Goal: Task Accomplishment & Management: Manage account settings

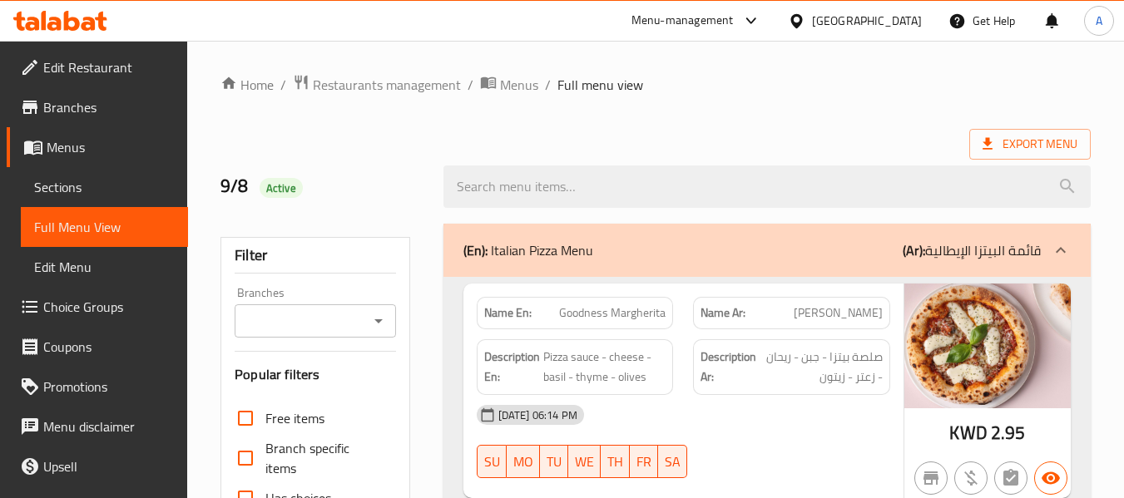
click at [93, 16] on icon at bounding box center [60, 21] width 94 height 20
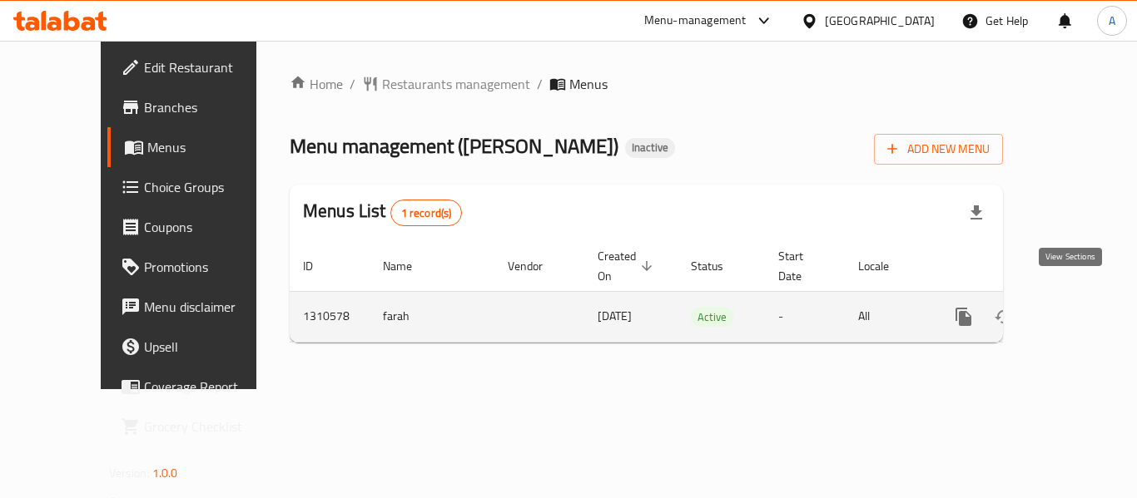
click at [1072, 309] on link "enhanced table" at bounding box center [1084, 317] width 40 height 40
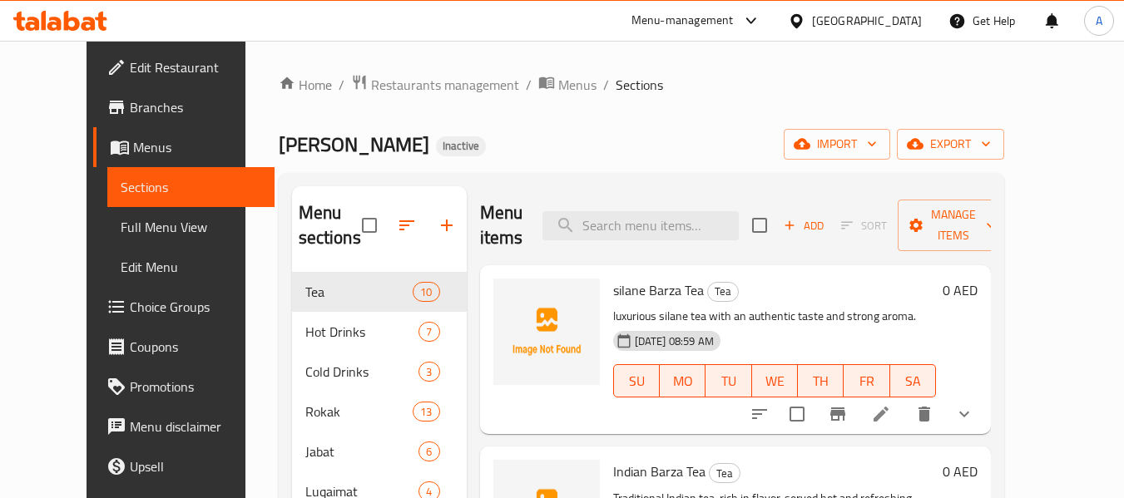
click at [121, 230] on span "Full Menu View" at bounding box center [191, 227] width 141 height 20
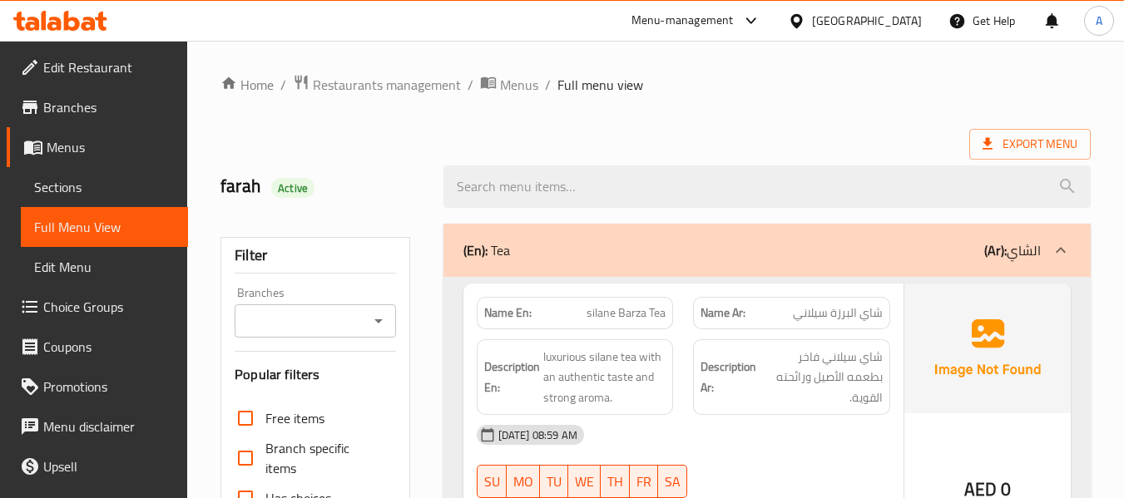
click at [128, 175] on link "Sections" at bounding box center [104, 187] width 167 height 40
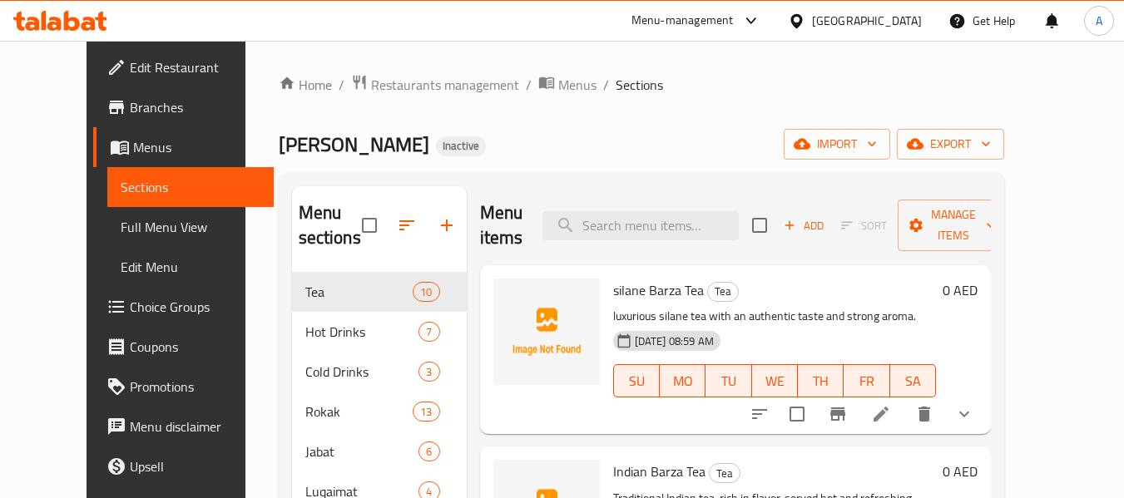
click at [121, 221] on span "Full Menu View" at bounding box center [191, 227] width 141 height 20
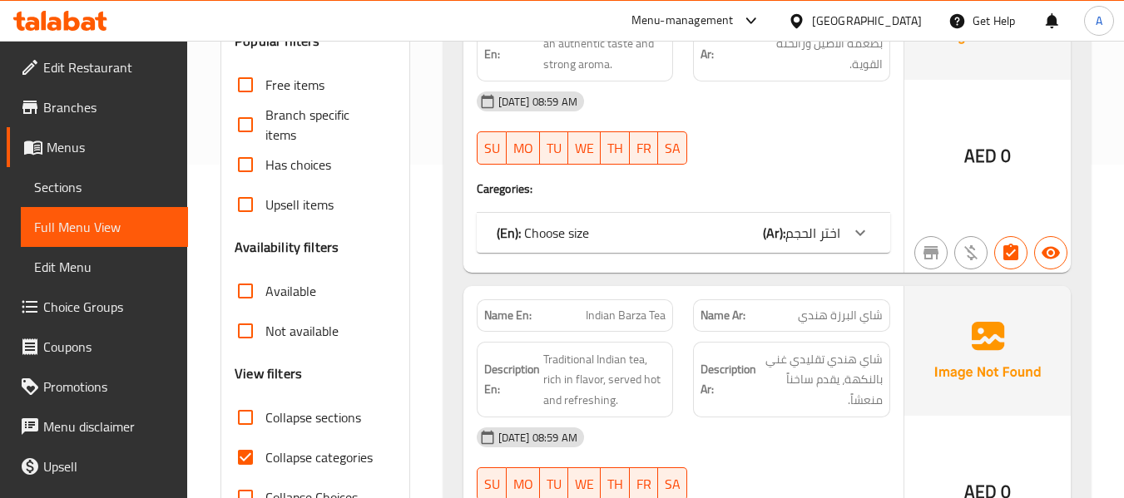
scroll to position [499, 0]
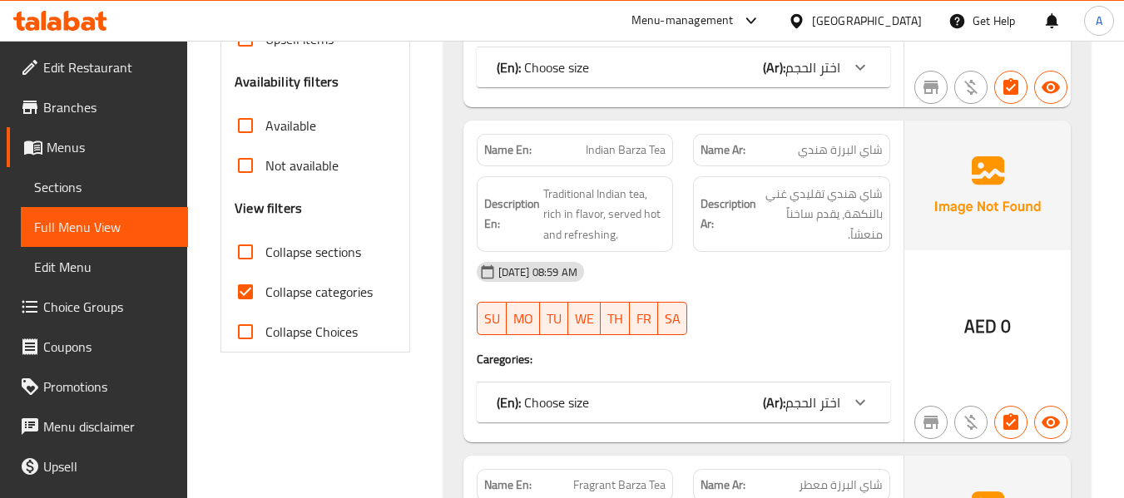
click at [305, 296] on span "Collapse categories" at bounding box center [318, 292] width 107 height 20
click at [265, 296] on input "Collapse categories" at bounding box center [246, 292] width 40 height 40
checkbox input "false"
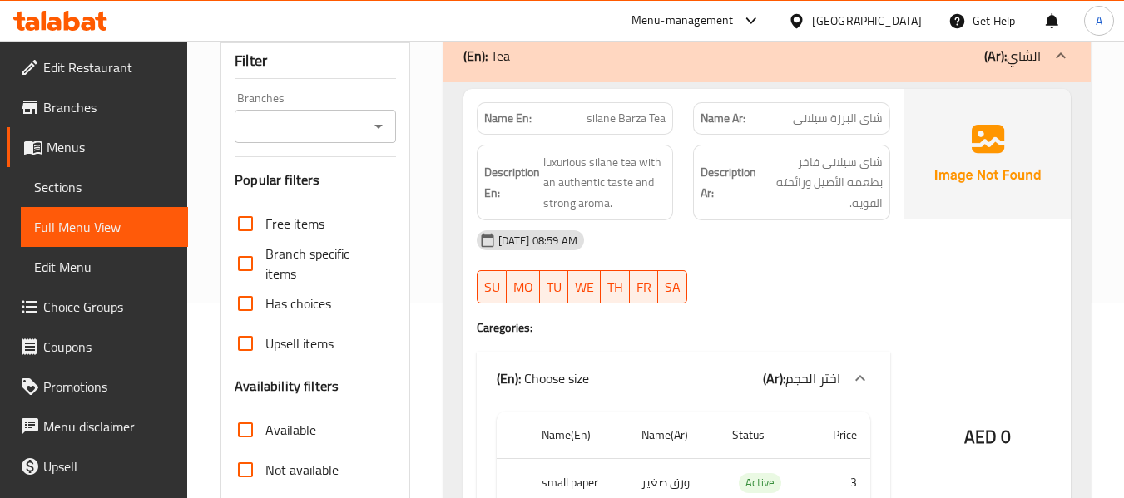
scroll to position [166, 0]
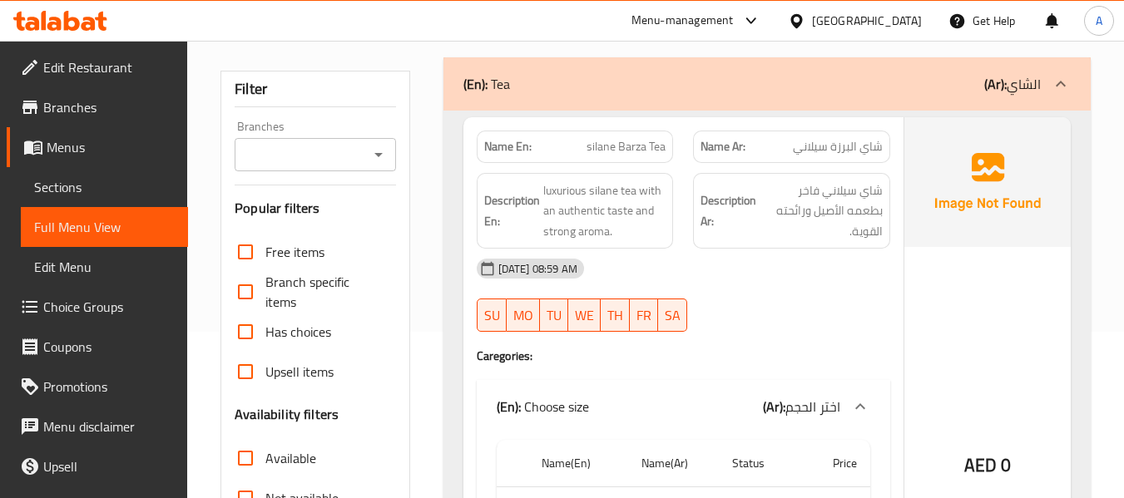
click at [815, 150] on span "شاي البرزة سيلاني" at bounding box center [838, 146] width 90 height 17
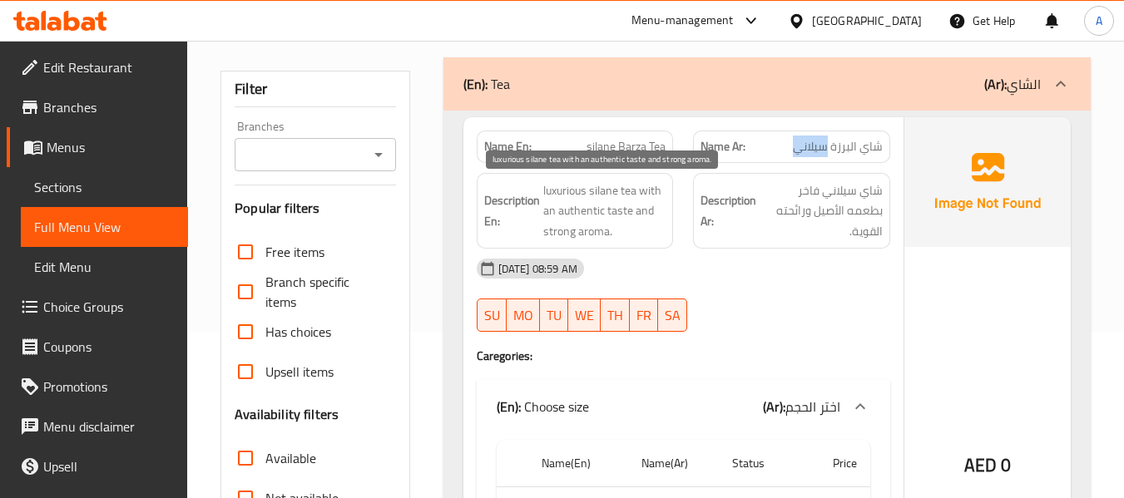
copy span "سيلاني"
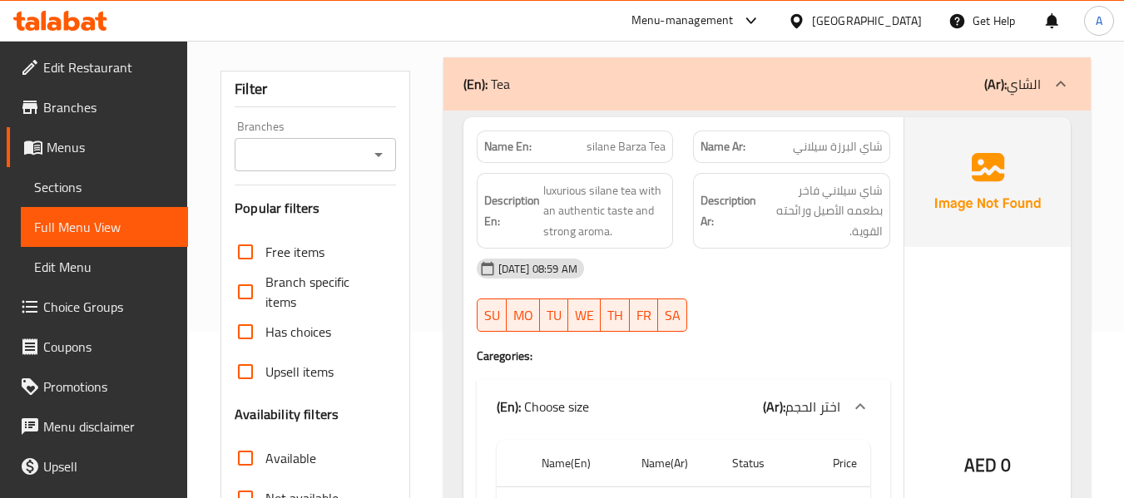
click at [831, 147] on span "شاي البرزة سيلاني" at bounding box center [838, 146] width 90 height 17
copy span "شاي البرزة سيلاني"
click at [623, 142] on span "silane Barza Tea" at bounding box center [626, 146] width 79 height 17
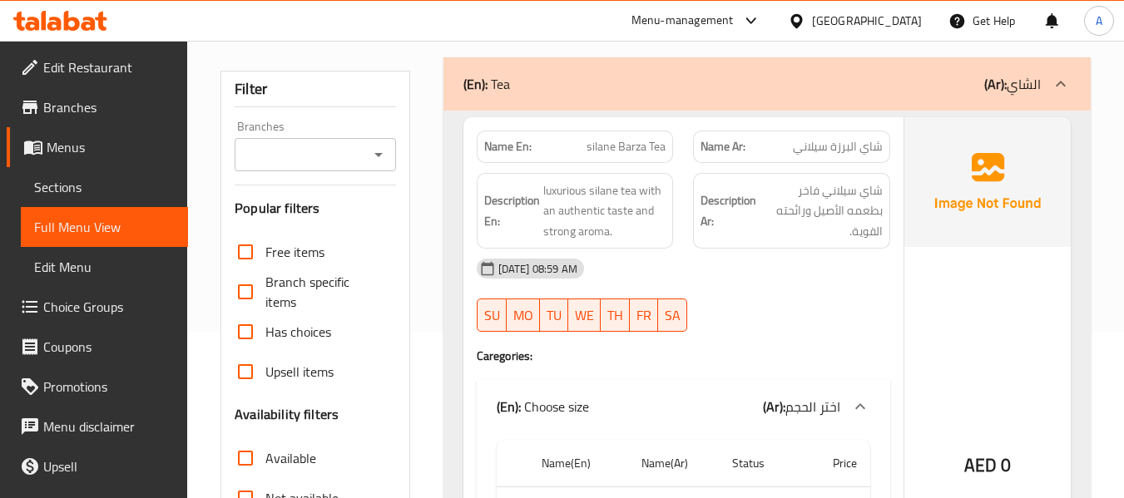
click at [601, 151] on span "silane Barza Tea" at bounding box center [626, 146] width 79 height 17
copy span "silane"
click at [652, 149] on span "silane Barza Tea" at bounding box center [626, 146] width 79 height 17
drag, startPoint x: 791, startPoint y: 150, endPoint x: 887, endPoint y: 157, distance: 96.8
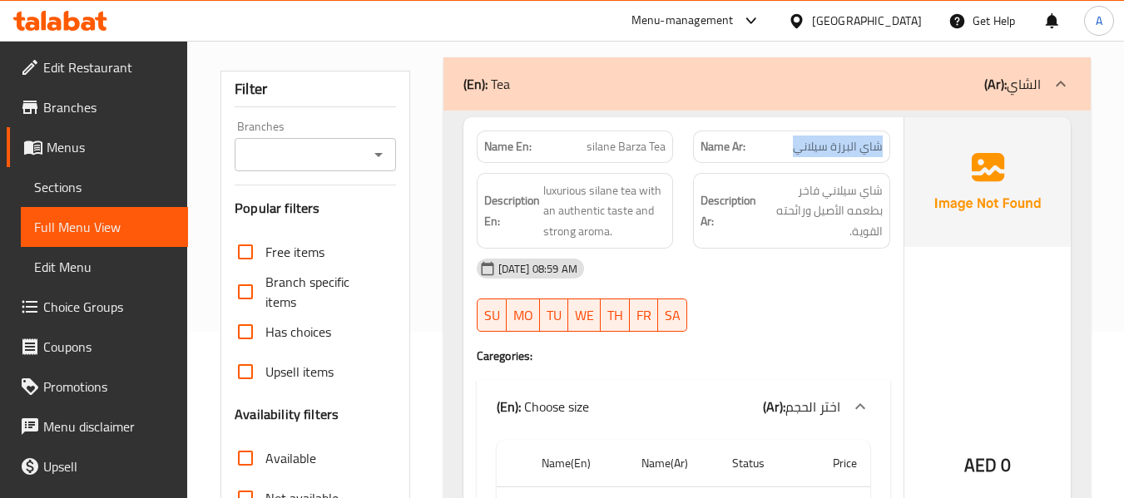
click at [887, 157] on div "Name Ar: شاي البرزة سيلاني" at bounding box center [791, 147] width 197 height 32
copy span "شاي البرزة سيلاني"
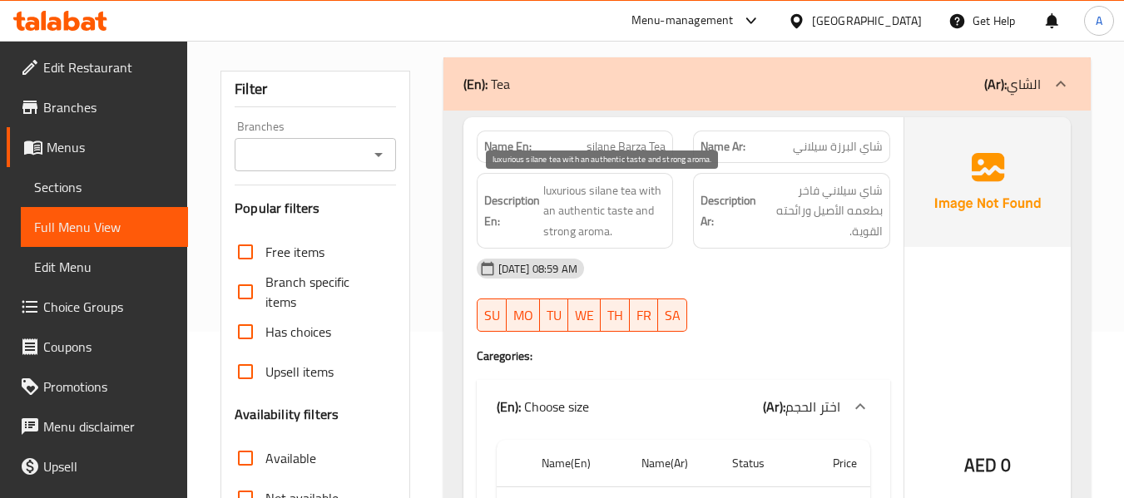
click at [554, 196] on span "luxurious silane tea with an authentic taste and strong aroma." at bounding box center [604, 212] width 123 height 62
click at [627, 234] on span "luxurious silane tea with an authentic taste and strong aroma." at bounding box center [604, 212] width 123 height 62
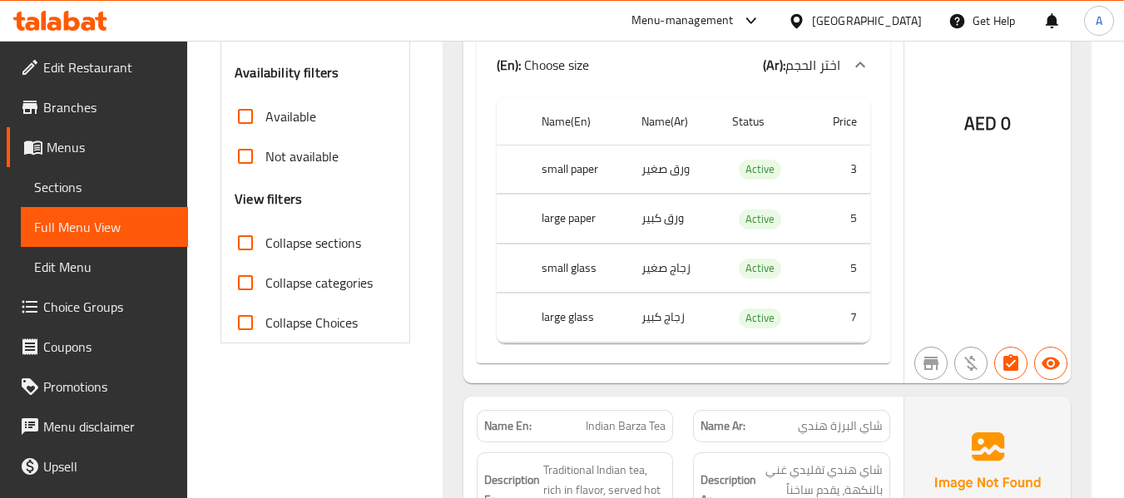
scroll to position [749, 0]
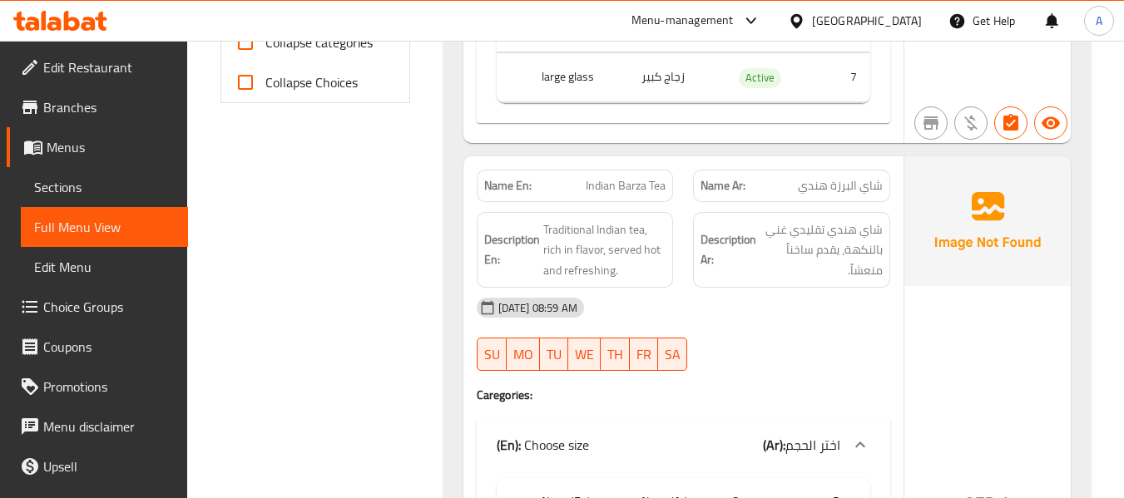
click at [696, 255] on div "Description Ar: شاي هندي تقليدي غني بالنكهة، يقدم ساخناً منعشاً." at bounding box center [791, 250] width 197 height 77
drag, startPoint x: 835, startPoint y: 186, endPoint x: 885, endPoint y: 186, distance: 49.9
click at [885, 186] on div "Name Ar: شاي البرزة هندي" at bounding box center [791, 186] width 197 height 32
copy span "شاي البرزة"
click at [469, 207] on div "Description En: Traditional Indian tea, rich in flavor, served hot and refreshi…" at bounding box center [575, 250] width 217 height 97
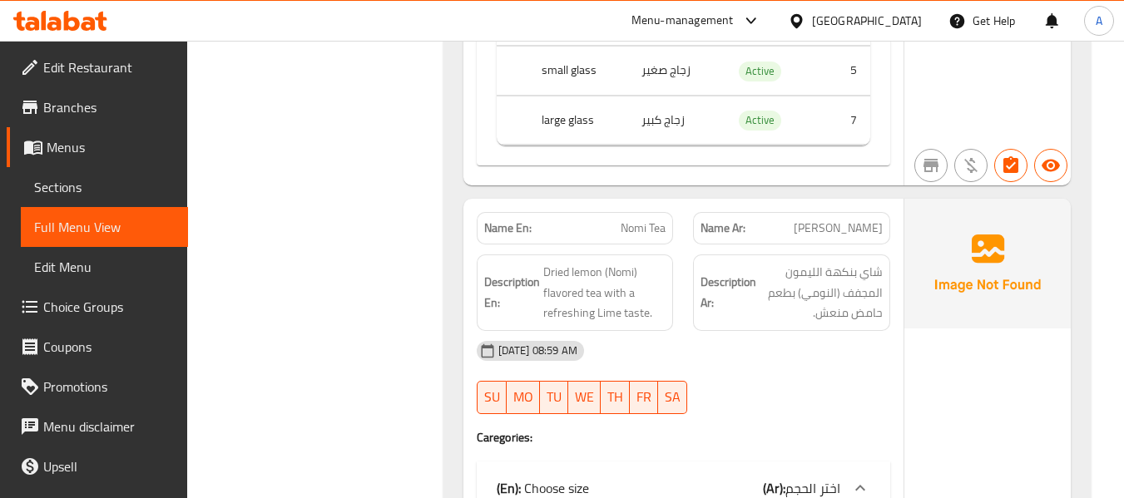
scroll to position [3246, 0]
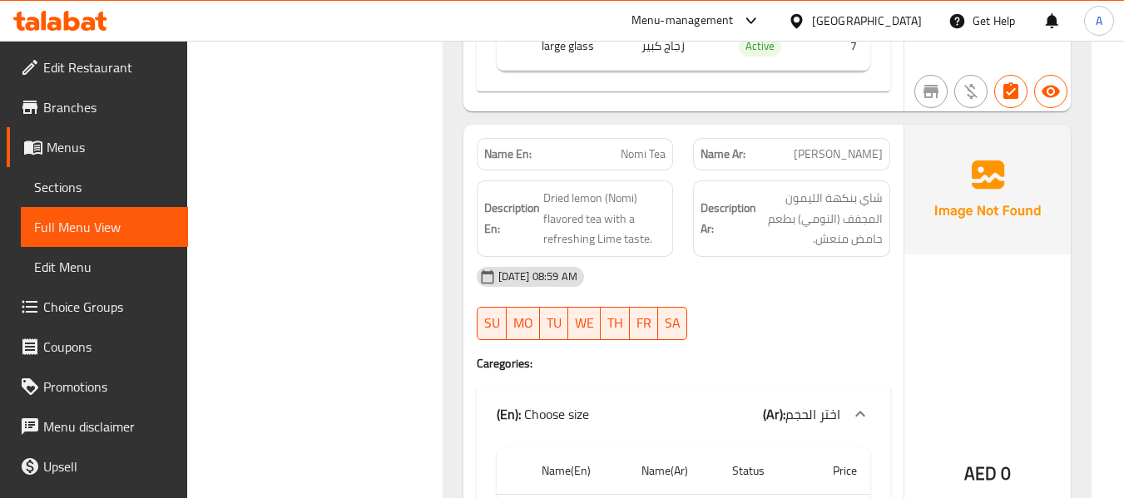
click at [831, 156] on span "[PERSON_NAME]" at bounding box center [838, 154] width 89 height 17
copy span "[PERSON_NAME]"
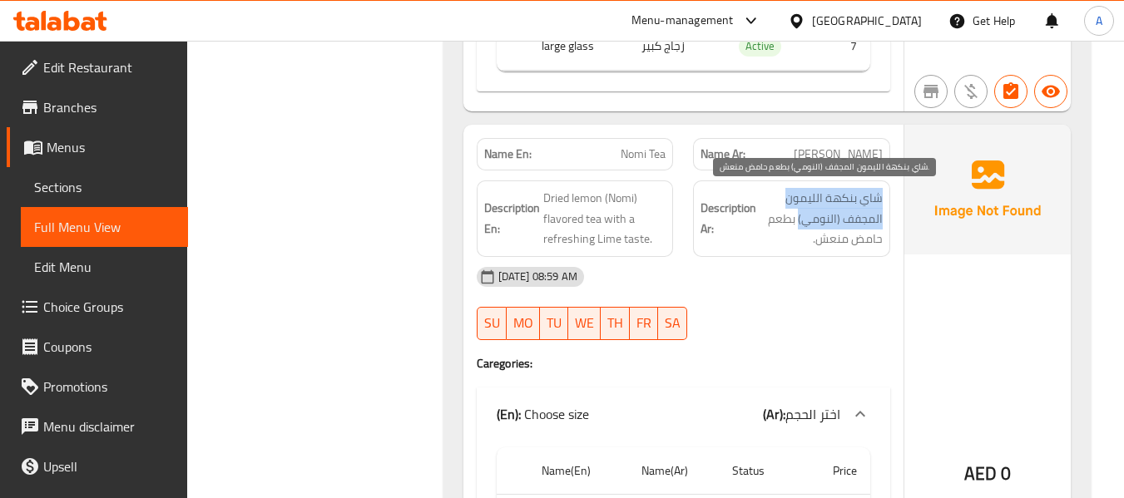
drag, startPoint x: 798, startPoint y: 217, endPoint x: 880, endPoint y: 200, distance: 83.4
click at [880, 200] on span "شاي بنكهة الليمون المجفف (النومي) بطعم حامض منعش." at bounding box center [821, 219] width 123 height 62
copy span "شاي بنكهة الليمون المجفف (النومي)"
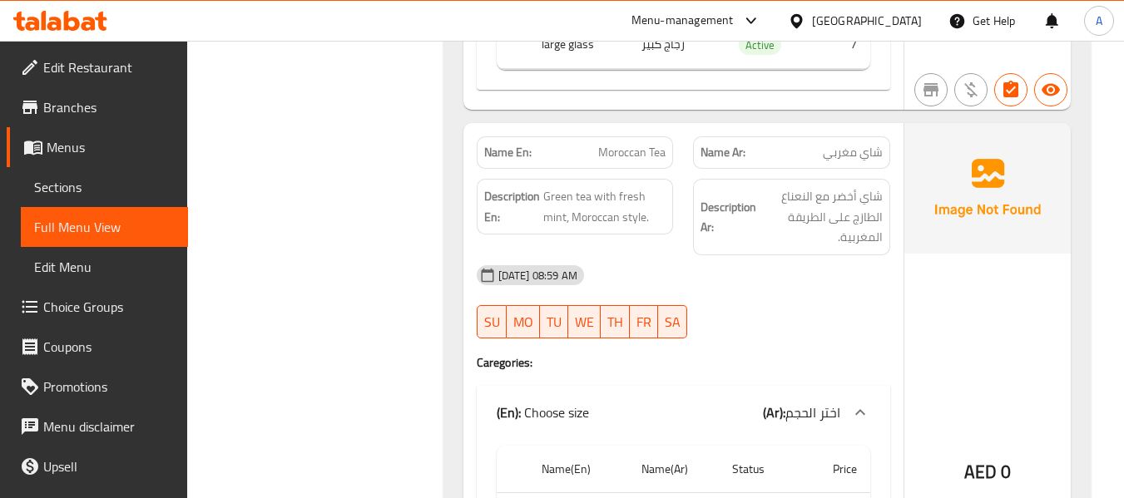
scroll to position [4494, 0]
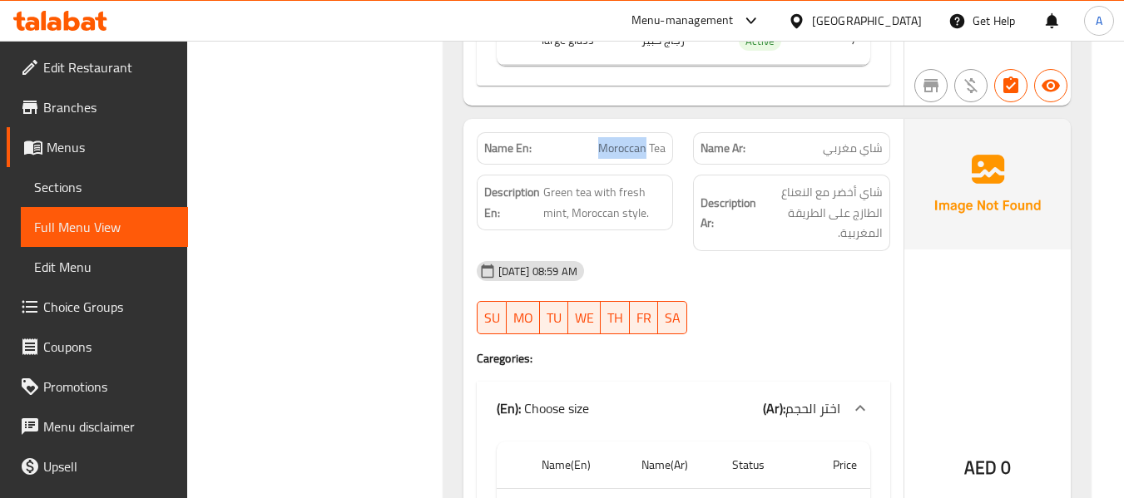
drag, startPoint x: 591, startPoint y: 146, endPoint x: 647, endPoint y: 155, distance: 57.3
click at [647, 155] on p "Name En: Moroccan Tea" at bounding box center [575, 148] width 182 height 17
copy span "Moroccan"
click at [593, 147] on p "Name En: Moroccan Tea" at bounding box center [575, 148] width 182 height 17
click at [598, 188] on span "Green tea with fresh mint, Moroccan style." at bounding box center [604, 202] width 123 height 41
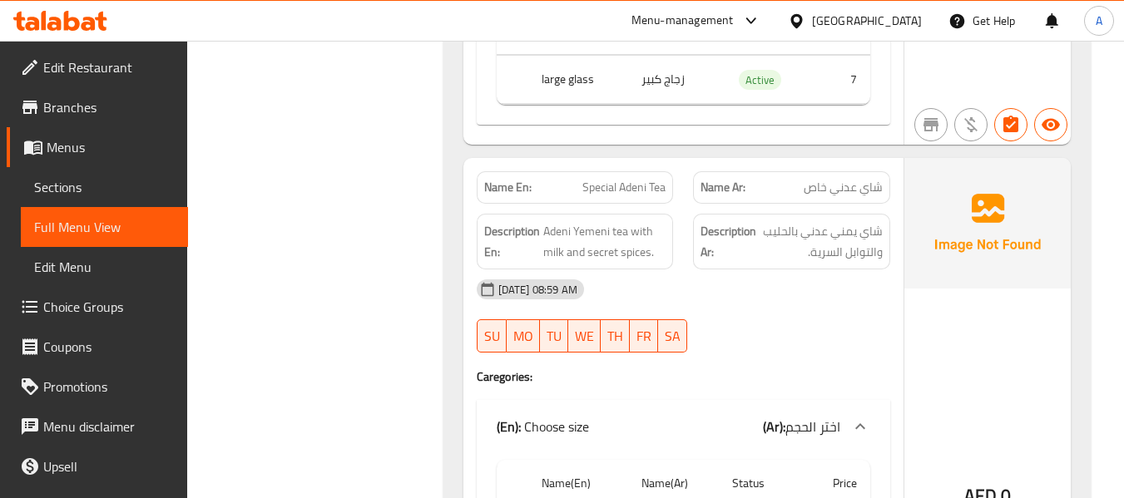
scroll to position [5160, 0]
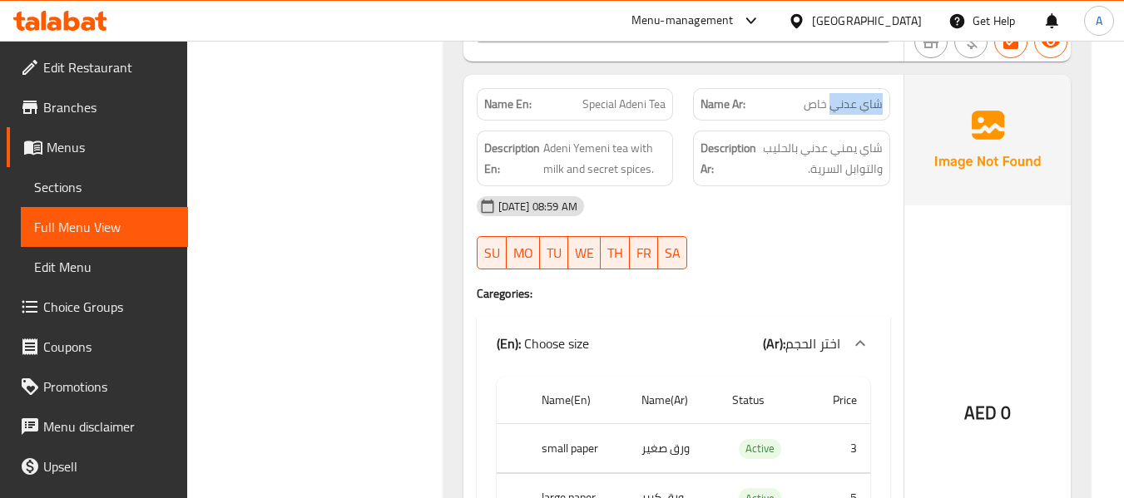
drag, startPoint x: 835, startPoint y: 98, endPoint x: 887, endPoint y: 106, distance: 53.0
click at [887, 106] on div "Name Ar: شاي عدني خاص" at bounding box center [791, 104] width 197 height 32
copy span "شاي عدني"
click at [840, 110] on span "شاي عدني خاص" at bounding box center [843, 104] width 79 height 17
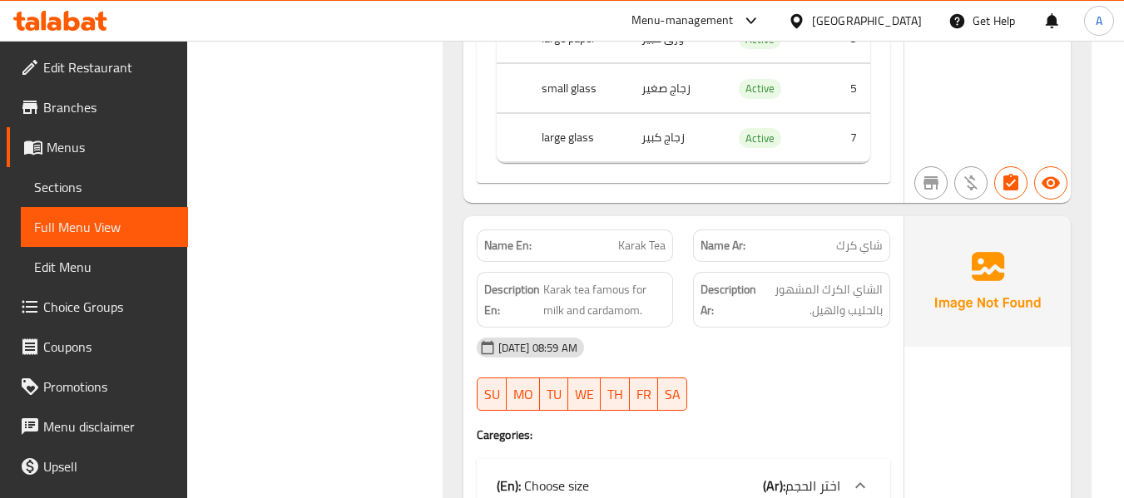
scroll to position [5659, 0]
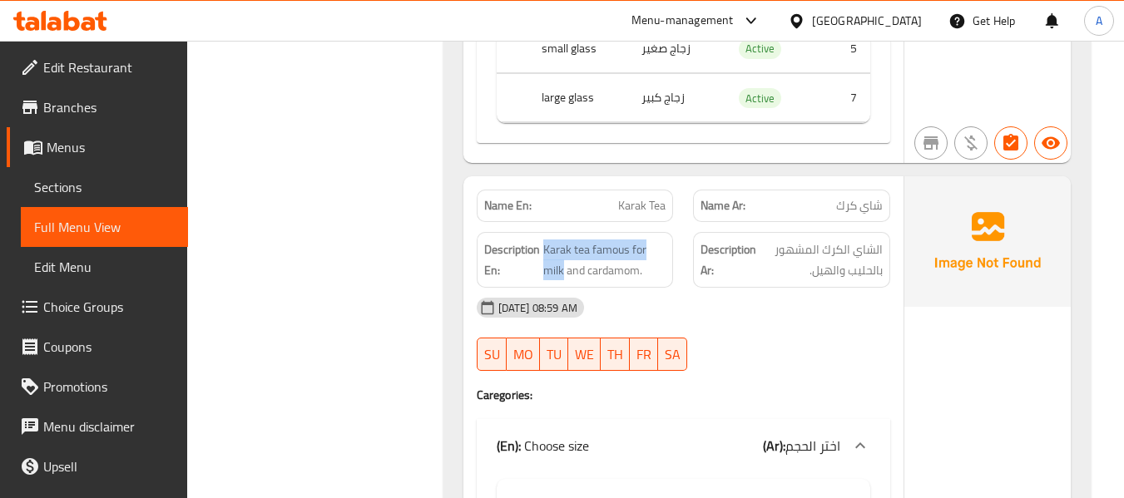
drag, startPoint x: 544, startPoint y: 246, endPoint x: 563, endPoint y: 282, distance: 40.2
click at [563, 282] on div "Description En: Karak tea famous for milk and cardamom." at bounding box center [575, 260] width 197 height 56
drag, startPoint x: 149, startPoint y: 67, endPoint x: 168, endPoint y: 45, distance: 29.5
drag, startPoint x: 168, startPoint y: 45, endPoint x: 320, endPoint y: 445, distance: 428.0
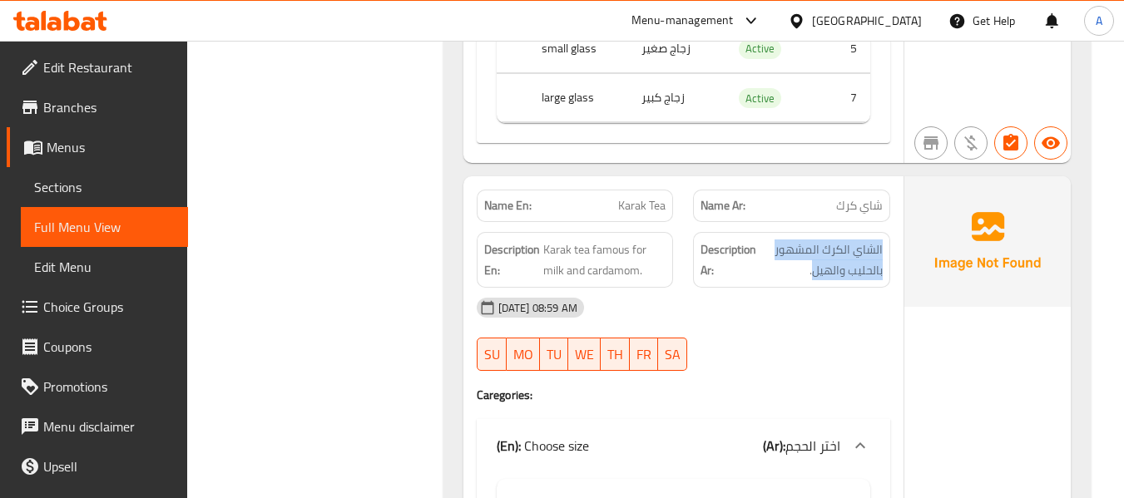
drag, startPoint x: 811, startPoint y: 270, endPoint x: 896, endPoint y: 240, distance: 90.0
click at [896, 240] on div "Description Ar: الشاي الكرك المشهور بالحليب والهيل." at bounding box center [791, 260] width 217 height 76
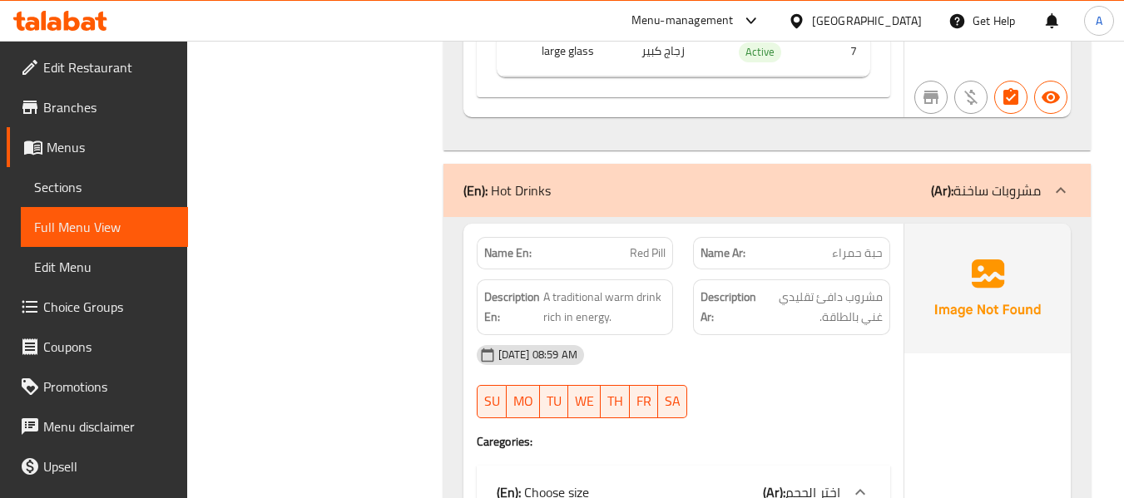
scroll to position [6408, 0]
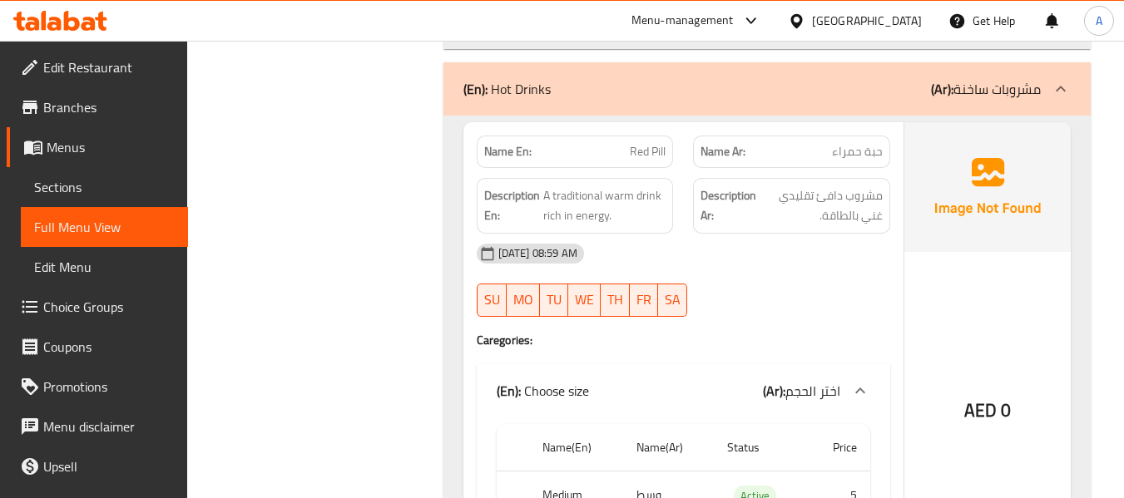
click at [871, 159] on span "حبة حمراء" at bounding box center [857, 151] width 51 height 17
click at [870, 159] on span "حبة حمراء" at bounding box center [857, 151] width 51 height 17
click at [850, 152] on span "حبة حمراء" at bounding box center [857, 151] width 51 height 17
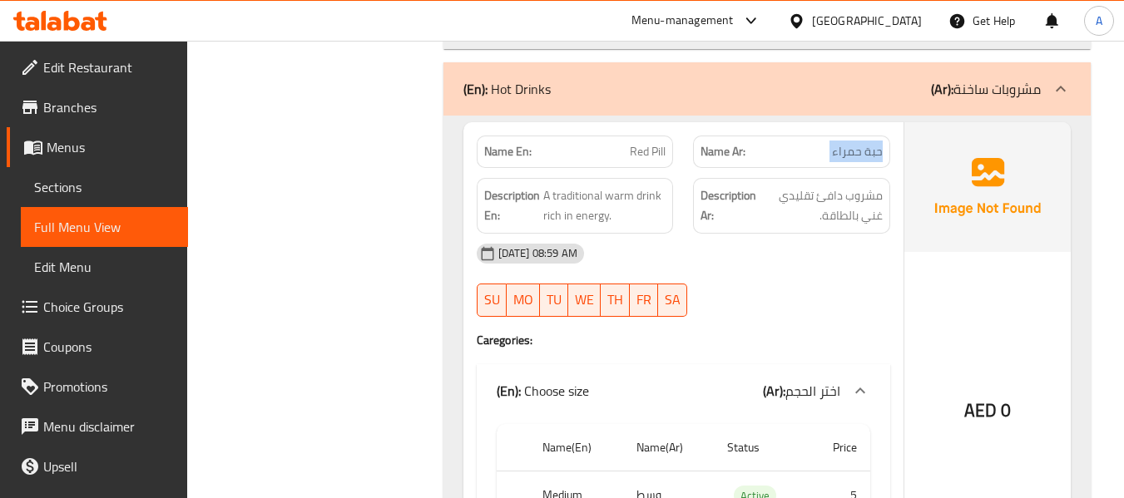
click at [850, 152] on span "حبة حمراء" at bounding box center [857, 151] width 51 height 17
click at [885, 161] on div "Name Ar: حبة حمراء" at bounding box center [791, 152] width 197 height 32
click at [883, 161] on div "Name Ar: حبة حمراء" at bounding box center [791, 152] width 197 height 32
click at [860, 160] on span "حبة حمراء" at bounding box center [857, 151] width 51 height 17
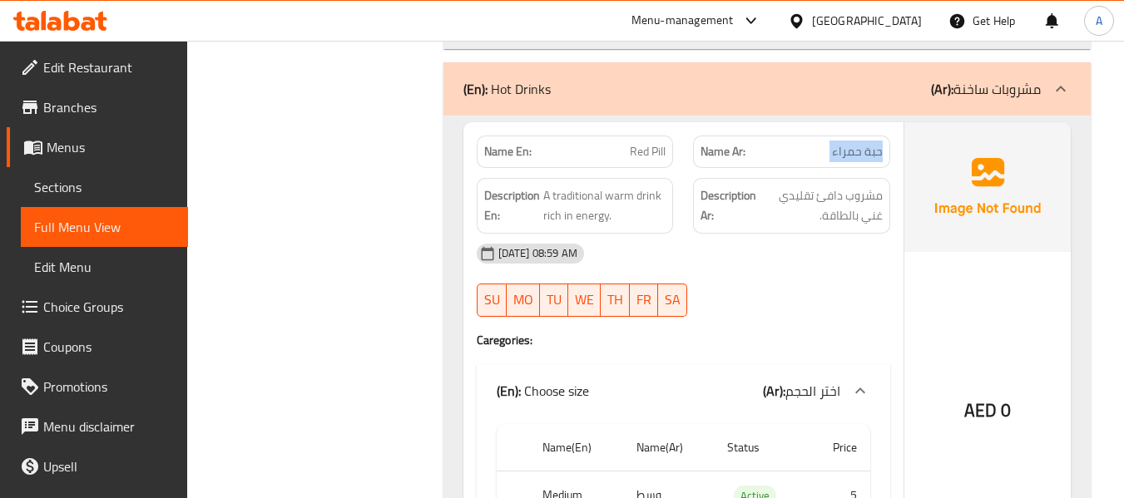
click at [860, 160] on span "حبة حمراء" at bounding box center [857, 151] width 51 height 17
click at [803, 169] on div "Description Ar: مشروب دافئ تقليدي غني بالطاقة." at bounding box center [791, 206] width 217 height 76
click at [876, 154] on span "حبة حمراء" at bounding box center [857, 151] width 51 height 17
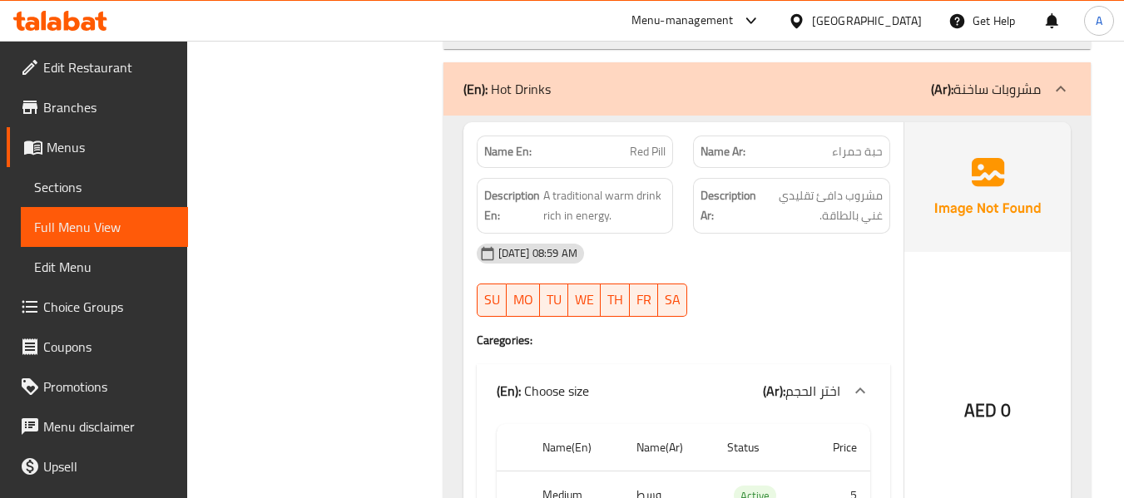
click at [628, 157] on p "Name En: Red Pill" at bounding box center [575, 151] width 182 height 17
click at [844, 154] on span "حبة حمراء" at bounding box center [857, 151] width 51 height 17
click at [841, 143] on span "حبة حمراء" at bounding box center [857, 151] width 51 height 17
click at [644, 149] on span "Red Pill" at bounding box center [648, 151] width 36 height 17
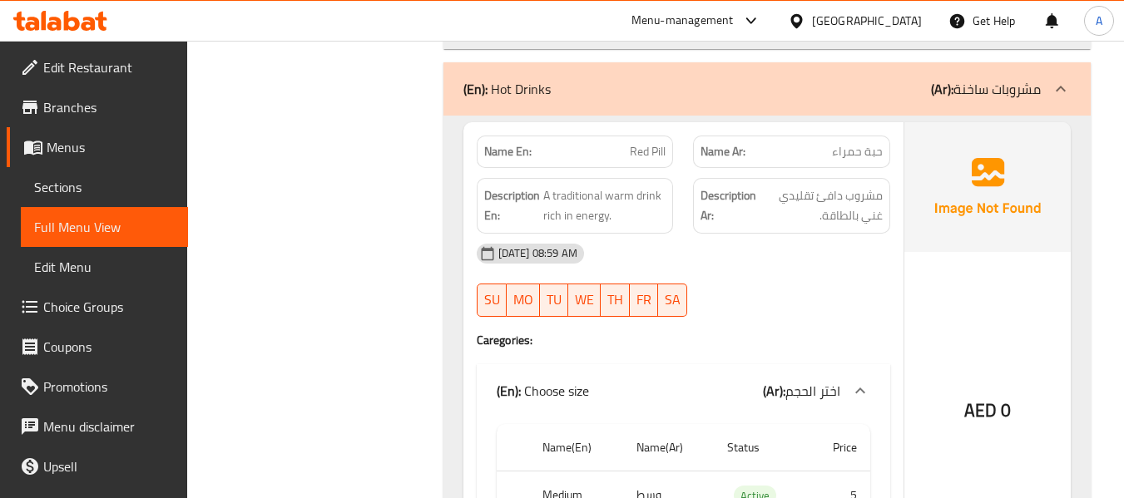
click at [679, 161] on div "Name En: Red Pill" at bounding box center [575, 152] width 217 height 52
click at [815, 164] on div "Name Ar: حبة حمراء" at bounding box center [791, 152] width 197 height 32
click at [819, 160] on p "Name Ar: حبة حمراء" at bounding box center [792, 151] width 182 height 17
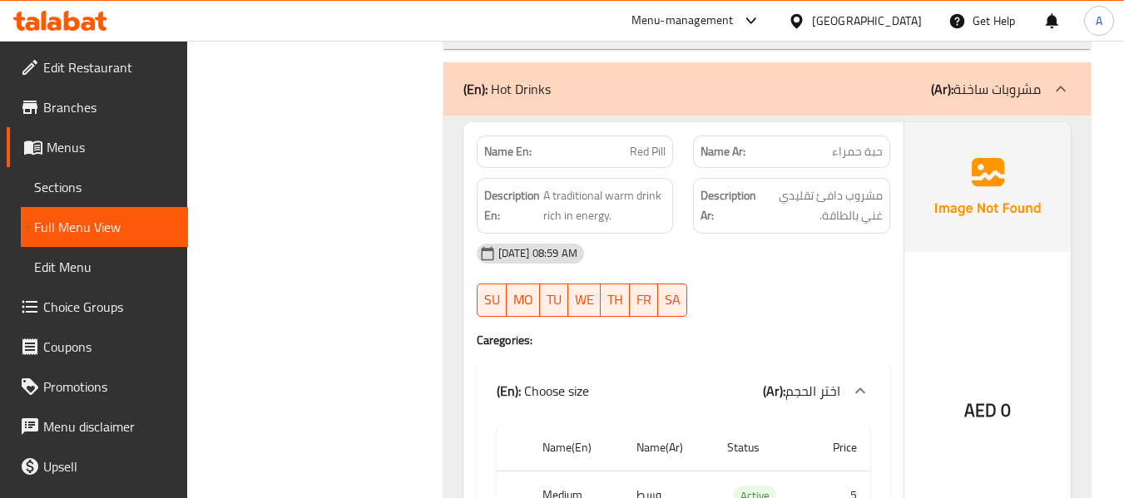
click at [819, 160] on p "Name Ar: حبة حمراء" at bounding box center [792, 151] width 182 height 17
click at [672, 169] on div "Description En: A traditional warm drink rich in energy." at bounding box center [575, 206] width 217 height 76
drag, startPoint x: 833, startPoint y: 153, endPoint x: 900, endPoint y: 150, distance: 67.5
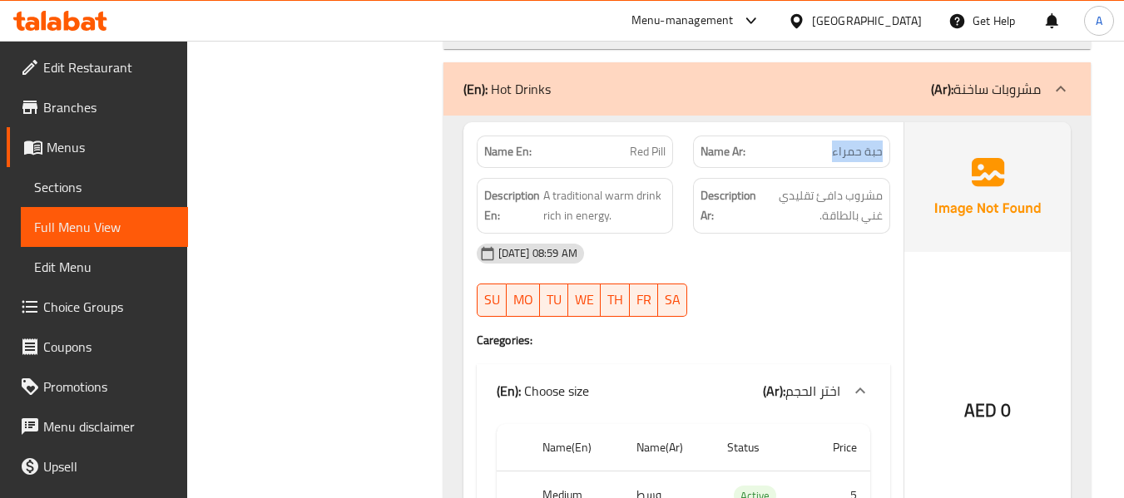
click at [900, 150] on div "Name En: Red Pill Name Ar: حبة حمراء Description En: A traditional warm drink r…" at bounding box center [684, 366] width 440 height 488
click at [624, 197] on span "A traditional warm drink rich in energy." at bounding box center [604, 206] width 123 height 41
click at [662, 210] on span "A traditional warm drink rich in energy." at bounding box center [604, 206] width 123 height 41
click at [556, 221] on span "A traditional warm drink rich in energy." at bounding box center [604, 206] width 123 height 41
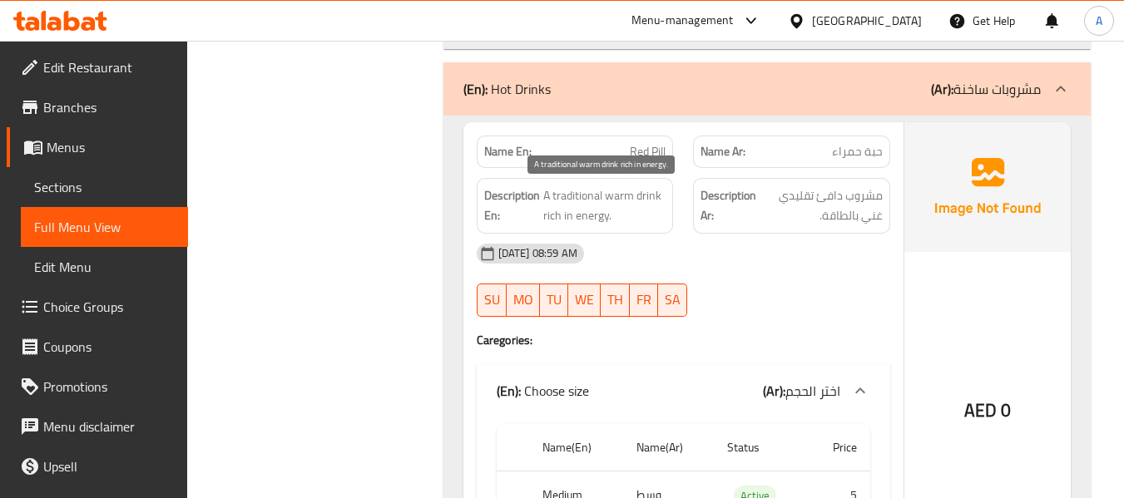
click at [574, 215] on span "A traditional warm drink rich in energy." at bounding box center [604, 206] width 123 height 41
click at [578, 187] on span "A traditional warm drink rich in energy." at bounding box center [604, 206] width 123 height 41
click at [580, 193] on span "A traditional warm drink rich in energy." at bounding box center [604, 206] width 123 height 41
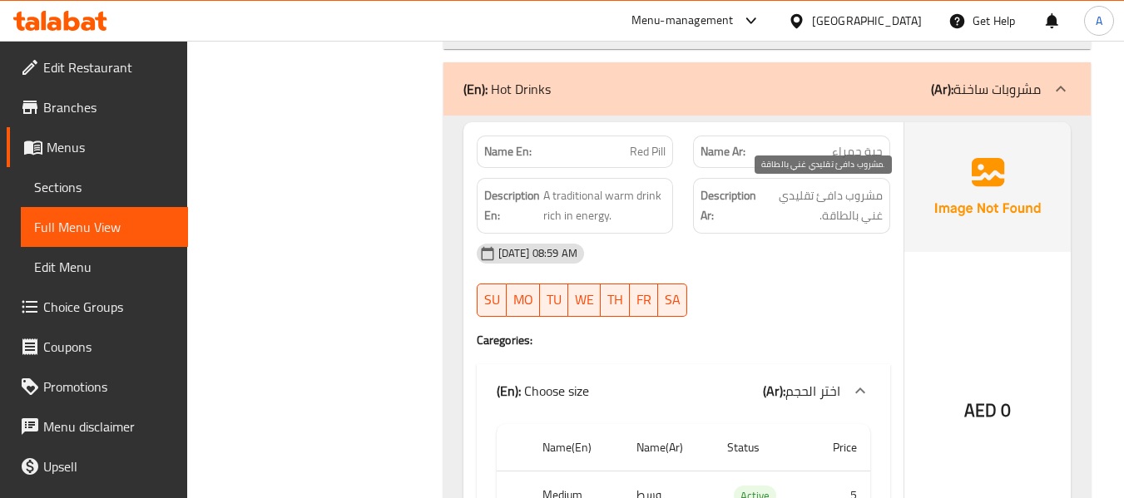
click at [821, 188] on span "مشروب دافئ تقليدي غني بالطاقة." at bounding box center [821, 206] width 123 height 41
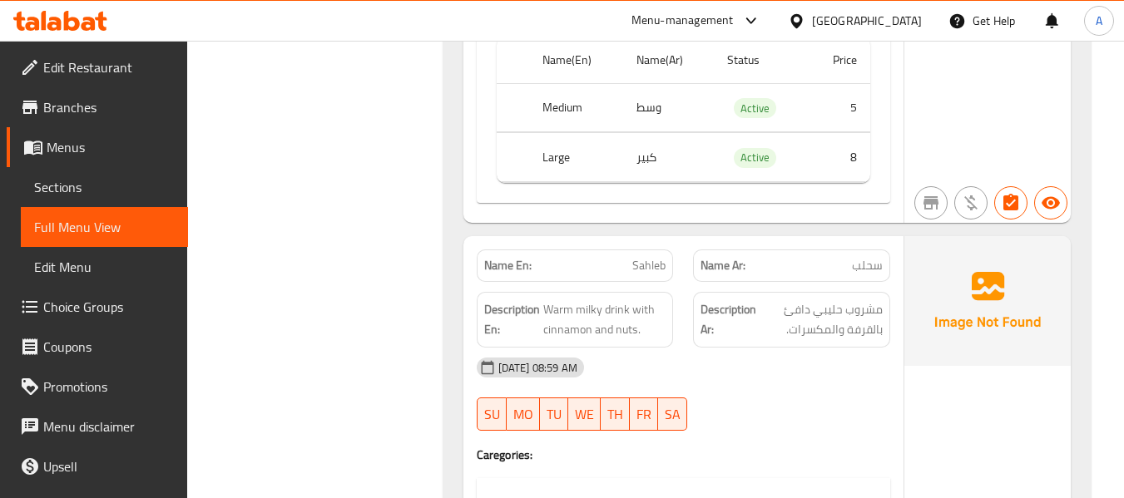
scroll to position [6824, 0]
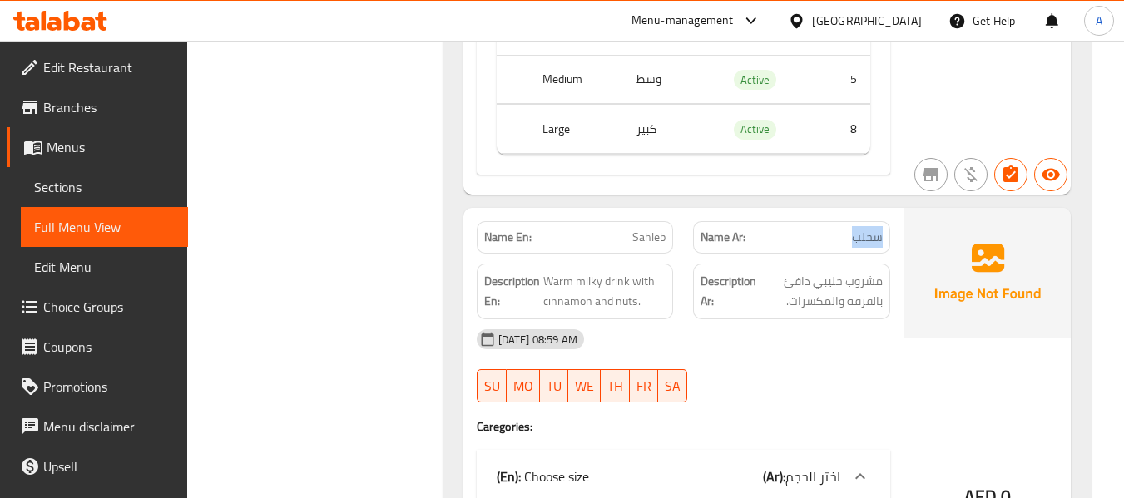
drag, startPoint x: 851, startPoint y: 243, endPoint x: 890, endPoint y: 252, distance: 40.2
click at [890, 252] on div "Name Ar: سحلب" at bounding box center [791, 237] width 217 height 52
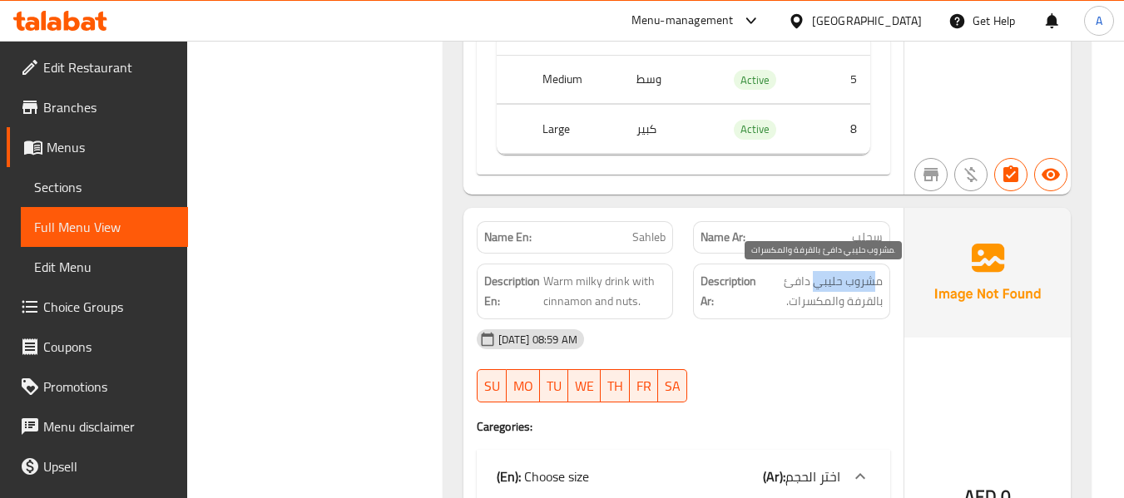
drag, startPoint x: 816, startPoint y: 287, endPoint x: 875, endPoint y: 286, distance: 59.1
click at [875, 286] on span "مشروب حليبي دافئ بالقرفة والمكسرات." at bounding box center [821, 291] width 123 height 41
click at [847, 285] on span "مشروب حليبي دافئ بالقرفة والمكسرات." at bounding box center [821, 291] width 123 height 41
click at [864, 286] on span "مشروب حليبي دافئ بالقرفة والمكسرات." at bounding box center [821, 291] width 123 height 41
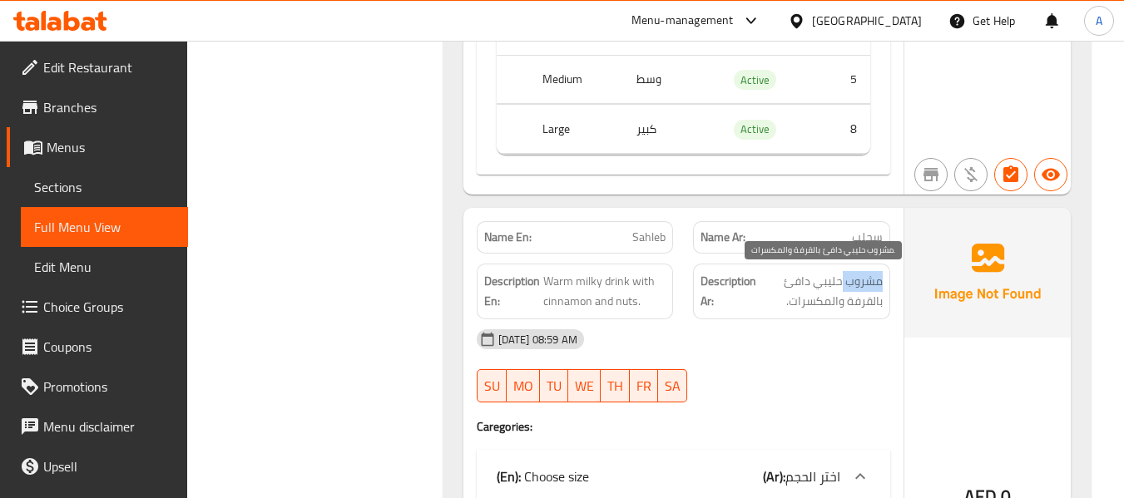
click at [864, 286] on span "مشروب حليبي دافئ بالقرفة والمكسرات." at bounding box center [821, 291] width 123 height 41
click at [835, 285] on span "مشروب حليبي دافئ بالقرفة والمكسرات." at bounding box center [821, 291] width 123 height 41
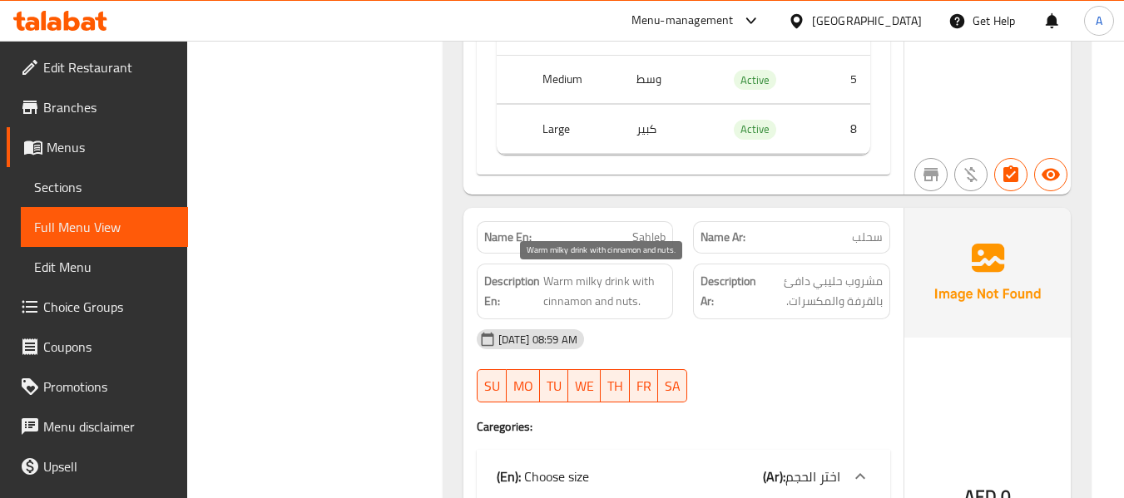
click at [591, 280] on span "Warm milky drink with cinnamon and nuts." at bounding box center [604, 291] width 123 height 41
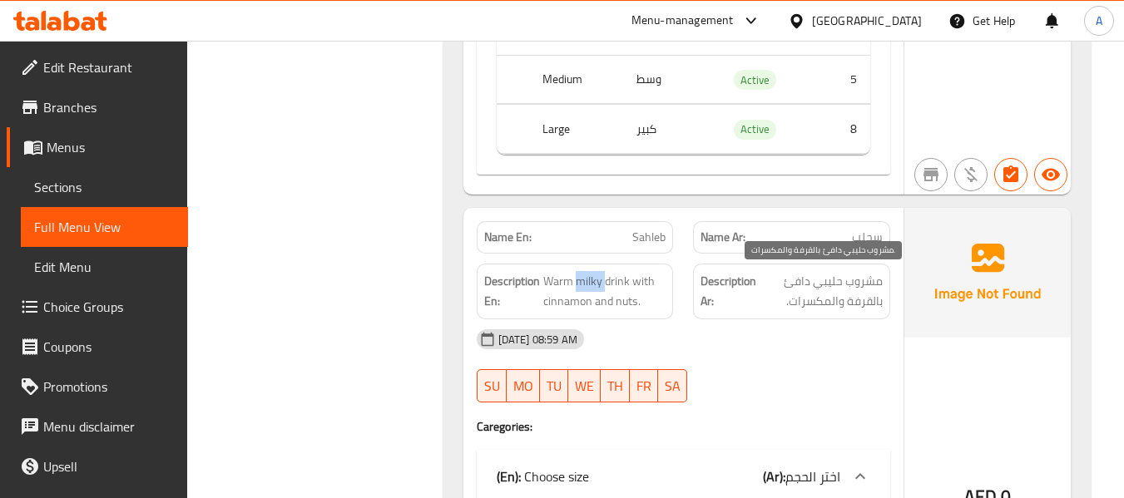
click at [824, 279] on span "مشروب حليبي دافئ بالقرفة والمكسرات." at bounding box center [821, 291] width 123 height 41
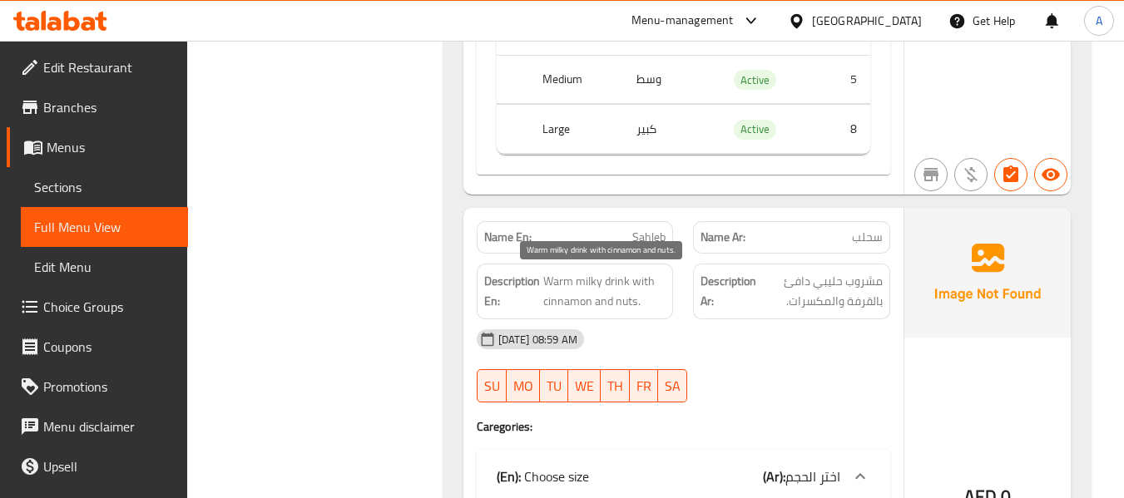
click at [556, 280] on span "Warm milky drink with cinnamon and nuts." at bounding box center [604, 291] width 123 height 41
click at [603, 286] on span "Warm milky drink with cinnamon and nuts." at bounding box center [604, 291] width 123 height 41
click at [647, 277] on span "Warm milky drink with cinnamon and nuts." at bounding box center [604, 291] width 123 height 41
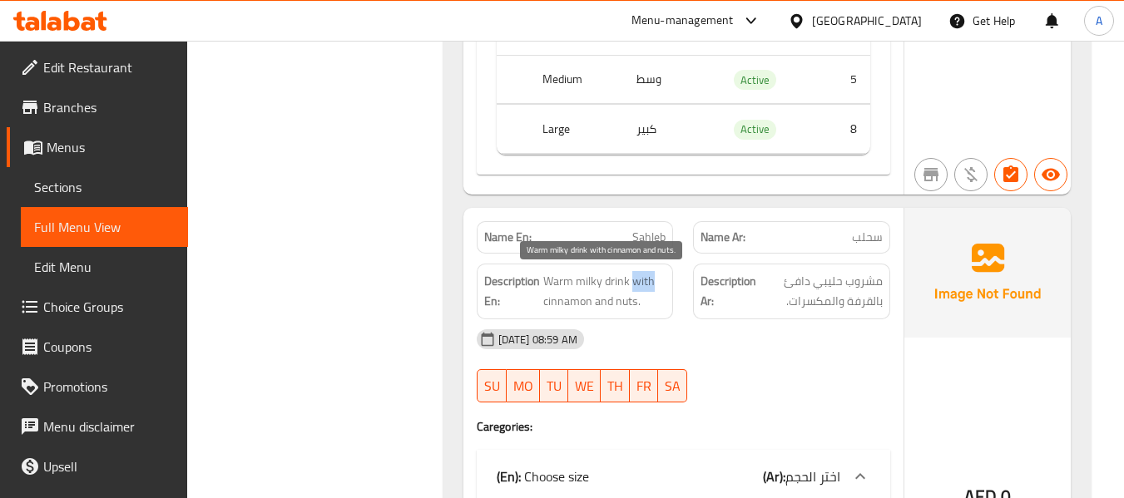
click at [647, 277] on span "Warm milky drink with cinnamon and nuts." at bounding box center [604, 291] width 123 height 41
click at [678, 286] on div "Description En: Warm milky drink with cinnamon and nuts." at bounding box center [575, 292] width 217 height 76
click at [716, 281] on strong "Description Ar:" at bounding box center [729, 291] width 56 height 41
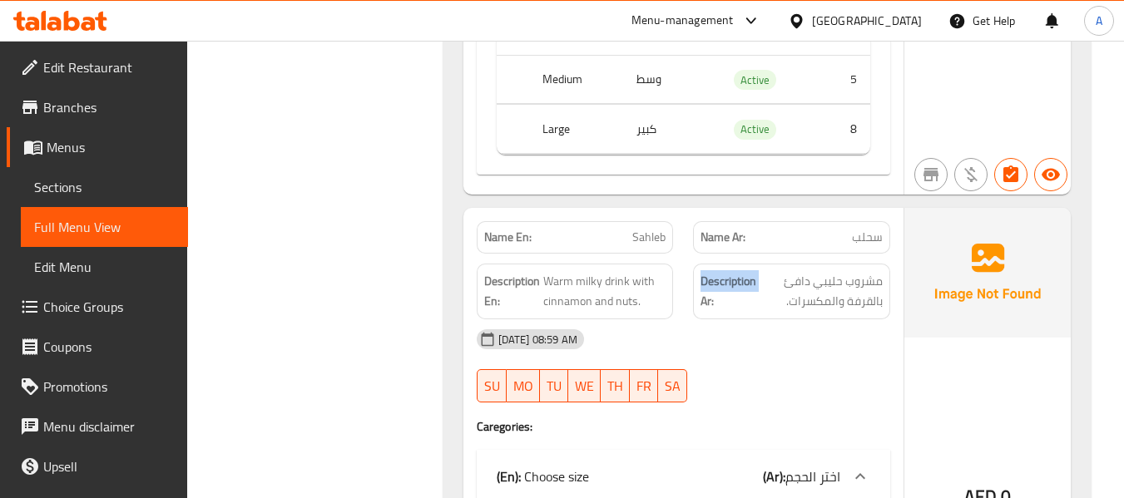
click at [715, 281] on strong "Description Ar:" at bounding box center [729, 291] width 56 height 41
click at [710, 292] on strong "Description Ar:" at bounding box center [729, 291] width 56 height 41
click at [711, 281] on strong "Description Ar:" at bounding box center [729, 291] width 56 height 41
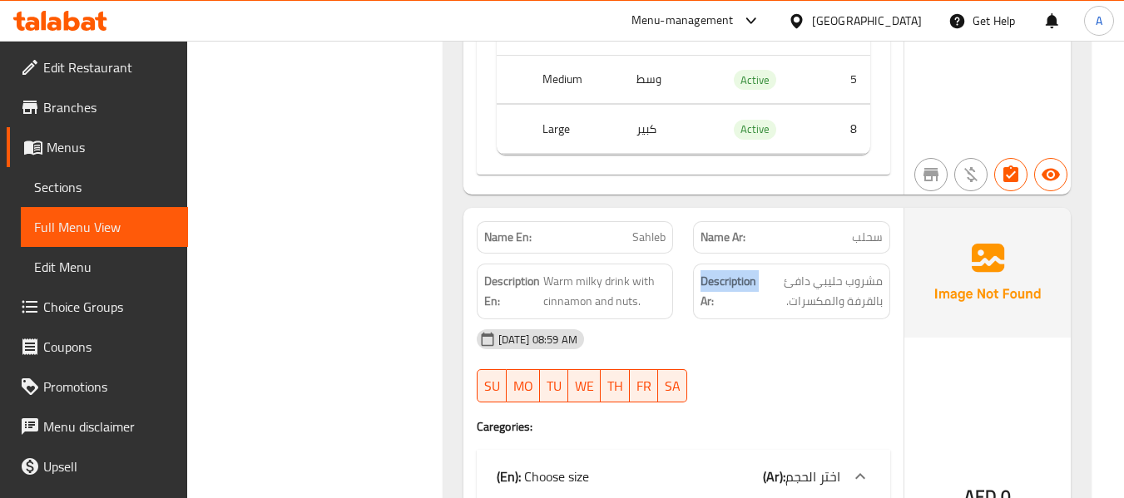
click at [711, 281] on strong "Description Ar:" at bounding box center [729, 291] width 56 height 41
click at [708, 294] on strong "Description Ar:" at bounding box center [729, 291] width 56 height 41
click at [707, 298] on strong "Description Ar:" at bounding box center [729, 291] width 56 height 41
click at [707, 281] on strong "Description Ar:" at bounding box center [729, 291] width 56 height 41
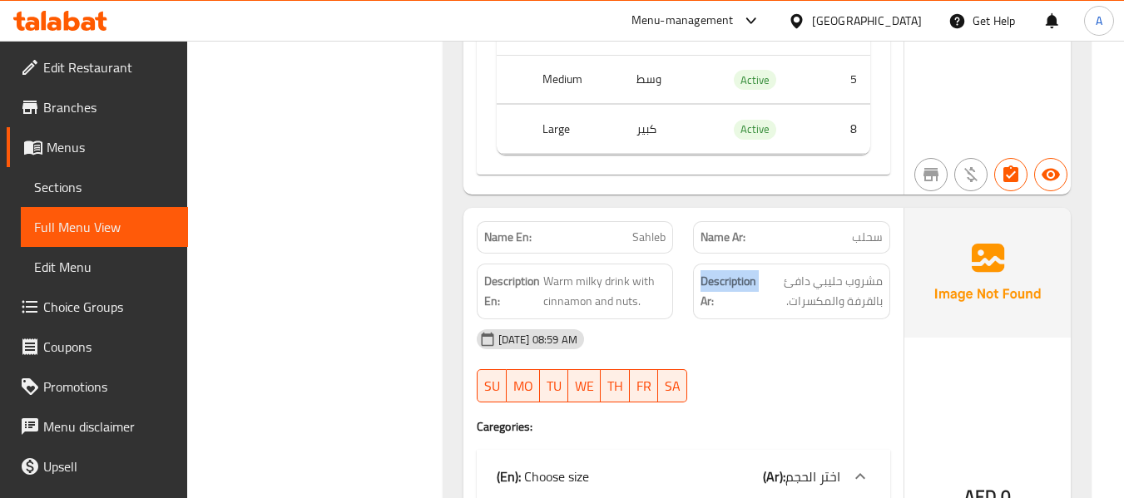
click at [707, 281] on strong "Description Ar:" at bounding box center [729, 291] width 56 height 41
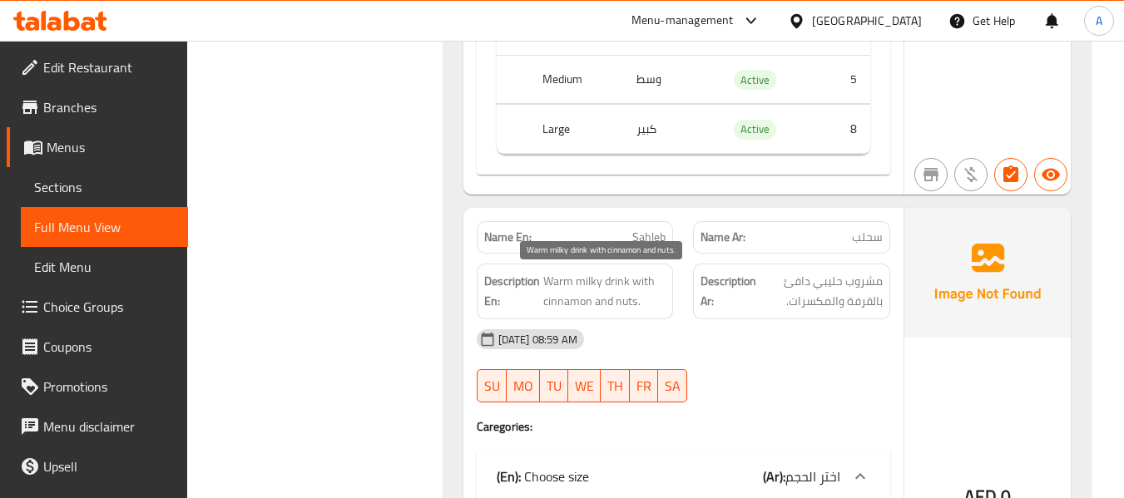
click at [562, 281] on span "Warm milky drink with cinnamon and nuts." at bounding box center [604, 291] width 123 height 41
click at [587, 292] on span "Warm milky drink with cinnamon and nuts." at bounding box center [604, 291] width 123 height 41
click at [612, 284] on span "Warm milky drink with cinnamon and nuts." at bounding box center [604, 291] width 123 height 41
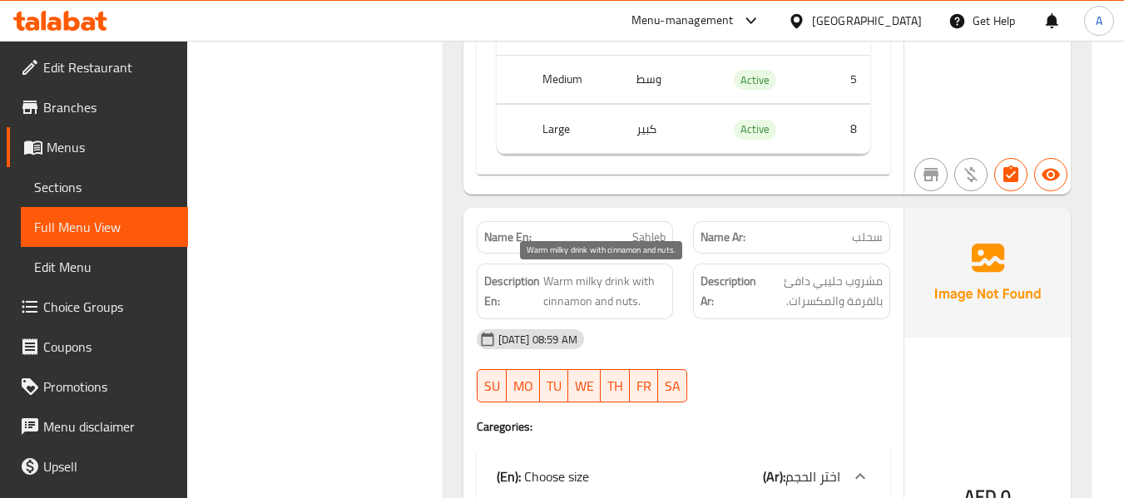
click at [583, 280] on span "Warm milky drink with cinnamon and nuts." at bounding box center [604, 291] width 123 height 41
click at [557, 275] on span "Warm milky drink with cinnamon and nuts." at bounding box center [604, 291] width 123 height 41
click at [597, 279] on span "Warm milky drink with cinnamon and nuts." at bounding box center [604, 291] width 123 height 41
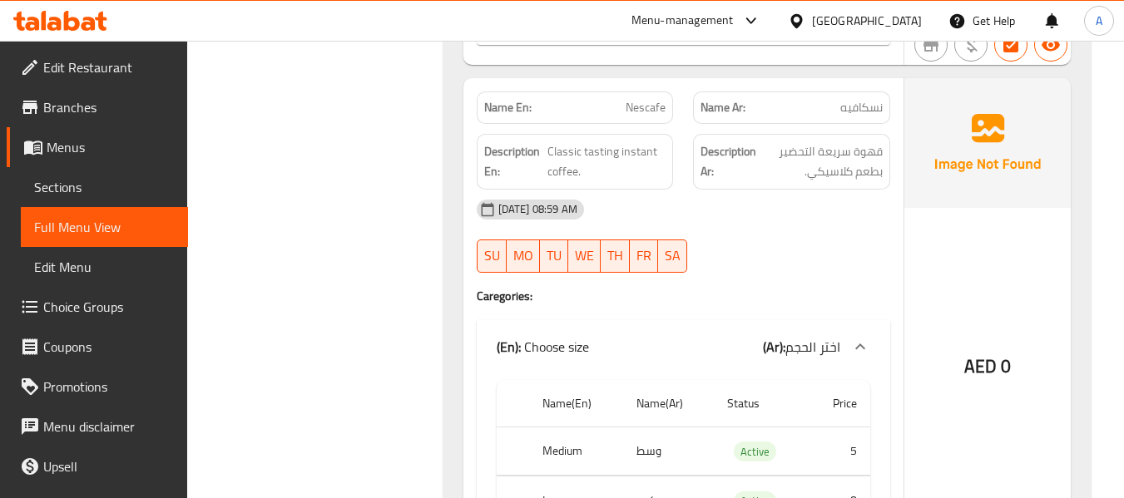
scroll to position [8488, 0]
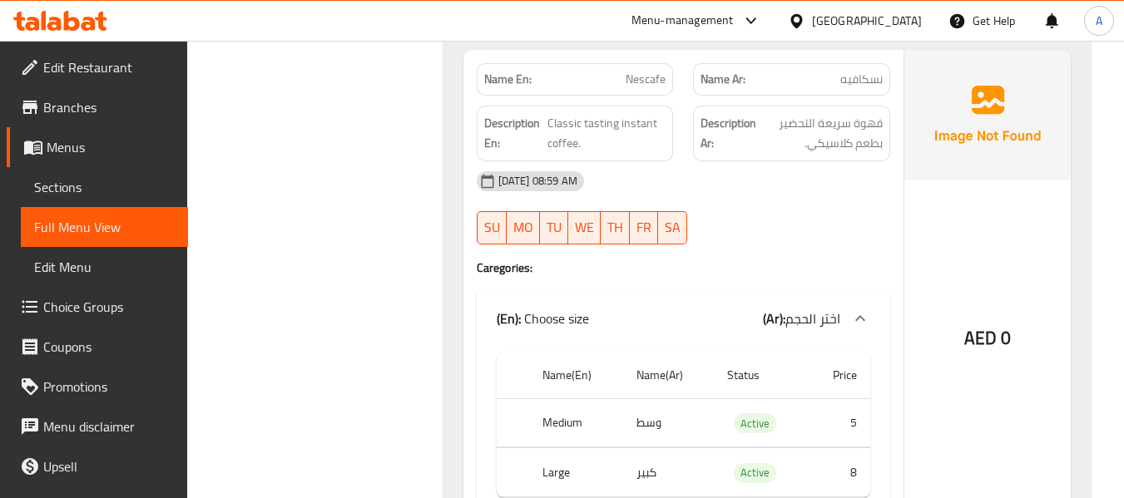
click at [661, 85] on span "Nescafe" at bounding box center [646, 79] width 40 height 17
click at [807, 78] on p "Name Ar: نسكافيه" at bounding box center [792, 79] width 182 height 17
click at [627, 127] on span "Classic tasting instant coffee." at bounding box center [607, 133] width 118 height 41
click at [576, 128] on span "Classic tasting instant coffee." at bounding box center [607, 133] width 118 height 41
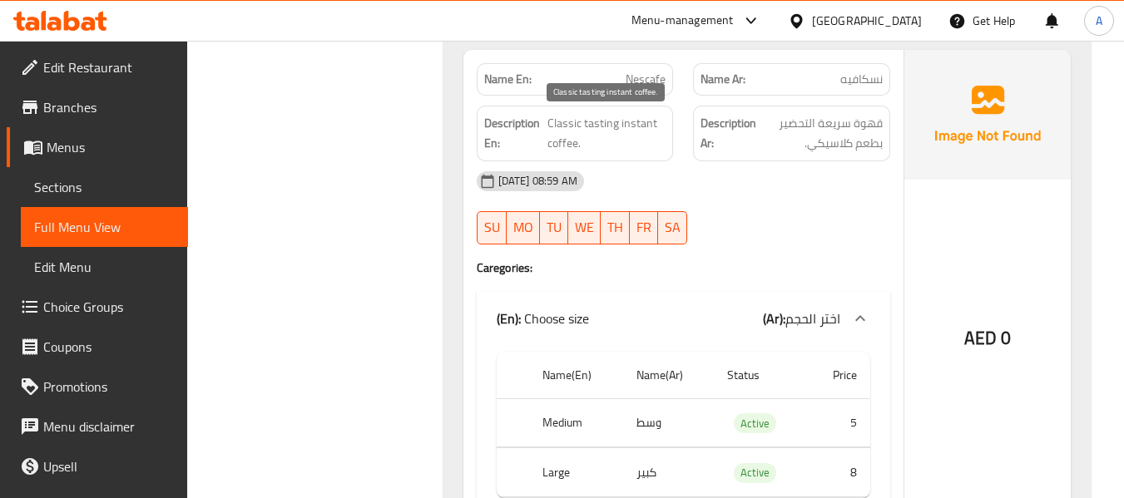
click at [573, 146] on span "Classic tasting instant coffee." at bounding box center [607, 133] width 118 height 41
click at [647, 121] on span "Classic tasting instant coffee." at bounding box center [607, 133] width 118 height 41
click at [553, 120] on span "Classic tasting instant coffee." at bounding box center [607, 133] width 118 height 41
click at [561, 123] on span "Classic tasting instant coffee." at bounding box center [607, 133] width 118 height 41
click at [547, 123] on h6 "Description En: Classic tasting instant coffee." at bounding box center [575, 133] width 182 height 41
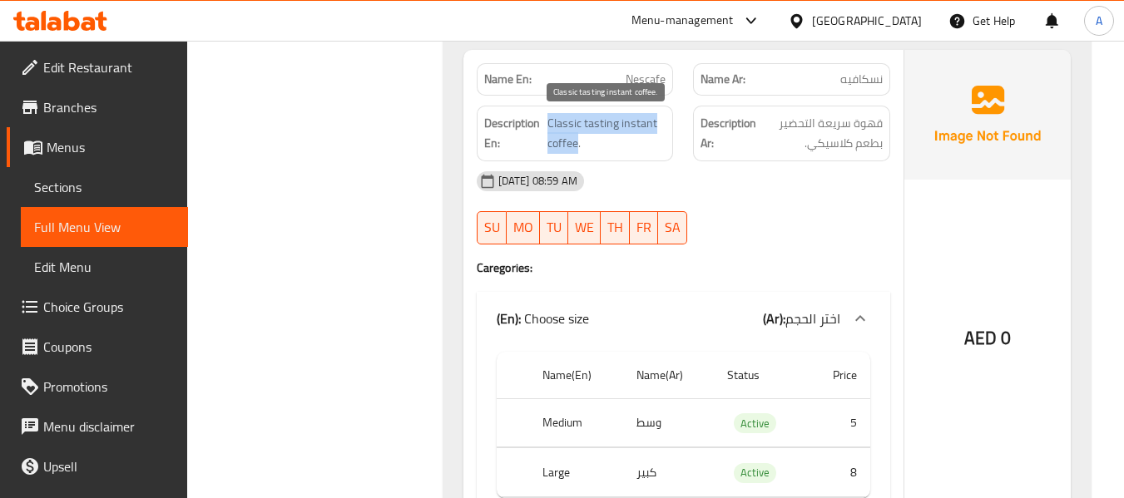
drag, startPoint x: 547, startPoint y: 123, endPoint x: 579, endPoint y: 146, distance: 39.5
click at [579, 146] on h6 "Description En: Classic tasting instant coffee." at bounding box center [575, 133] width 182 height 41
click at [694, 145] on div "Description Ar: قهوة سريعة التحضير بطعم كلاسيكي." at bounding box center [791, 134] width 197 height 56
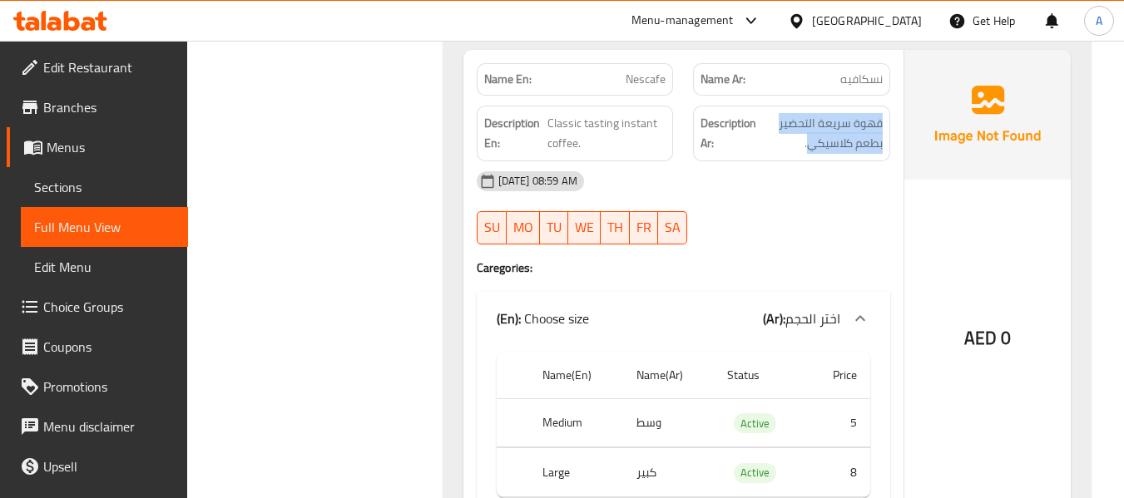
drag, startPoint x: 809, startPoint y: 151, endPoint x: 886, endPoint y: 121, distance: 82.7
click at [886, 121] on div "Description Ar: قهوة سريعة التحضير بطعم كلاسيكي." at bounding box center [791, 134] width 197 height 56
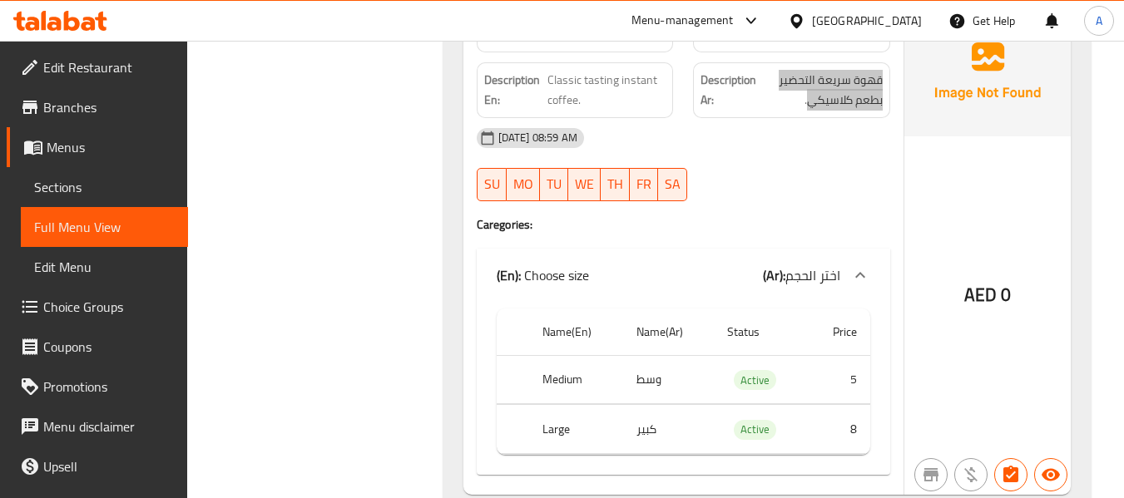
scroll to position [8572, 0]
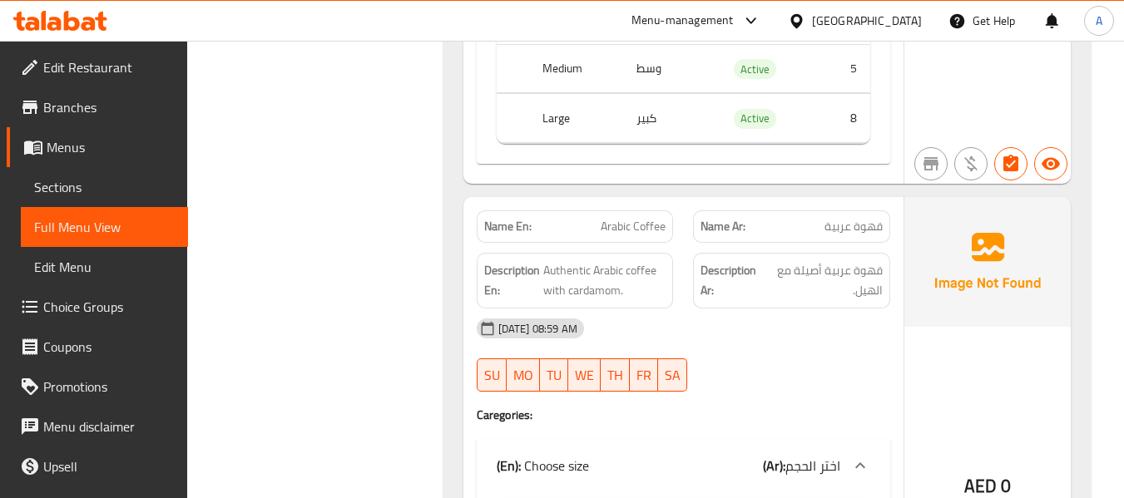
scroll to position [8904, 0]
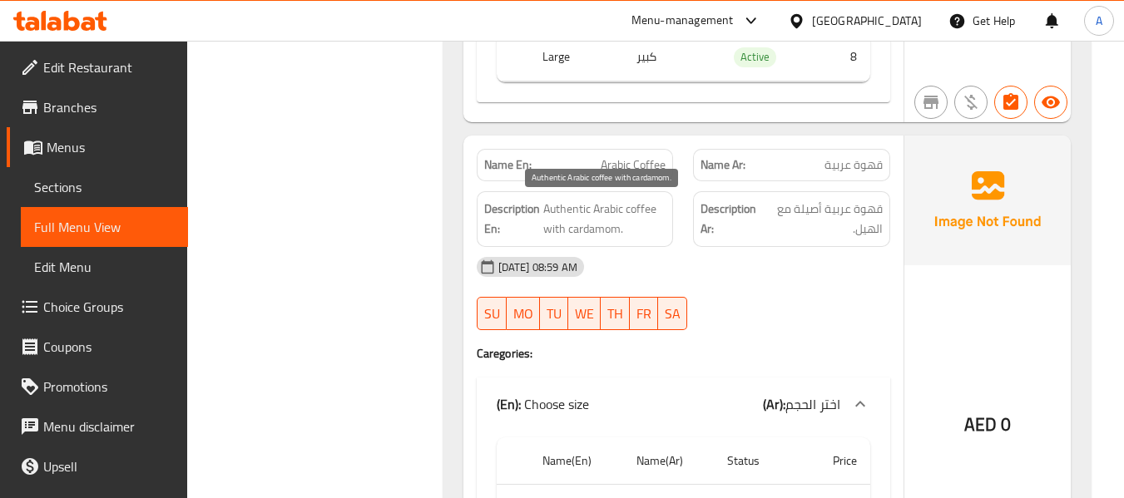
click at [609, 231] on span "Authentic Arabic coffee with cardamom." at bounding box center [604, 219] width 123 height 41
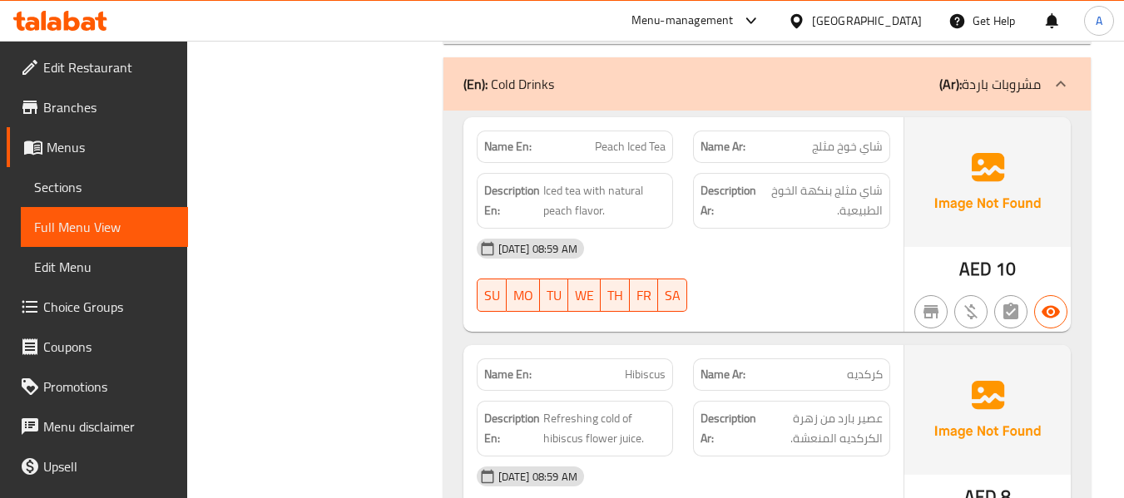
scroll to position [10069, 0]
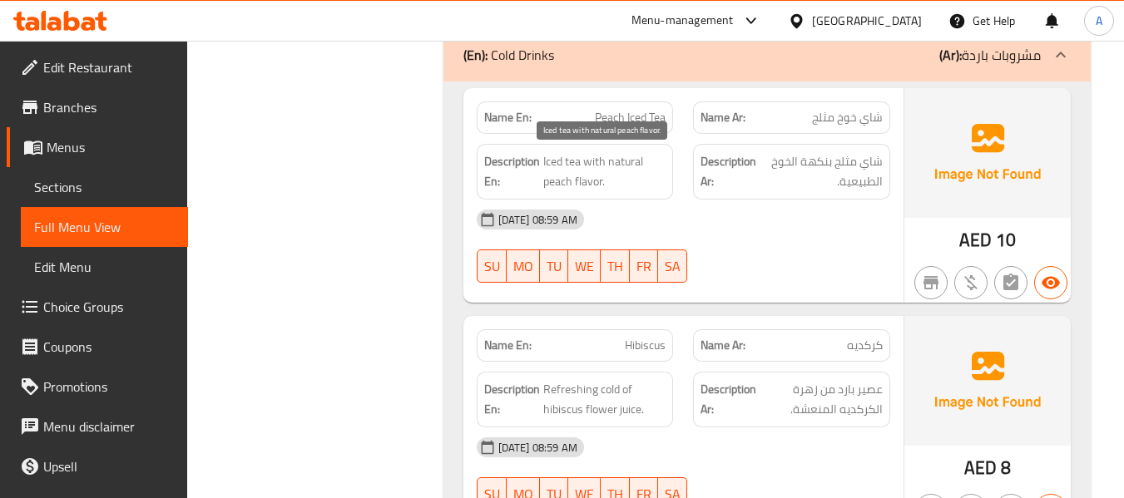
click at [574, 169] on span "Iced tea with natural peach flavor." at bounding box center [604, 171] width 123 height 41
click at [651, 153] on span "Iced tea with natural peach flavor." at bounding box center [604, 171] width 123 height 41
click at [573, 156] on span "Iced tea with natural peach flavor." at bounding box center [604, 171] width 123 height 41
drag, startPoint x: 731, startPoint y: 222, endPoint x: 739, endPoint y: 226, distance: 9.3
drag, startPoint x: 739, startPoint y: 226, endPoint x: 667, endPoint y: 231, distance: 71.7
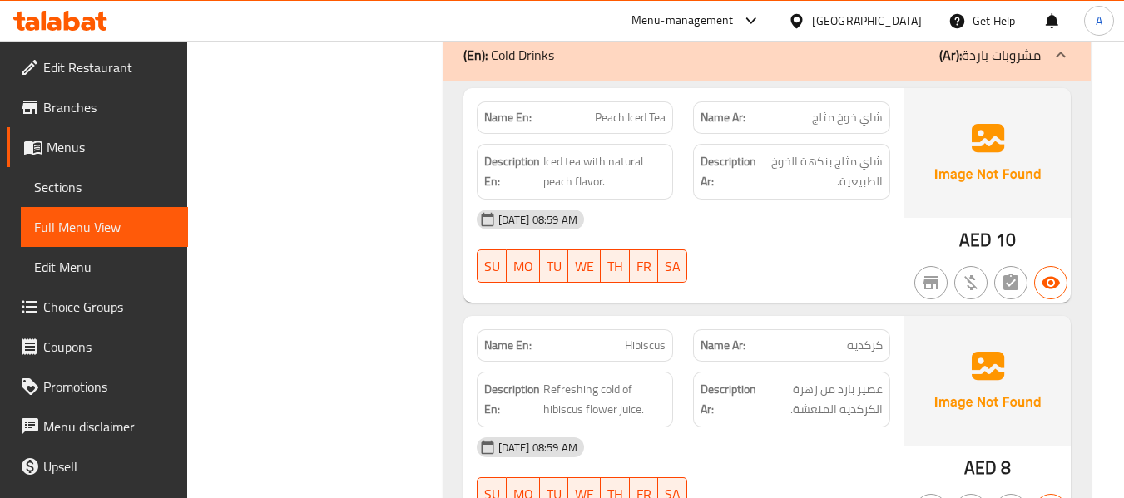
click at [667, 231] on div "[DATE] 08:59 AM" at bounding box center [684, 220] width 434 height 40
drag, startPoint x: 611, startPoint y: 165, endPoint x: 603, endPoint y: 188, distance: 24.7
click at [603, 188] on span "Iced tea with natural peach flavor." at bounding box center [604, 171] width 123 height 41
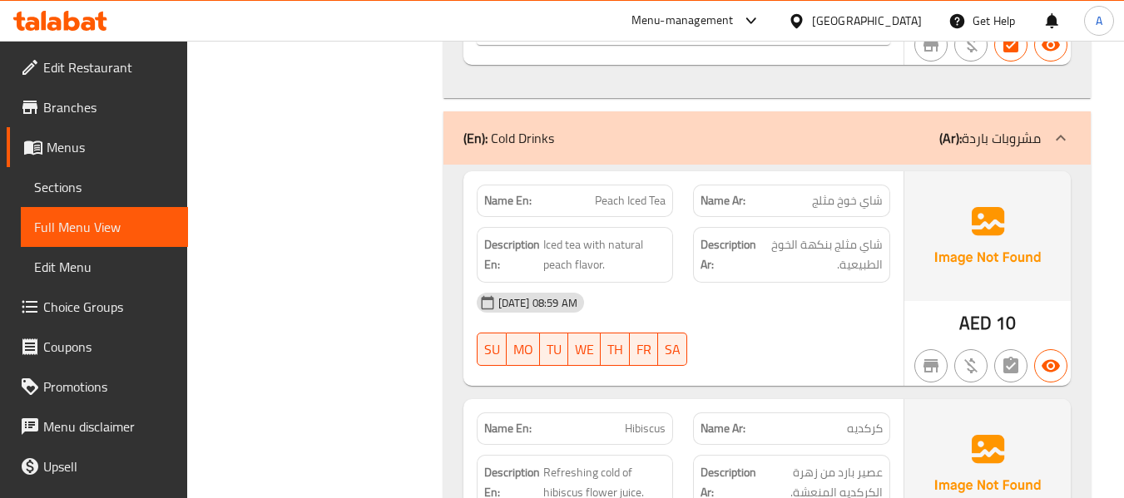
scroll to position [10236, 0]
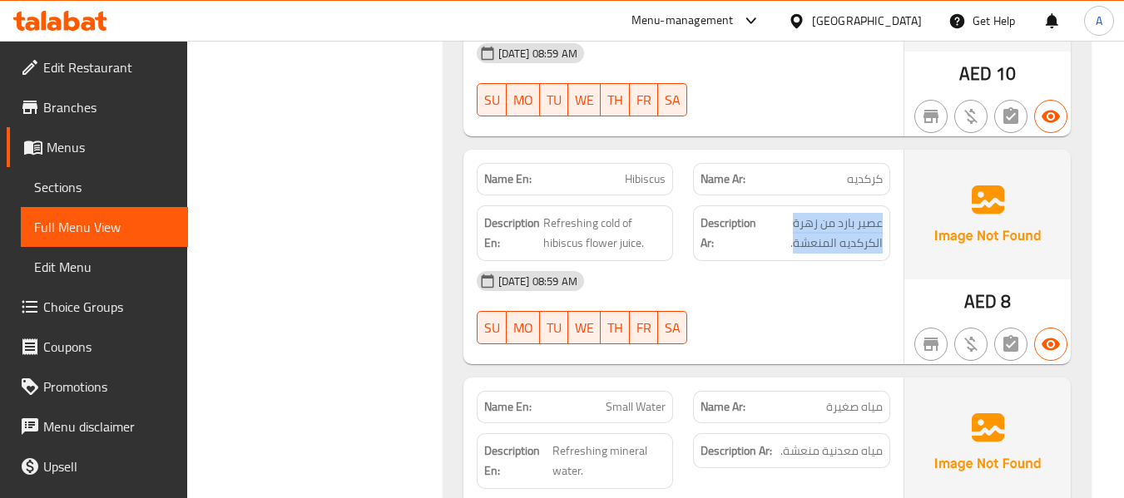
drag, startPoint x: 796, startPoint y: 243, endPoint x: 883, endPoint y: 227, distance: 88.8
click at [883, 227] on div "Description Ar: عصير بارد من زهرة الكركديه المنعشة." at bounding box center [791, 234] width 197 height 56
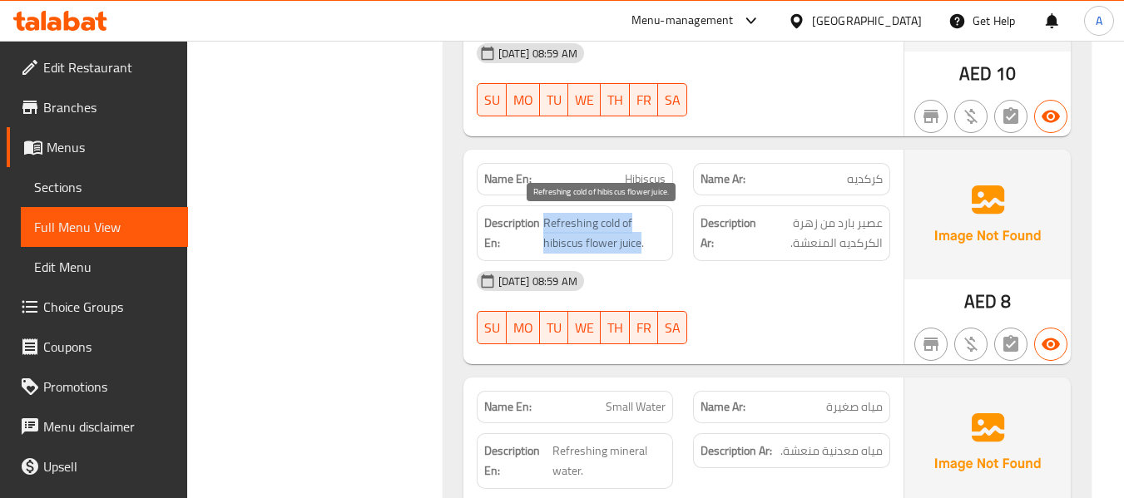
drag, startPoint x: 542, startPoint y: 223, endPoint x: 641, endPoint y: 248, distance: 102.1
click at [641, 248] on h6 "Description En: Refreshing cold of hibiscus flower juice." at bounding box center [575, 233] width 182 height 41
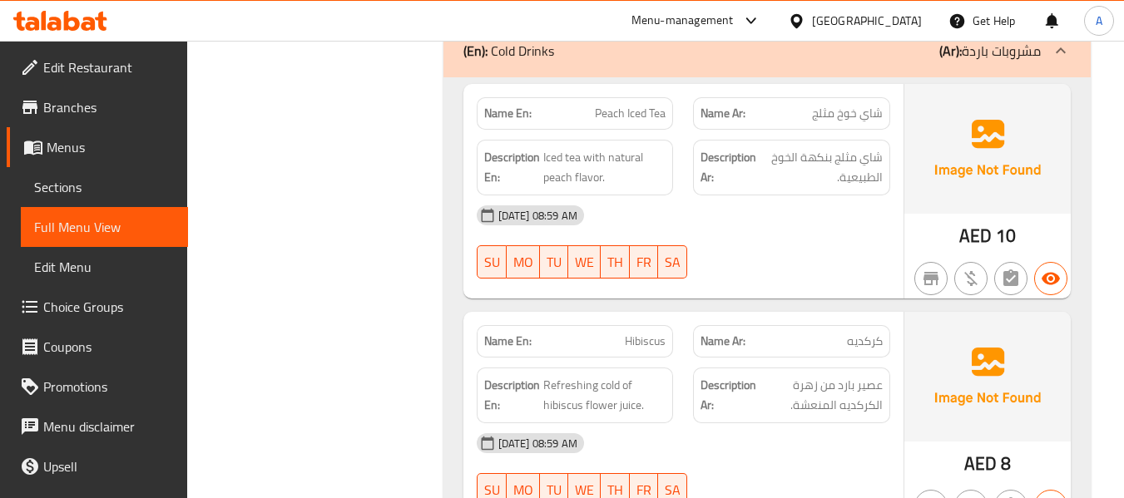
scroll to position [10069, 0]
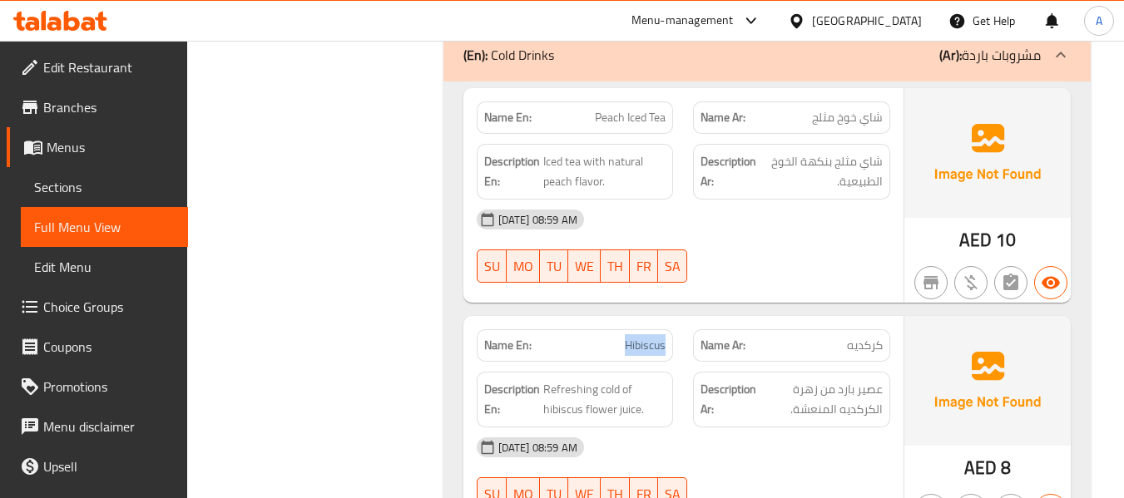
drag, startPoint x: 623, startPoint y: 344, endPoint x: 669, endPoint y: 355, distance: 47.2
click at [669, 355] on div "Name En: Hibiscus" at bounding box center [575, 346] width 197 height 32
click at [550, 354] on p "Name En: Hibiscus" at bounding box center [575, 345] width 182 height 17
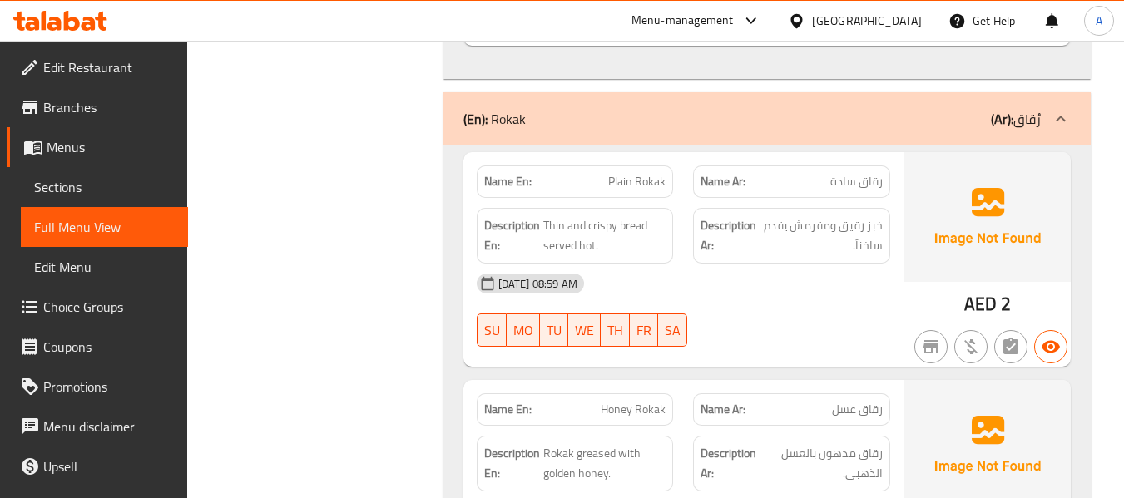
scroll to position [10818, 0]
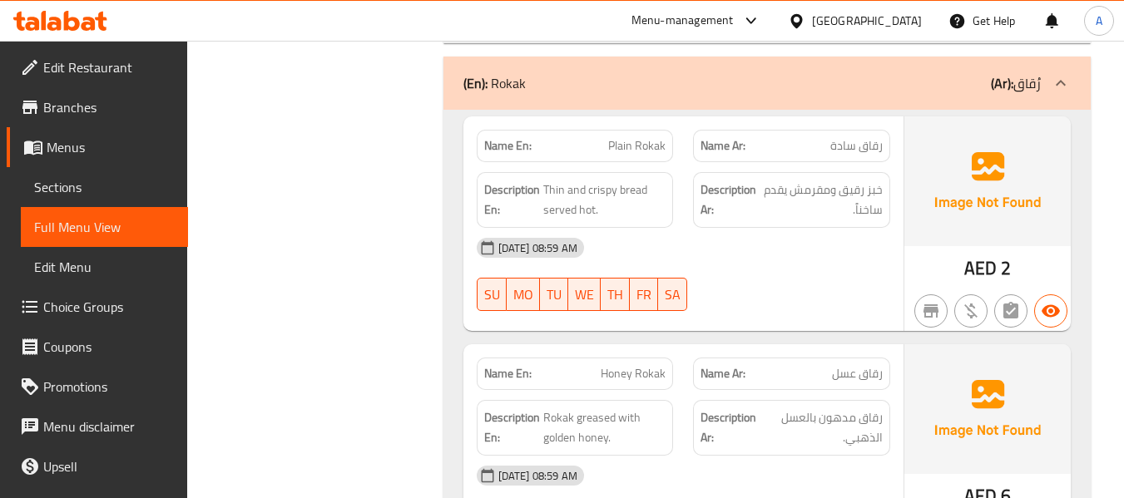
click at [874, 147] on span "رقاق سادة" at bounding box center [857, 145] width 52 height 17
click at [634, 162] on div "Description En: Thin and crispy bread served hot." at bounding box center [575, 200] width 217 height 76
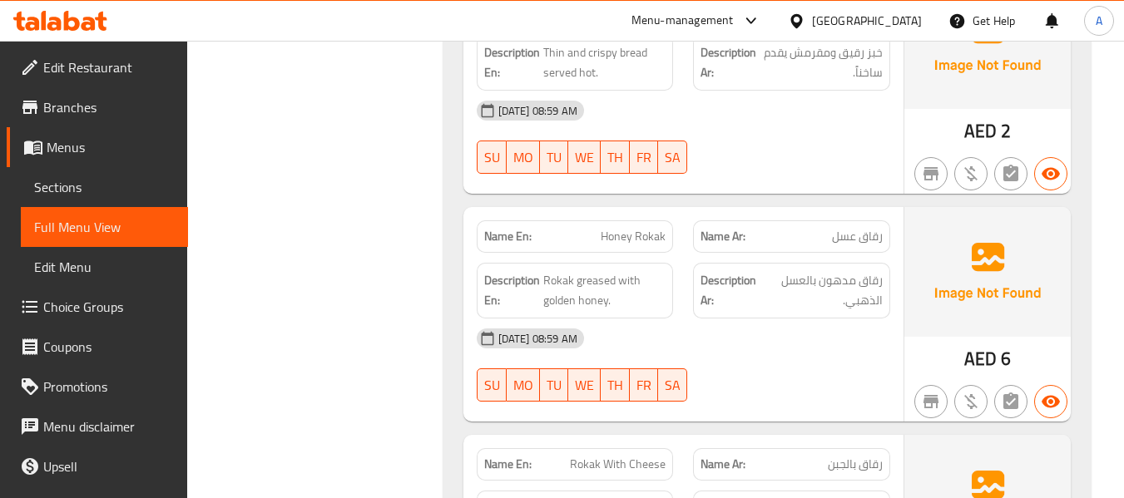
scroll to position [10985, 0]
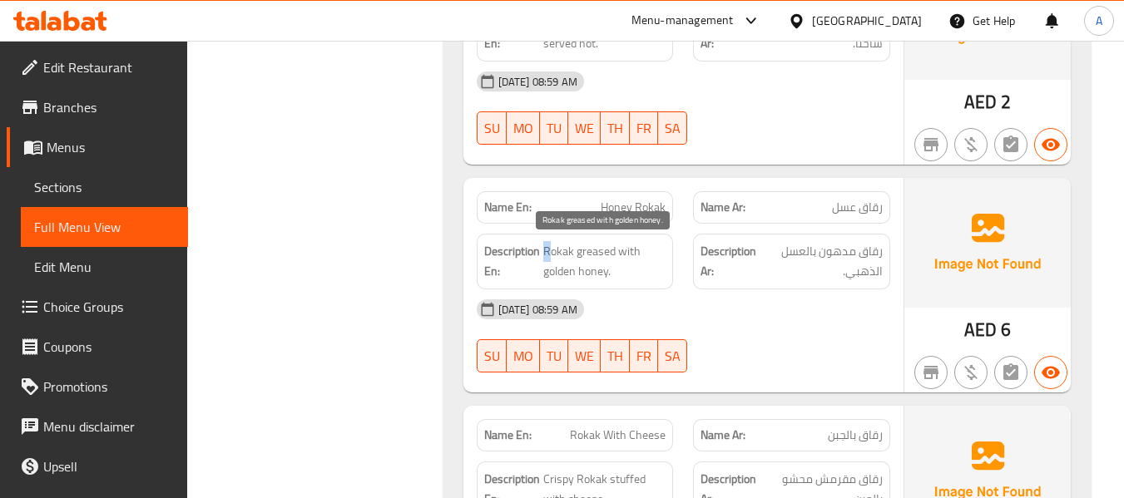
click at [551, 252] on span "Rokak greased with golden honey." at bounding box center [604, 261] width 123 height 41
click at [575, 258] on span "Rokak greased with golden honey." at bounding box center [604, 261] width 123 height 41
drag, startPoint x: 577, startPoint y: 250, endPoint x: 593, endPoint y: 255, distance: 17.4
click at [593, 255] on span "Rokak greased with golden honey." at bounding box center [604, 261] width 123 height 41
click at [614, 248] on span "Rokak greased with golden honey." at bounding box center [604, 261] width 123 height 41
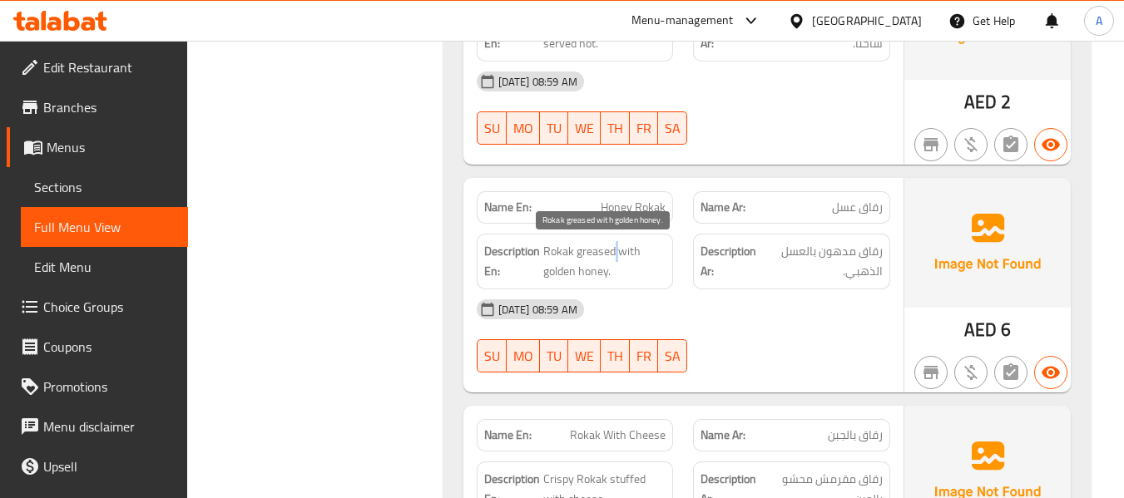
click at [614, 248] on span "Rokak greased with golden honey." at bounding box center [604, 261] width 123 height 41
click at [594, 257] on span "Rokak greased with golden honey." at bounding box center [604, 261] width 123 height 41
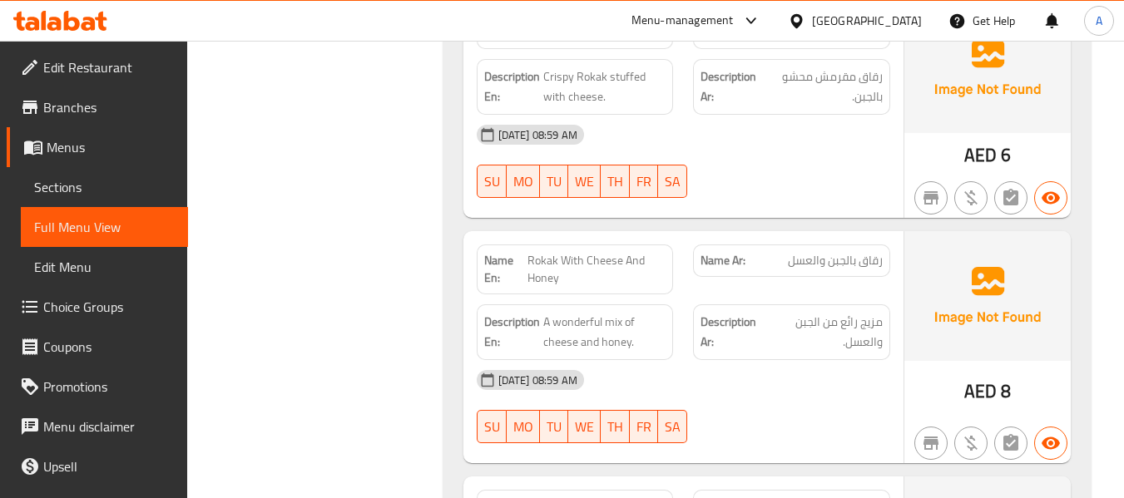
scroll to position [11401, 0]
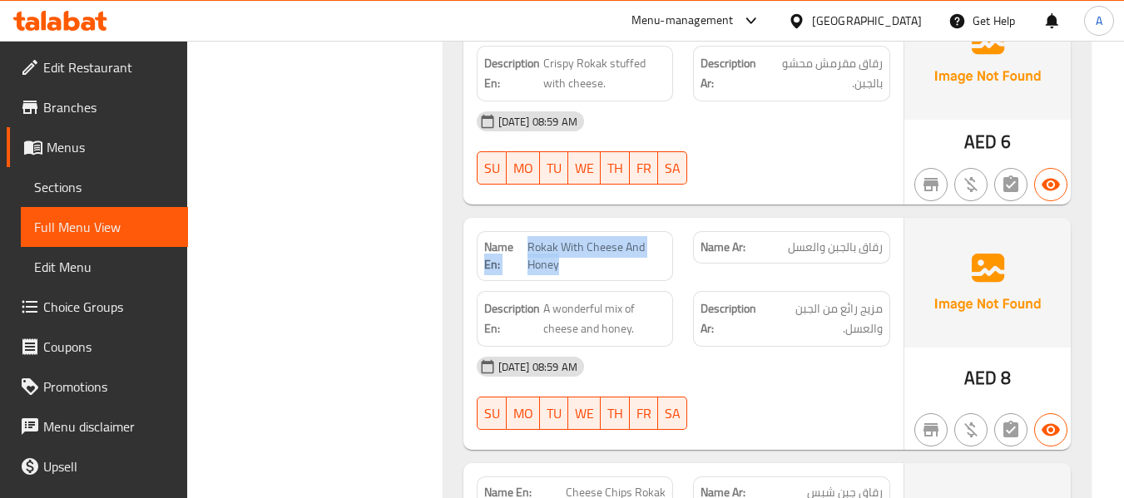
drag, startPoint x: 525, startPoint y: 245, endPoint x: 559, endPoint y: 264, distance: 39.1
click at [559, 264] on p "Name En: Rokak With Cheese And Honey" at bounding box center [575, 256] width 182 height 35
click at [556, 258] on span "Rokak With Cheese And Honey" at bounding box center [597, 256] width 139 height 35
drag, startPoint x: 528, startPoint y: 242, endPoint x: 559, endPoint y: 260, distance: 36.5
click at [559, 260] on span "Rokak With Cheese And Honey" at bounding box center [597, 256] width 139 height 35
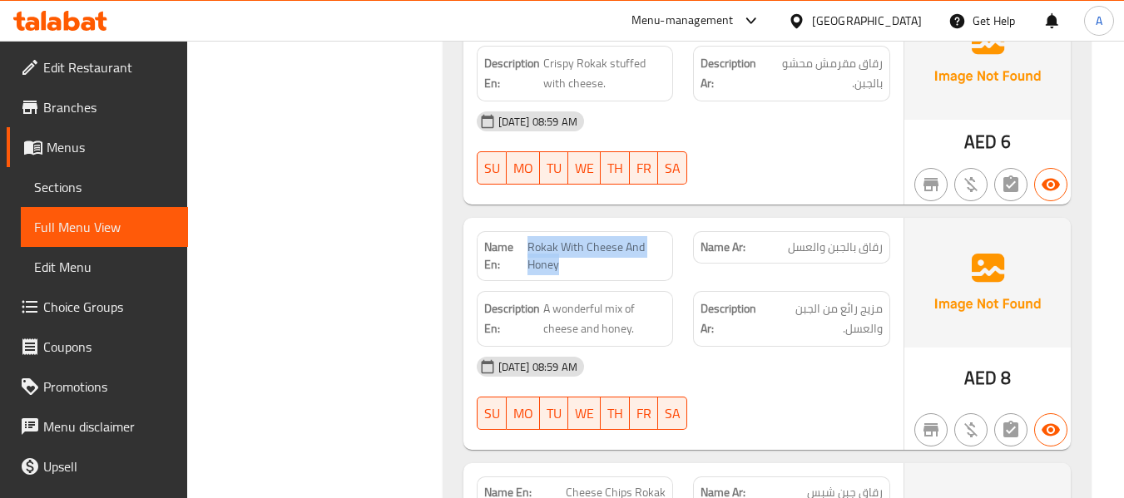
click at [589, 277] on div "Name En: Rokak With Cheese And Honey" at bounding box center [575, 256] width 197 height 50
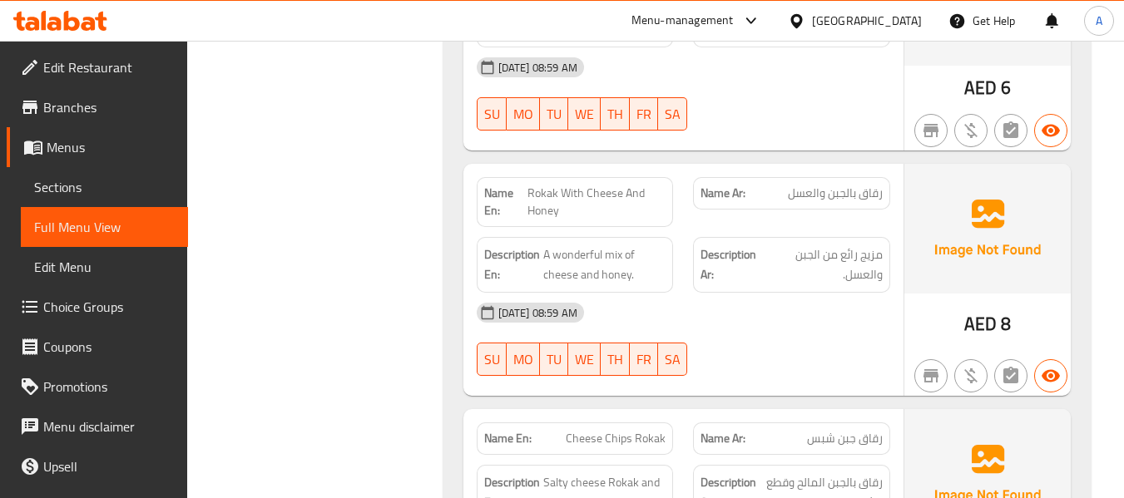
scroll to position [11484, 0]
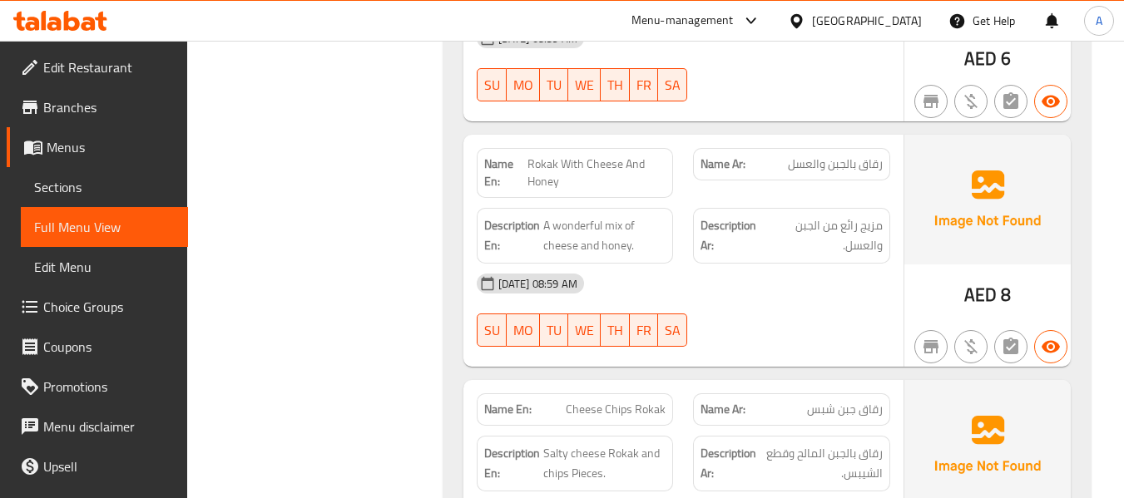
click at [652, 279] on div "[DATE] 08:59 AM" at bounding box center [684, 284] width 434 height 40
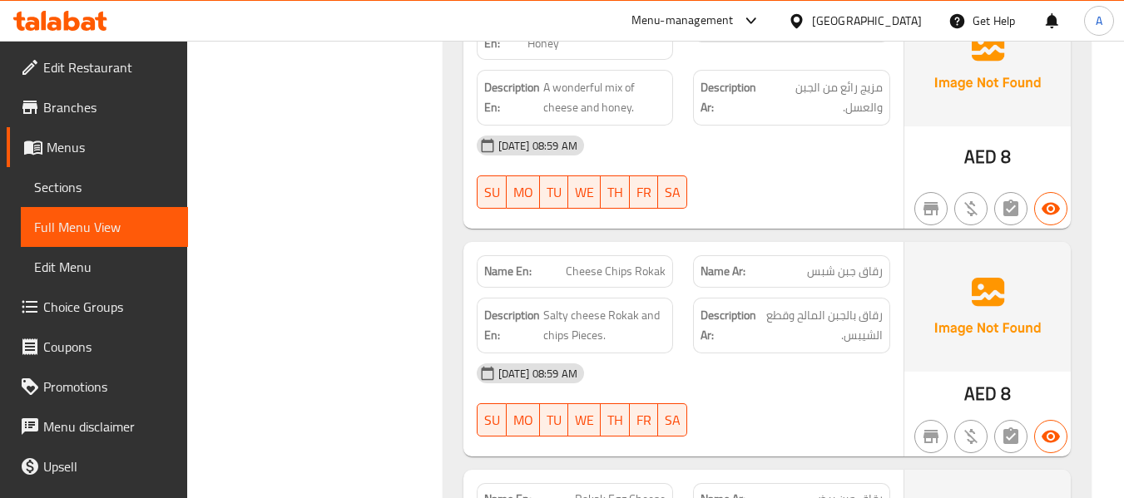
scroll to position [11651, 0]
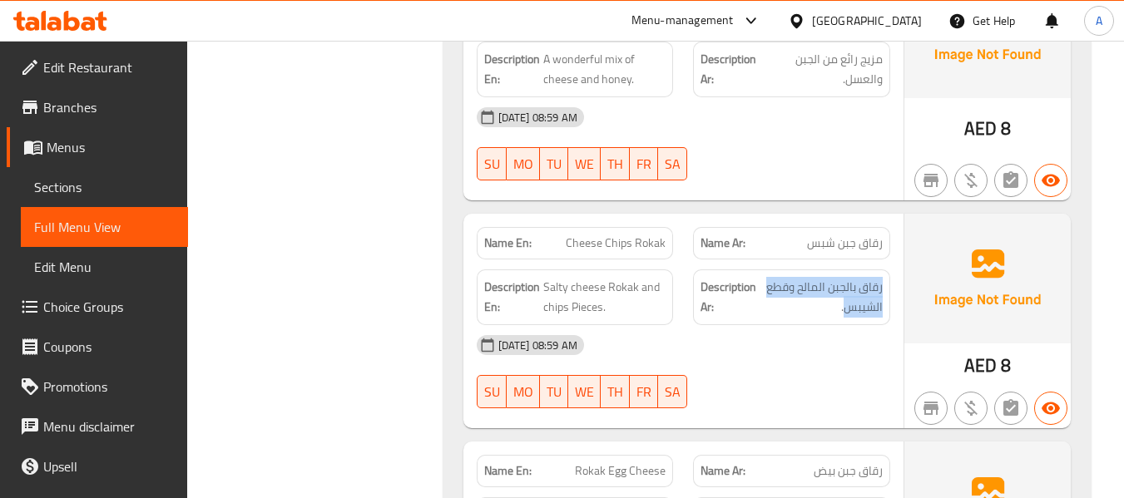
drag, startPoint x: 845, startPoint y: 314, endPoint x: 884, endPoint y: 286, distance: 47.8
click at [884, 286] on div "Description Ar: رقاق بالجبن المالح وقطع الشيبس." at bounding box center [791, 298] width 197 height 56
drag, startPoint x: 483, startPoint y: 383, endPoint x: 476, endPoint y: 360, distance: 24.2
click at [483, 383] on button "SU" at bounding box center [492, 391] width 30 height 33
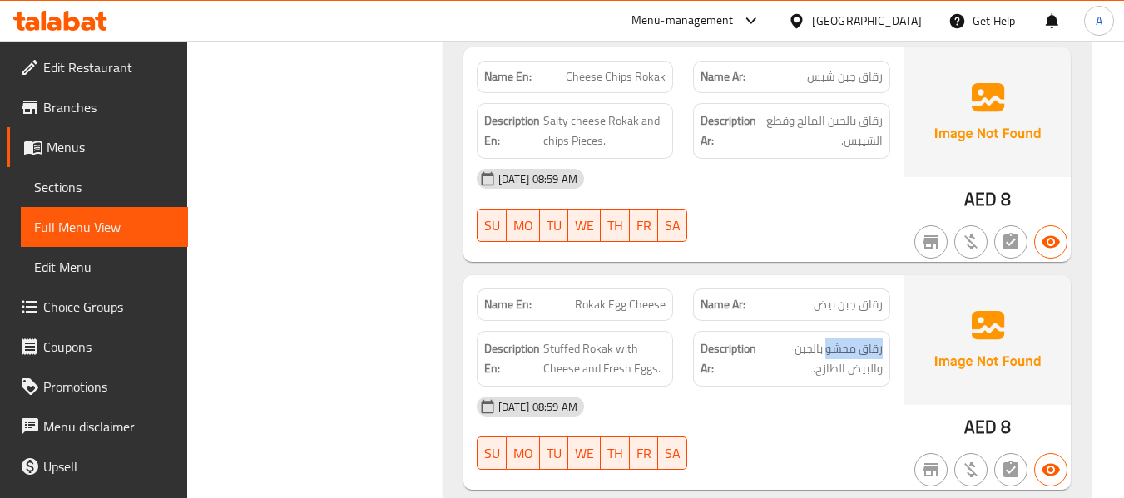
drag, startPoint x: 826, startPoint y: 349, endPoint x: 889, endPoint y: 359, distance: 63.2
click at [889, 359] on div "Description Ar: رقاق محشو بالجبن والبيض الطازج." at bounding box center [791, 359] width 197 height 56
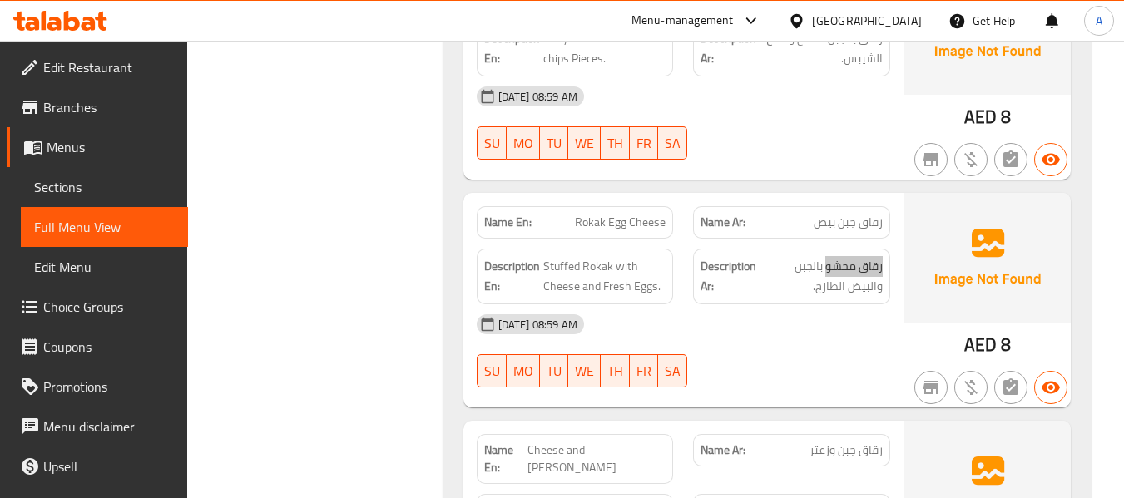
scroll to position [12067, 0]
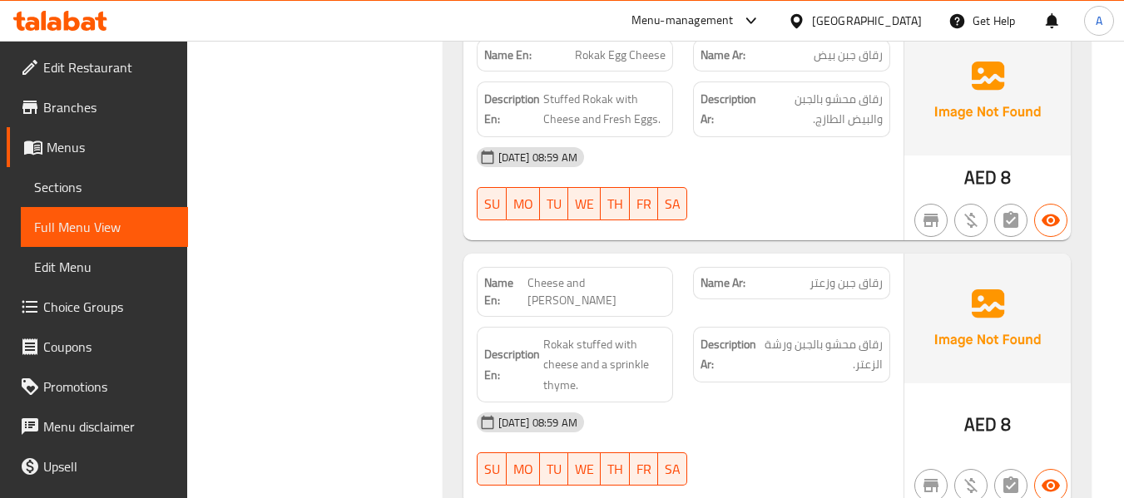
click at [459, 219] on div "Name En: Plain Rokak Name Ar: رقاق سادة Description En: Thin and crispy bread s…" at bounding box center [767, 395] width 647 height 3067
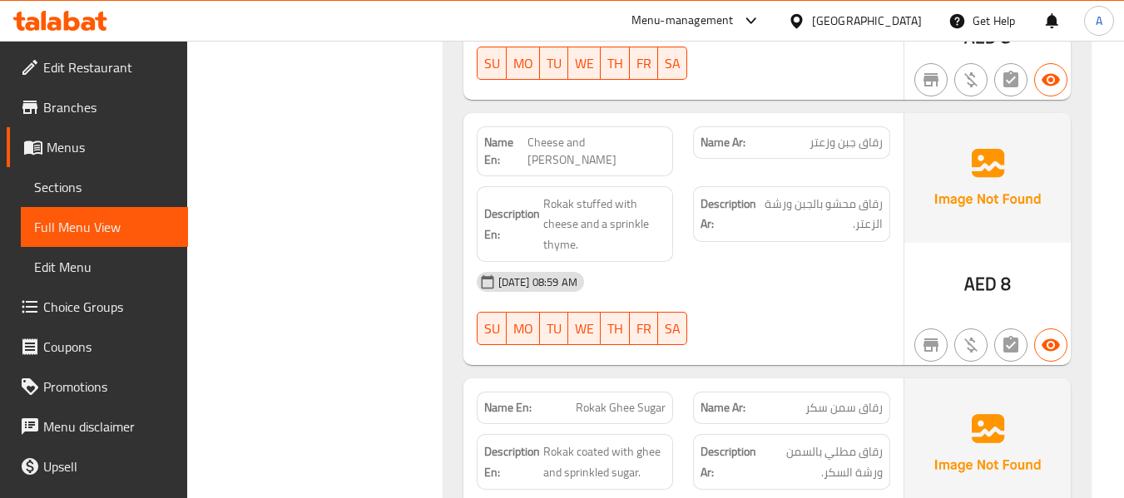
scroll to position [12233, 0]
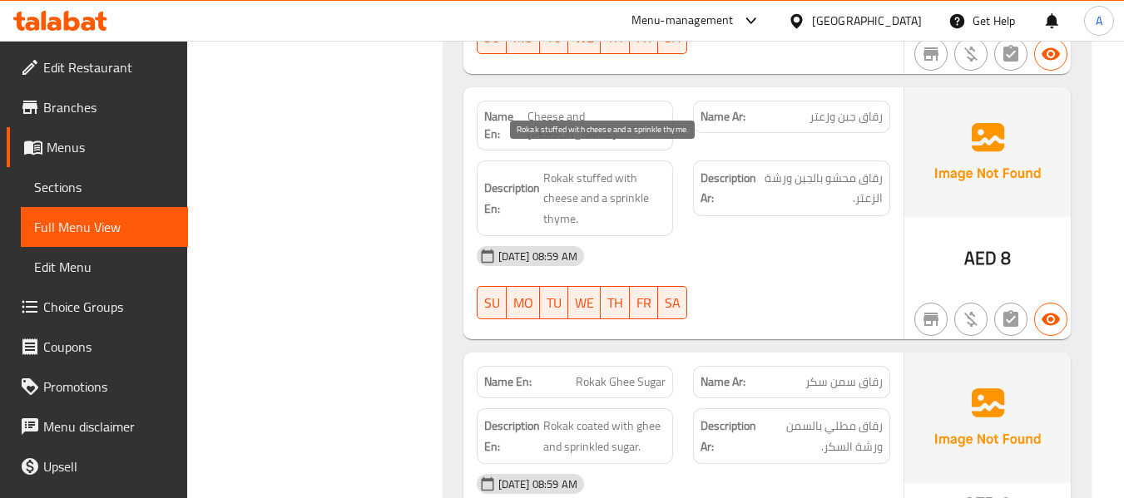
click at [627, 186] on span "Rokak stuffed with cheese and a sprinkle thyme." at bounding box center [604, 199] width 123 height 62
click at [615, 186] on span "Rokak stuffed with cheese and a sprinkle thyme." at bounding box center [604, 199] width 123 height 62
drag, startPoint x: 612, startPoint y: 186, endPoint x: 617, endPoint y: 201, distance: 14.7
click at [617, 201] on span "Rokak stuffed with cheese and a sprinkle thyme." at bounding box center [604, 199] width 123 height 62
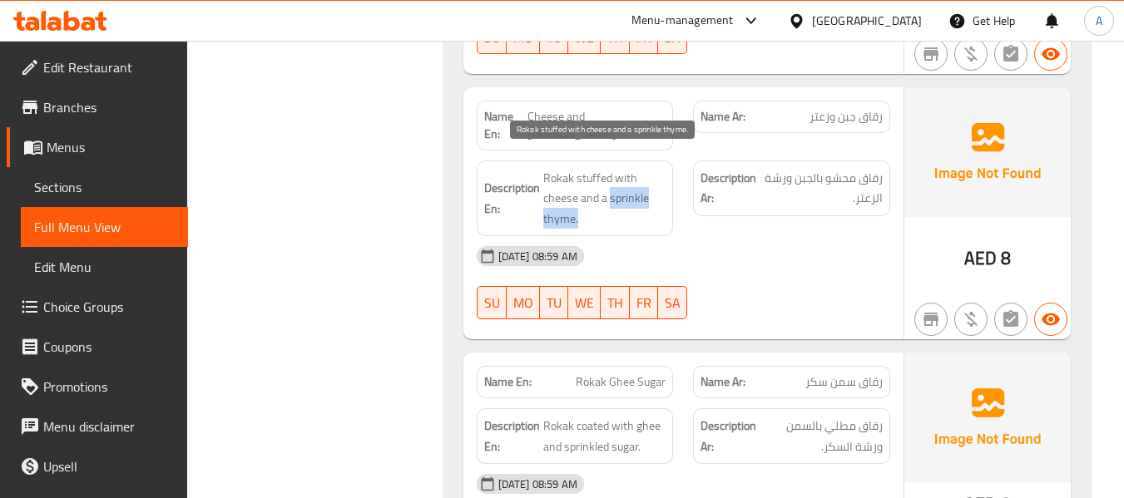
drag, startPoint x: 609, startPoint y: 182, endPoint x: 614, endPoint y: 207, distance: 25.5
click at [614, 207] on span "Rokak stuffed with cheese and a sprinkle thyme." at bounding box center [604, 199] width 123 height 62
click at [601, 194] on span "Rokak stuffed with cheese and a sprinkle thyme." at bounding box center [604, 199] width 123 height 62
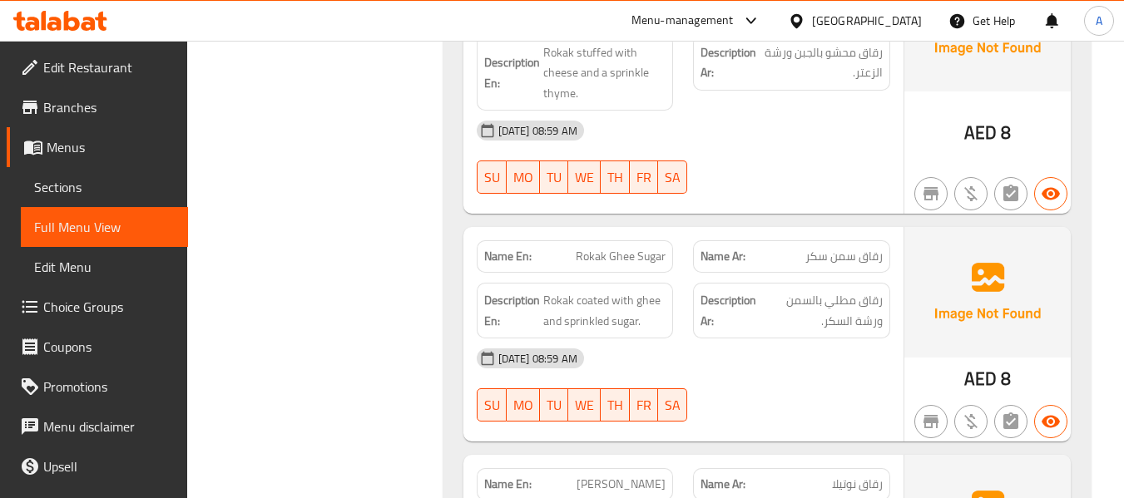
scroll to position [12400, 0]
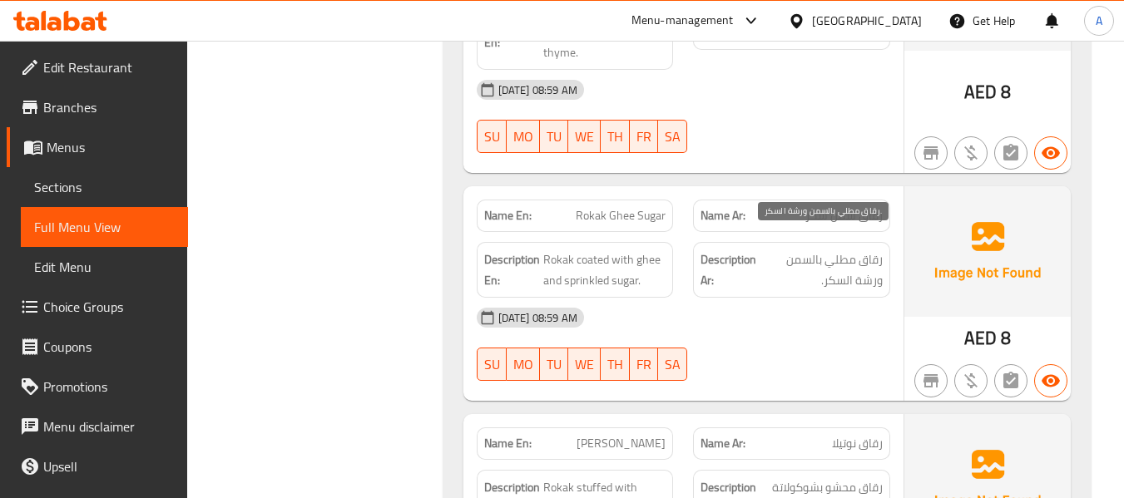
click at [838, 250] on span "رقاق مطلي بالسمن ورشة السكر." at bounding box center [821, 270] width 123 height 41
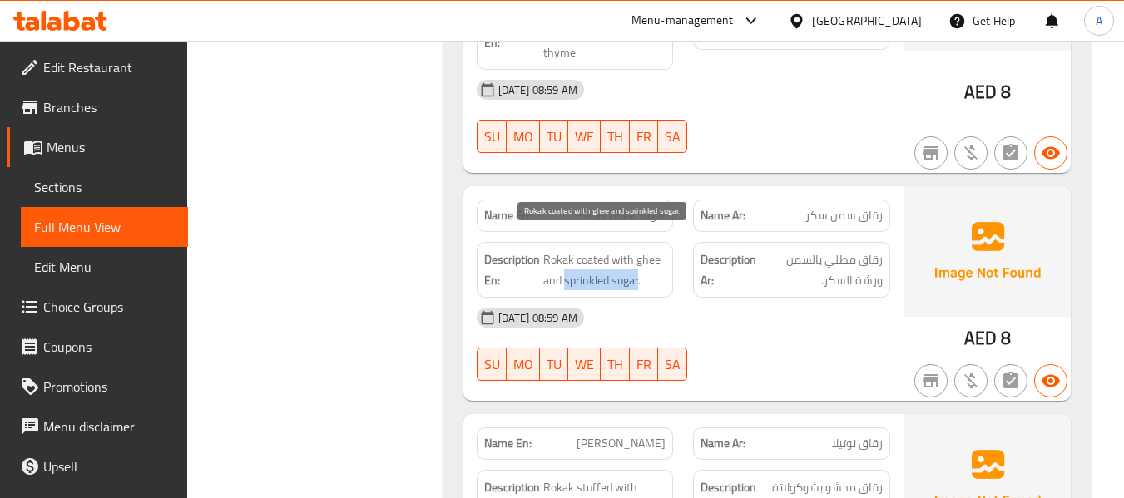
drag, startPoint x: 565, startPoint y: 259, endPoint x: 638, endPoint y: 265, distance: 73.5
click at [638, 265] on span "Rokak coated with ghee and sprinkled sugar." at bounding box center [604, 270] width 123 height 41
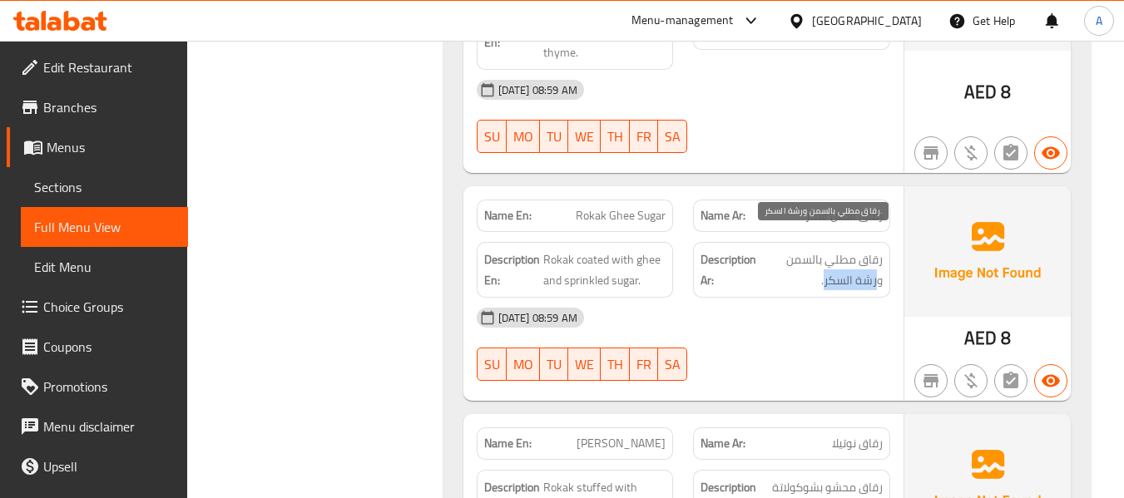
drag, startPoint x: 826, startPoint y: 265, endPoint x: 878, endPoint y: 273, distance: 52.3
click at [878, 273] on span "رقاق مطلي بالسمن ورشة السكر." at bounding box center [821, 270] width 123 height 41
click at [771, 298] on div "[DATE] 08:59 AM" at bounding box center [684, 318] width 434 height 40
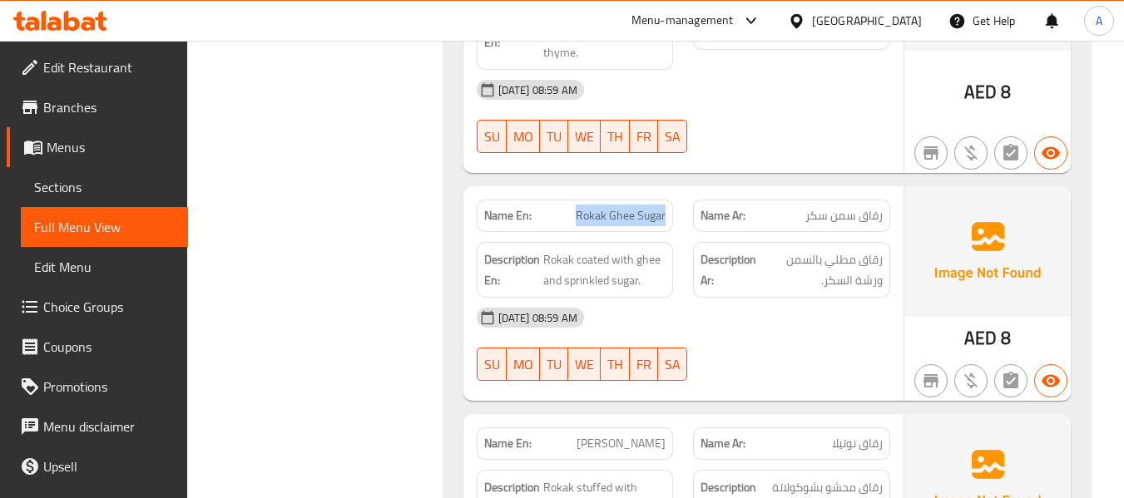
drag, startPoint x: 569, startPoint y: 189, endPoint x: 669, endPoint y: 193, distance: 99.9
click at [669, 200] on div "Name En: Rokak Ghee Sugar" at bounding box center [575, 216] width 197 height 32
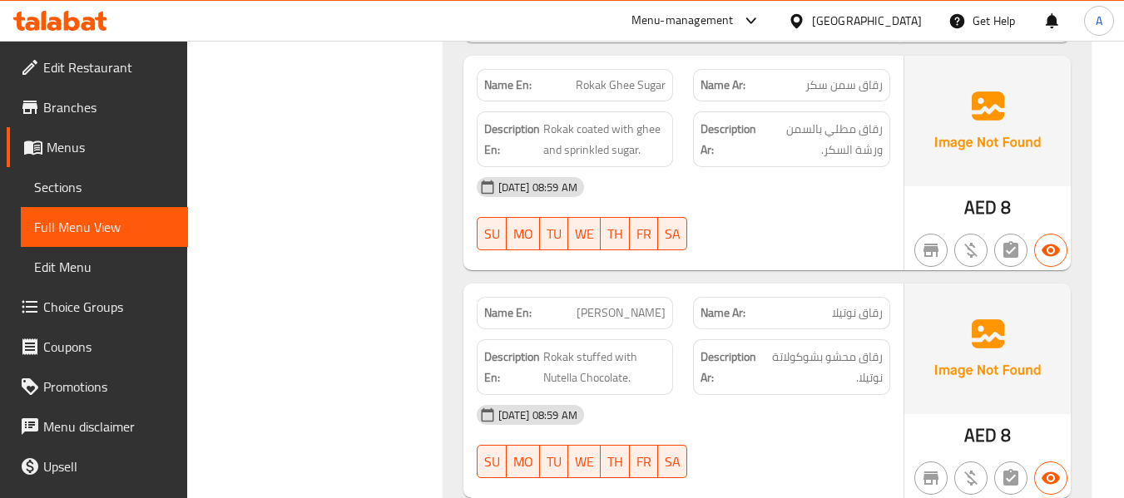
scroll to position [12566, 0]
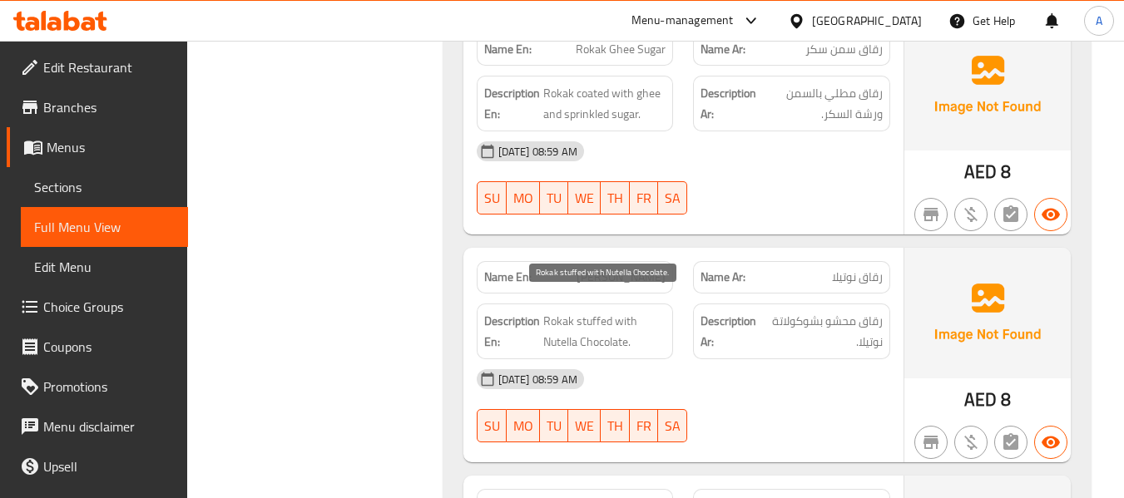
click at [596, 311] on span "Rokak stuffed with Nutella Chocolate." at bounding box center [604, 331] width 123 height 41
click at [715, 311] on strong "Description Ar:" at bounding box center [731, 331] width 61 height 41
click at [581, 311] on span "Rokak stuffed with Nutella Chocolate." at bounding box center [604, 331] width 123 height 41
click at [584, 311] on span "Rokak stuffed with Nutella Chocolate." at bounding box center [604, 331] width 123 height 41
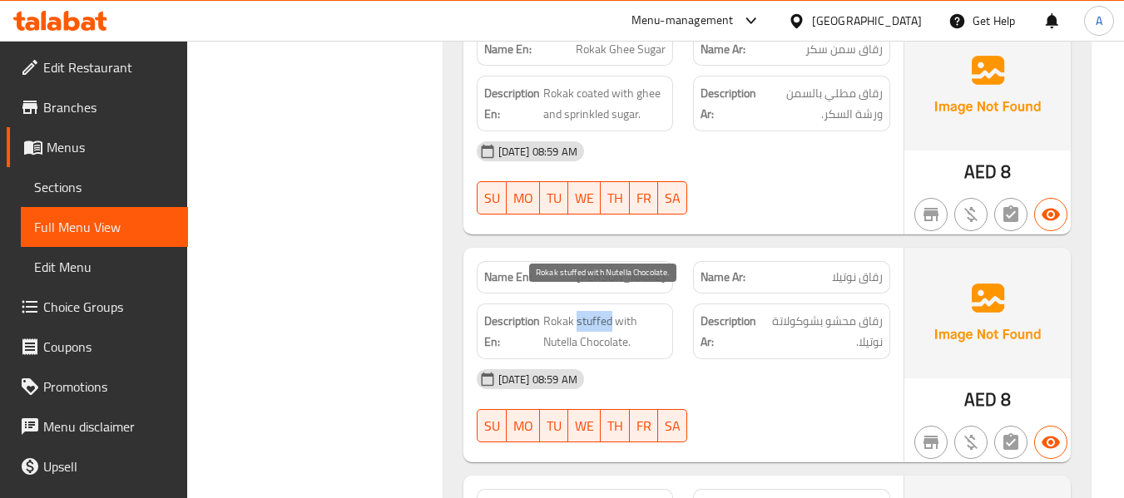
click at [585, 311] on span "Rokak stuffed with Nutella Chocolate." at bounding box center [604, 331] width 123 height 41
click at [646, 319] on span "Rokak stuffed with Nutella Chocolate." at bounding box center [604, 331] width 123 height 41
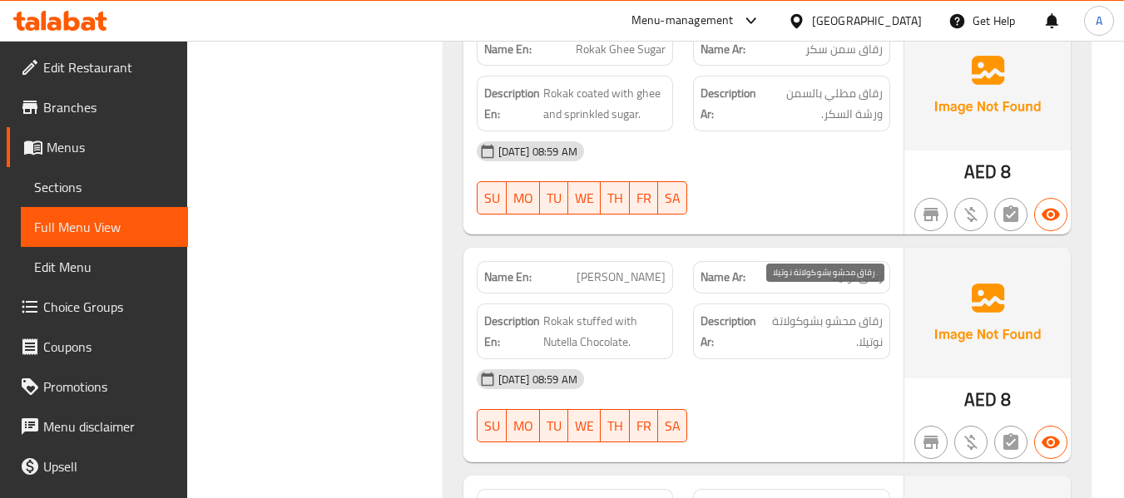
click at [801, 319] on span "رقاق محشو بشوكولاتة نوتيلا." at bounding box center [824, 331] width 118 height 41
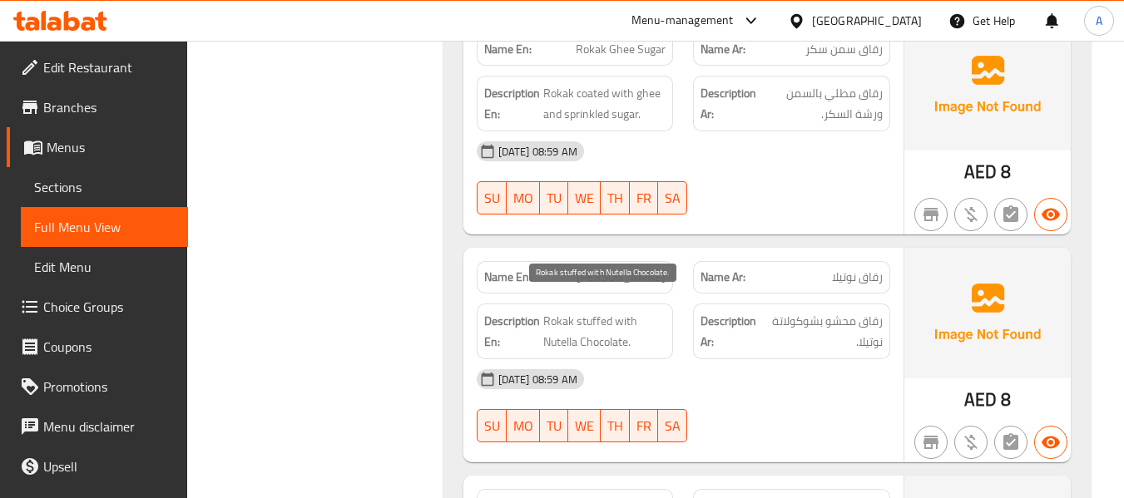
click at [563, 311] on span "Rokak stuffed with Nutella Chocolate." at bounding box center [604, 331] width 123 height 41
click at [585, 304] on div "Description En: Rokak stuffed with Nutella Chocolate." at bounding box center [575, 332] width 197 height 56
drag, startPoint x: 601, startPoint y: 258, endPoint x: 670, endPoint y: 259, distance: 69.1
click at [670, 261] on div "Name En: Nutella Rokak" at bounding box center [575, 277] width 197 height 32
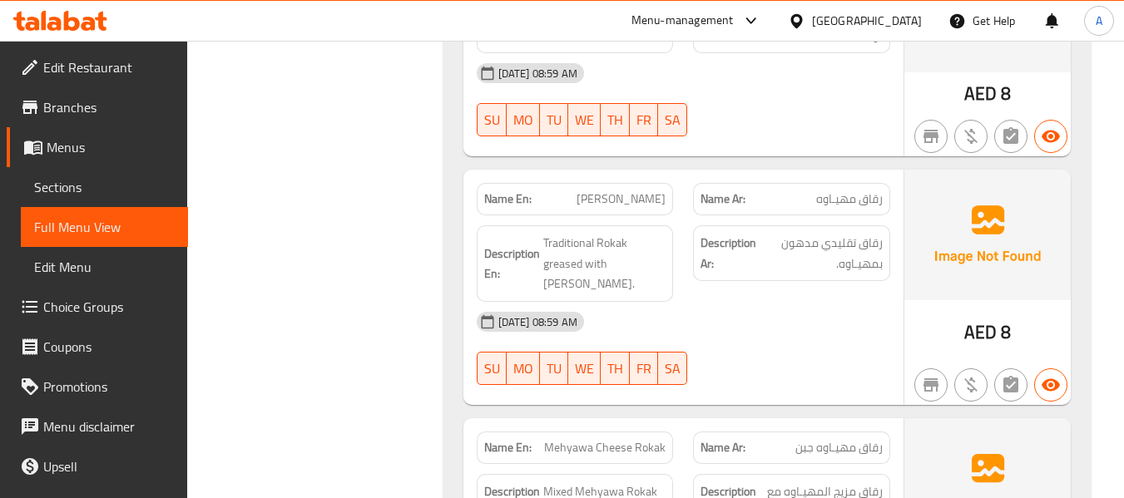
scroll to position [12899, 0]
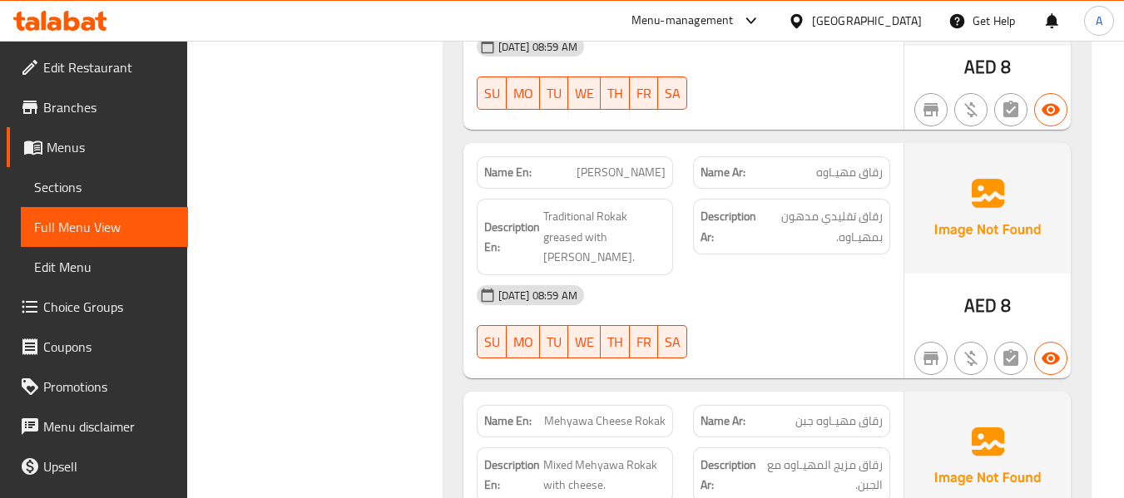
click at [402, 206] on div "Filter Branches Branches Popular filters Free items Branch specific items Has c…" at bounding box center [322, 428] width 222 height 26227
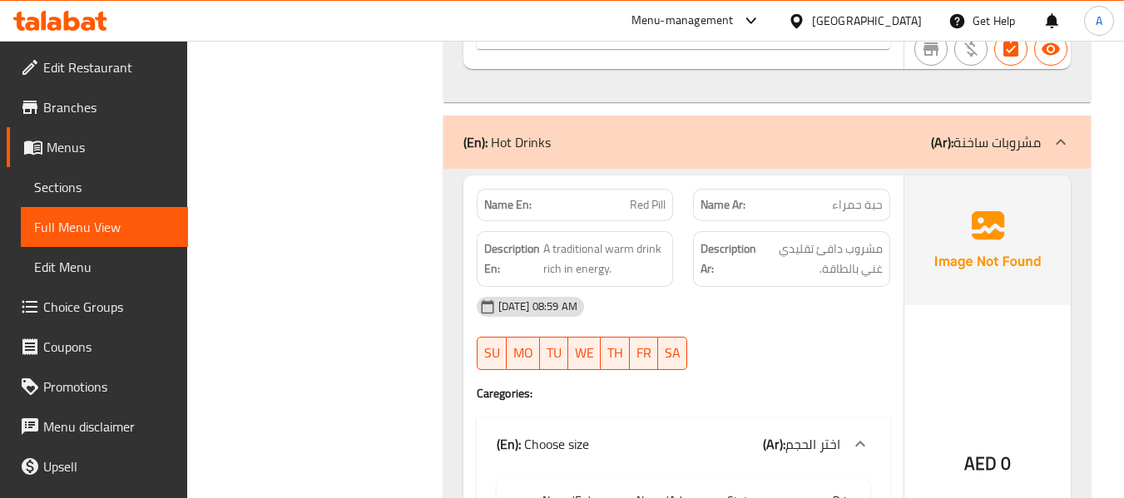
scroll to position [12850, 0]
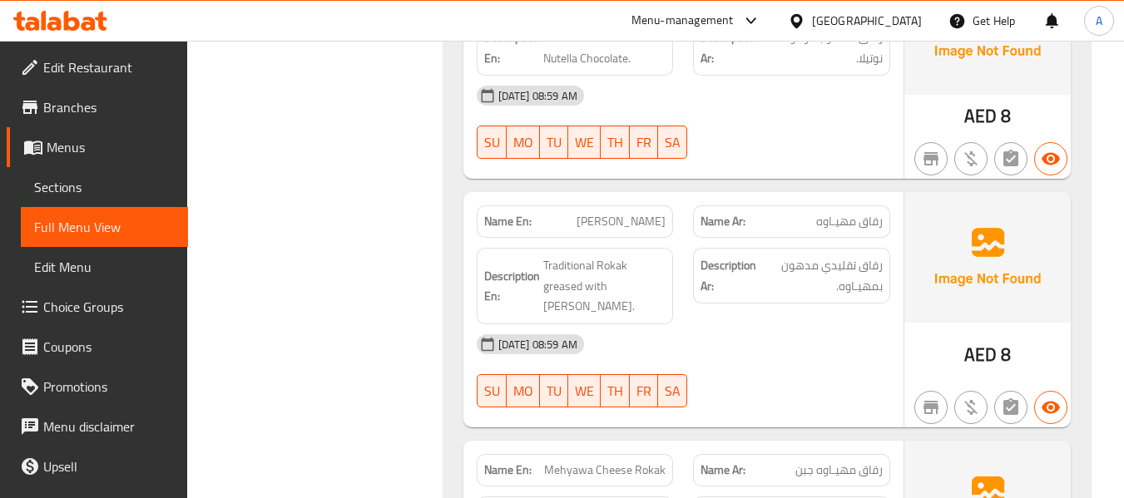
click at [596, 238] on div "Description En: Traditional Rokak greased with Mehyawa." at bounding box center [575, 286] width 217 height 97
drag, startPoint x: 584, startPoint y: 207, endPoint x: 667, endPoint y: 198, distance: 82.9
click at [667, 206] on div "Name En: Rokak Mehyawa" at bounding box center [575, 222] width 197 height 32
click at [707, 325] on div "[DATE] 08:59 AM" at bounding box center [684, 345] width 434 height 40
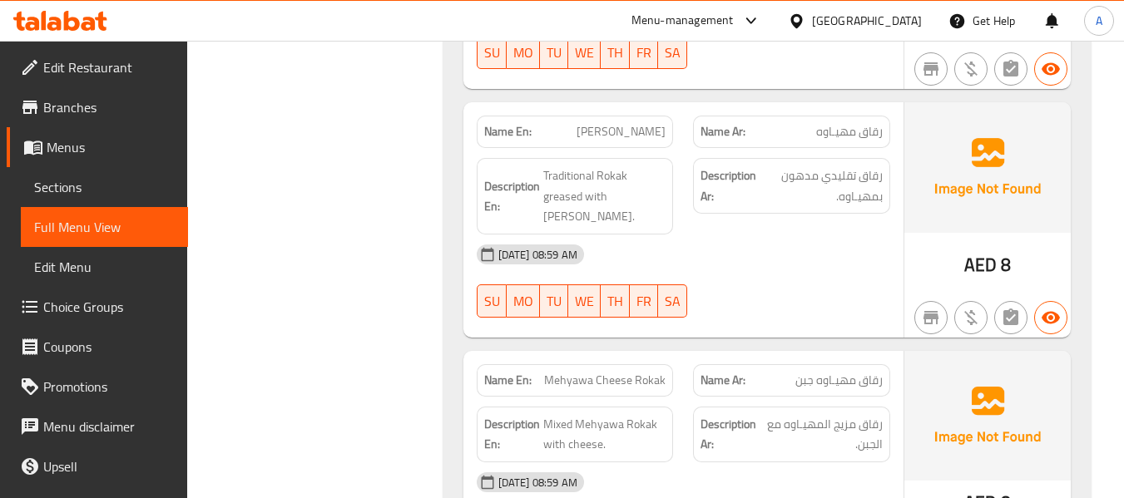
scroll to position [13099, 0]
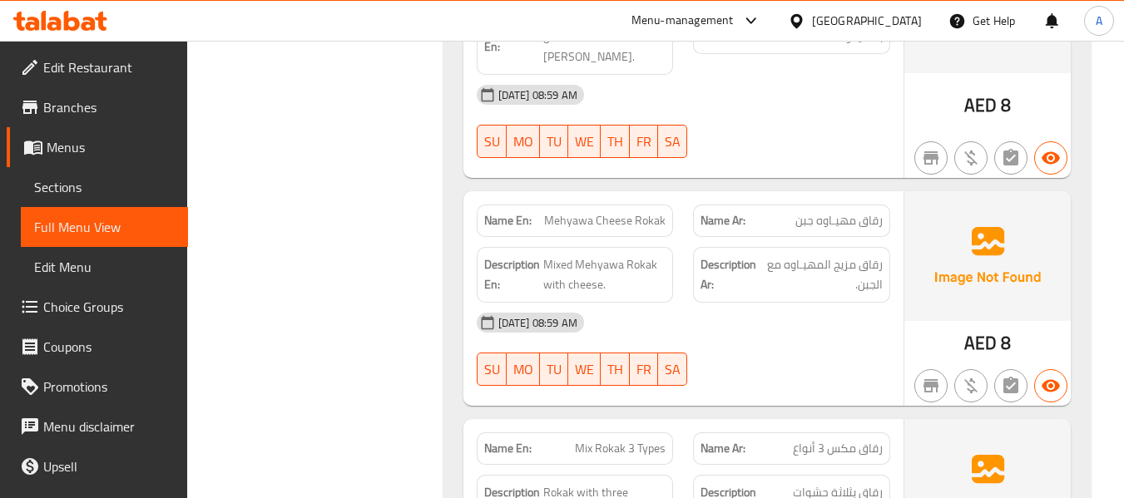
click at [575, 212] on span "Mehyawa Cheese Rokak" at bounding box center [604, 220] width 121 height 17
click at [722, 255] on strong "Description Ar:" at bounding box center [730, 275] width 59 height 41
drag, startPoint x: 544, startPoint y: 182, endPoint x: 670, endPoint y: 167, distance: 126.5
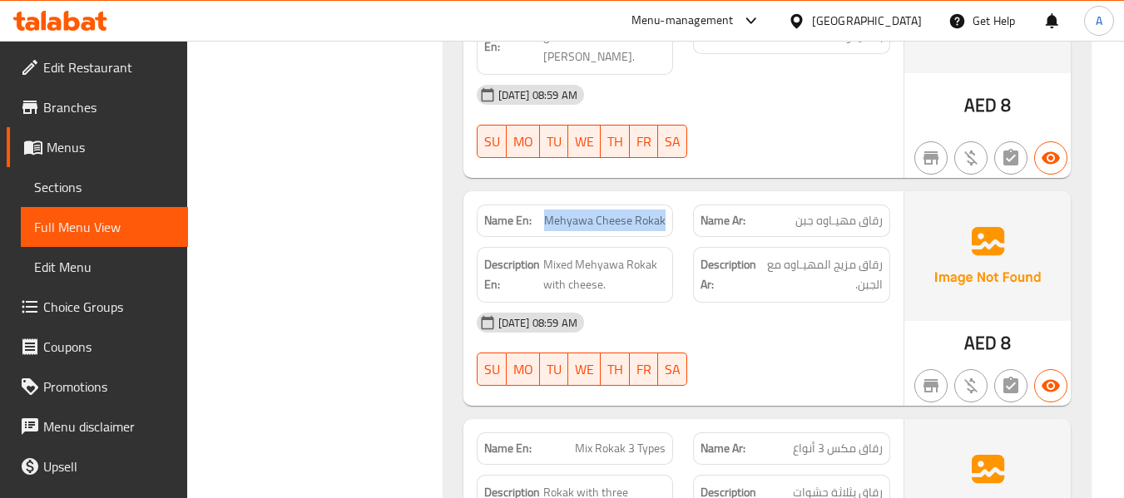
click at [670, 205] on div "Name En: Mehyawa Cheese Rokak" at bounding box center [575, 221] width 197 height 32
click at [400, 260] on div "Filter Branches Branches Popular filters Free items Branch specific items Has c…" at bounding box center [322, 227] width 222 height 26227
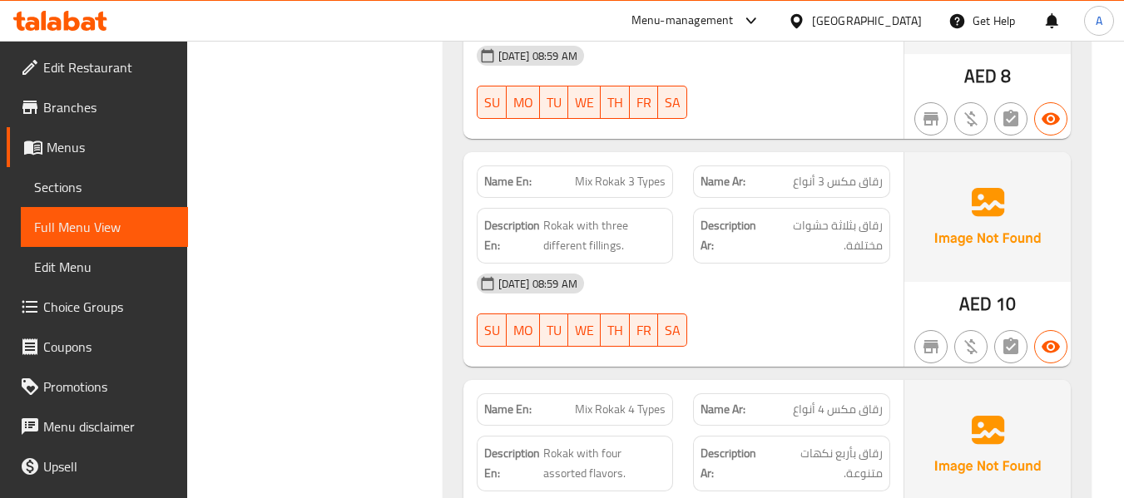
scroll to position [13349, 0]
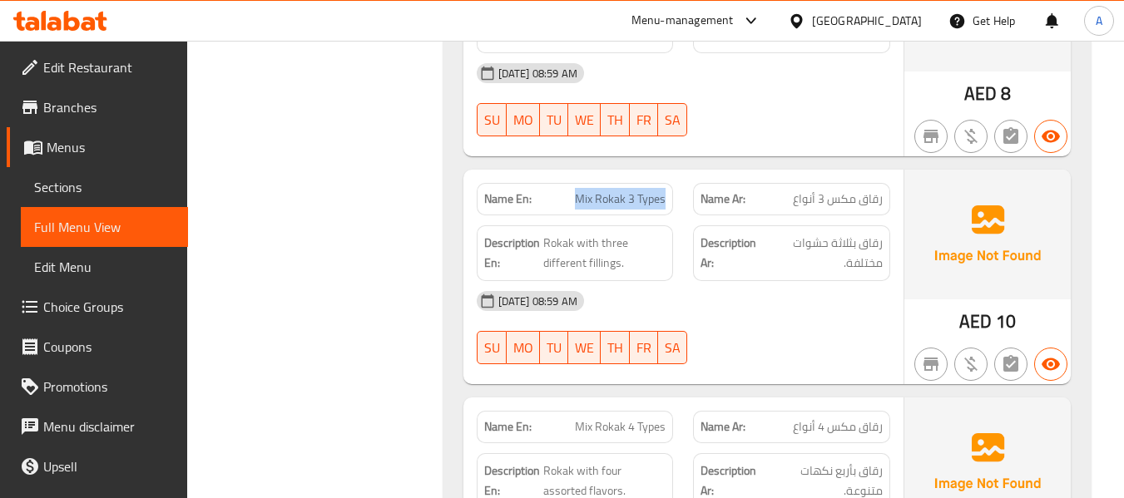
drag, startPoint x: 580, startPoint y: 156, endPoint x: 678, endPoint y: 156, distance: 98.2
click at [678, 173] on div "Name En: Mix Rokak 3 Types" at bounding box center [575, 199] width 217 height 52
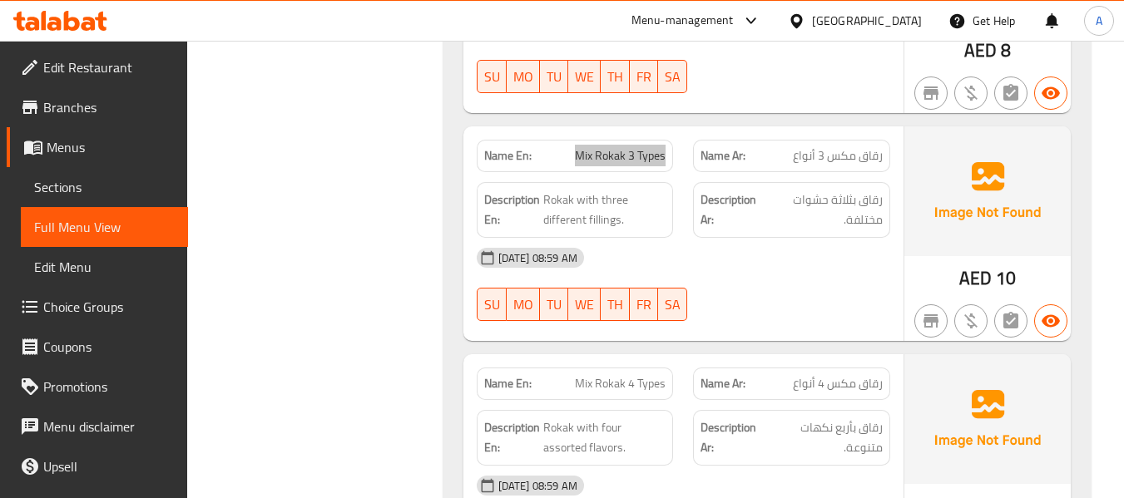
scroll to position [13432, 0]
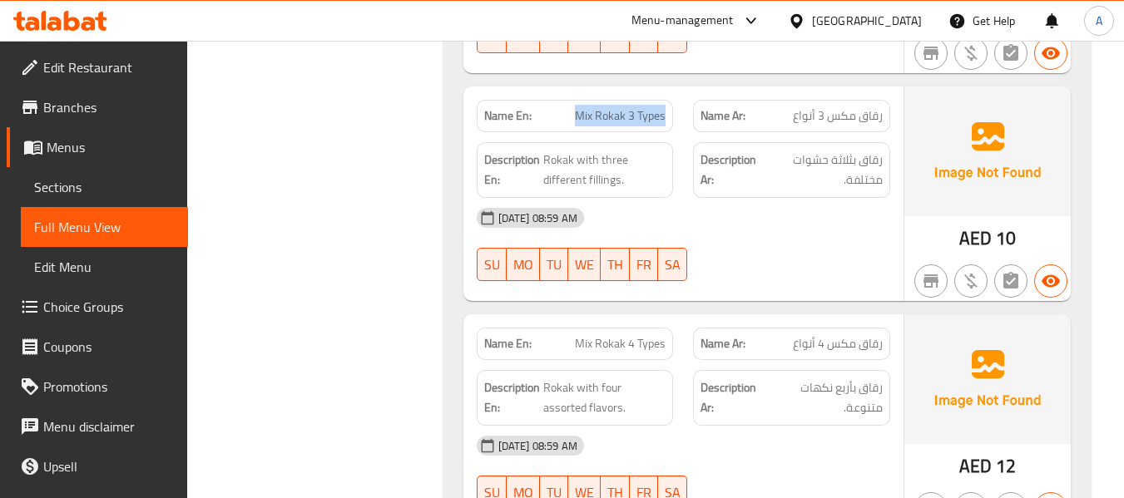
click at [678, 253] on span "SA" at bounding box center [673, 265] width 16 height 24
click at [778, 226] on div "09-09-2025 08:59 AM SU MO TU WE TH FR SA" at bounding box center [684, 244] width 434 height 93
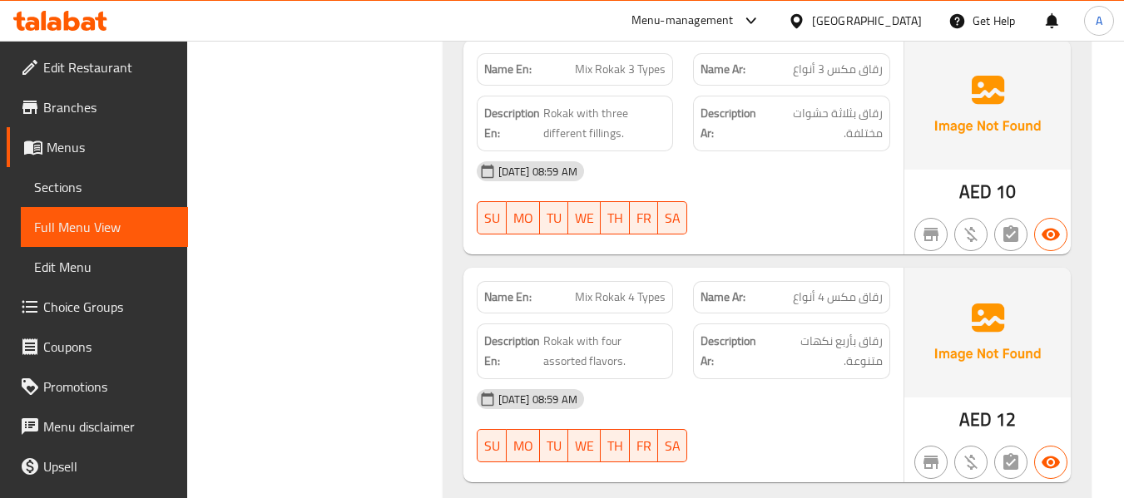
scroll to position [13516, 0]
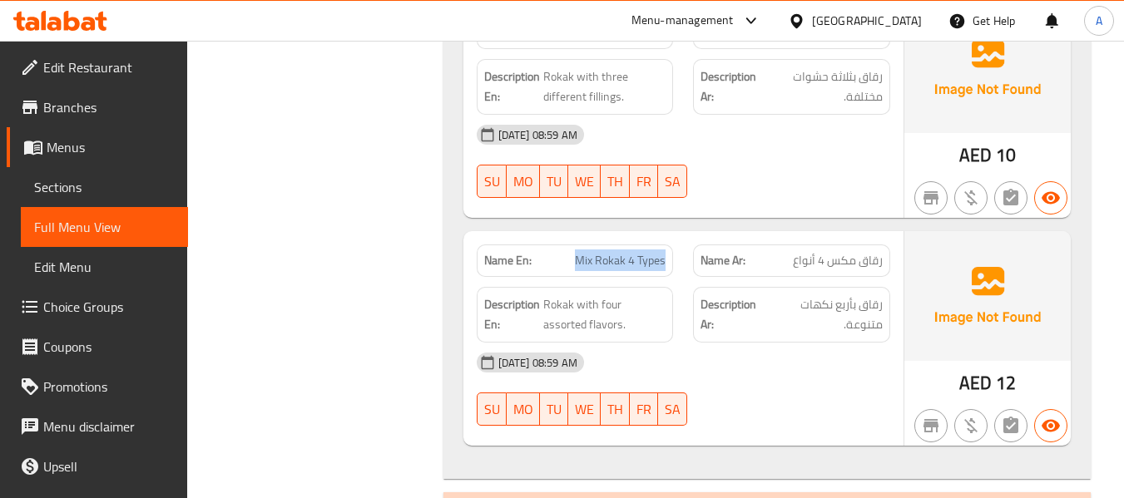
drag, startPoint x: 569, startPoint y: 219, endPoint x: 669, endPoint y: 225, distance: 100.0
click at [669, 245] on div "Name En: Mix Rokak 4 Types" at bounding box center [575, 261] width 197 height 32
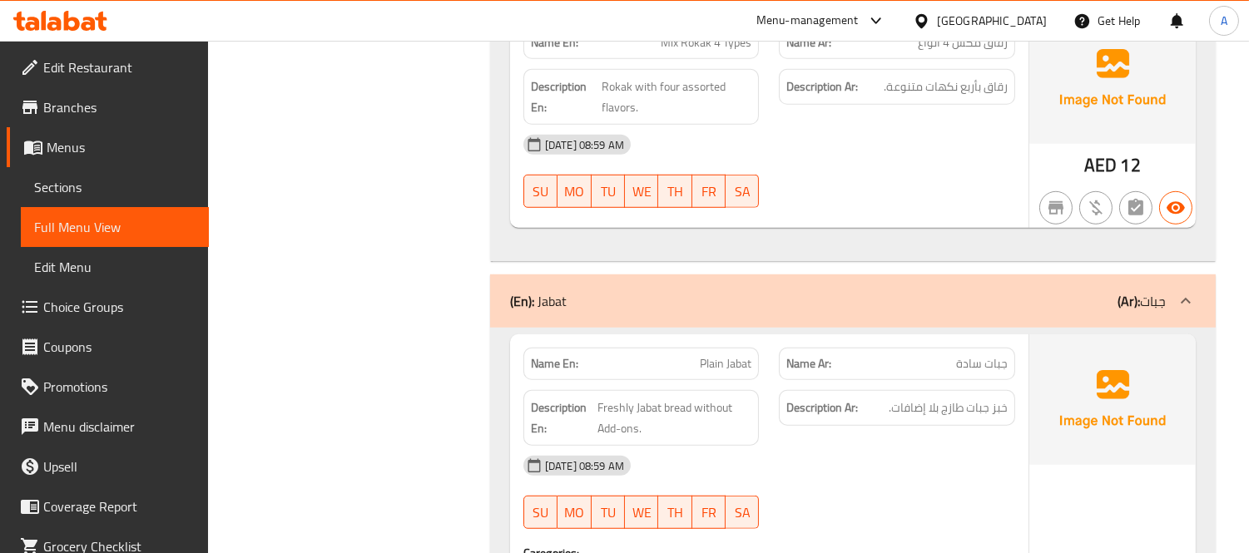
drag, startPoint x: 315, startPoint y: 261, endPoint x: 336, endPoint y: 231, distance: 37.0
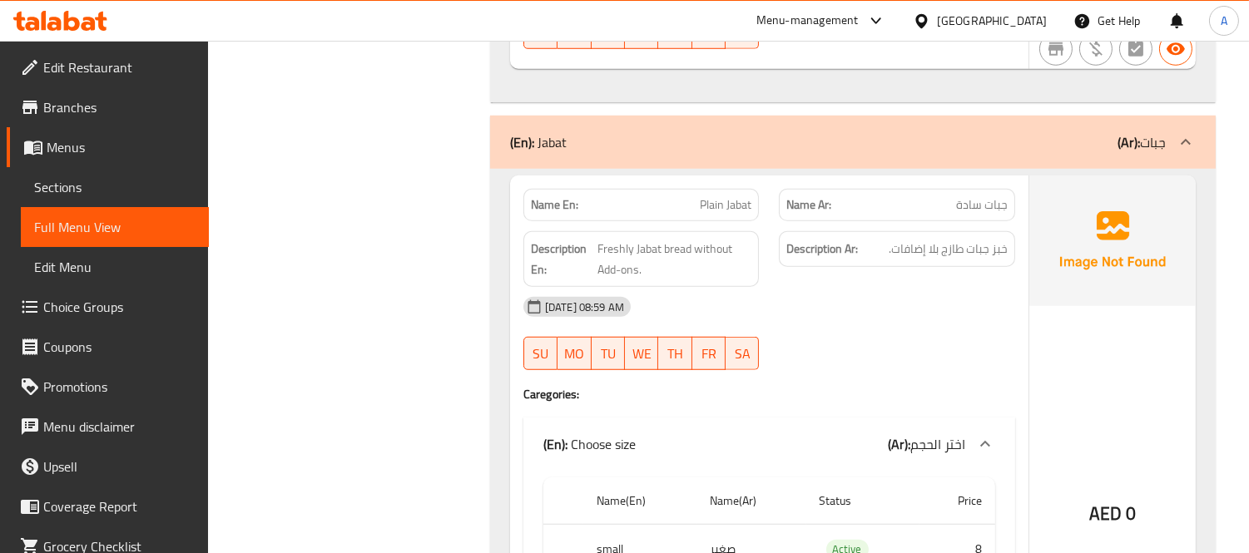
scroll to position [13700, 0]
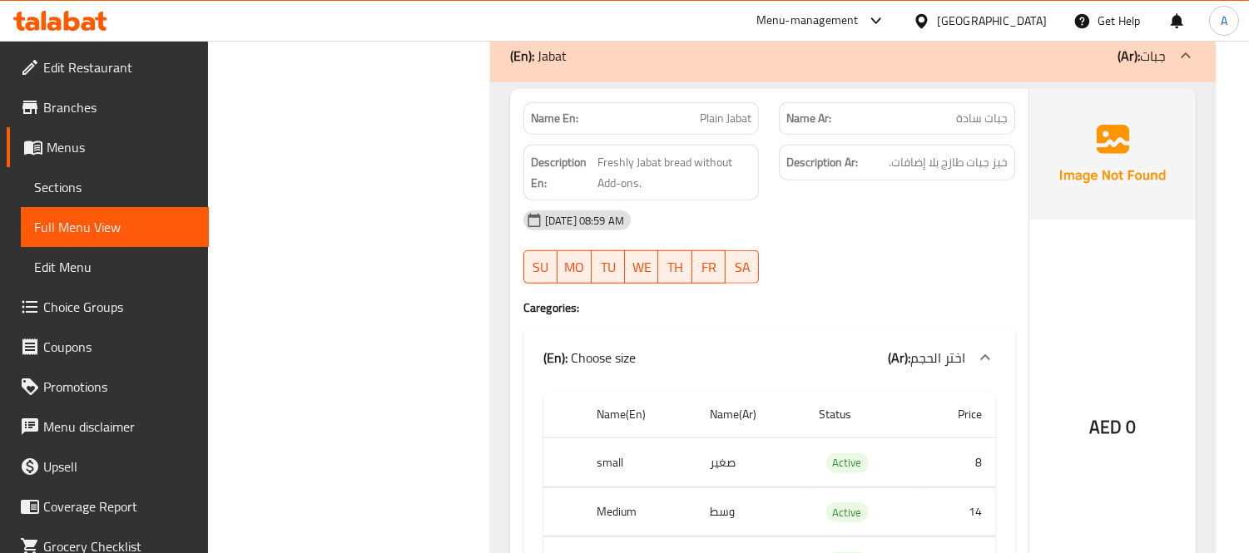
scroll to position [13793, 0]
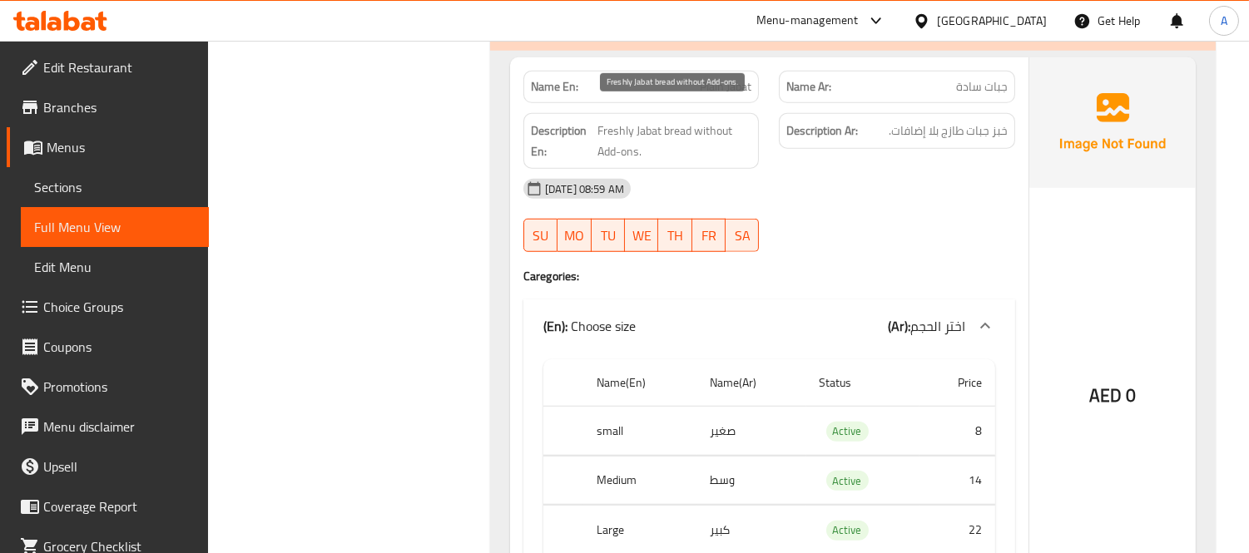
click at [598, 127] on span "Freshly Jabat bread without Add-ons." at bounding box center [675, 141] width 155 height 41
click at [651, 121] on span "Freshly Jabat bread without Add-ons." at bounding box center [675, 141] width 155 height 41
click at [1000, 78] on span "جبات سادة" at bounding box center [982, 86] width 52 height 17
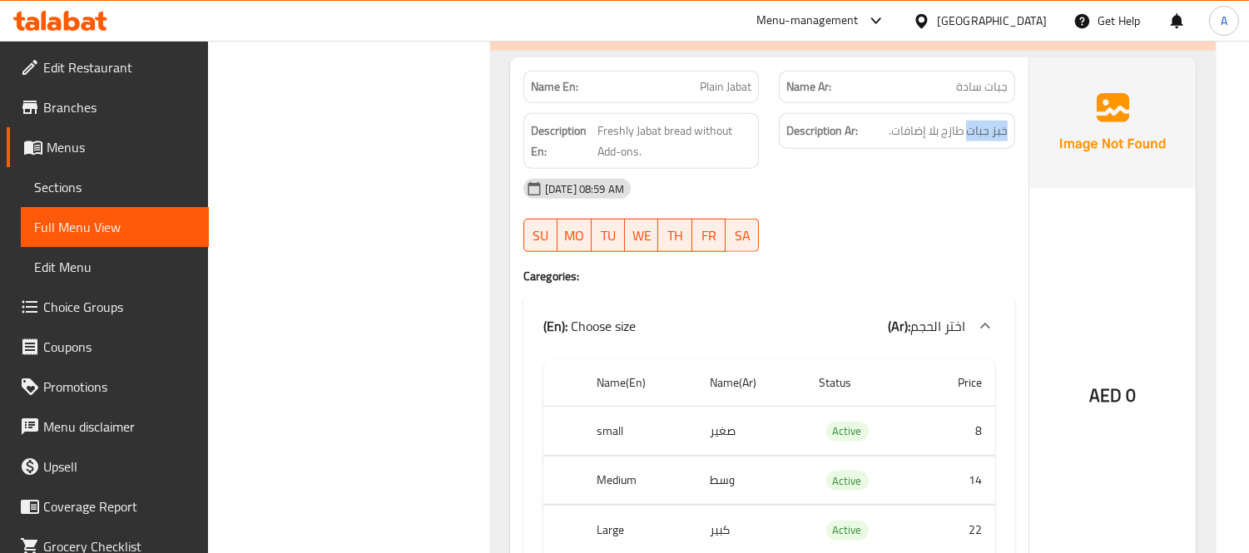
drag, startPoint x: 969, startPoint y: 112, endPoint x: 1025, endPoint y: 120, distance: 56.4
click at [1025, 120] on div "Name En: Plain Jabat Name Ar: جبات سادة Description En: Freshly Jabat bread wit…" at bounding box center [769, 351] width 518 height 588
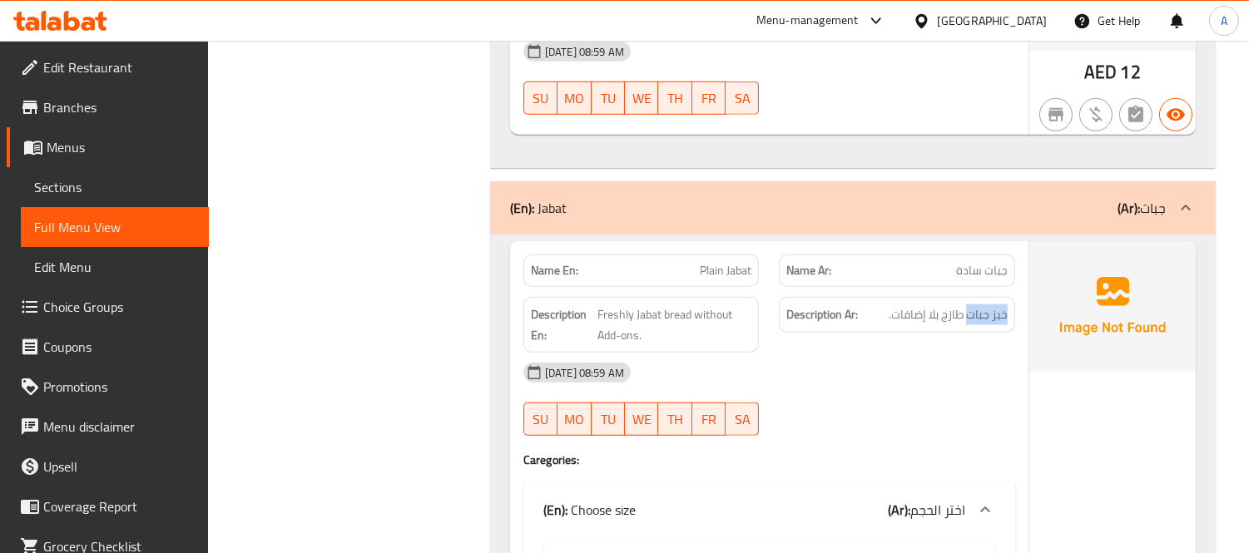
scroll to position [13608, 0]
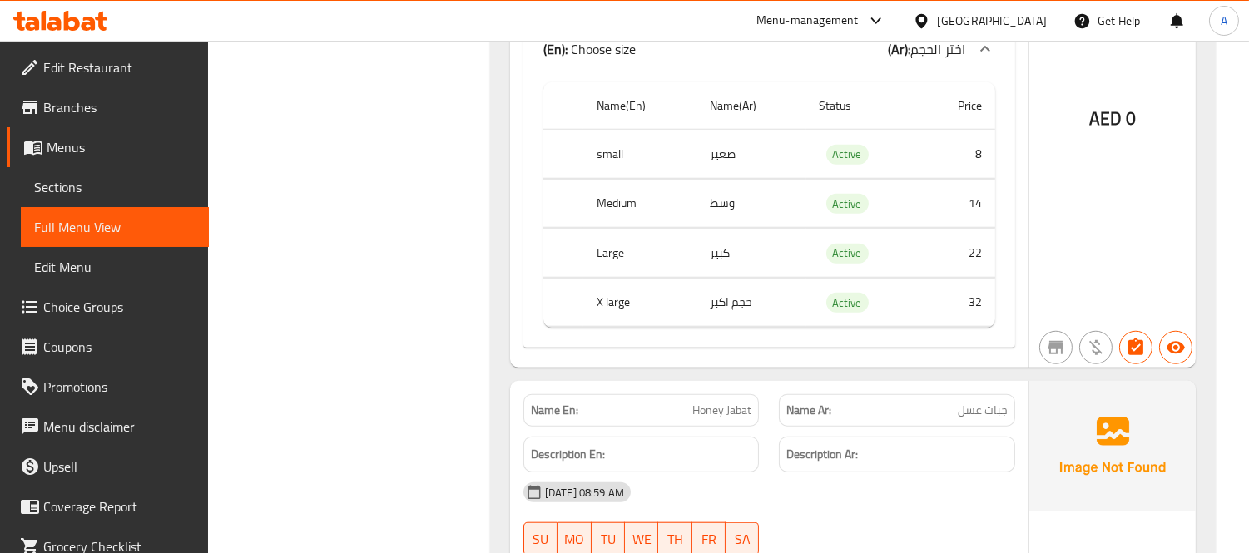
scroll to position [14348, 0]
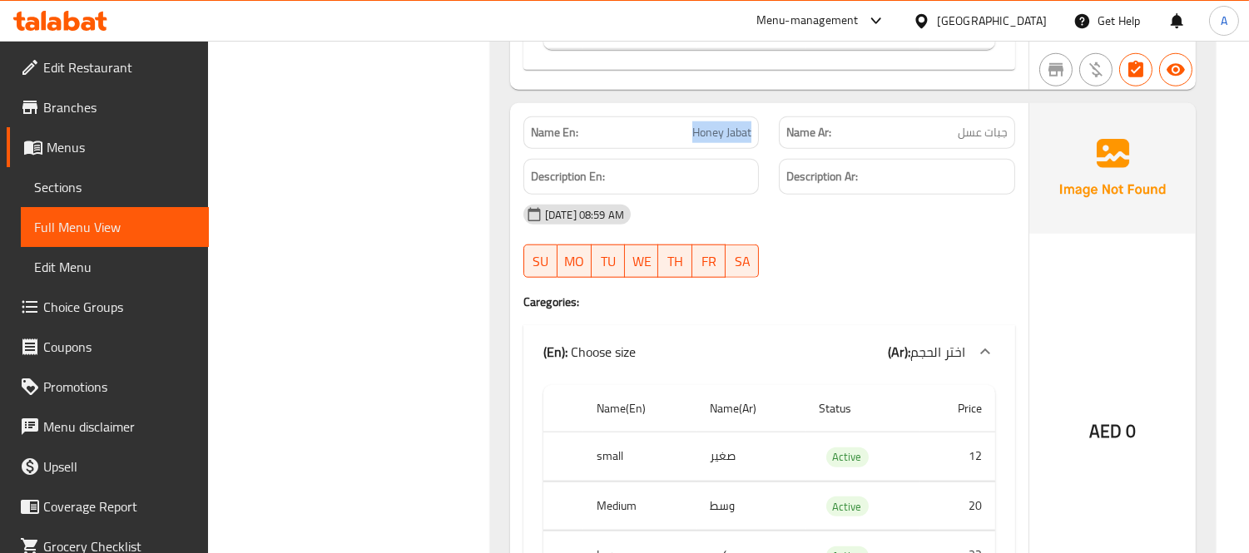
drag, startPoint x: 689, startPoint y: 115, endPoint x: 751, endPoint y: 121, distance: 62.7
click at [751, 124] on p "Name En: Honey Jabat" at bounding box center [641, 132] width 221 height 17
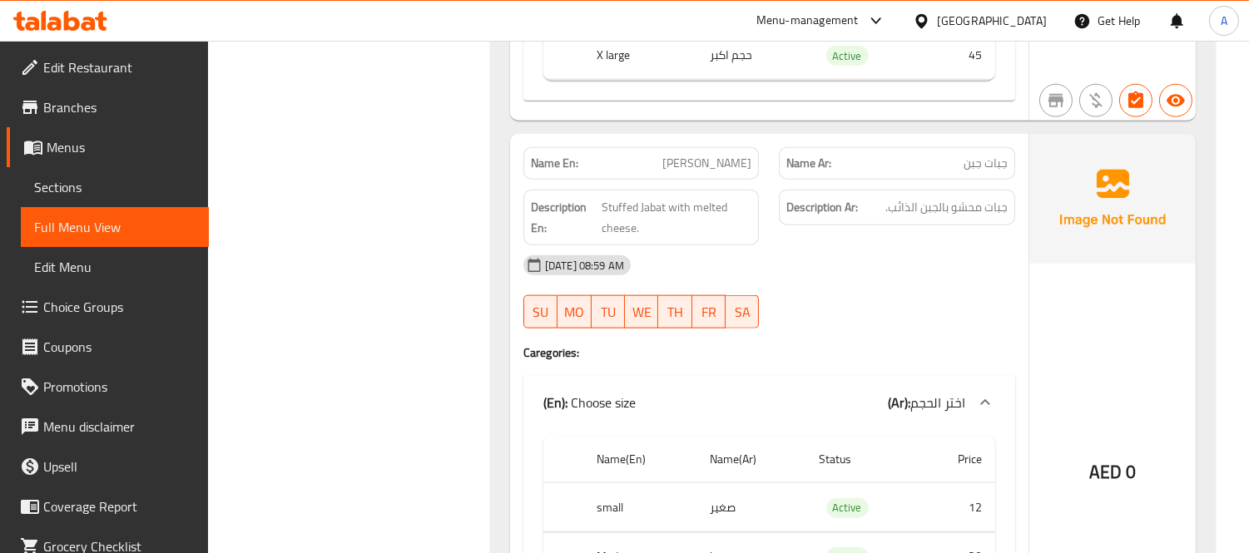
scroll to position [14902, 0]
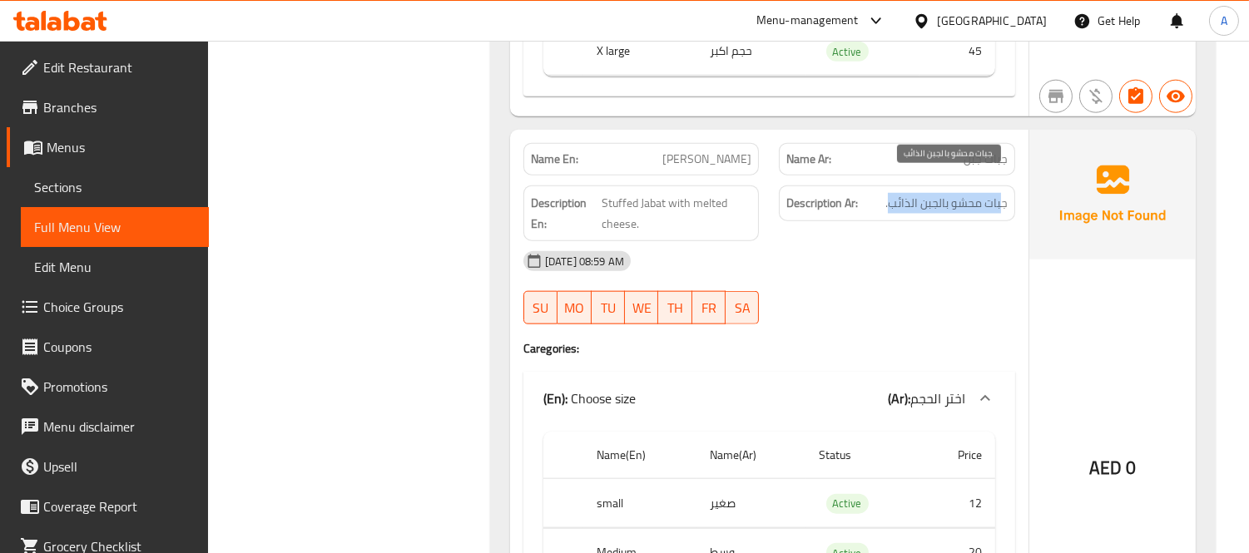
drag, startPoint x: 888, startPoint y: 186, endPoint x: 1000, endPoint y: 188, distance: 112.4
click at [1000, 193] on span "جبات محشو بالجبن الذائب." at bounding box center [946, 203] width 122 height 21
click at [955, 193] on span "جبات محشو بالجبن الذائب." at bounding box center [946, 203] width 122 height 21
click at [889, 193] on span "جبات محشو بالجبن الذائب." at bounding box center [946, 203] width 122 height 21
drag, startPoint x: 889, startPoint y: 187, endPoint x: 991, endPoint y: 196, distance: 102.7
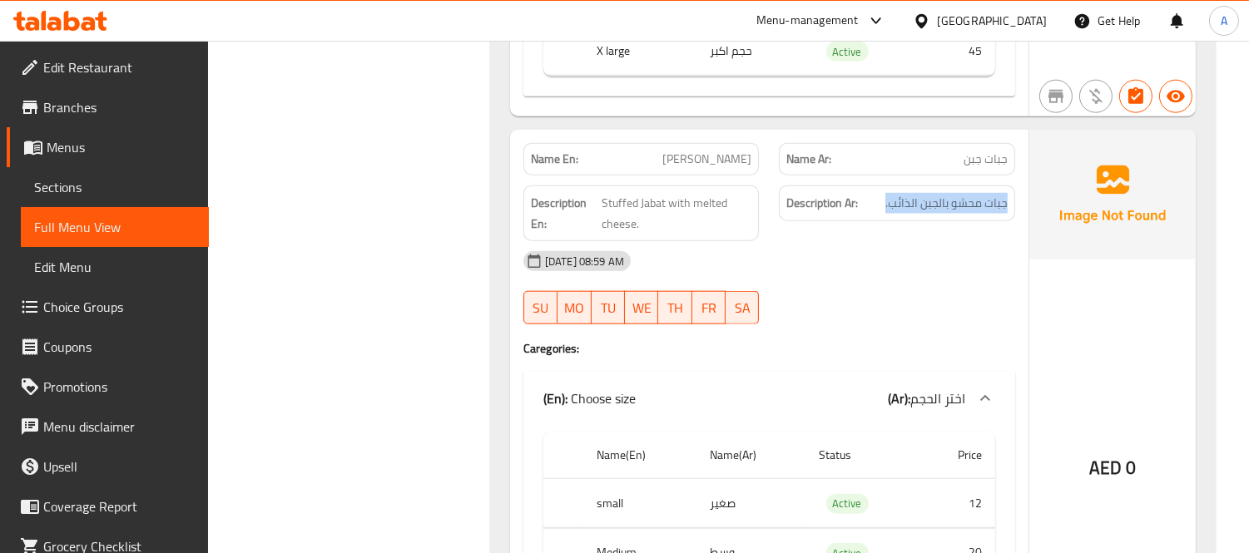
click at [991, 196] on div "Description Ar: جبات محشو بالجبن الذائب." at bounding box center [897, 204] width 236 height 36
click at [886, 193] on span "جبات محشو بالجبن الذائب." at bounding box center [946, 203] width 122 height 21
drag, startPoint x: 891, startPoint y: 183, endPoint x: 1016, endPoint y: 178, distance: 124.9
click at [1016, 178] on div "Description Ar: جبات محشو بالجبن الذائب." at bounding box center [897, 214] width 256 height 76
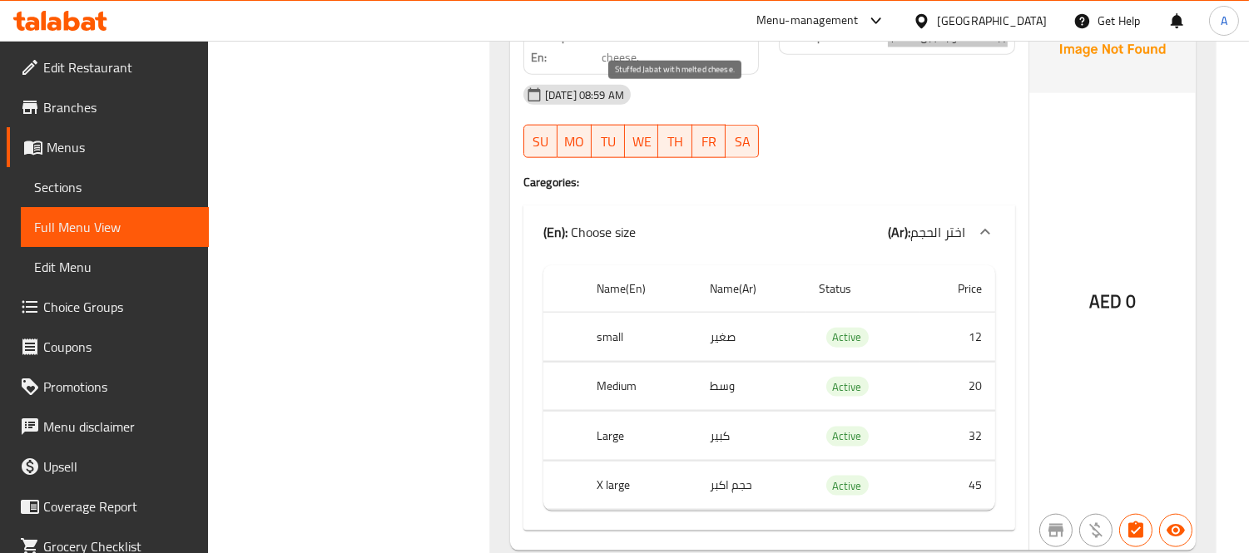
scroll to position [15088, 0]
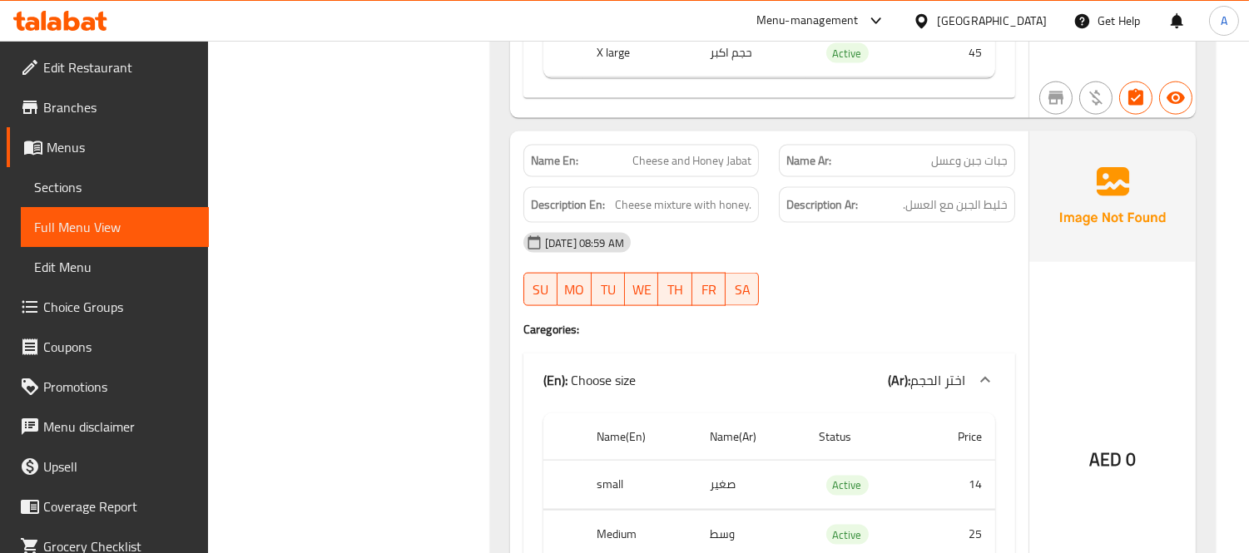
scroll to position [15457, 0]
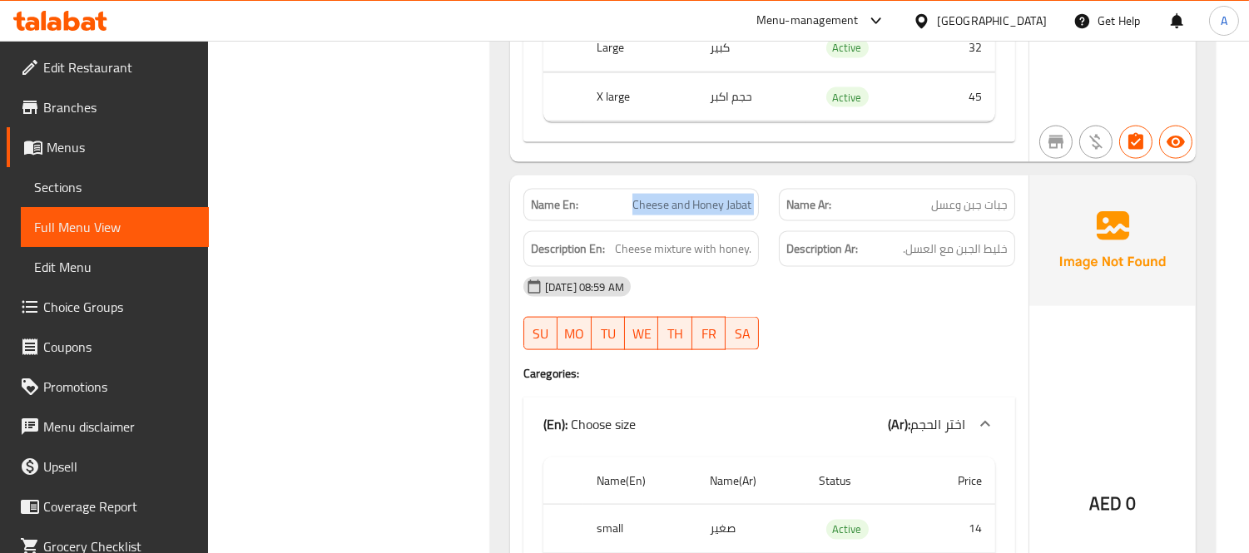
drag, startPoint x: 627, startPoint y: 180, endPoint x: 774, endPoint y: 170, distance: 147.6
click at [774, 179] on div "Name En: Cheese and Honey Jabat Name Ar: جبات جبن وعسل" at bounding box center [769, 205] width 512 height 52
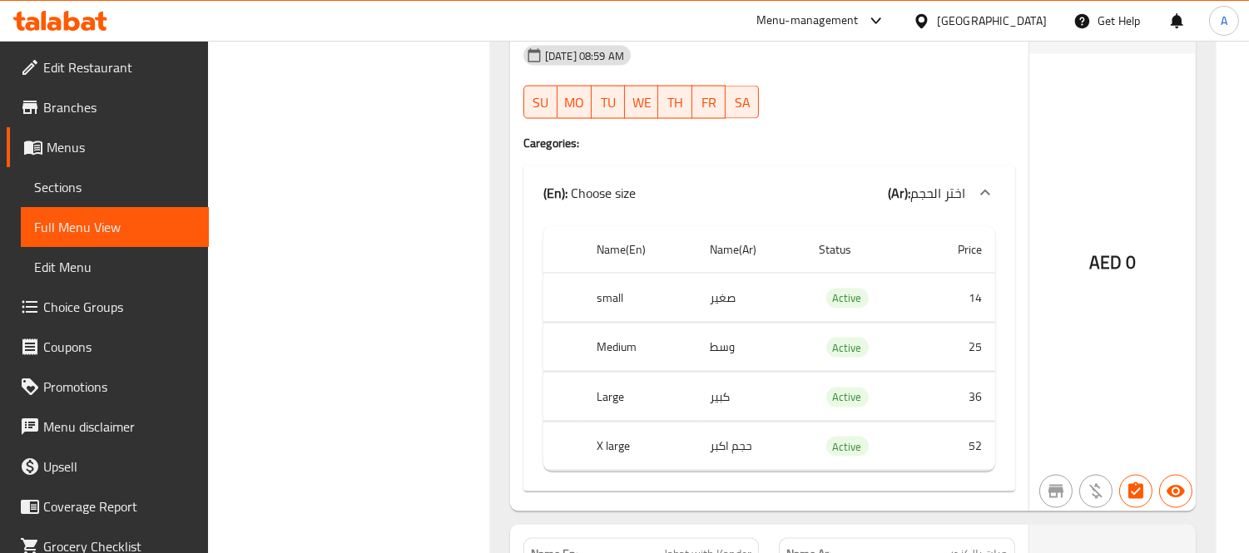
scroll to position [16104, 0]
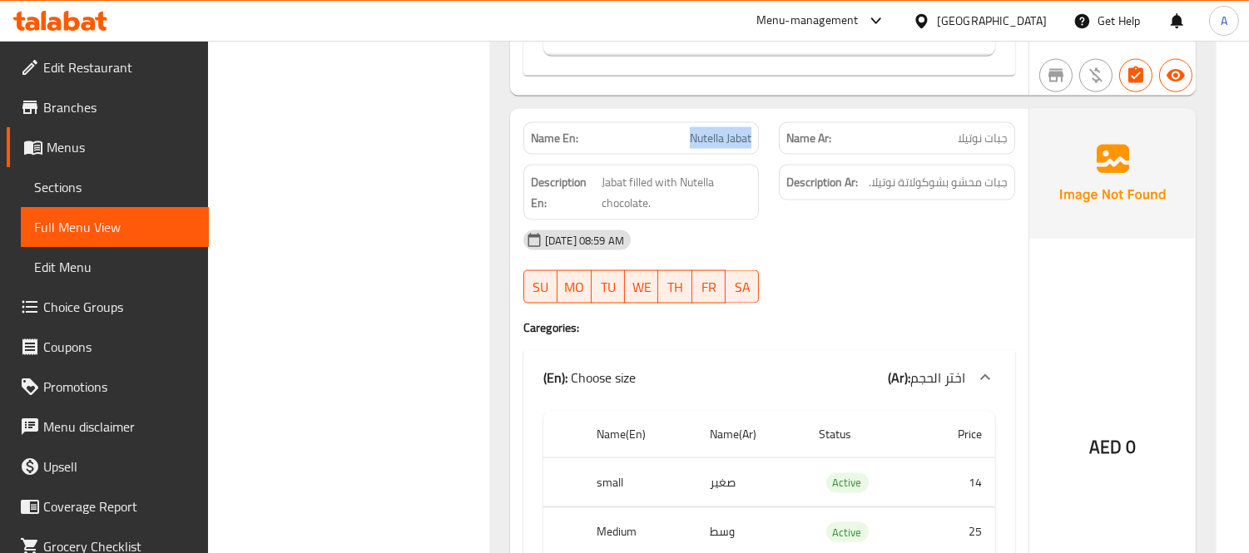
drag, startPoint x: 680, startPoint y: 109, endPoint x: 762, endPoint y: 125, distance: 83.9
click at [762, 125] on div "Name En: Nutella Jabat" at bounding box center [641, 138] width 256 height 52
click at [687, 172] on span "Jabat filled with Nutella chocolate." at bounding box center [677, 192] width 150 height 41
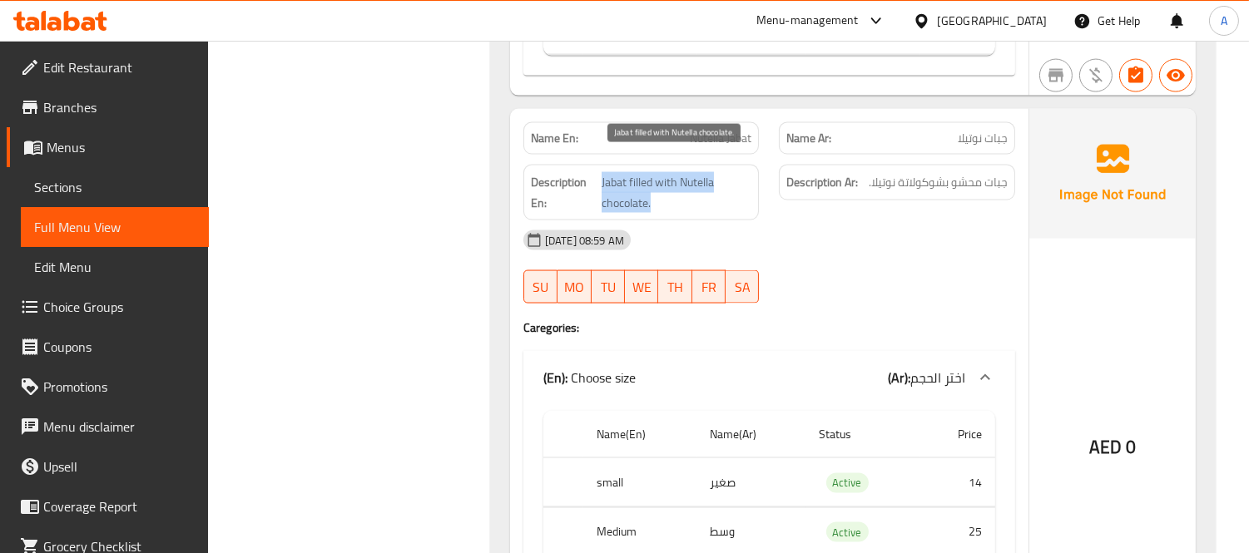
click at [687, 172] on span "Jabat filled with Nutella chocolate." at bounding box center [677, 192] width 150 height 41
click at [697, 122] on div "Name En: Nutella Jabat" at bounding box center [641, 138] width 236 height 32
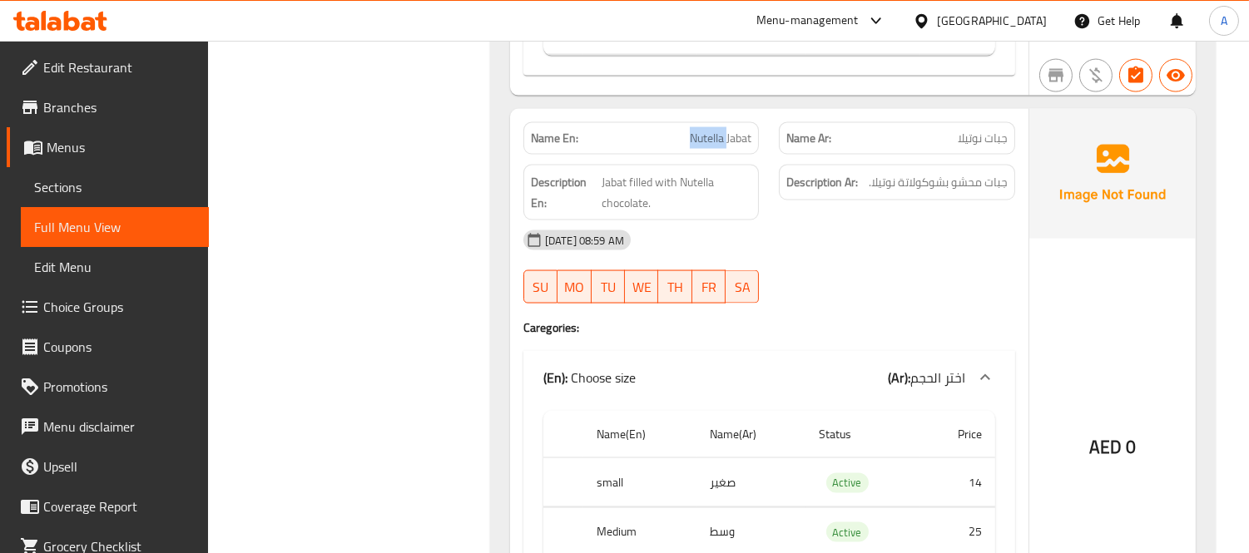
click at [701, 130] on span "Nutella Jabat" at bounding box center [721, 138] width 62 height 17
click at [741, 130] on span "Nutella Jabat" at bounding box center [721, 138] width 62 height 17
click at [674, 134] on div "Name En: Nutella Jabat" at bounding box center [641, 138] width 236 height 32
click at [688, 172] on span "Jabat filled with Nutella chocolate." at bounding box center [677, 192] width 150 height 41
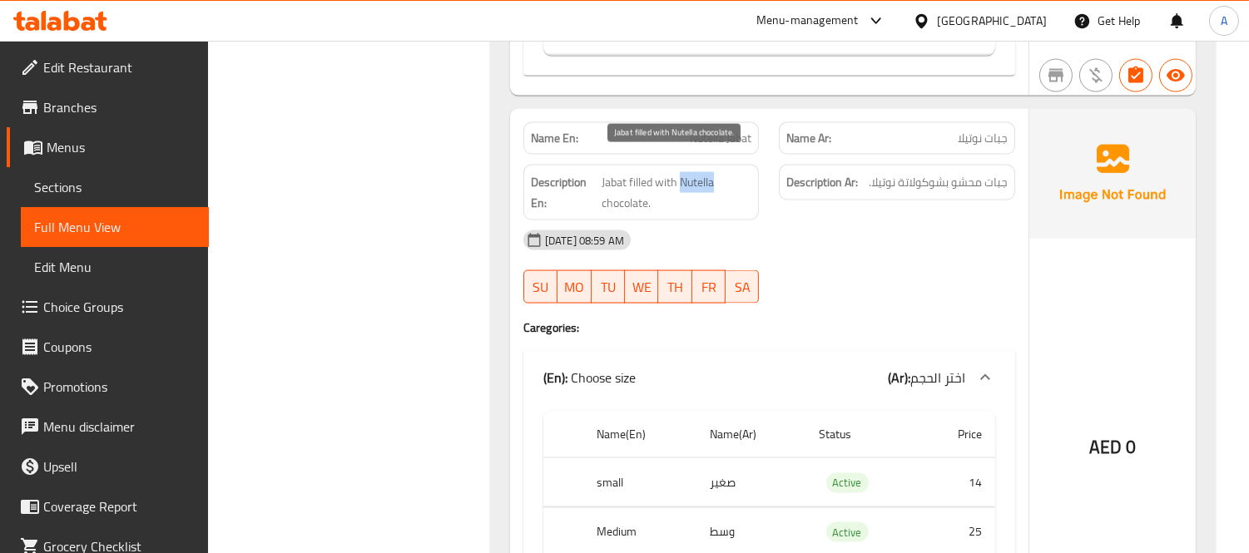
click at [688, 172] on span "Jabat filled with Nutella chocolate." at bounding box center [677, 192] width 150 height 41
click at [616, 186] on span "Jabat filled with Nutella chocolate." at bounding box center [677, 192] width 150 height 41
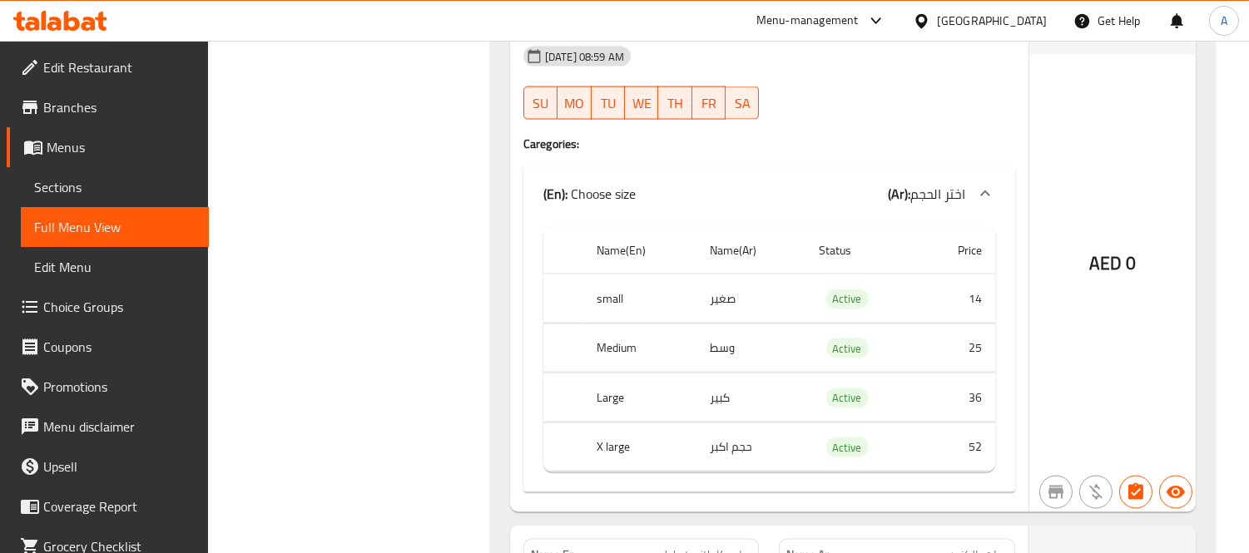
scroll to position [16289, 0]
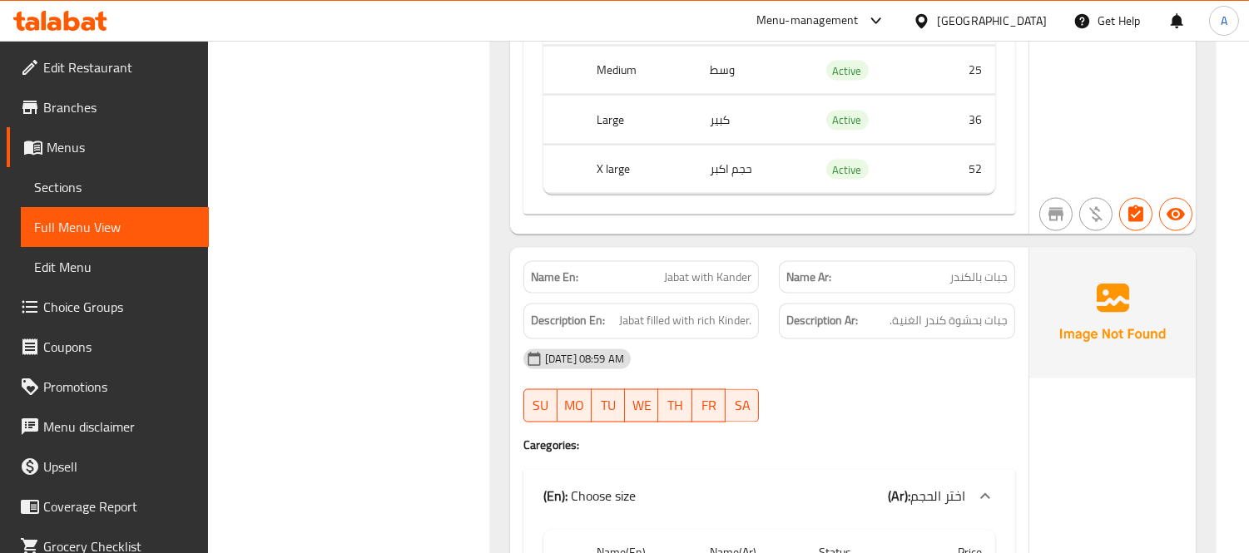
scroll to position [16659, 0]
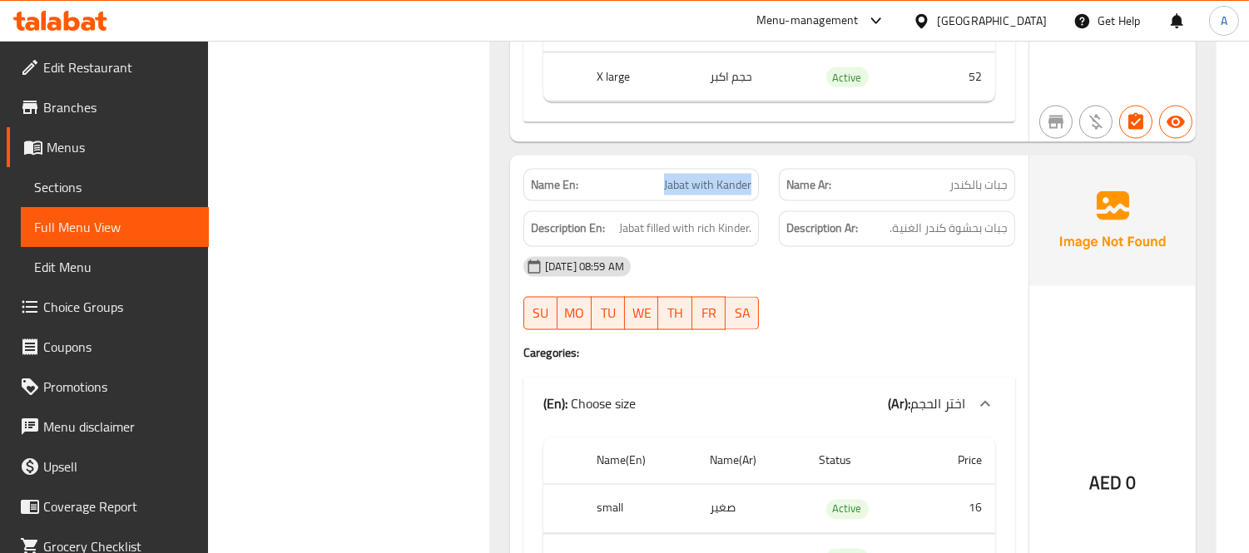
drag, startPoint x: 659, startPoint y: 165, endPoint x: 763, endPoint y: 173, distance: 104.4
click at [763, 173] on div "Name En: Jabat with Kander" at bounding box center [641, 185] width 256 height 52
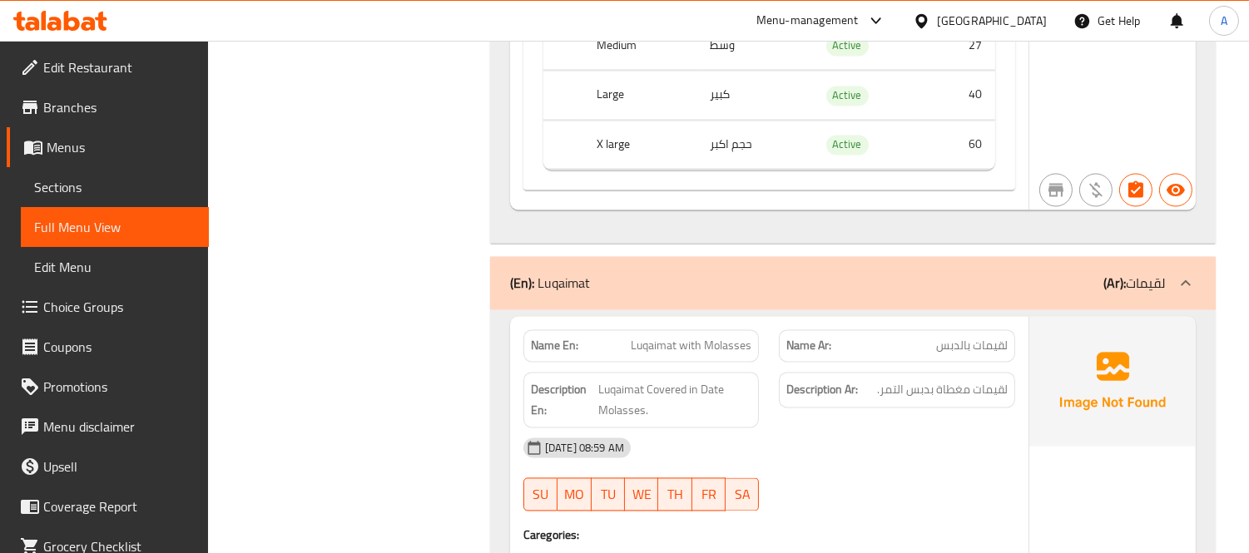
scroll to position [17214, 0]
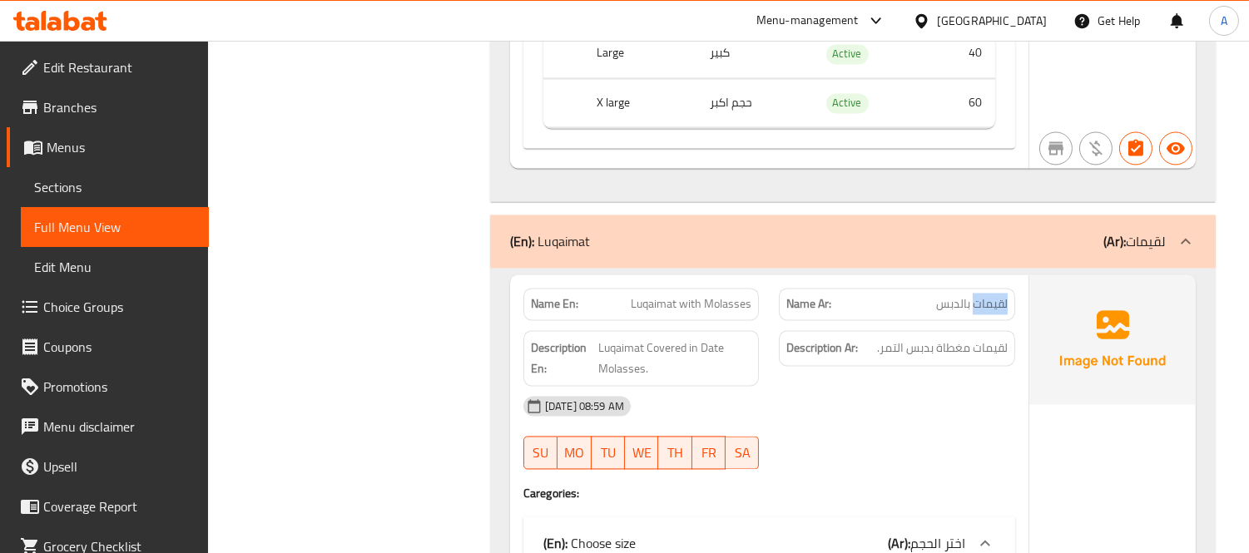
drag, startPoint x: 972, startPoint y: 280, endPoint x: 1015, endPoint y: 283, distance: 43.3
click at [1015, 288] on div "Name Ar: لقيمات بالدبس" at bounding box center [897, 304] width 236 height 32
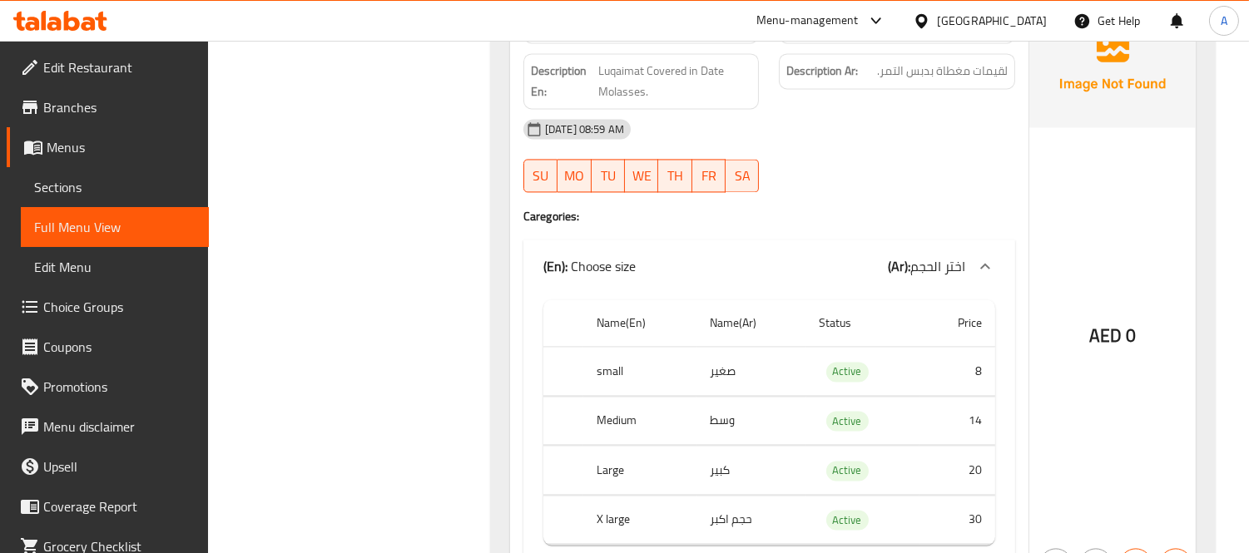
scroll to position [17399, 0]
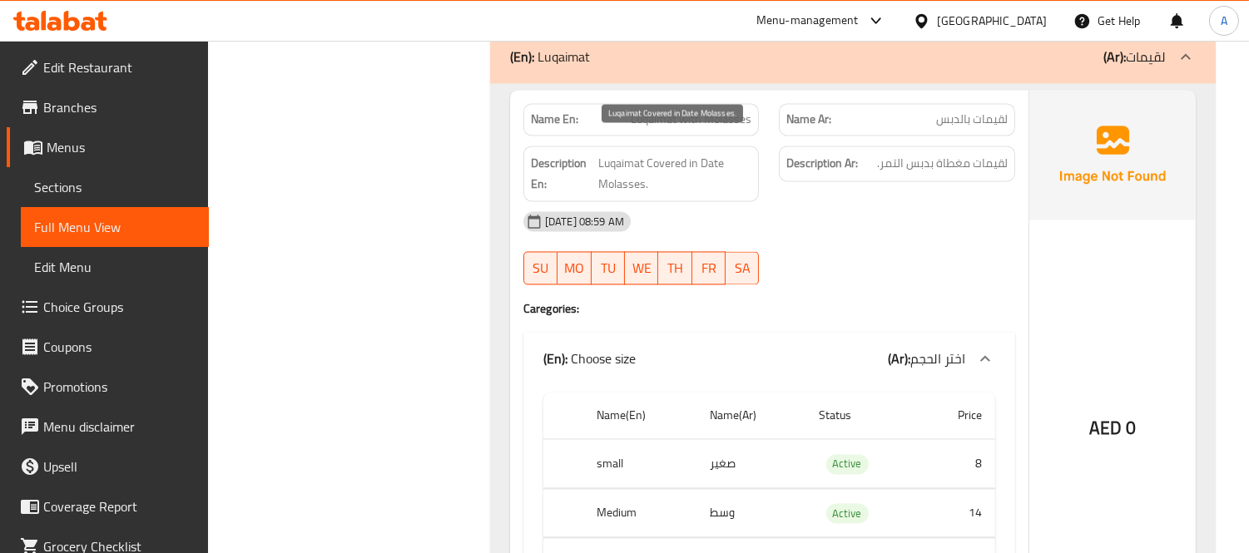
click at [664, 153] on span "Luqaimat Covered in Date Molasses." at bounding box center [675, 173] width 154 height 41
click at [647, 153] on span "Luqaimat Covered in Date Molasses." at bounding box center [675, 173] width 154 height 41
drag, startPoint x: 646, startPoint y: 145, endPoint x: 661, endPoint y: 156, distance: 18.5
click at [661, 156] on span "Luqaimat Covered in Date Molasses." at bounding box center [675, 173] width 154 height 41
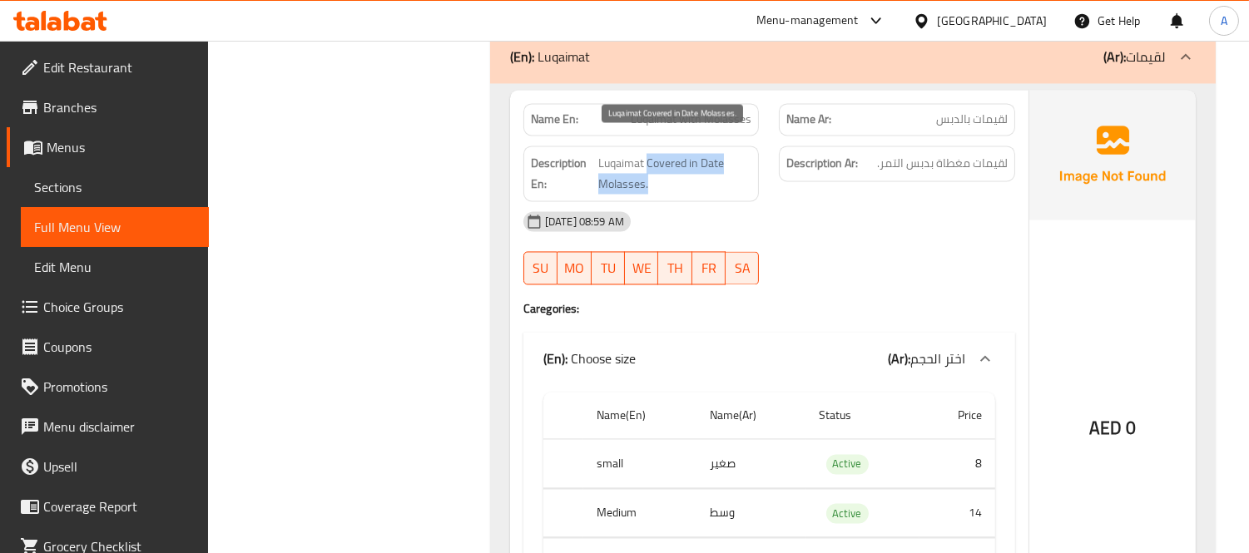
click at [672, 153] on span "Luqaimat Covered in Date Molasses." at bounding box center [675, 173] width 154 height 41
click at [676, 153] on span "Luqaimat Covered in Date Molasses." at bounding box center [675, 173] width 154 height 41
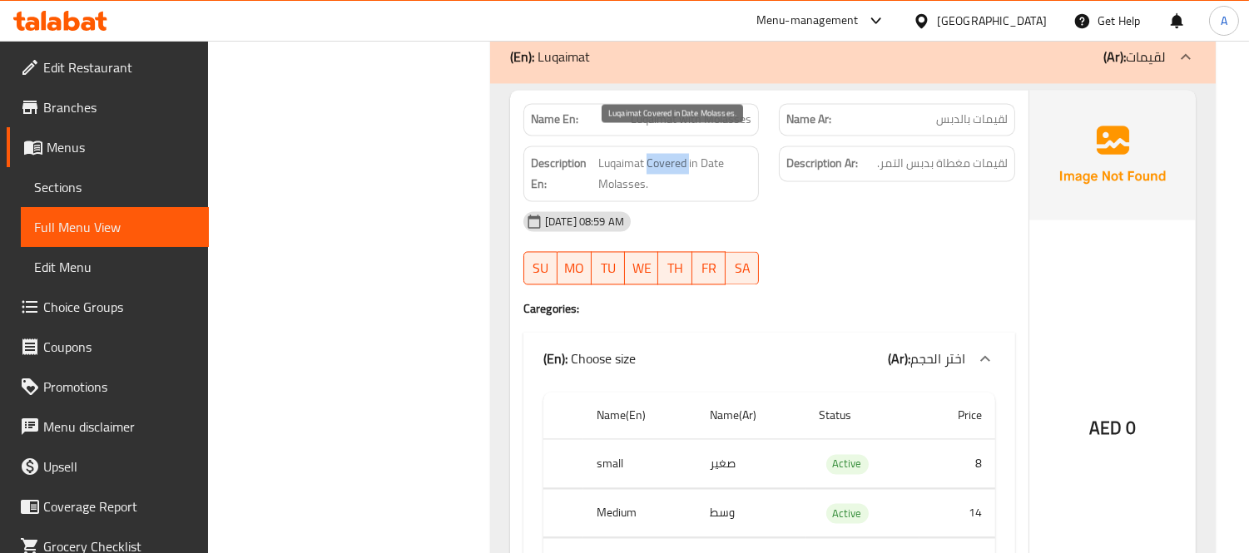
click at [688, 153] on span "Luqaimat Covered in Date Molasses." at bounding box center [675, 173] width 154 height 41
click at [691, 153] on span "Luqaimat Covered in Date Molasses." at bounding box center [675, 173] width 154 height 41
click at [693, 153] on span "Luqaimat Covered in Date Molasses." at bounding box center [675, 173] width 154 height 41
click at [733, 168] on span "Luqaimat Covered in Date Molasses." at bounding box center [675, 173] width 154 height 41
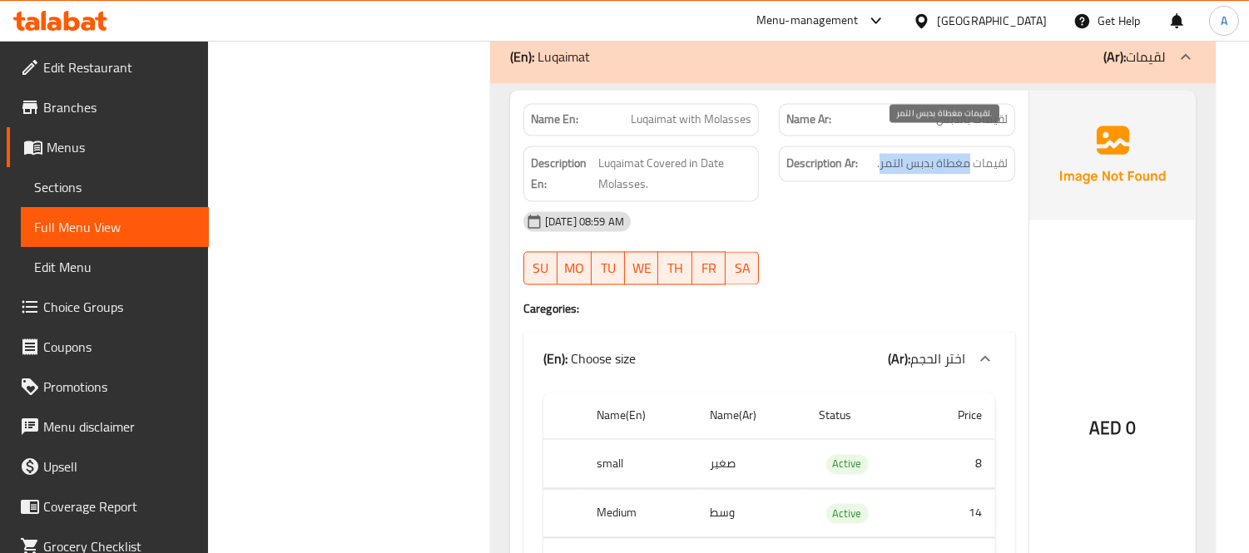
drag, startPoint x: 880, startPoint y: 146, endPoint x: 970, endPoint y: 148, distance: 90.7
click at [970, 153] on span "لقيمات مغطاة بدبس التمر." at bounding box center [942, 163] width 131 height 21
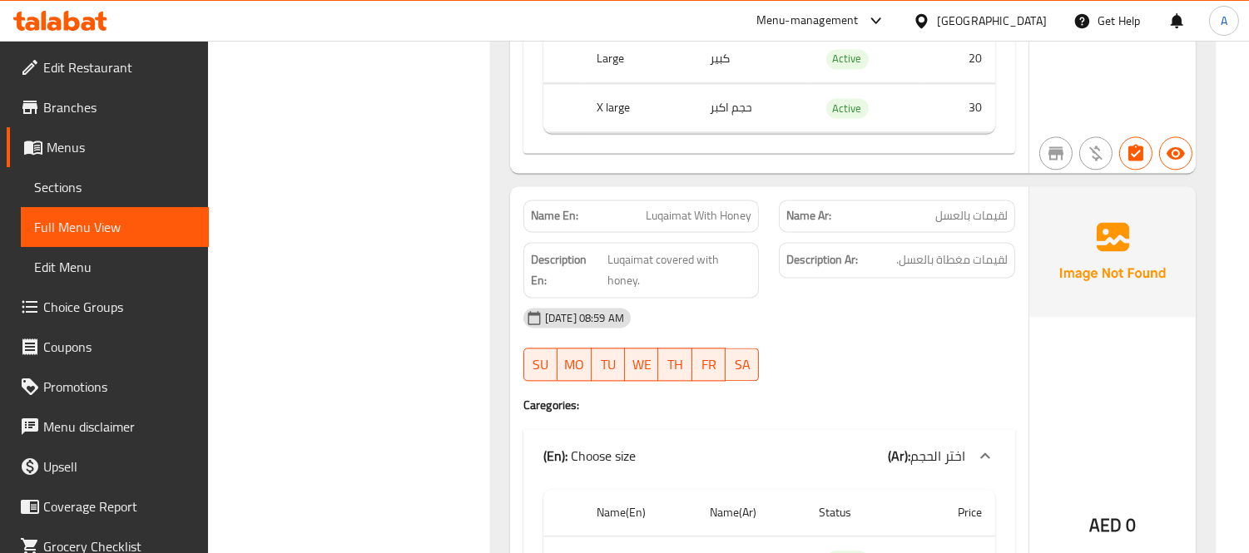
scroll to position [17861, 0]
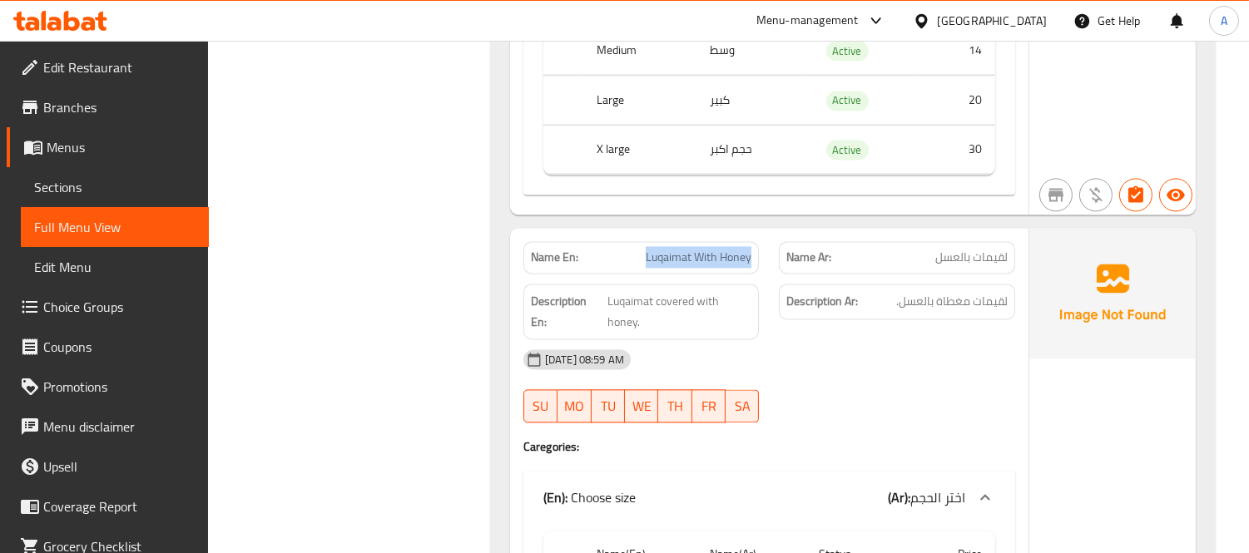
drag, startPoint x: 656, startPoint y: 236, endPoint x: 758, endPoint y: 238, distance: 102.4
click at [758, 241] on div "Name En: Luqaimat With Honey" at bounding box center [641, 257] width 236 height 32
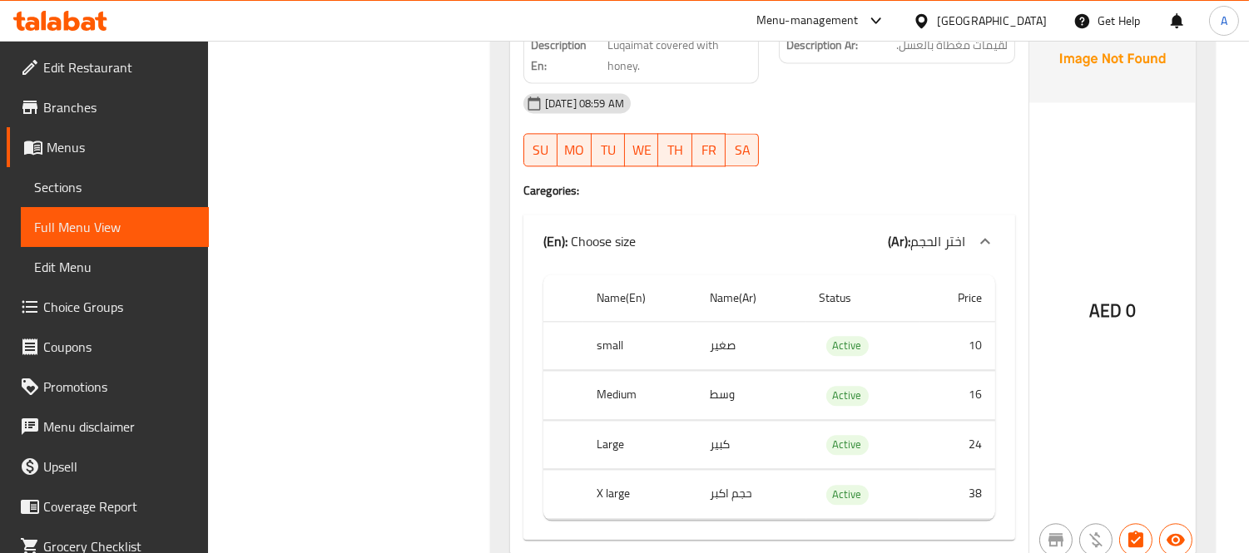
scroll to position [18138, 0]
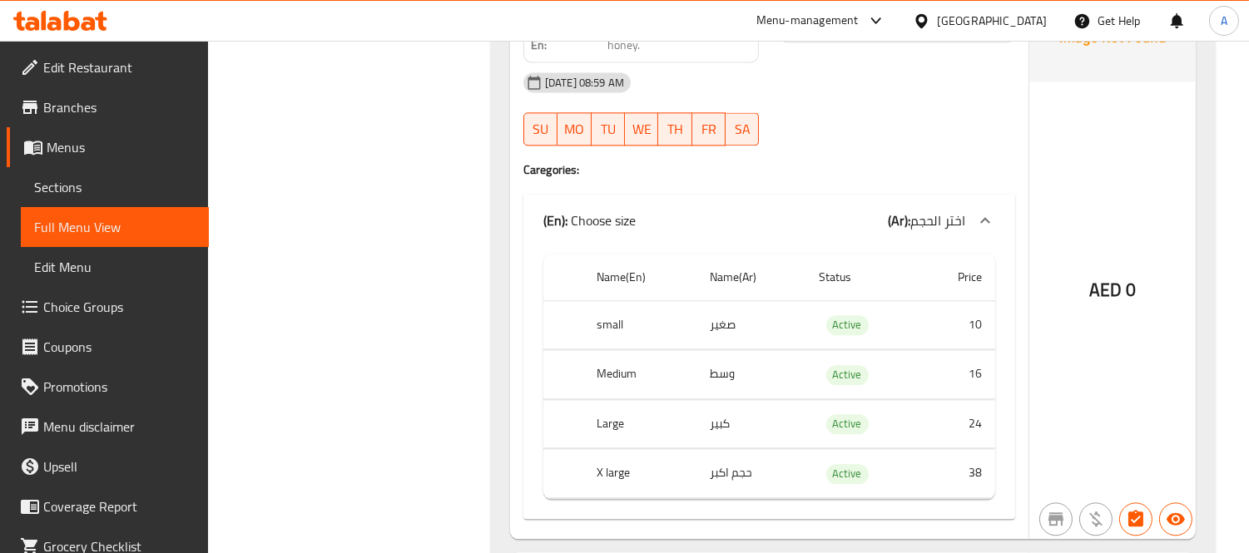
click at [491, 253] on div "Name En: Luqaimat with Molasses Name Ar: لقيمات بالدبس Description En: Luqaimat…" at bounding box center [853, 558] width 726 height 2431
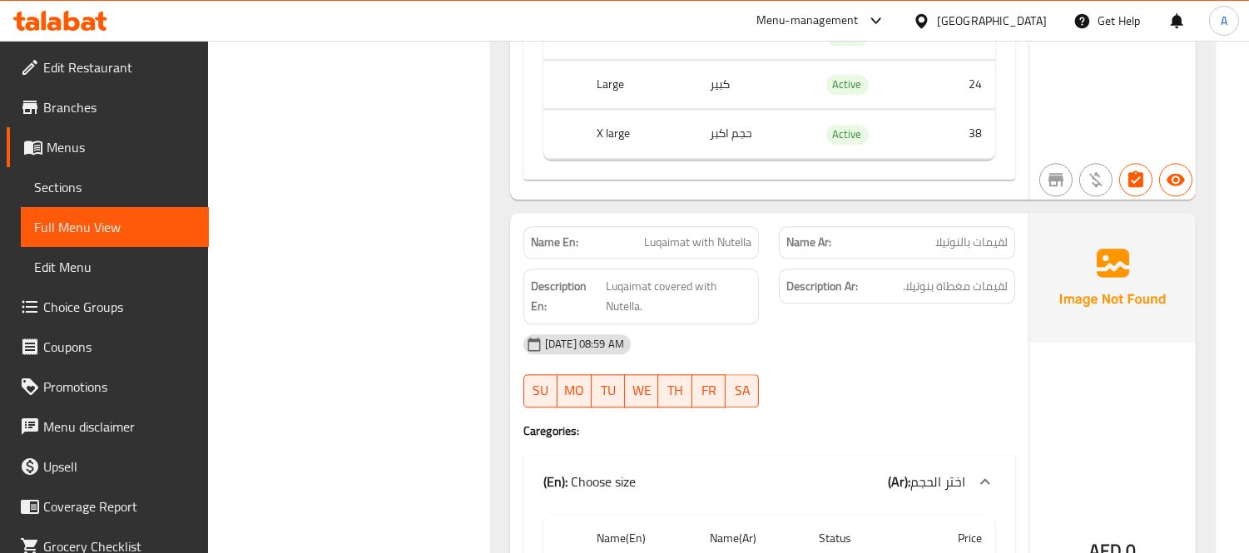
scroll to position [18509, 0]
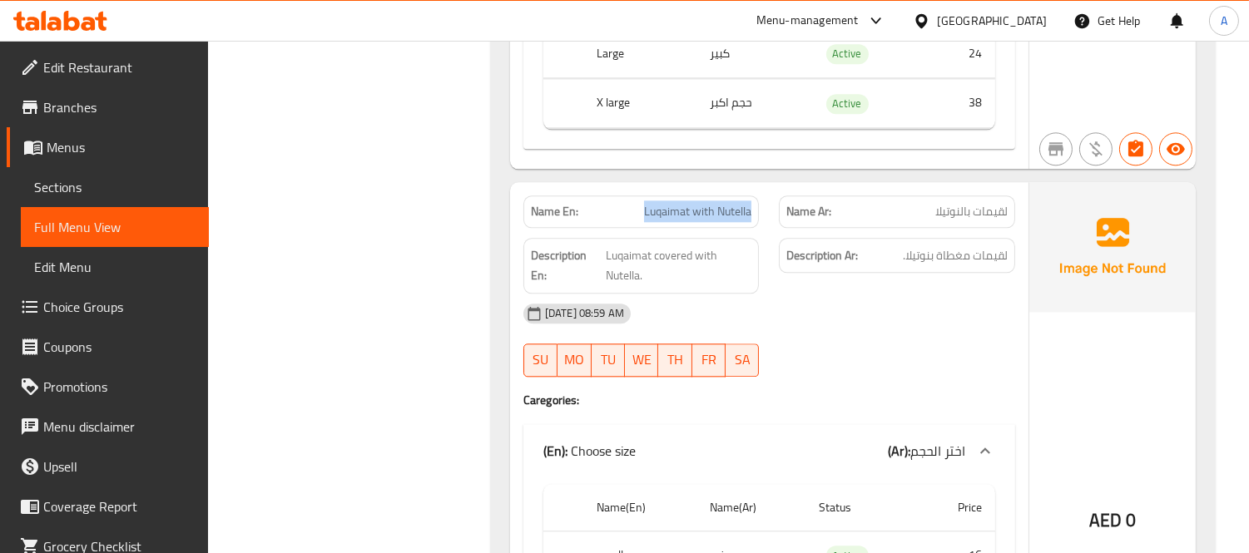
drag, startPoint x: 641, startPoint y: 189, endPoint x: 759, endPoint y: 188, distance: 118.2
click at [759, 196] on div "Name En: Luqaimat with Nutella" at bounding box center [641, 212] width 236 height 32
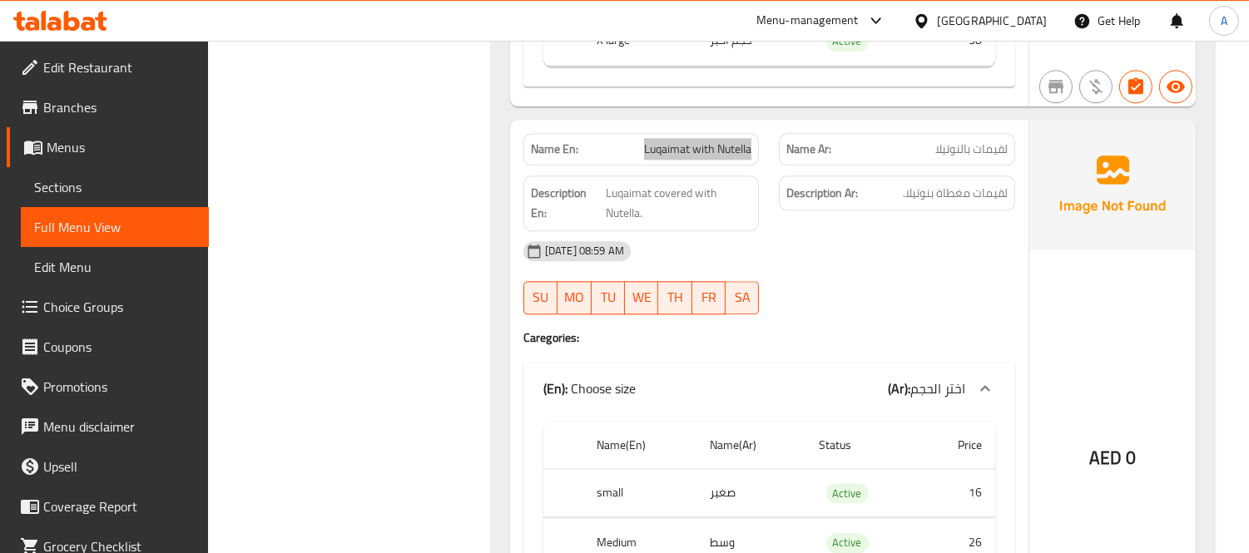
scroll to position [18601, 0]
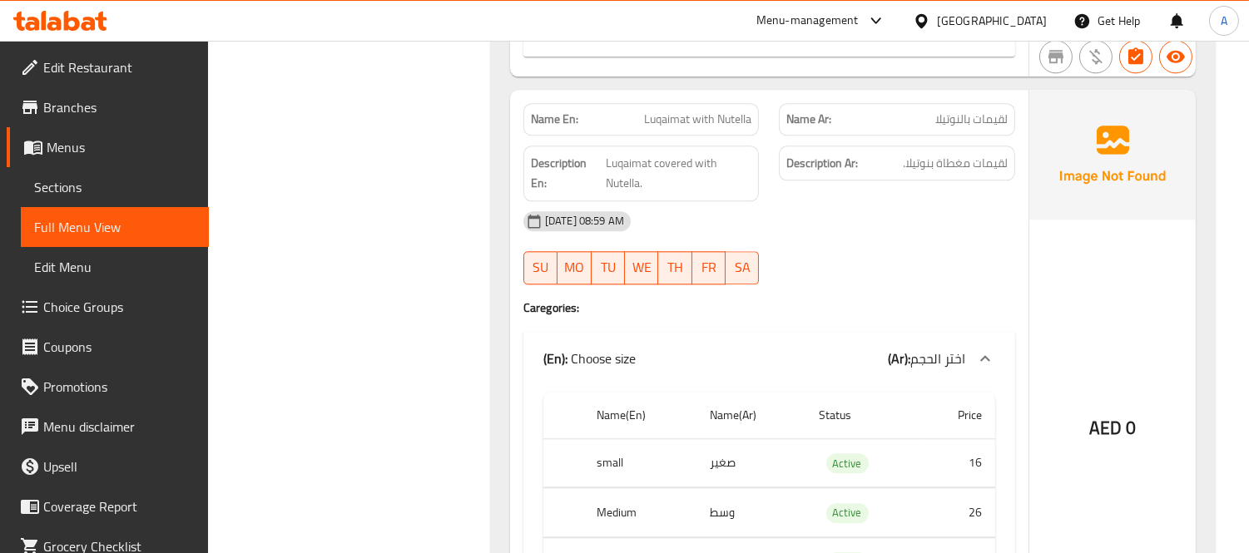
click at [701, 176] on div "Description En: Luqaimat covered with Nutella." at bounding box center [641, 174] width 236 height 56
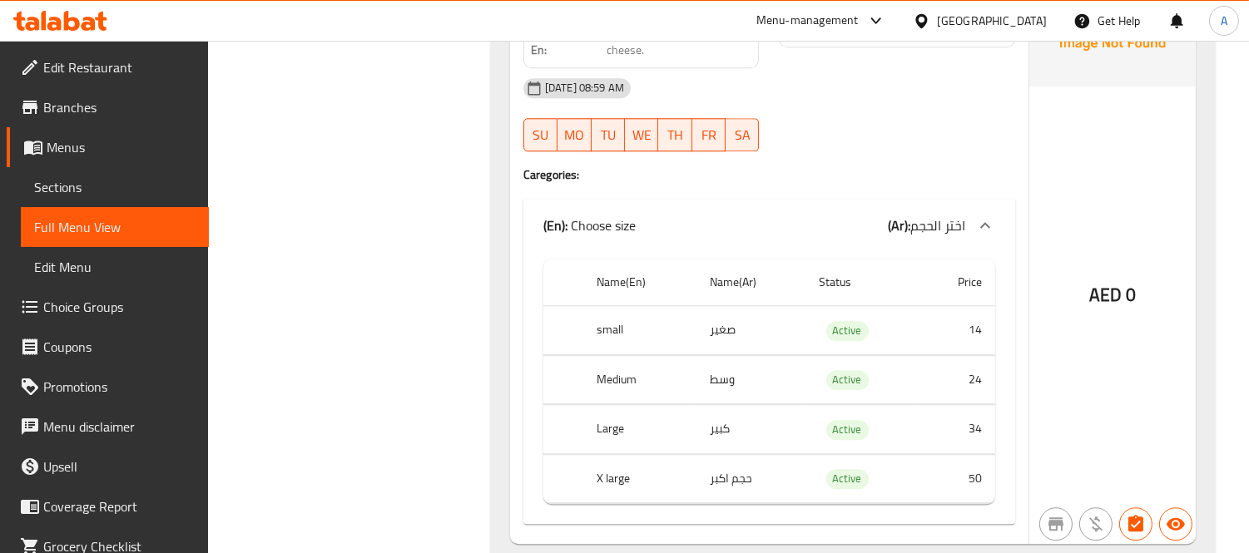
scroll to position [19155, 0]
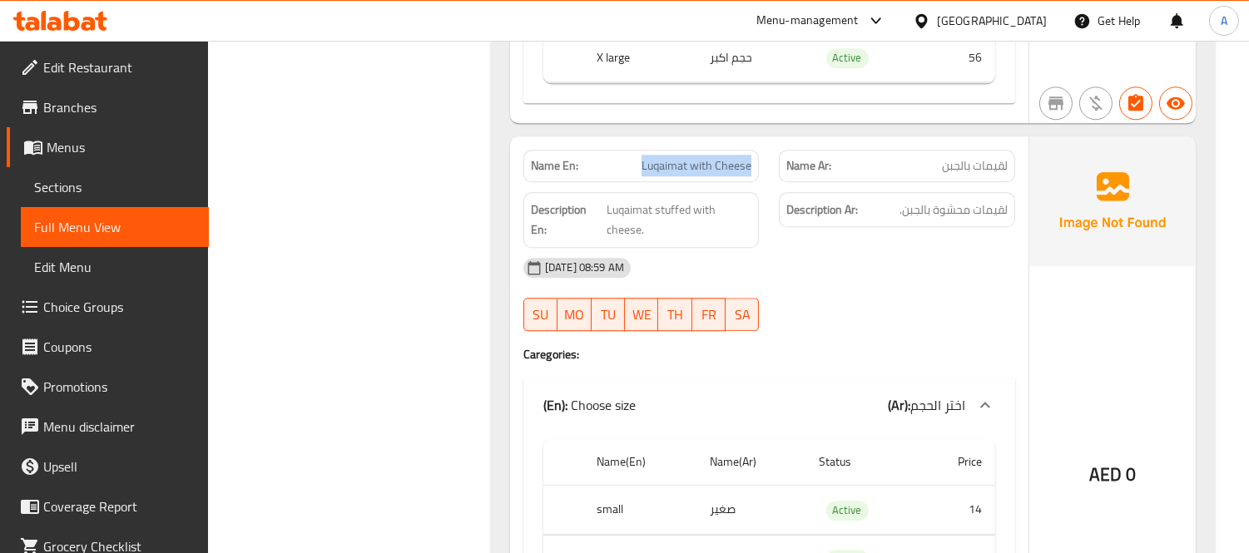
drag, startPoint x: 642, startPoint y: 142, endPoint x: 767, endPoint y: 145, distance: 124.9
click at [767, 145] on div "Name En: Luqaimat with Cheese" at bounding box center [641, 166] width 256 height 52
click at [717, 220] on span "Luqaimat stuffed with cheese." at bounding box center [680, 220] width 146 height 41
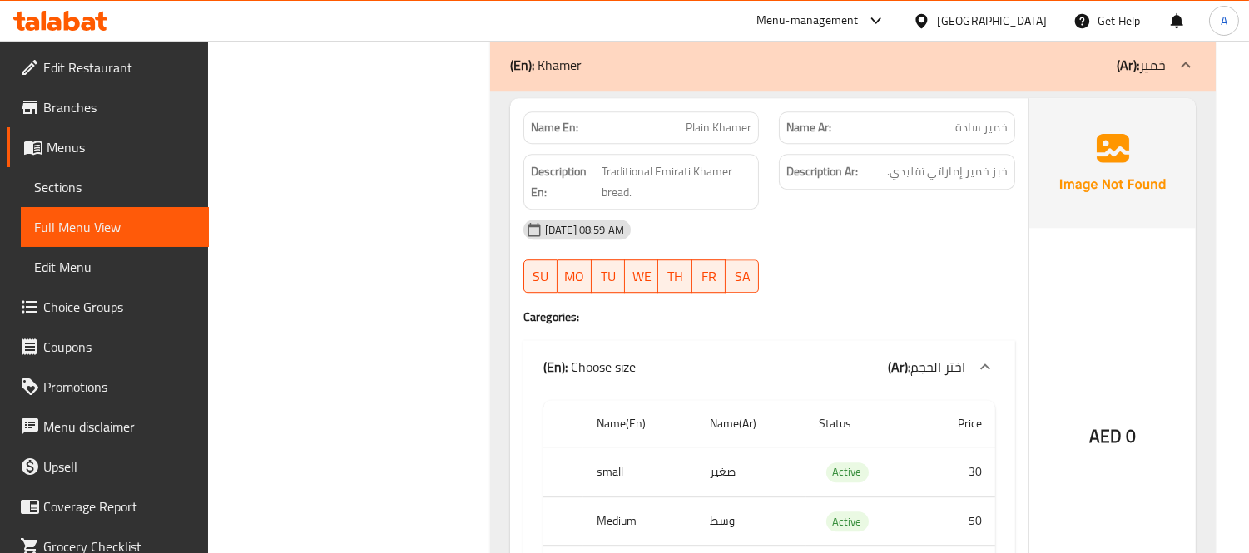
scroll to position [19895, 0]
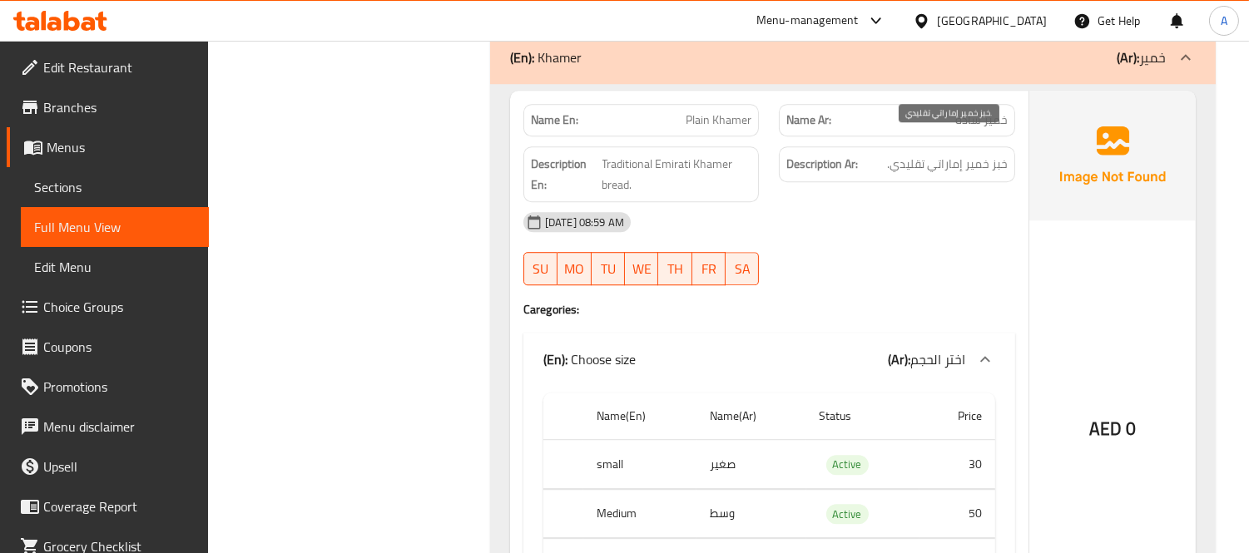
click at [1001, 154] on span "خبز خمير إماراتي تقليدي." at bounding box center [947, 164] width 121 height 21
click at [982, 154] on span "خبز خمير إماراتي تقليدي." at bounding box center [947, 164] width 121 height 21
drag, startPoint x: 966, startPoint y: 145, endPoint x: 1014, endPoint y: 144, distance: 47.4
click at [1014, 146] on div "Description Ar: خبز خمير إماراتي تقليدي." at bounding box center [897, 164] width 236 height 36
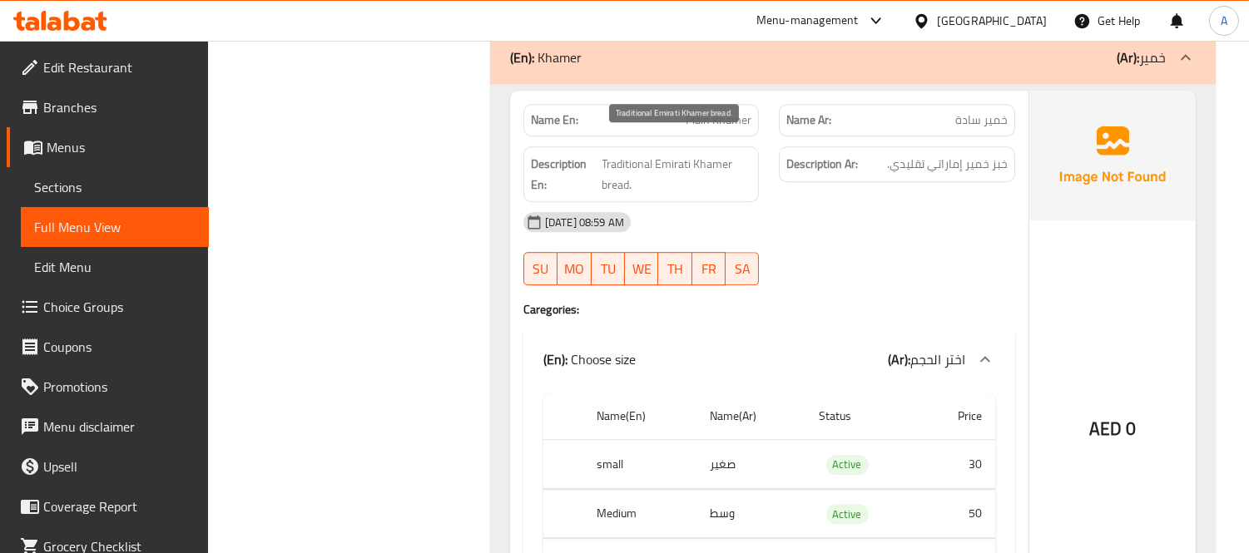
click at [662, 154] on span "Traditional Emirati Khamer bread." at bounding box center [678, 174] width 150 height 41
click at [661, 154] on span "Traditional Emirati Khamer bread." at bounding box center [678, 174] width 150 height 41
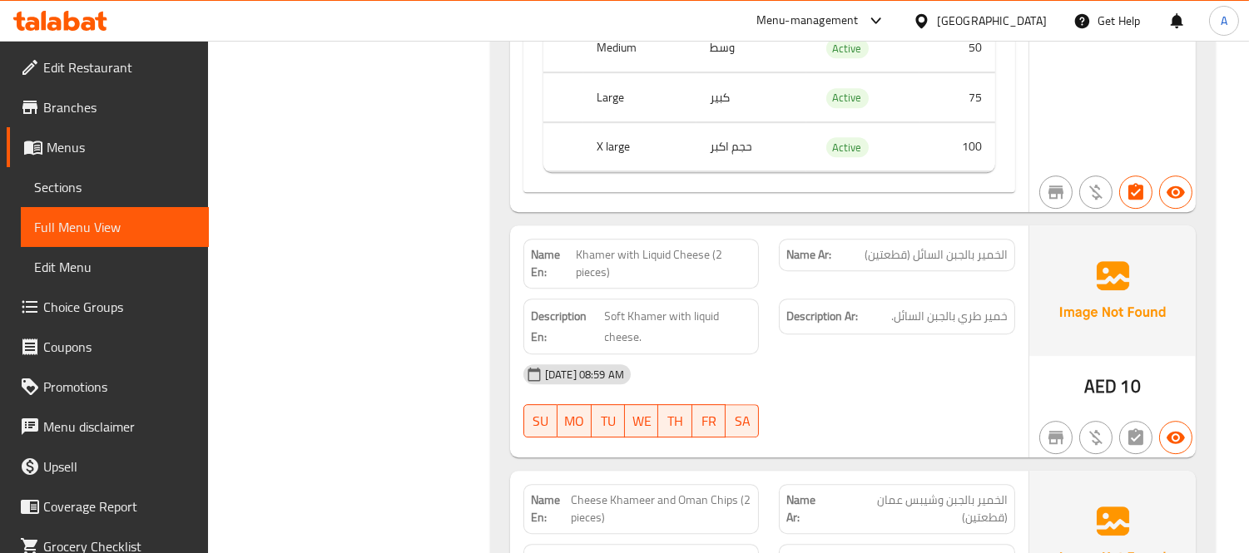
scroll to position [20450, 0]
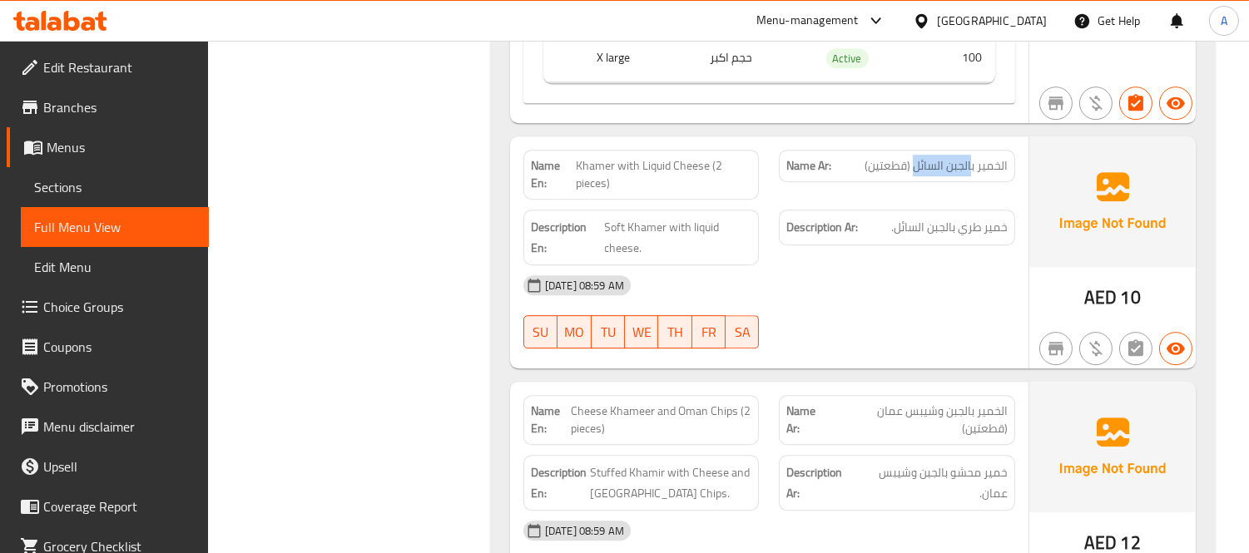
drag, startPoint x: 915, startPoint y: 146, endPoint x: 970, endPoint y: 156, distance: 55.8
click at [970, 156] on div "Name Ar: الخمير بالجبن السائل (قطعتين)" at bounding box center [897, 166] width 236 height 32
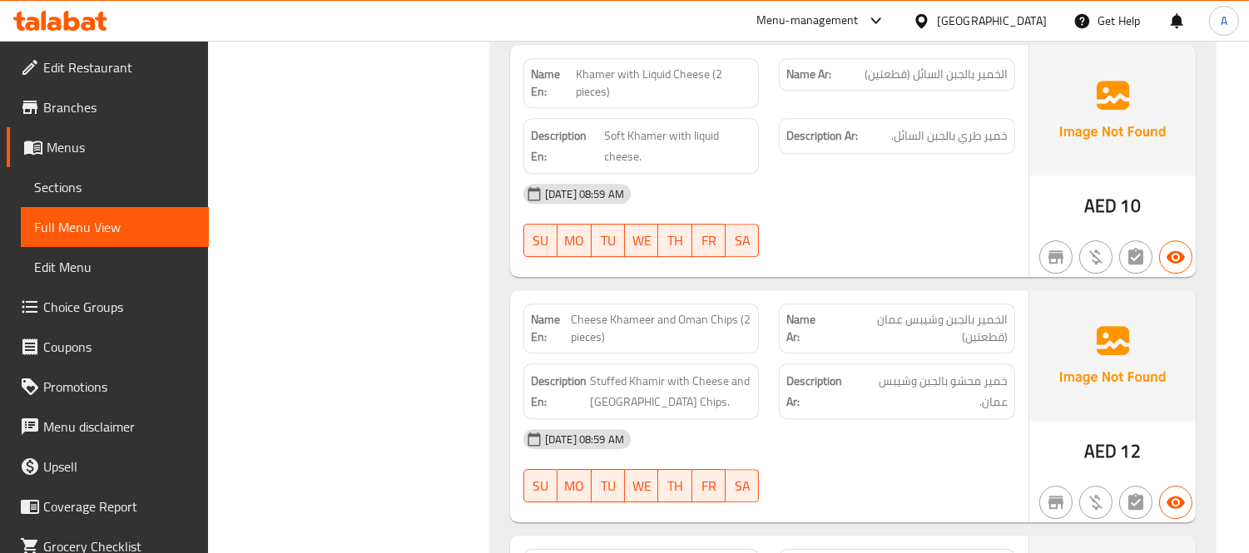
scroll to position [20543, 0]
drag, startPoint x: 610, startPoint y: 297, endPoint x: 652, endPoint y: 302, distance: 42.7
click at [652, 310] on span "Cheese Khameer and Oman Chips (2 pieces)" at bounding box center [661, 327] width 181 height 35
click at [572, 310] on span "Cheese Khameer and Oman Chips (2 pieces)" at bounding box center [661, 327] width 181 height 35
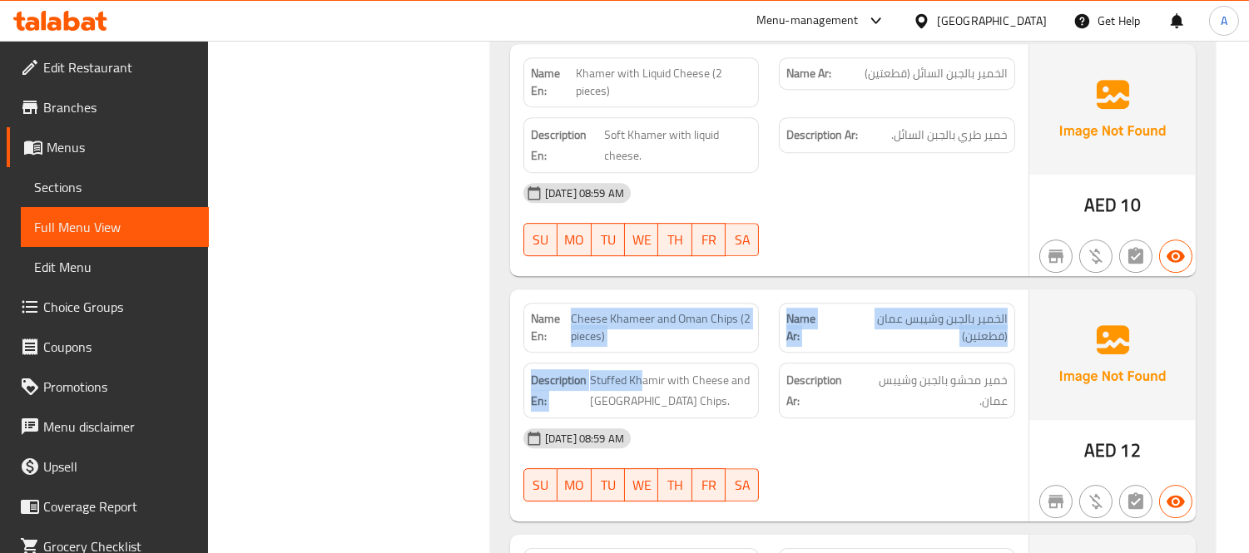
drag, startPoint x: 572, startPoint y: 300, endPoint x: 642, endPoint y: 338, distance: 80.0
click at [641, 338] on div "Name En: Cheese Khameer and Oman Chips (2 pieces) Name Ar: الخمير بالجبن وشيبس …" at bounding box center [769, 406] width 518 height 232
click at [604, 310] on span "Cheese Khameer and Oman Chips (2 pieces)" at bounding box center [661, 327] width 181 height 35
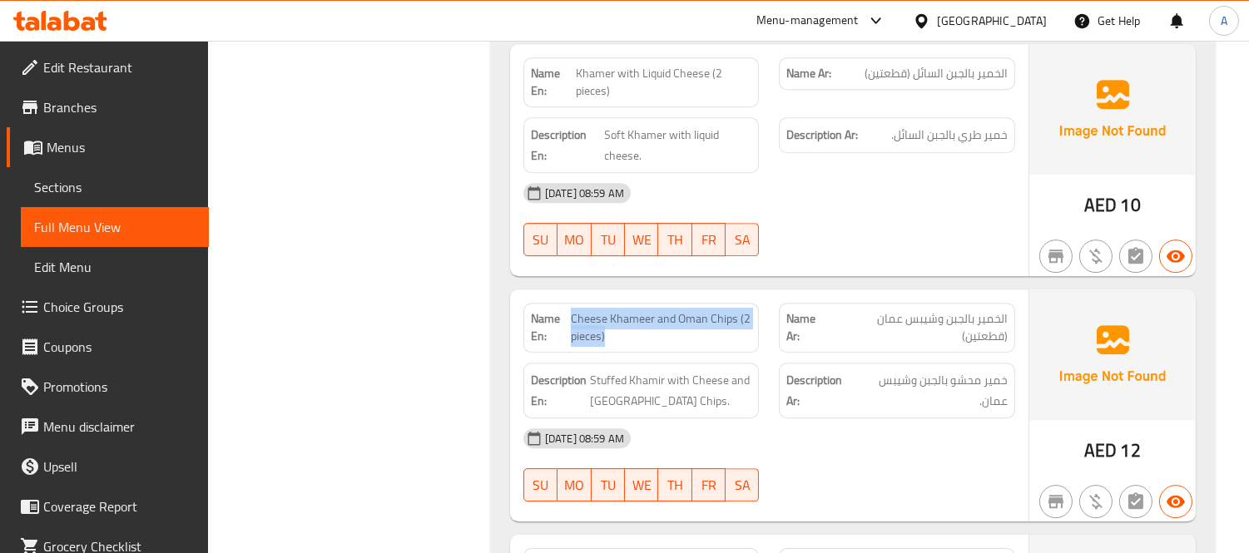
drag, startPoint x: 572, startPoint y: 290, endPoint x: 616, endPoint y: 312, distance: 49.5
click at [616, 312] on span "Cheese Khameer and Oman Chips (2 pieces)" at bounding box center [661, 327] width 181 height 35
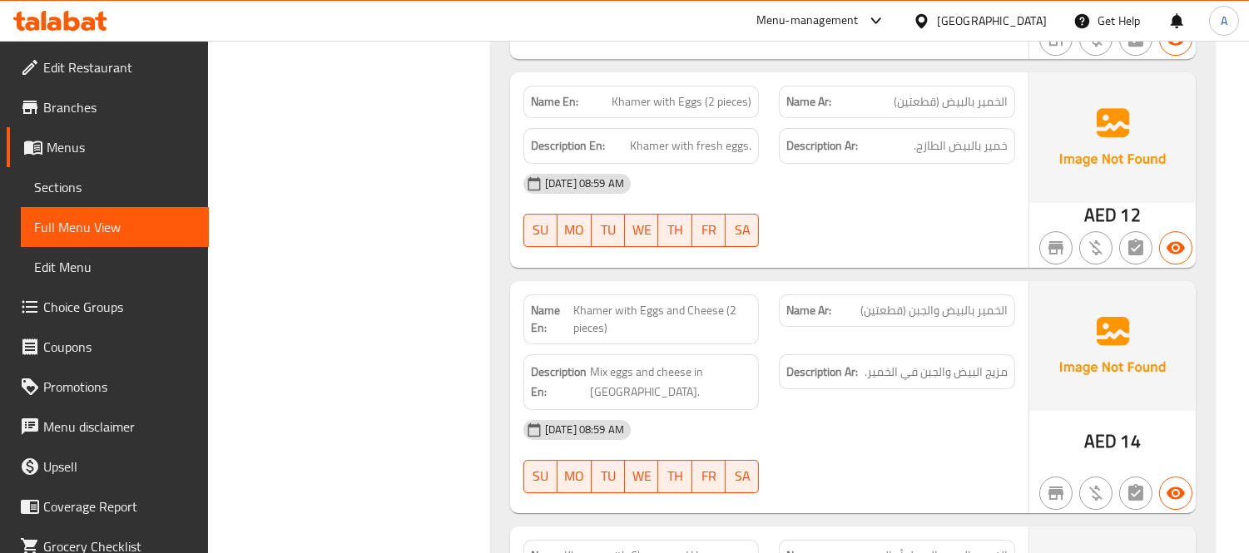
scroll to position [21098, 0]
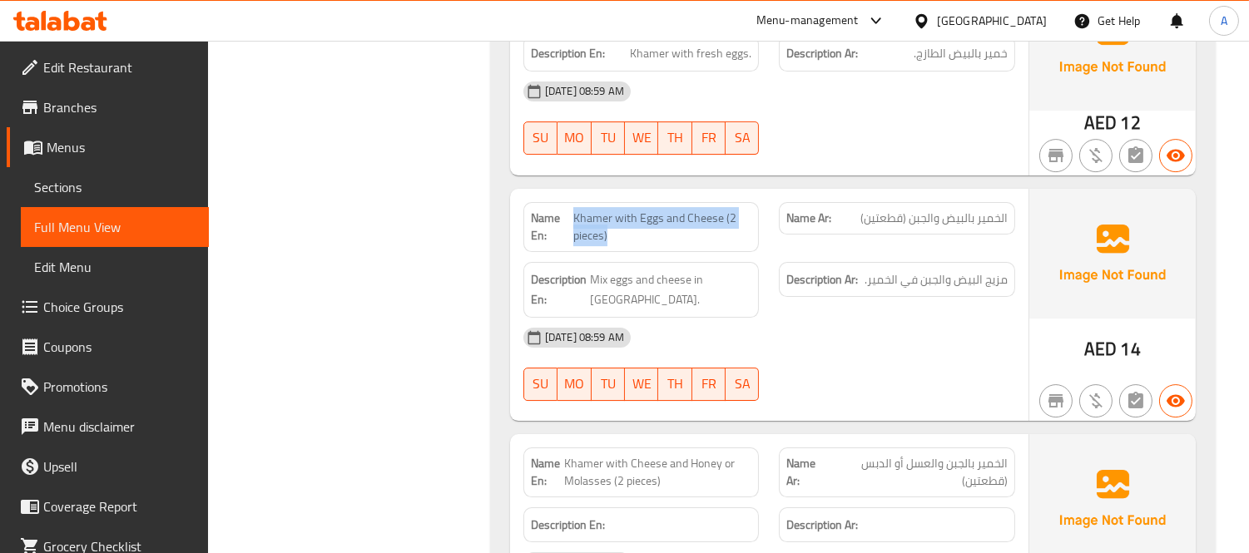
drag, startPoint x: 574, startPoint y: 191, endPoint x: 622, endPoint y: 213, distance: 52.9
click at [622, 213] on span "Khamer with Eggs and Cheese (2 pieces)" at bounding box center [662, 227] width 179 height 35
click at [703, 278] on span "Mix eggs and cheese in [GEOGRAPHIC_DATA]." at bounding box center [671, 290] width 162 height 41
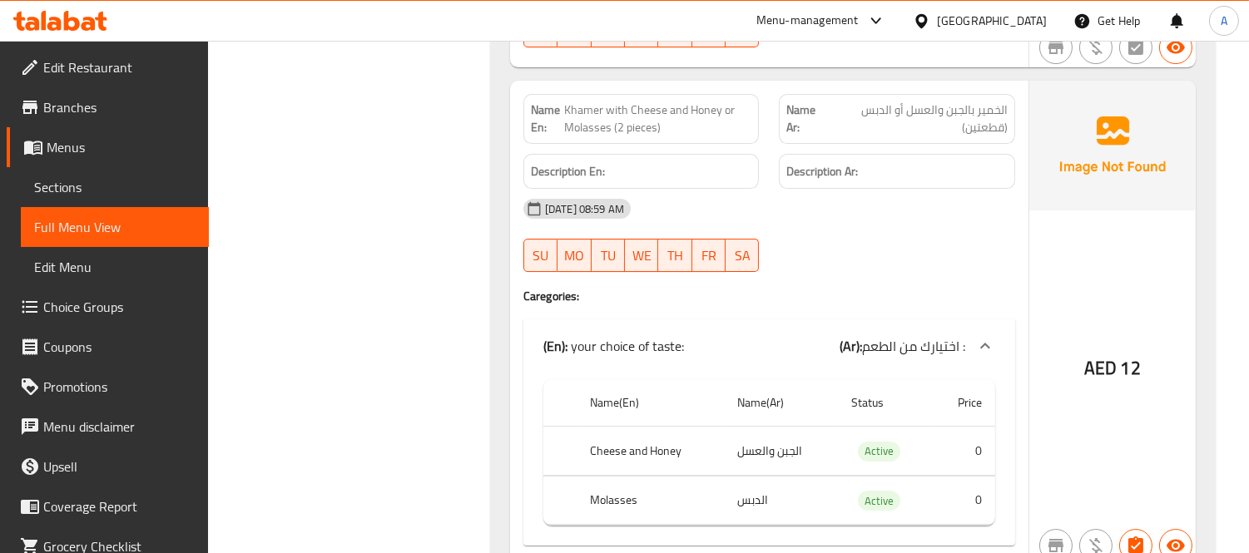
scroll to position [21467, 0]
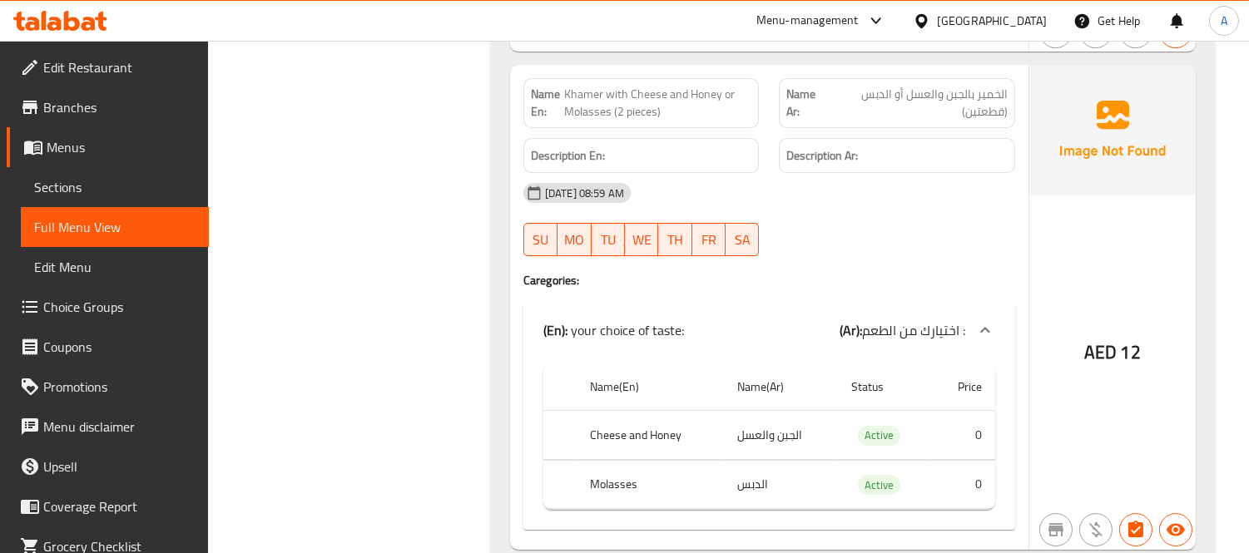
click at [622, 463] on th "Molasses" at bounding box center [650, 484] width 147 height 49
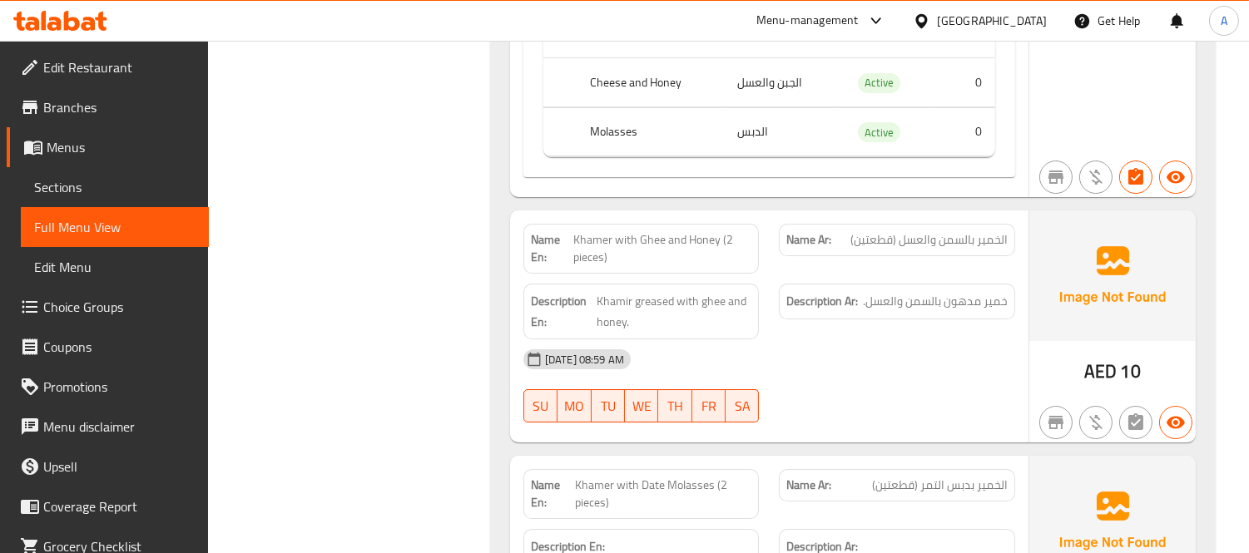
scroll to position [21837, 0]
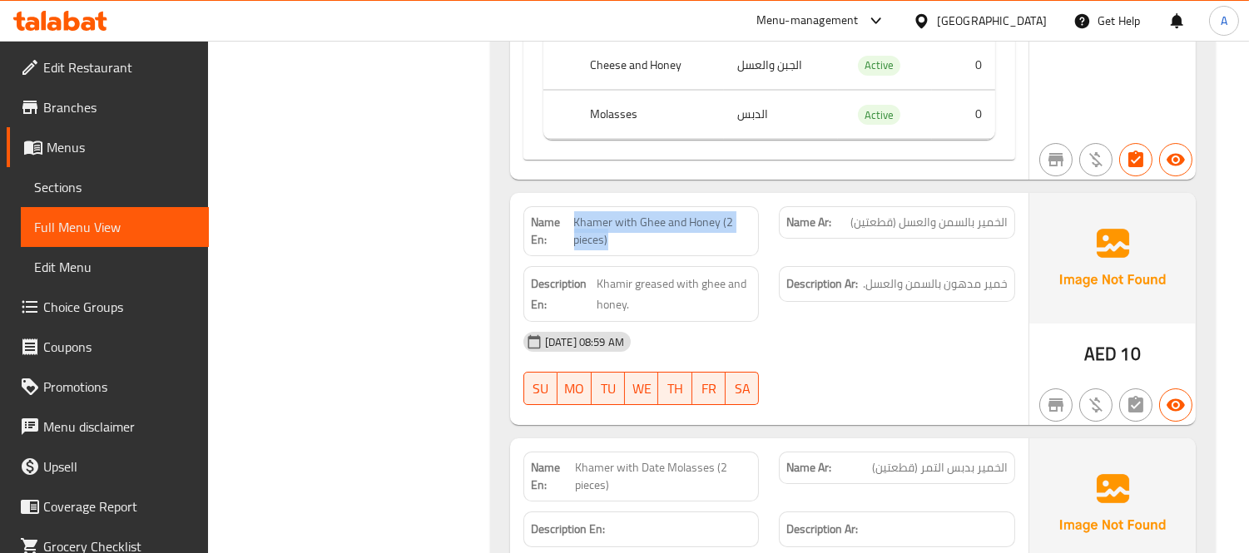
drag, startPoint x: 574, startPoint y: 201, endPoint x: 617, endPoint y: 220, distance: 47.3
click at [617, 220] on span "Khamer with Ghee and Honey (2 pieces)" at bounding box center [663, 231] width 178 height 35
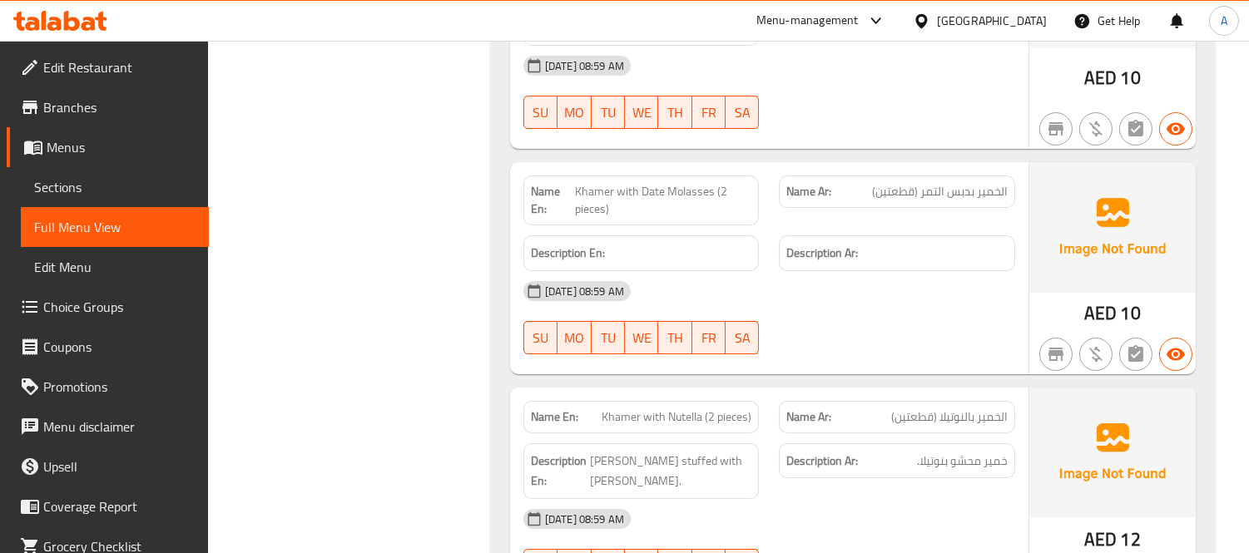
scroll to position [22115, 0]
drag, startPoint x: 575, startPoint y: 169, endPoint x: 610, endPoint y: 186, distance: 39.1
click at [610, 186] on span "Khamer with Date Molasses (2 pieces)" at bounding box center [663, 199] width 176 height 35
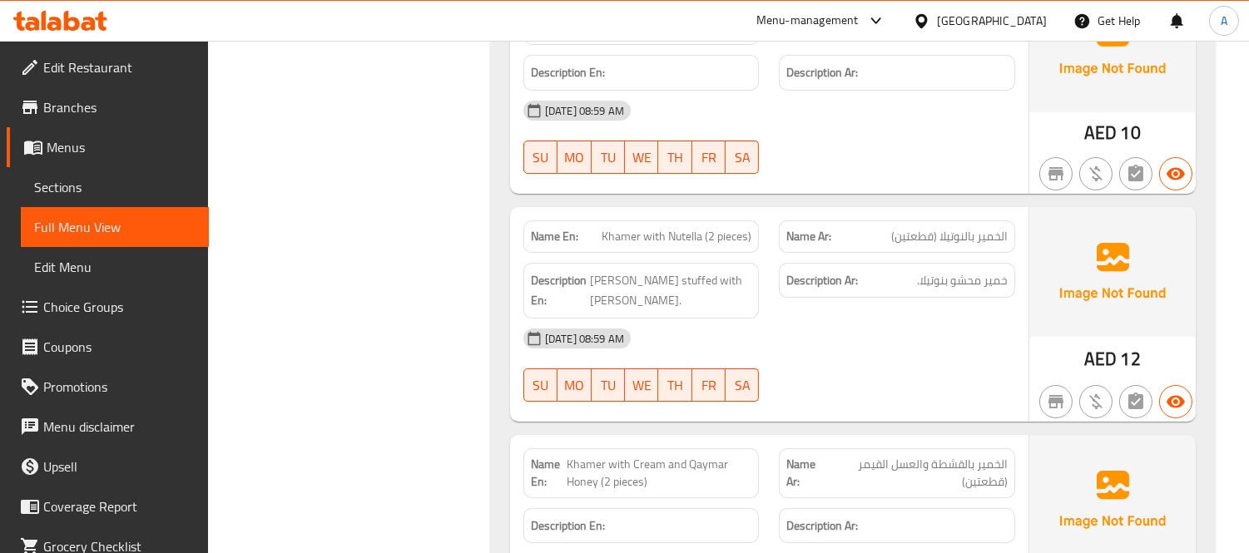
scroll to position [22299, 0]
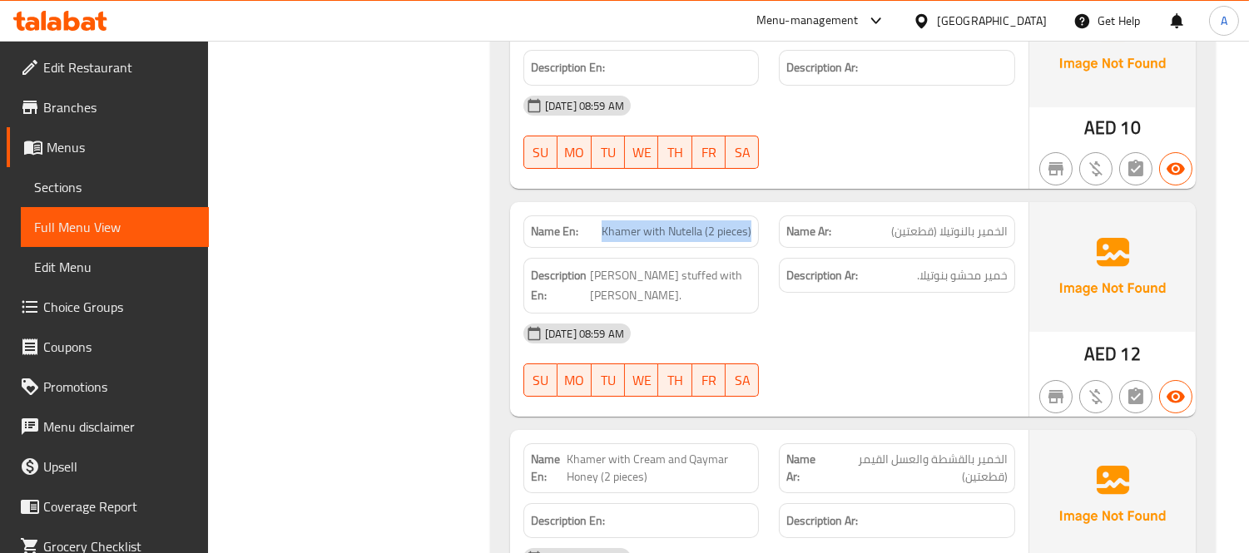
drag, startPoint x: 592, startPoint y: 210, endPoint x: 760, endPoint y: 225, distance: 168.8
click at [760, 225] on div "Name En: Khamer with Nutella (2 pieces)" at bounding box center [641, 232] width 256 height 52
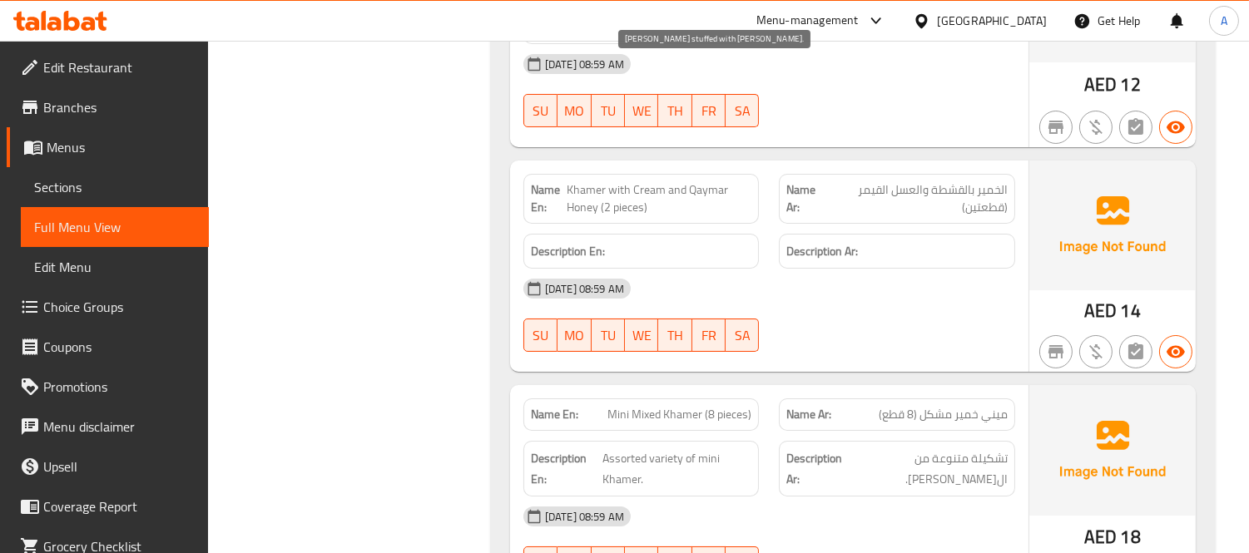
scroll to position [22577, 0]
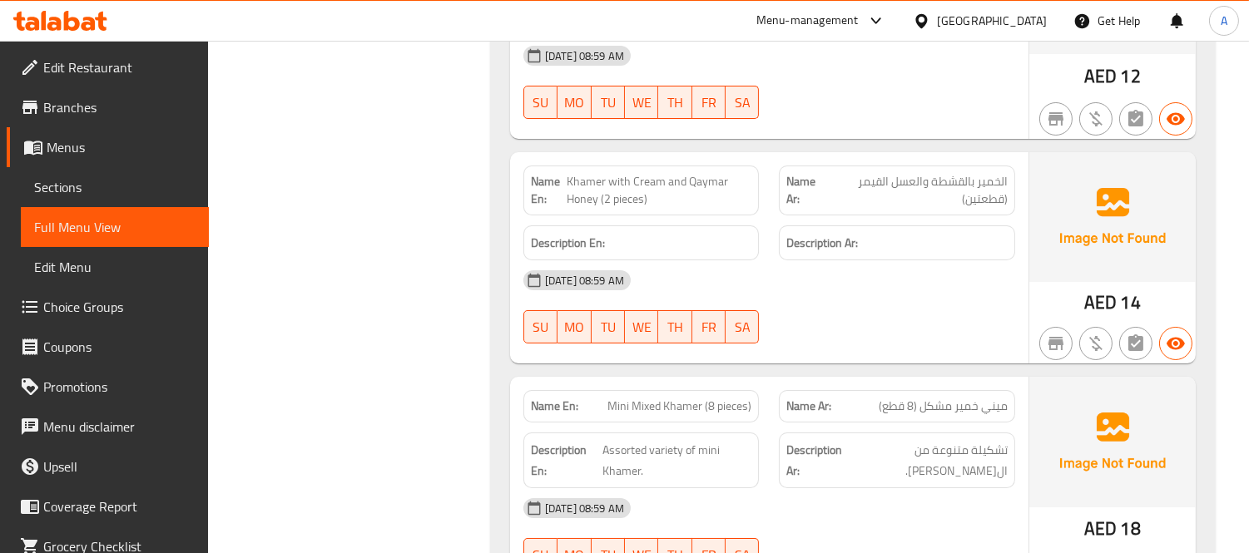
drag, startPoint x: 568, startPoint y: 155, endPoint x: 621, endPoint y: 173, distance: 56.3
click at [621, 173] on span "Khamer with Cream and Qaymar Honey (2 pieces)" at bounding box center [659, 190] width 185 height 35
click at [706, 181] on span "Khamer with Cream and Qaymar Honey (2 pieces)" at bounding box center [659, 190] width 185 height 35
drag, startPoint x: 688, startPoint y: 160, endPoint x: 596, endPoint y: 180, distance: 94.5
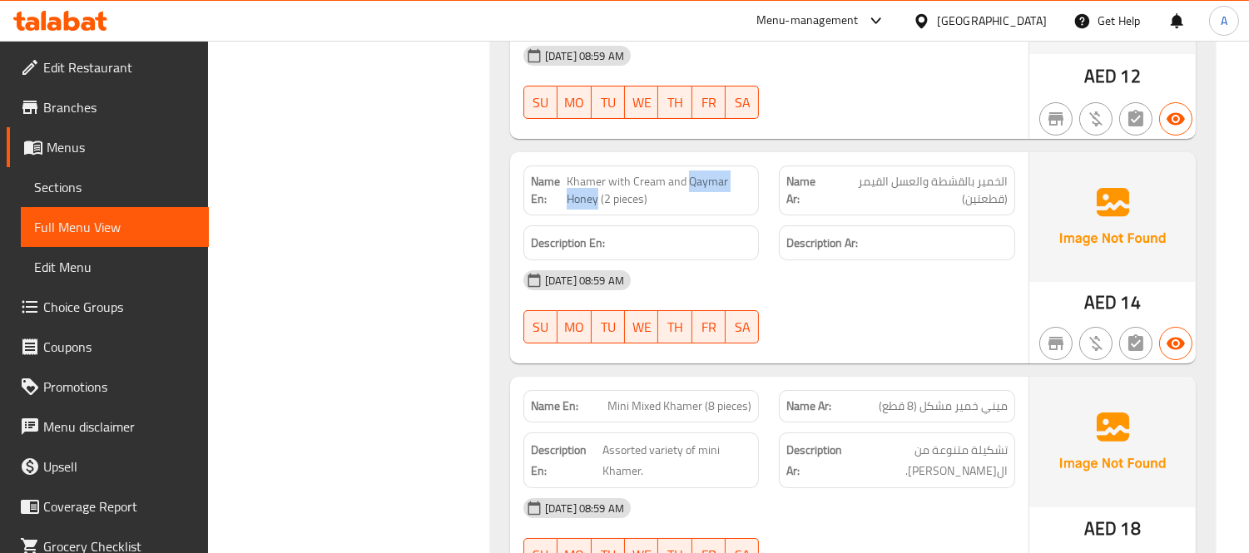
click at [596, 180] on span "Khamer with Cream and Qaymar Honey (2 pieces)" at bounding box center [659, 190] width 185 height 35
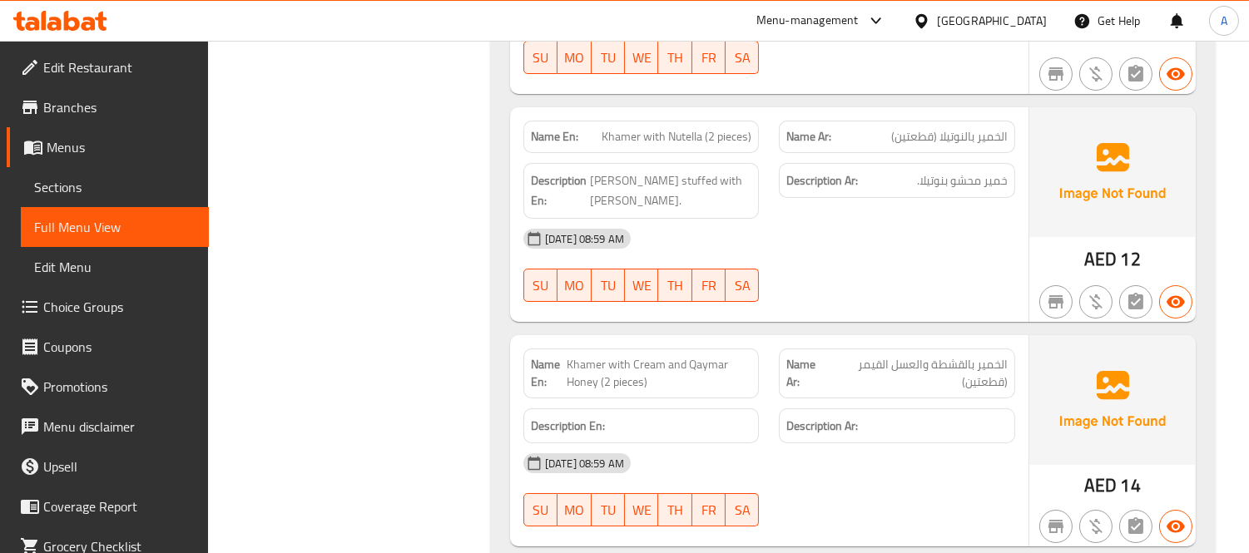
scroll to position [22392, 0]
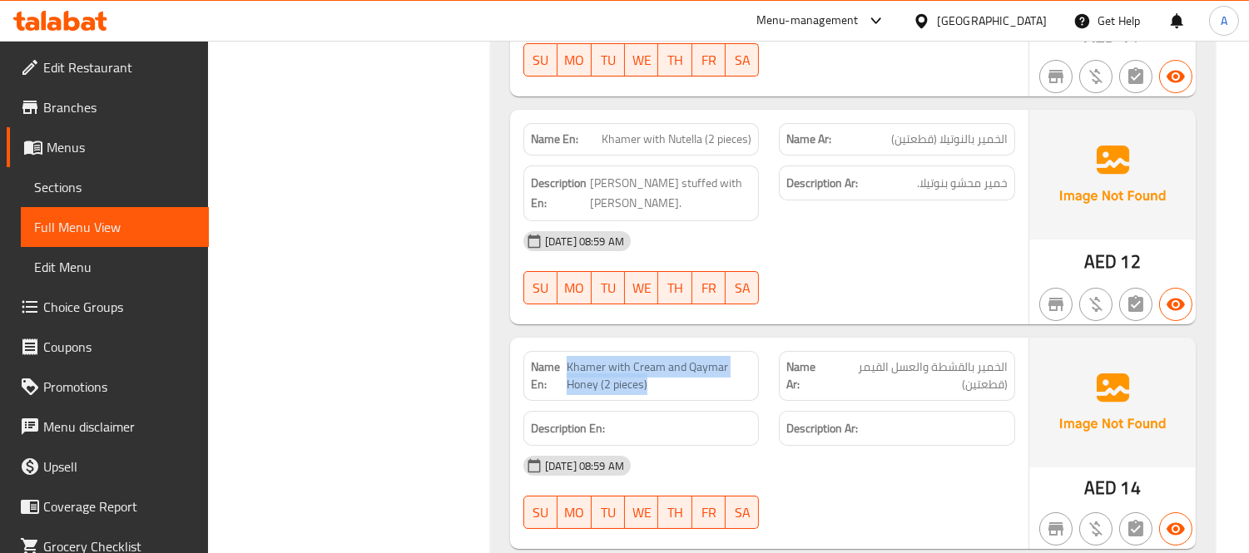
drag, startPoint x: 567, startPoint y: 347, endPoint x: 687, endPoint y: 376, distance: 124.1
click at [687, 376] on div "Name En: Khamer with Cream and Qaymar Honey (2 pieces)" at bounding box center [641, 376] width 236 height 50
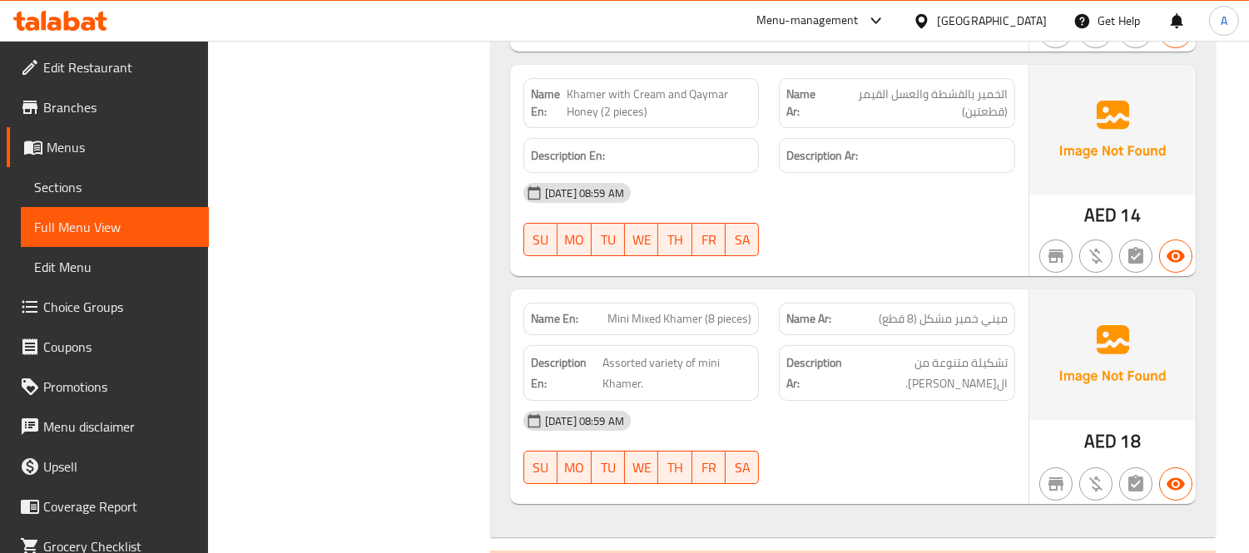
scroll to position [22670, 0]
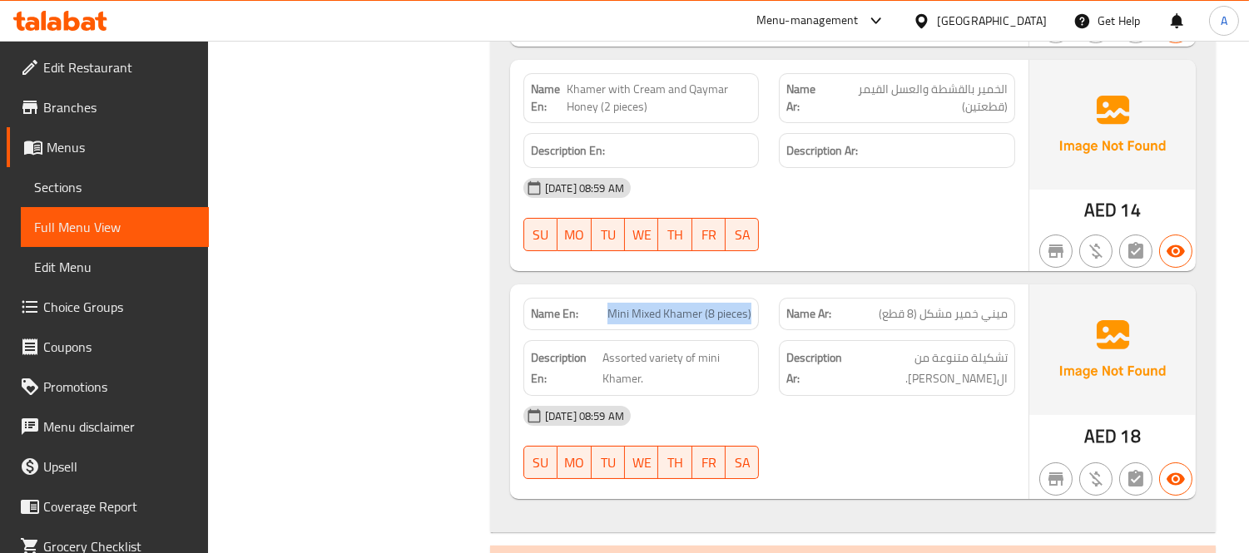
drag, startPoint x: 611, startPoint y: 287, endPoint x: 755, endPoint y: 298, distance: 144.4
click at [755, 298] on div "Name En: Mini Mixed Khamer (8 pieces)" at bounding box center [641, 314] width 236 height 32
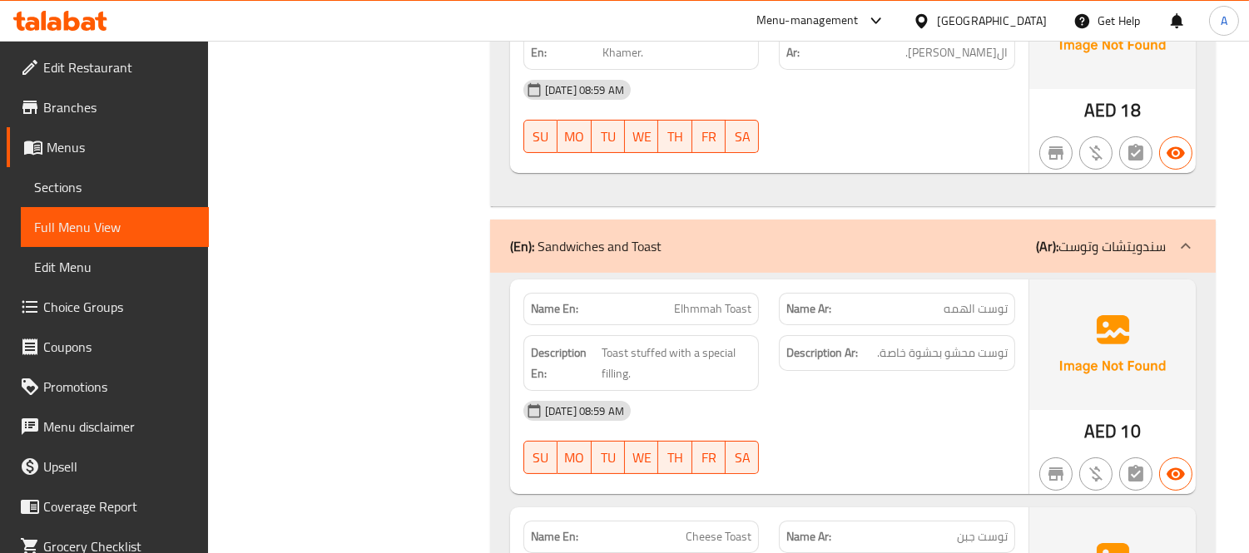
scroll to position [23039, 0]
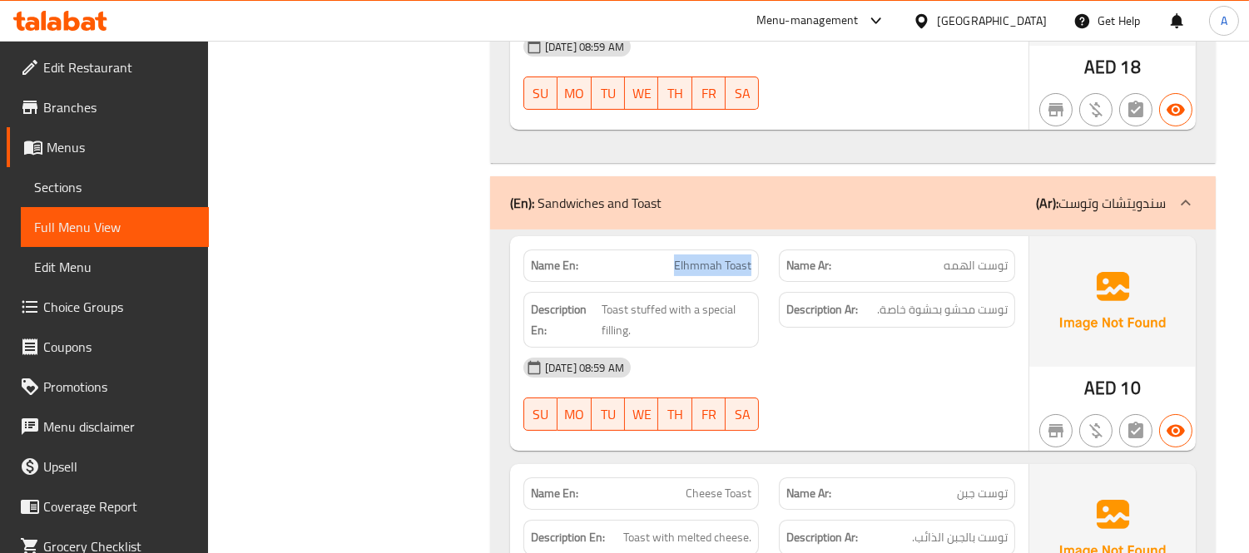
drag, startPoint x: 669, startPoint y: 247, endPoint x: 751, endPoint y: 243, distance: 82.5
click at [751, 257] on p "Name En: Elhmmah Toast" at bounding box center [641, 265] width 221 height 17
click at [792, 367] on div "[DATE] 08:59 AM" at bounding box center [769, 368] width 512 height 40
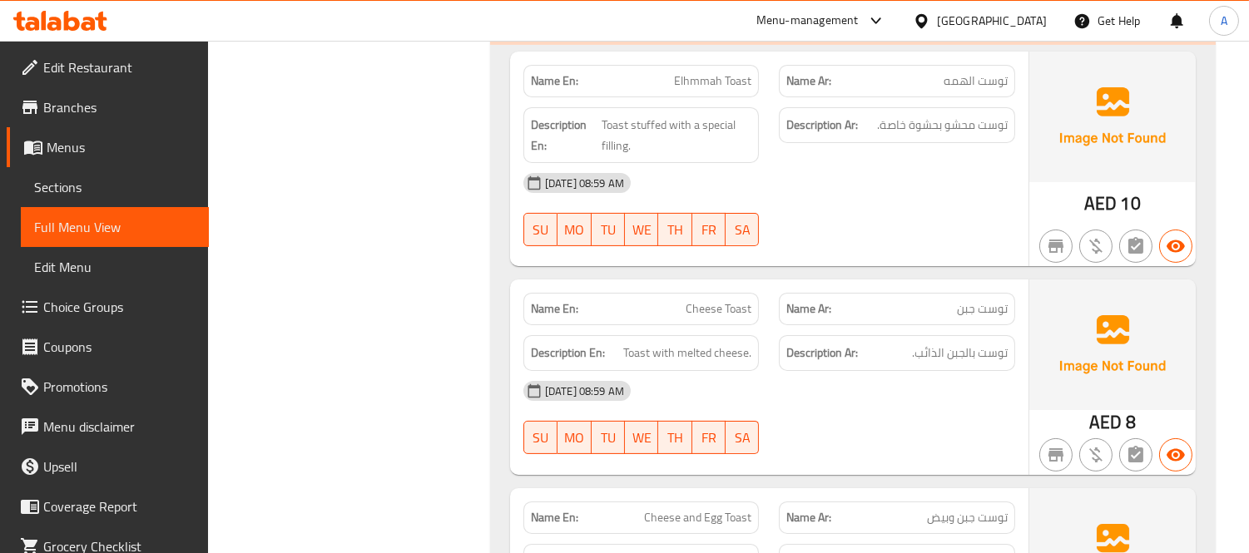
click at [709, 300] on span "Cheese Toast" at bounding box center [719, 308] width 66 height 17
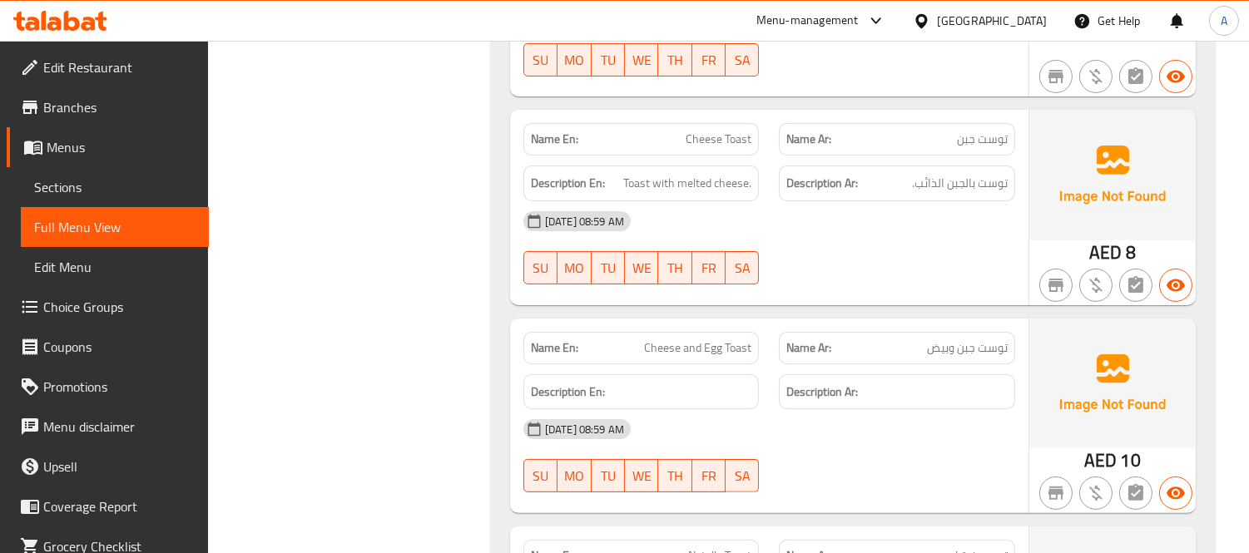
scroll to position [23409, 0]
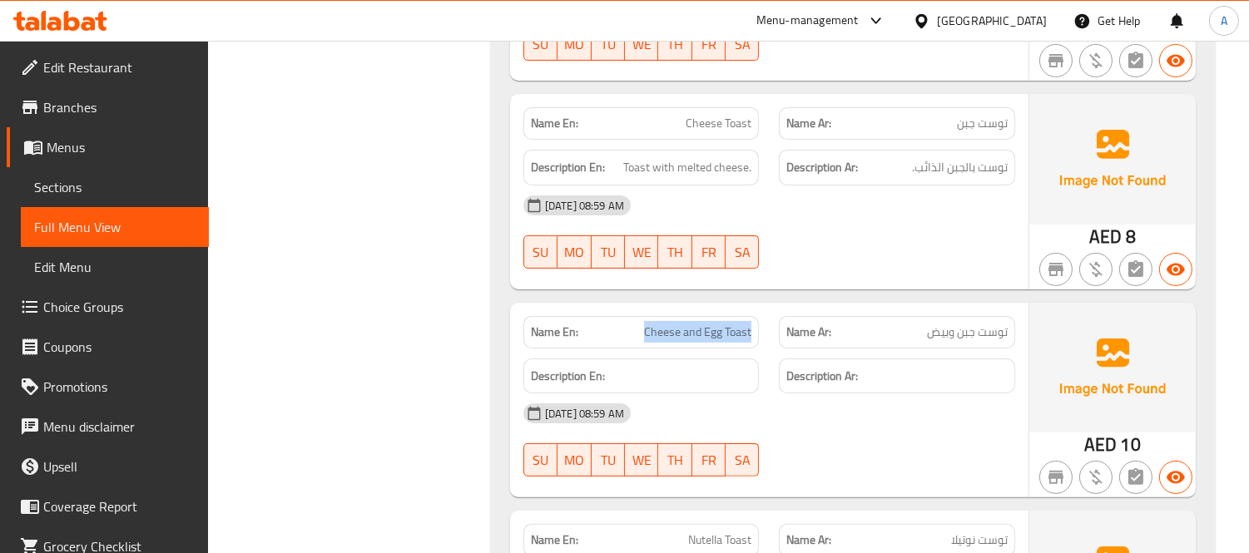
drag, startPoint x: 627, startPoint y: 312, endPoint x: 753, endPoint y: 323, distance: 127.0
click at [753, 323] on div "Name En: Cheese and Egg Toast" at bounding box center [641, 332] width 236 height 32
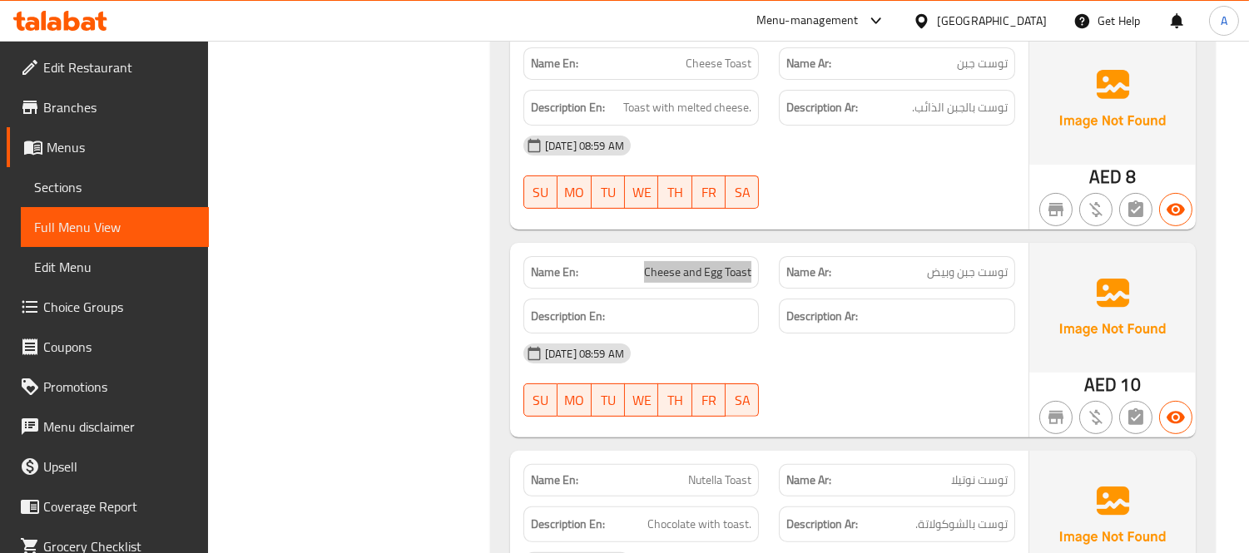
scroll to position [23502, 0]
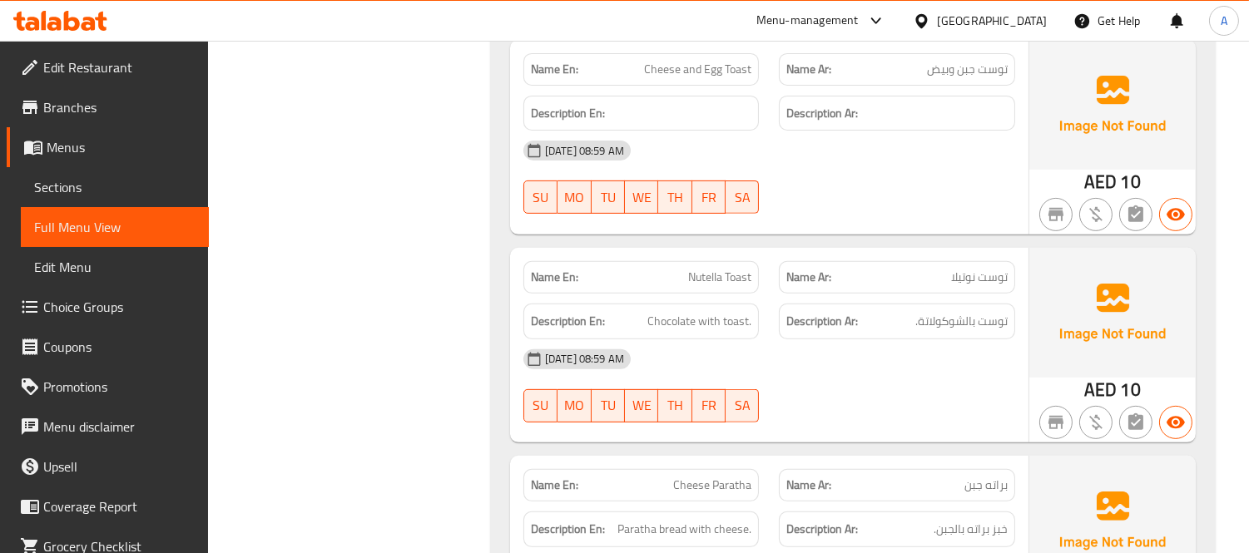
scroll to position [23687, 0]
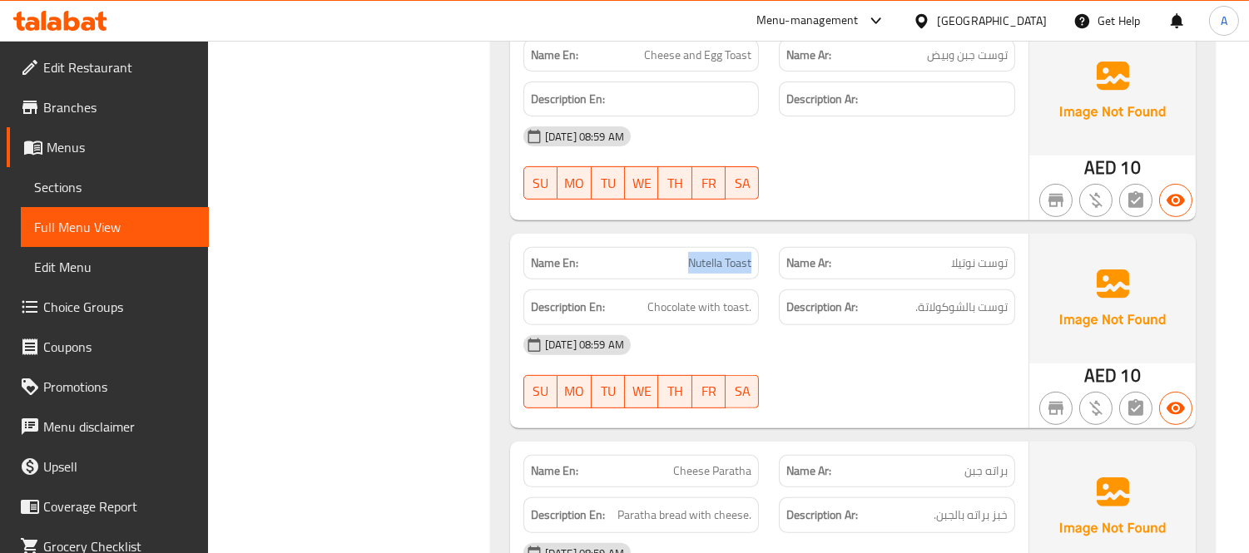
drag, startPoint x: 688, startPoint y: 251, endPoint x: 750, endPoint y: 258, distance: 61.9
click at [750, 258] on div "Name En: Nutella Toast" at bounding box center [641, 263] width 236 height 32
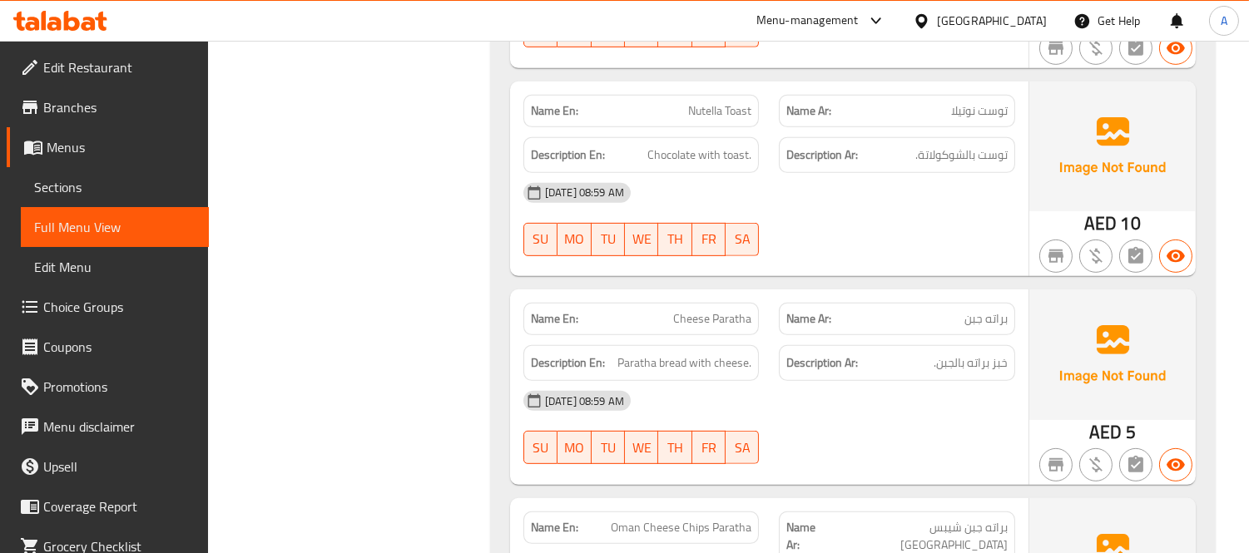
scroll to position [23871, 0]
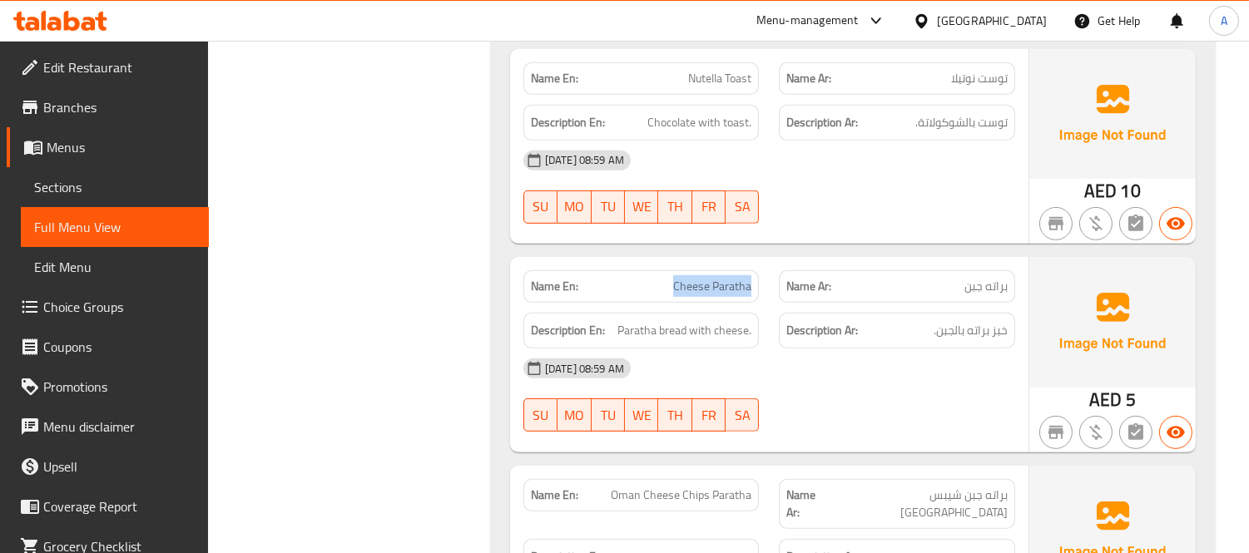
drag, startPoint x: 675, startPoint y: 270, endPoint x: 756, endPoint y: 276, distance: 81.0
click at [756, 276] on div "Name En: Cheese Paratha" at bounding box center [641, 286] width 236 height 32
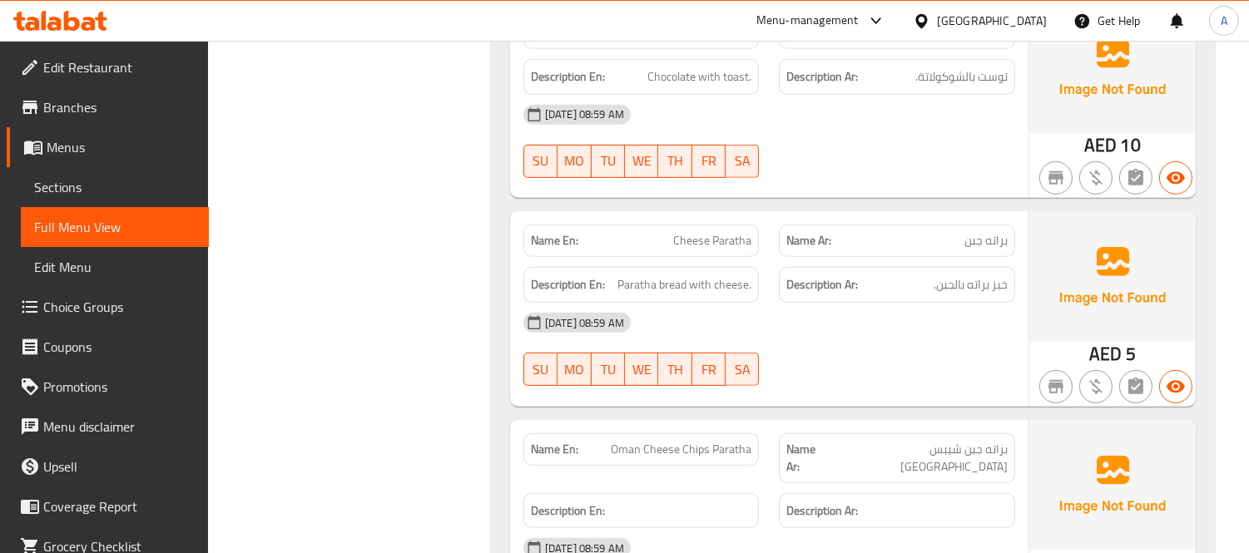
scroll to position [23964, 0]
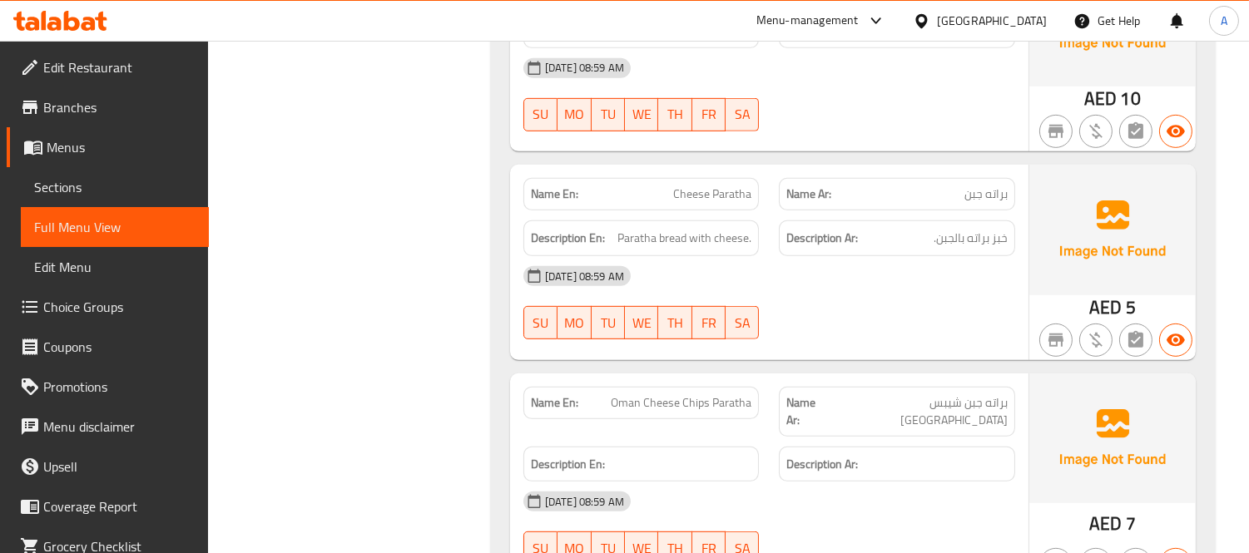
click at [816, 297] on div "09-09-2025 08:59 AM SU MO TU WE TH FR SA" at bounding box center [769, 302] width 512 height 93
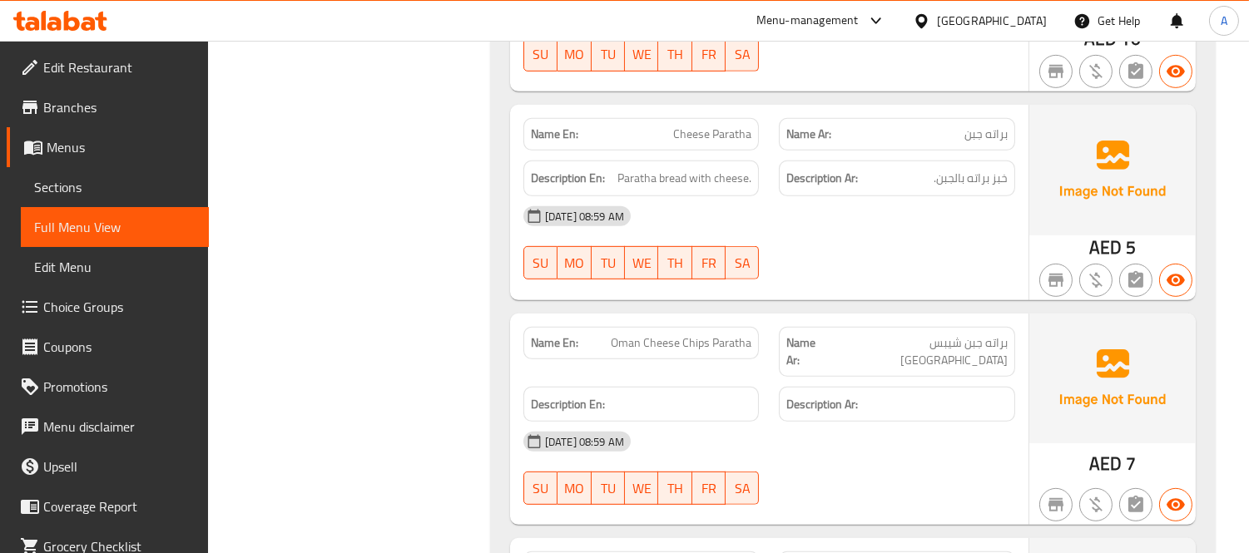
scroll to position [24056, 0]
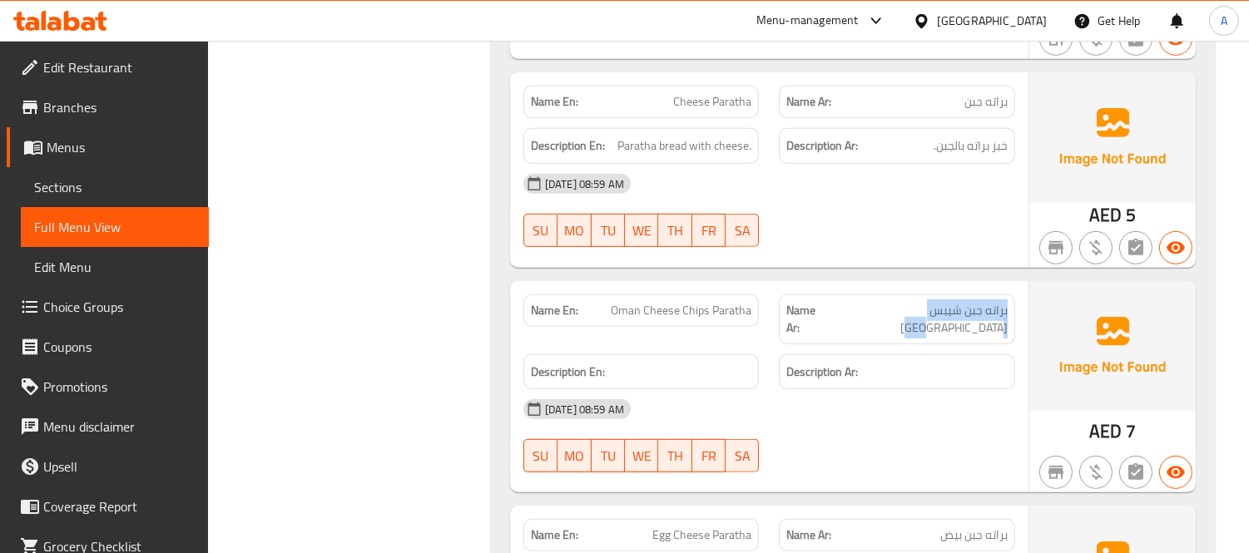
drag, startPoint x: 895, startPoint y: 293, endPoint x: 1017, endPoint y: 296, distance: 122.4
click at [1017, 296] on div "Name Ar: براته جبن شيبس عمان" at bounding box center [897, 320] width 256 height 70
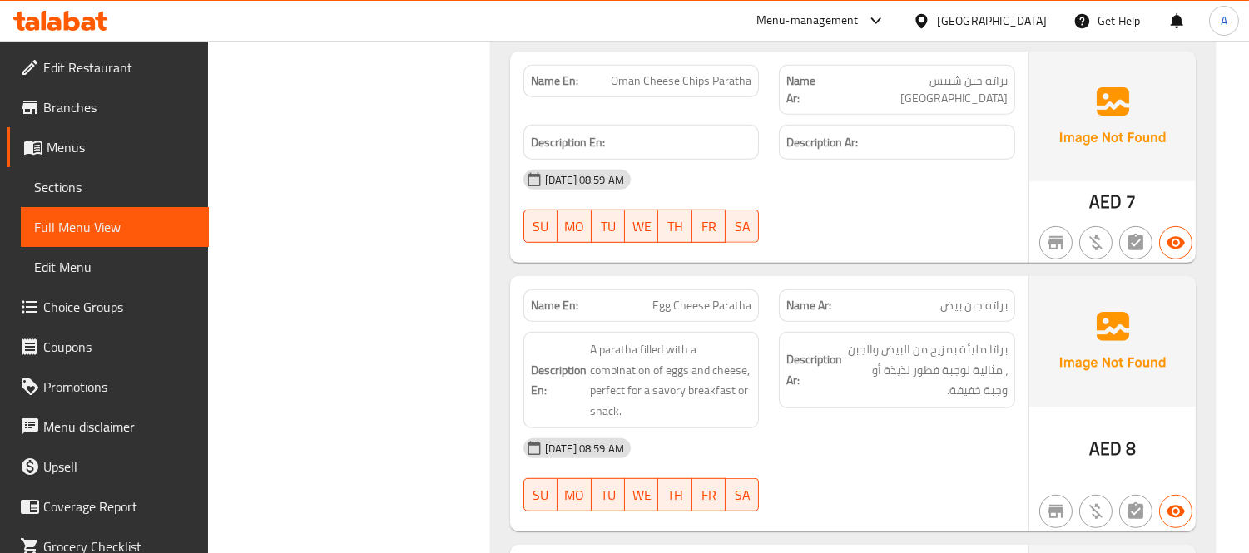
scroll to position [24334, 0]
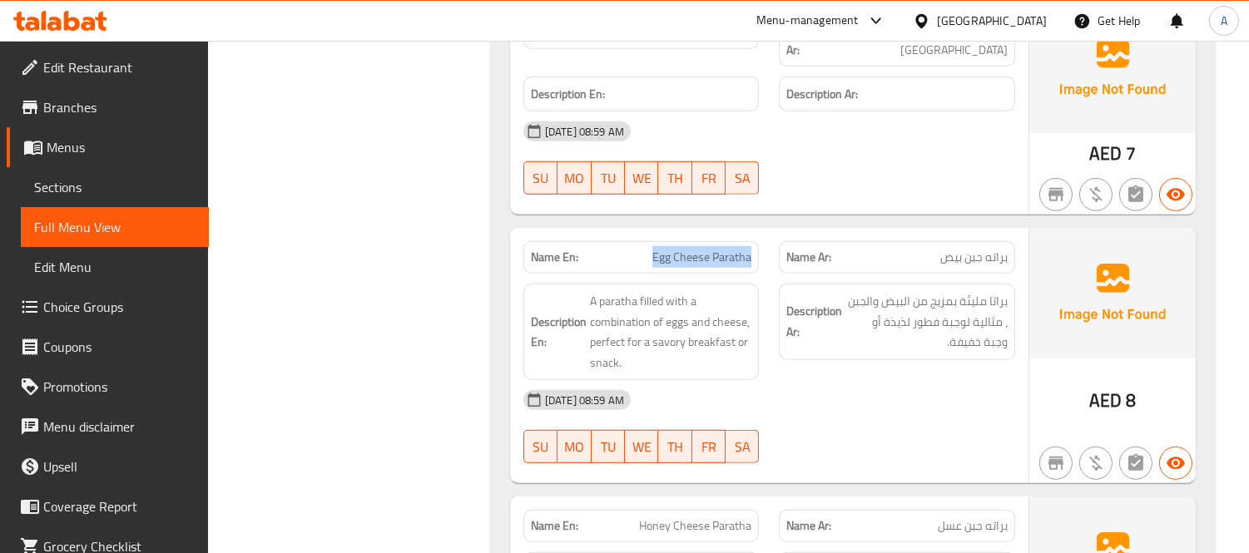
drag, startPoint x: 642, startPoint y: 221, endPoint x: 757, endPoint y: 229, distance: 116.0
click at [757, 241] on div "Name En: Egg Cheese Paratha" at bounding box center [641, 257] width 236 height 32
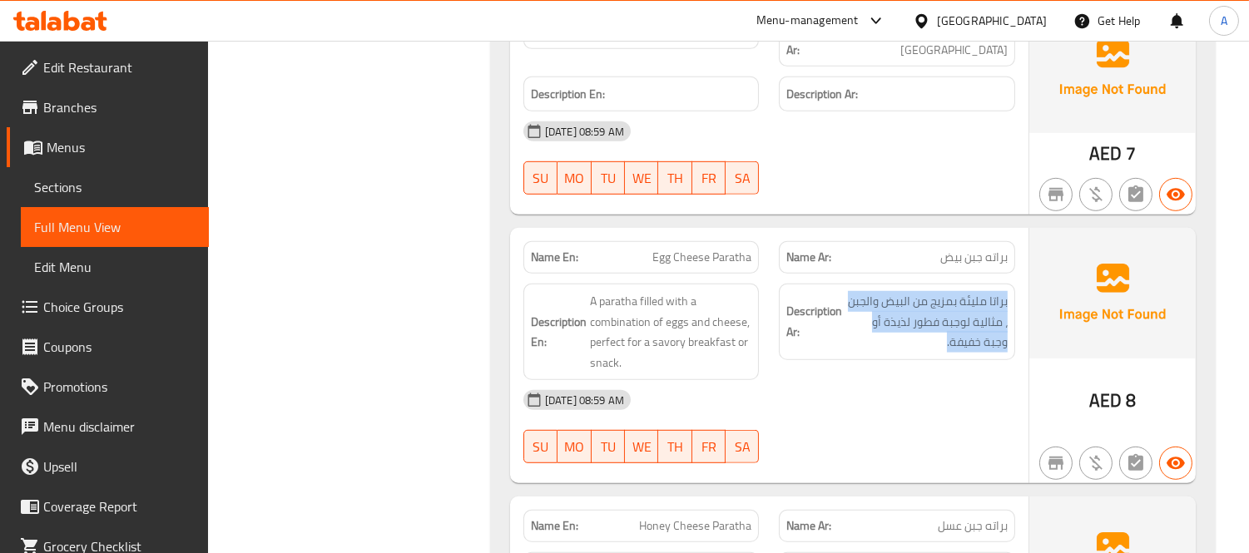
drag, startPoint x: 974, startPoint y: 310, endPoint x: 1016, endPoint y: 273, distance: 56.6
click at [1016, 274] on div "Description Ar: براتا مليئة بمزيج من البيض والجبن ، مثالية لوجبة فطور لذيذة أو …" at bounding box center [897, 332] width 256 height 117
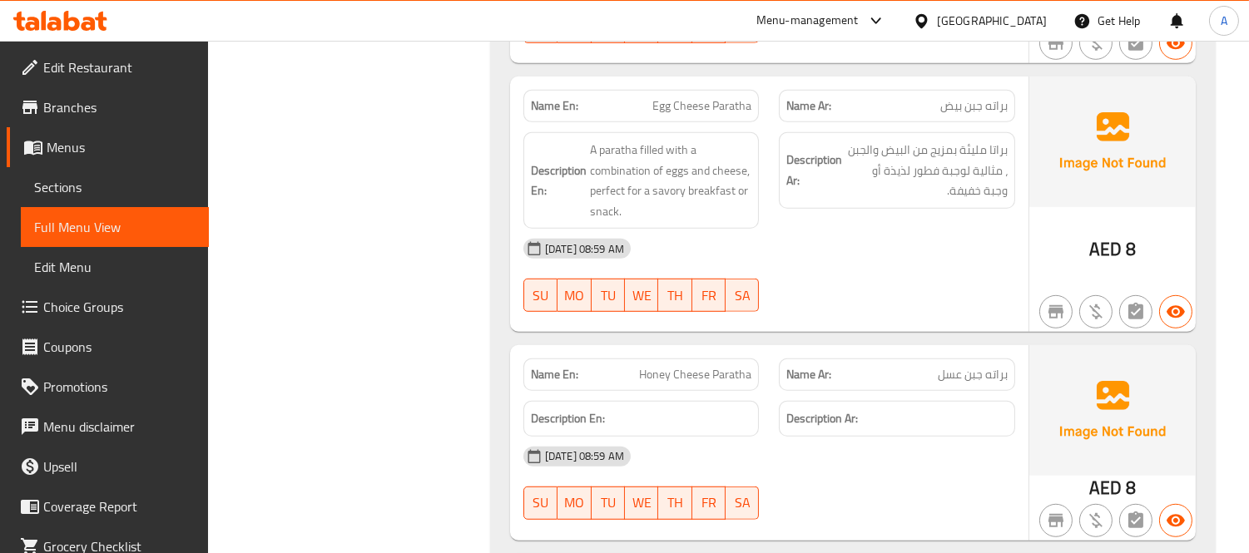
scroll to position [24519, 0]
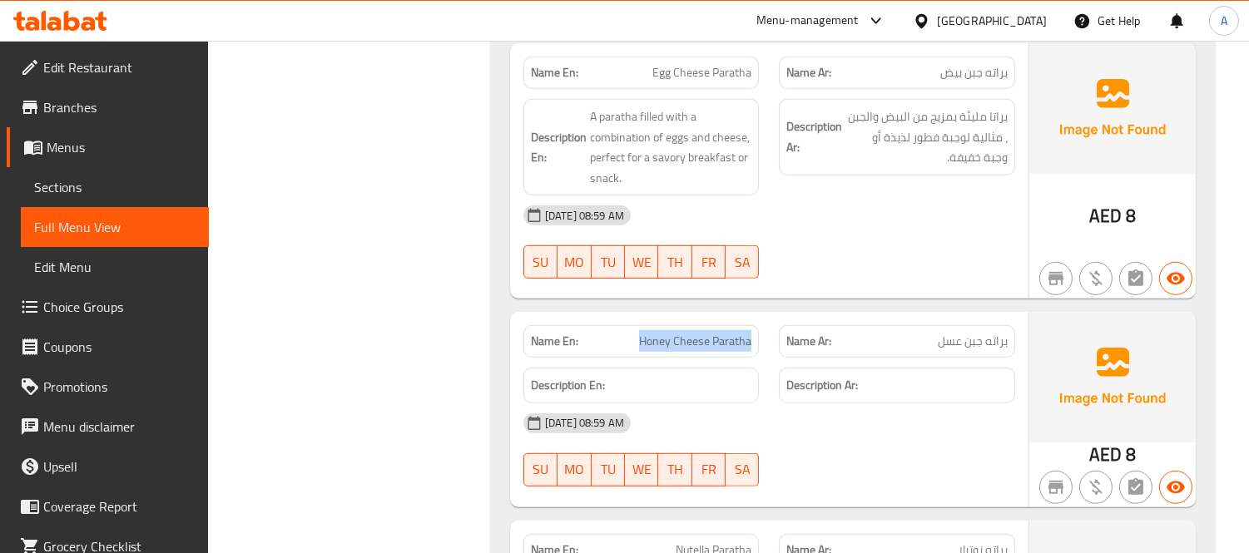
drag, startPoint x: 633, startPoint y: 297, endPoint x: 762, endPoint y: 305, distance: 129.2
click at [762, 315] on div "Name En: Honey Cheese Paratha" at bounding box center [641, 341] width 256 height 52
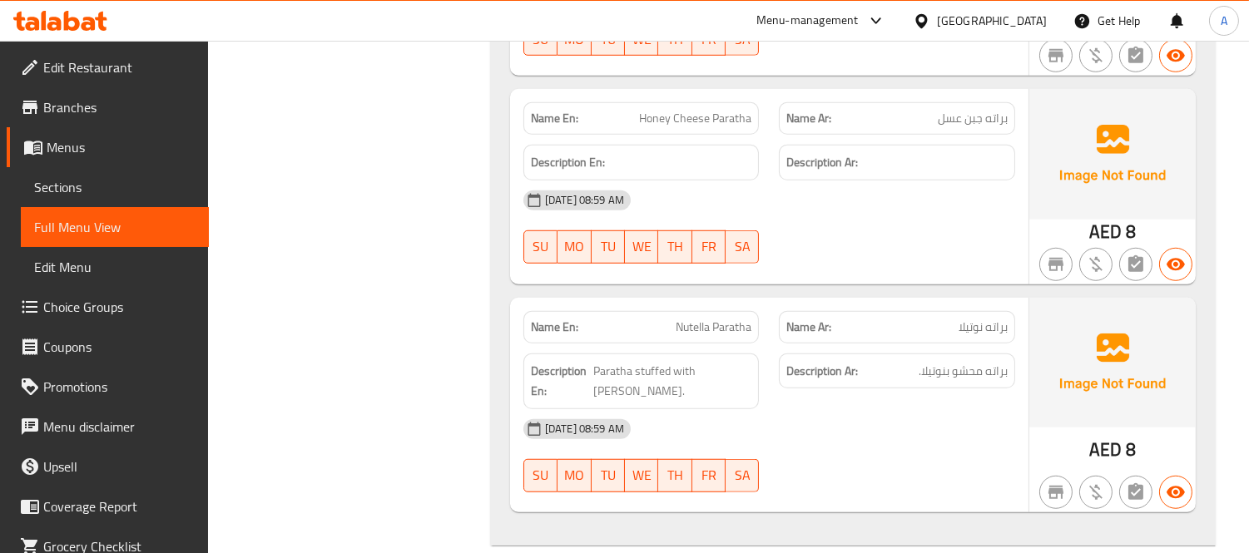
scroll to position [24796, 0]
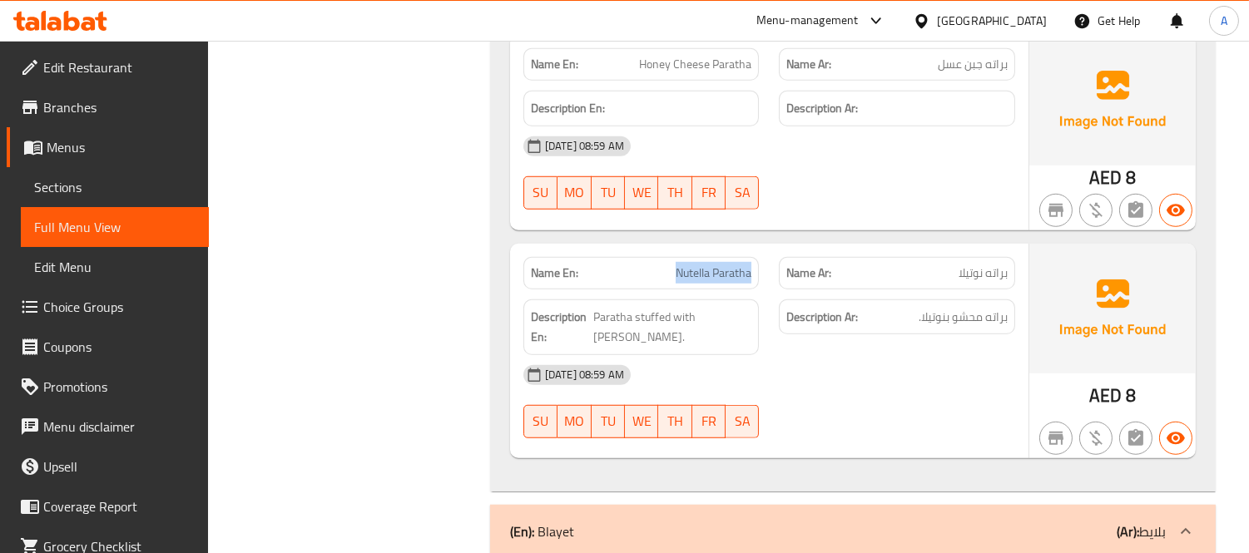
drag, startPoint x: 668, startPoint y: 242, endPoint x: 753, endPoint y: 236, distance: 85.1
click at [753, 257] on div "Name En: Nutella Paratha" at bounding box center [641, 273] width 236 height 32
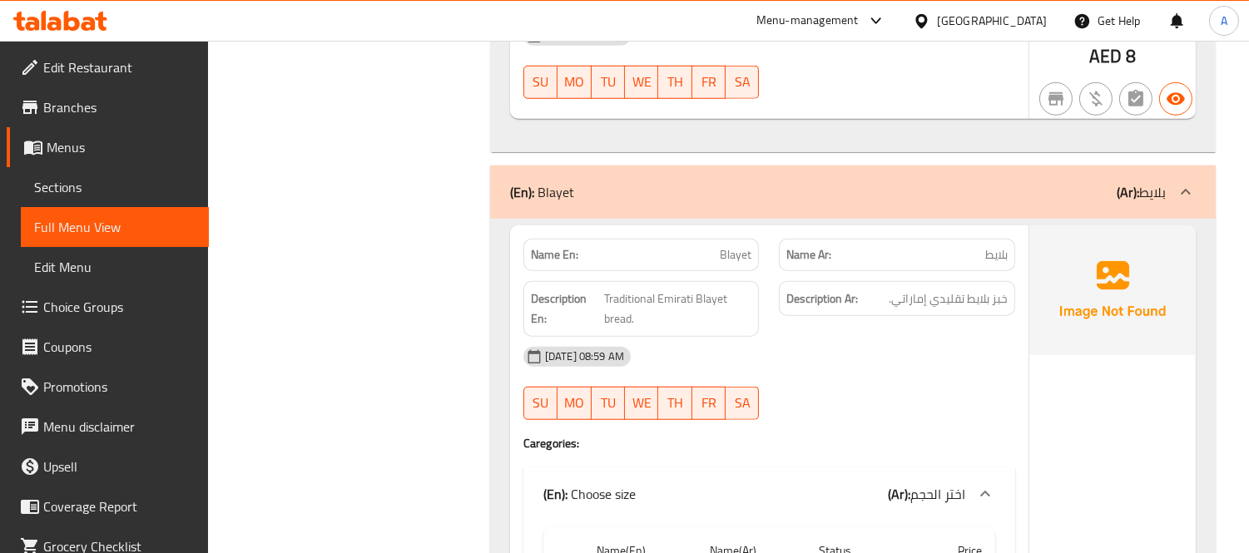
scroll to position [25129, 0]
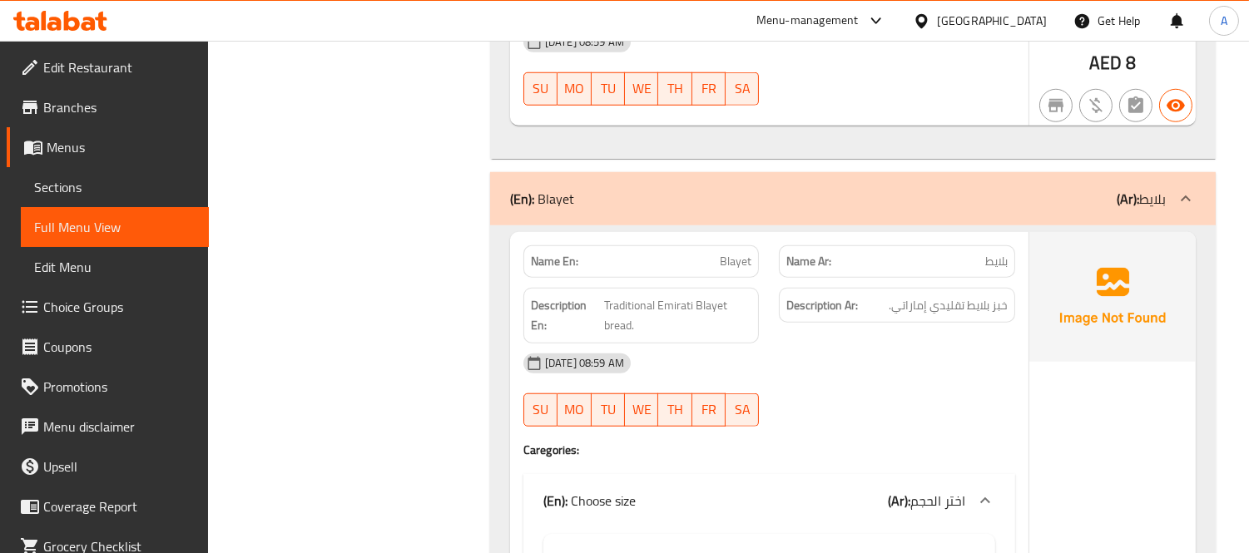
click at [990, 253] on span "بلايط" at bounding box center [996, 261] width 22 height 17
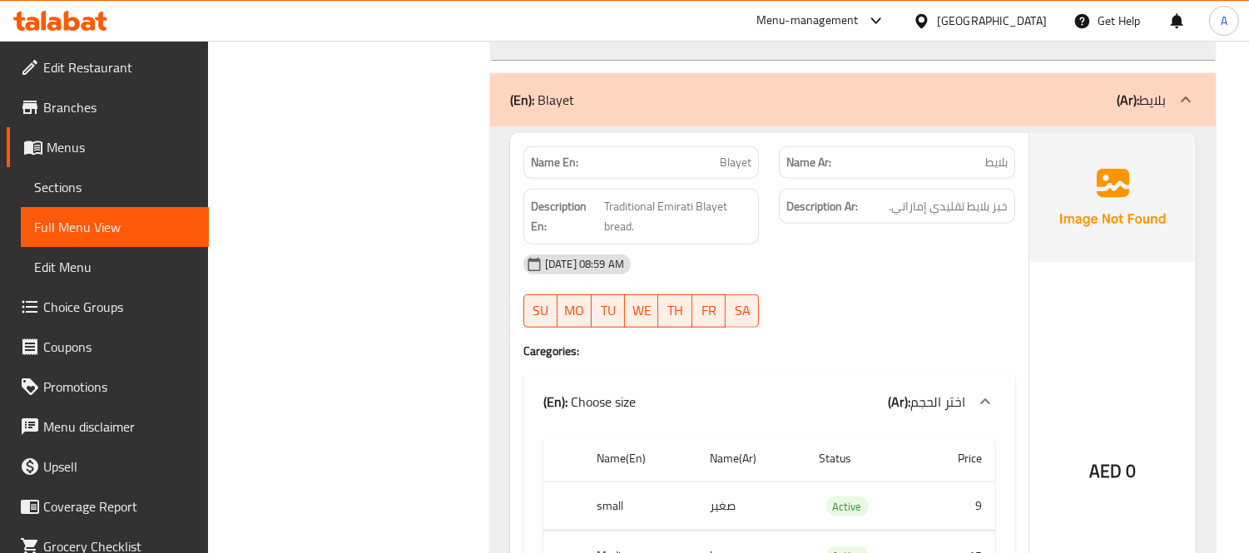
scroll to position [25221, 0]
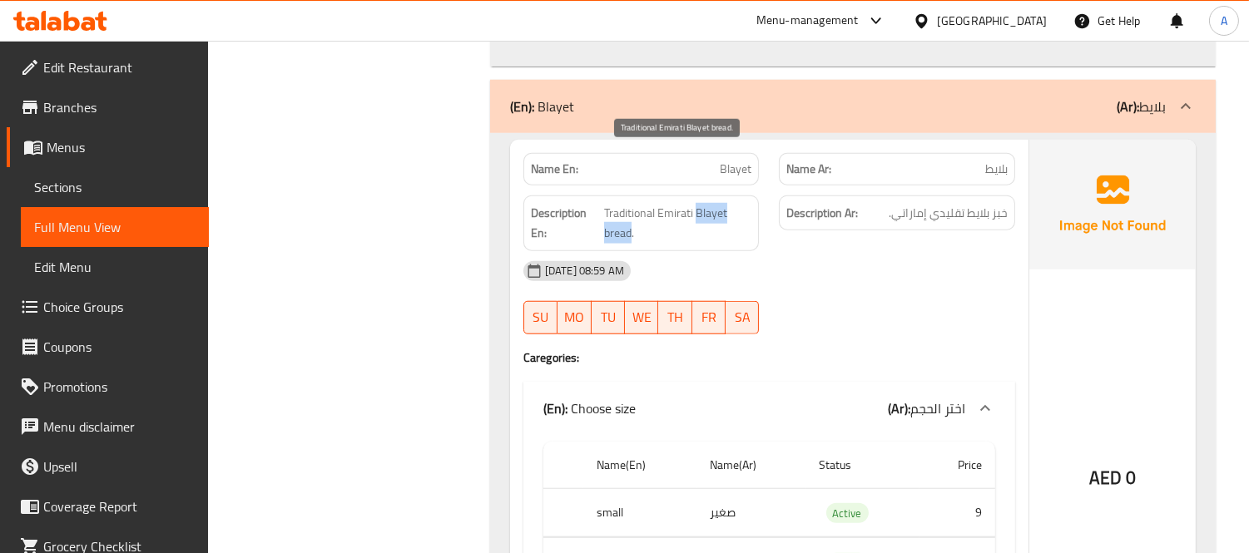
drag, startPoint x: 697, startPoint y: 154, endPoint x: 632, endPoint y: 183, distance: 71.1
click at [631, 203] on span "Traditional Emirati Blayet bread." at bounding box center [677, 223] width 147 height 41
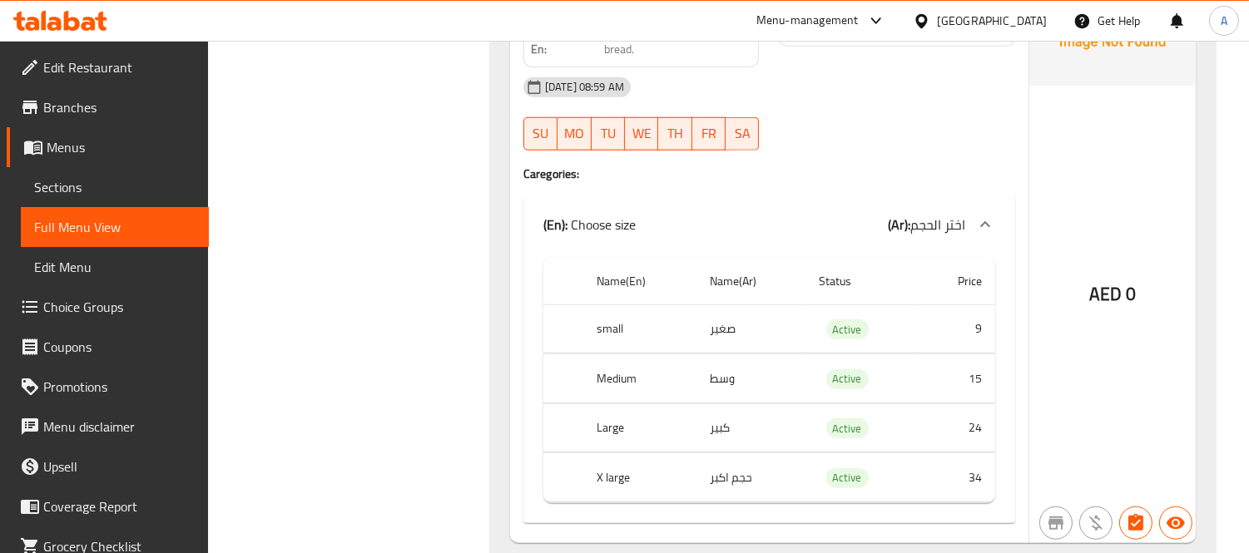
scroll to position [25407, 0]
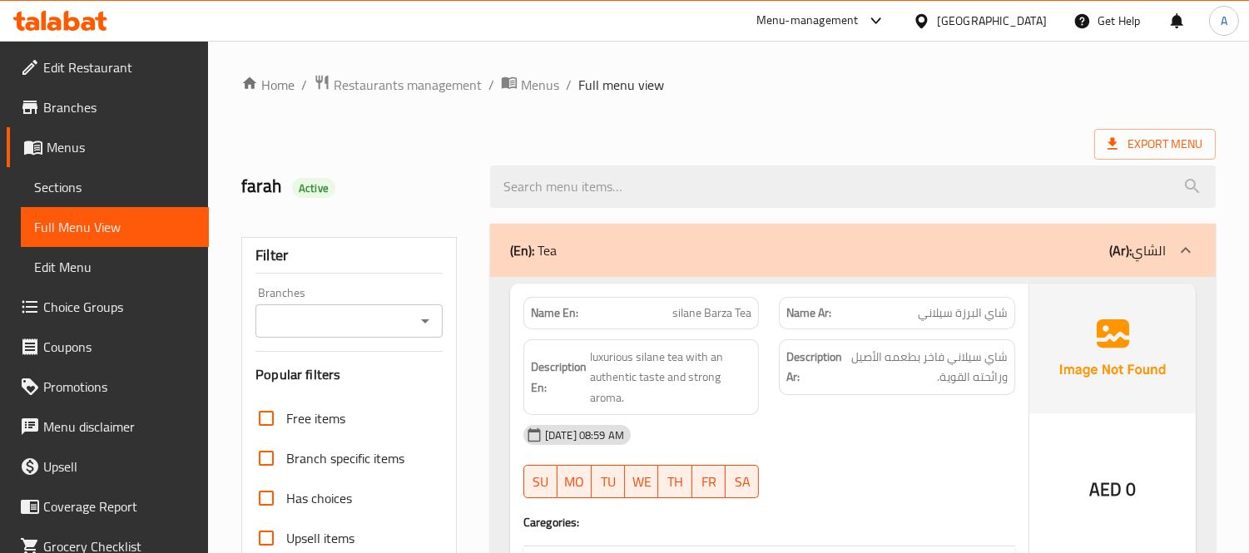
click at [78, 17] on icon at bounding box center [60, 21] width 94 height 20
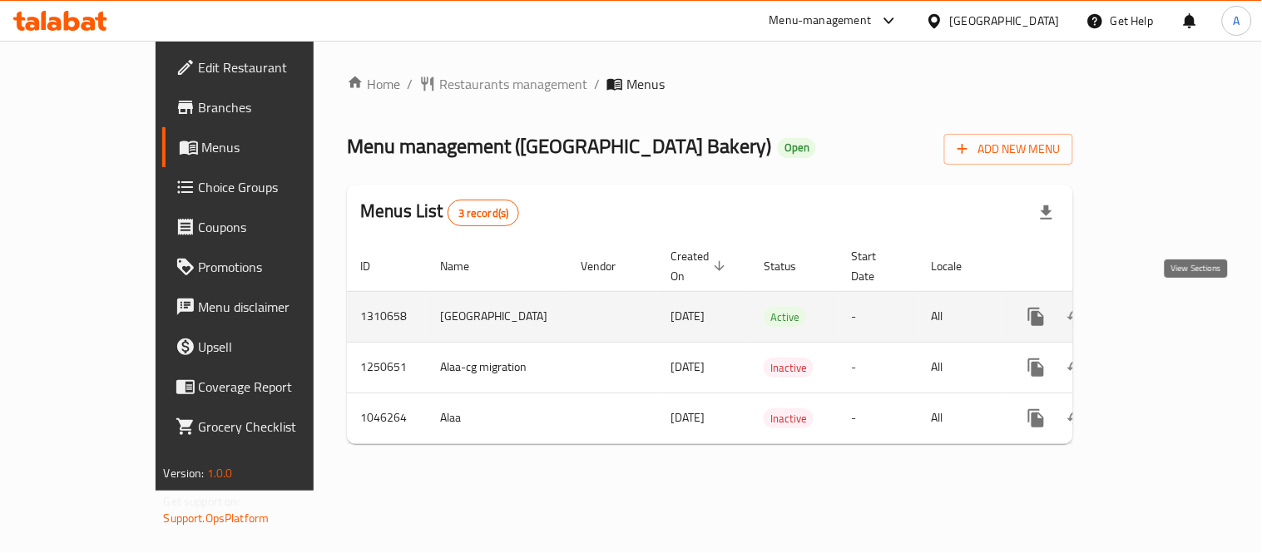
click at [1167, 307] on icon "enhanced table" at bounding box center [1157, 317] width 20 height 20
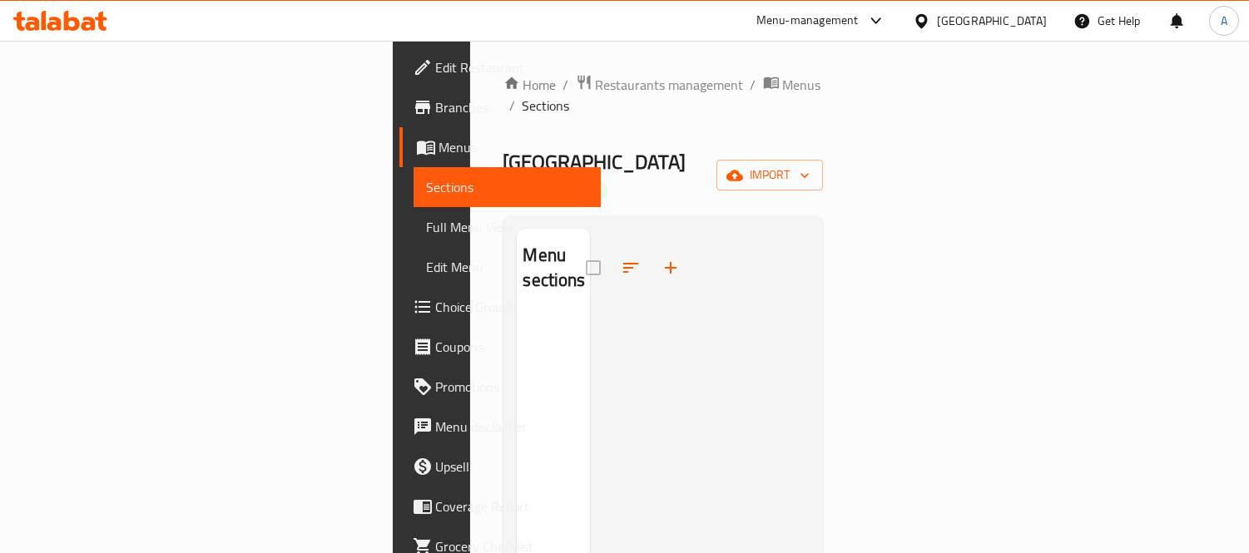
click at [427, 234] on span "Full Menu View" at bounding box center [507, 227] width 161 height 20
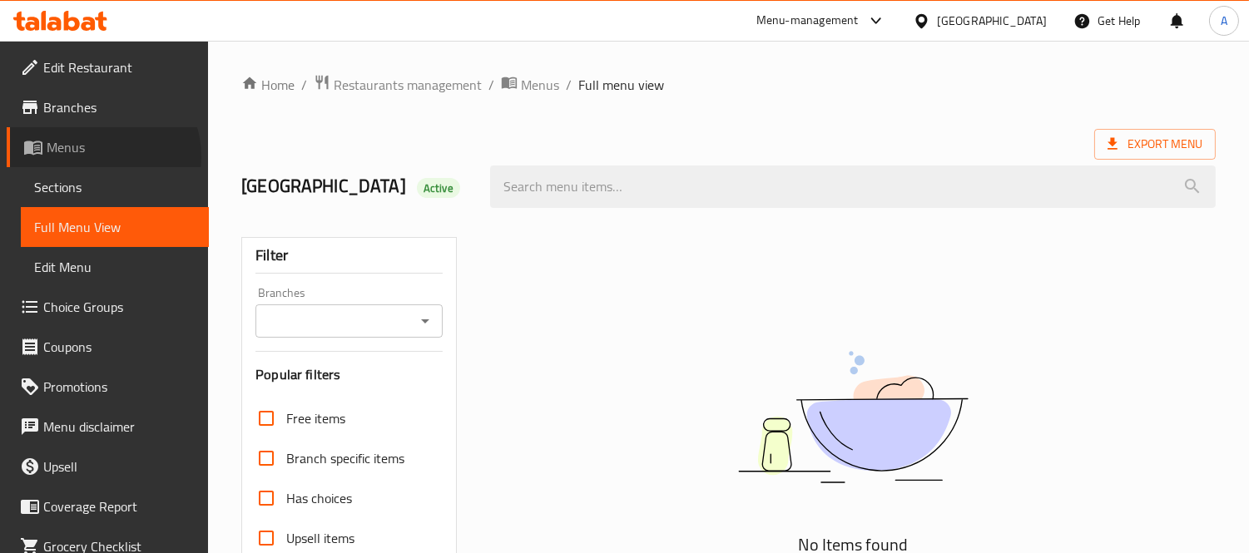
click at [102, 156] on span "Menus" at bounding box center [121, 147] width 149 height 20
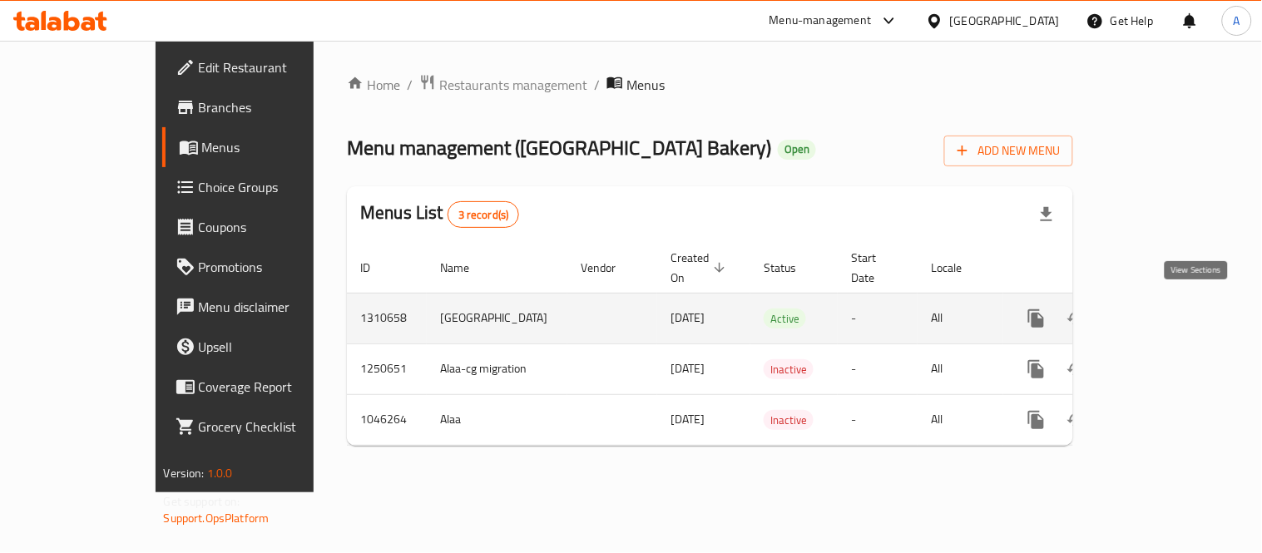
click at [1167, 312] on icon "enhanced table" at bounding box center [1157, 319] width 20 height 20
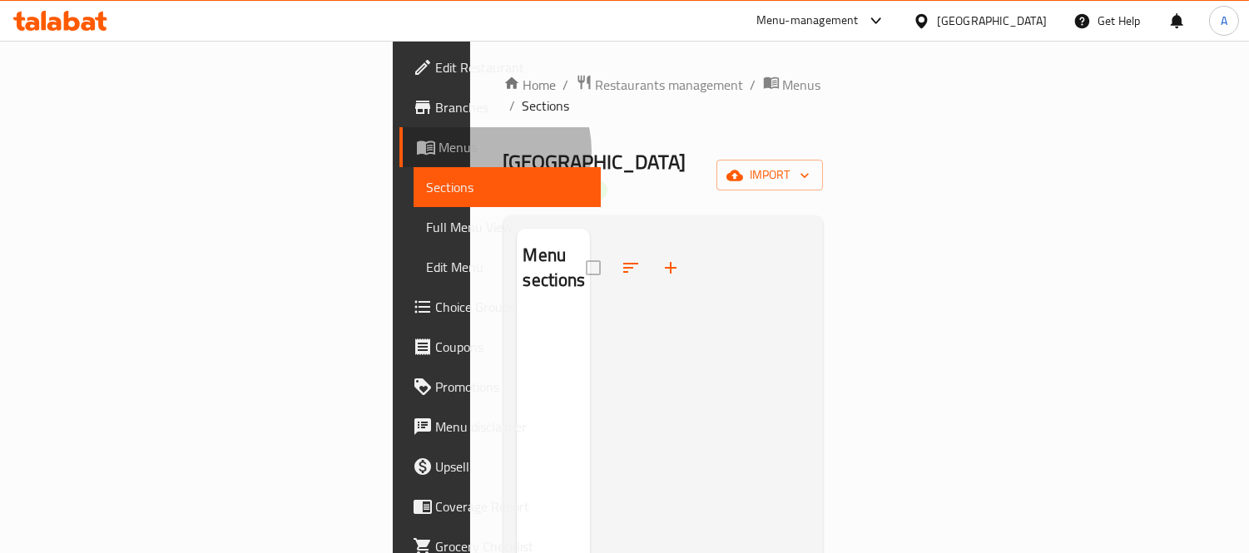
click at [439, 151] on span "Menus" at bounding box center [513, 147] width 149 height 20
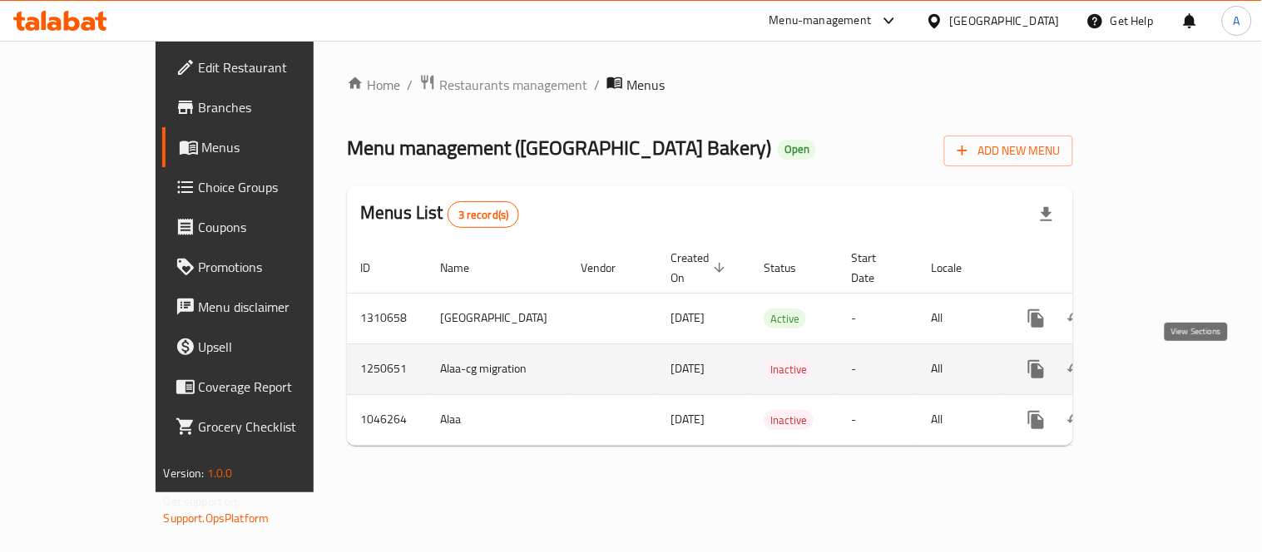
click at [1164, 374] on icon "enhanced table" at bounding box center [1156, 369] width 15 height 15
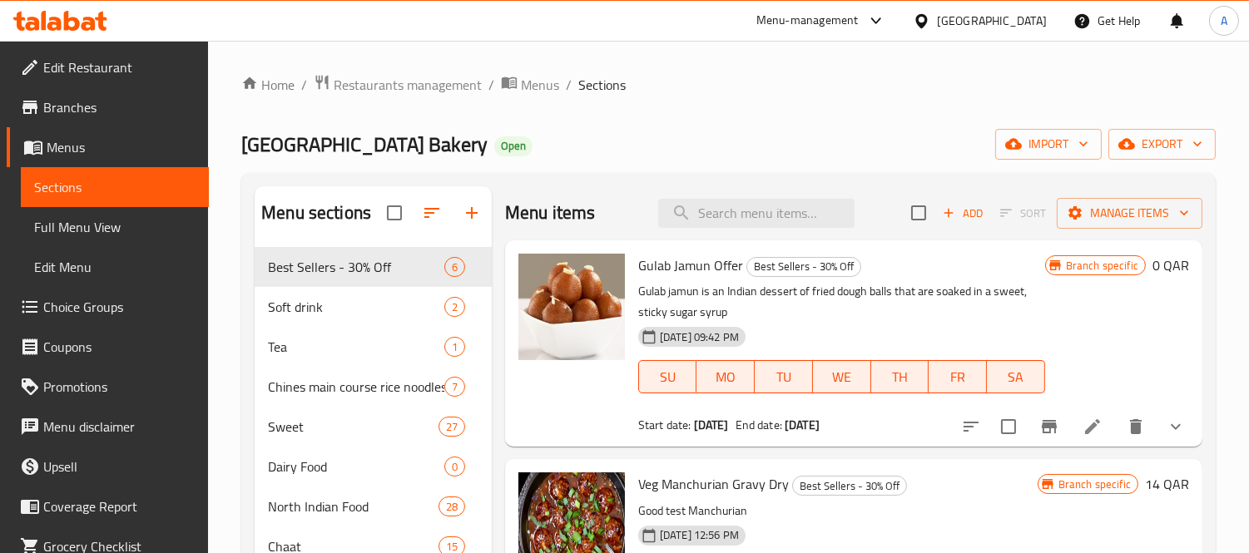
click at [105, 146] on span "Menus" at bounding box center [121, 147] width 149 height 20
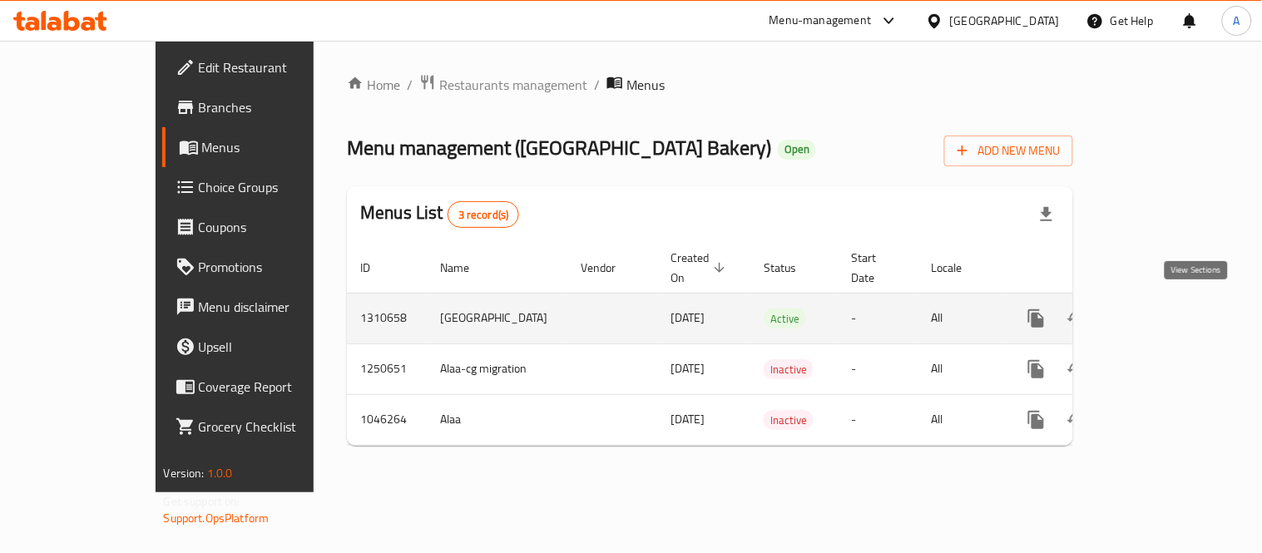
click at [1167, 318] on icon "enhanced table" at bounding box center [1157, 319] width 20 height 20
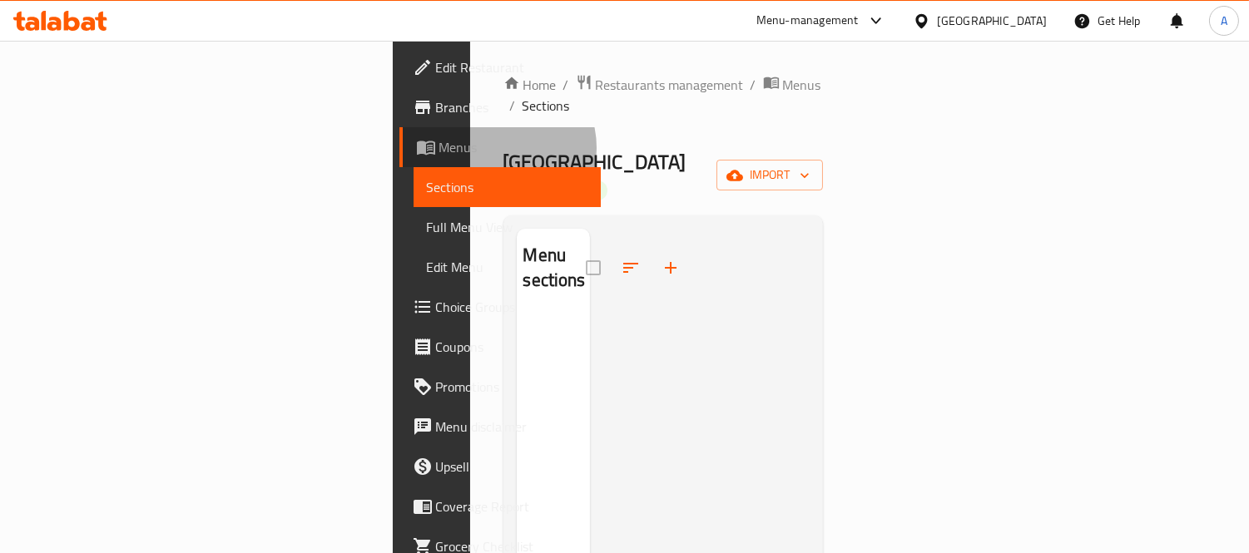
click at [439, 148] on span "Menus" at bounding box center [513, 147] width 149 height 20
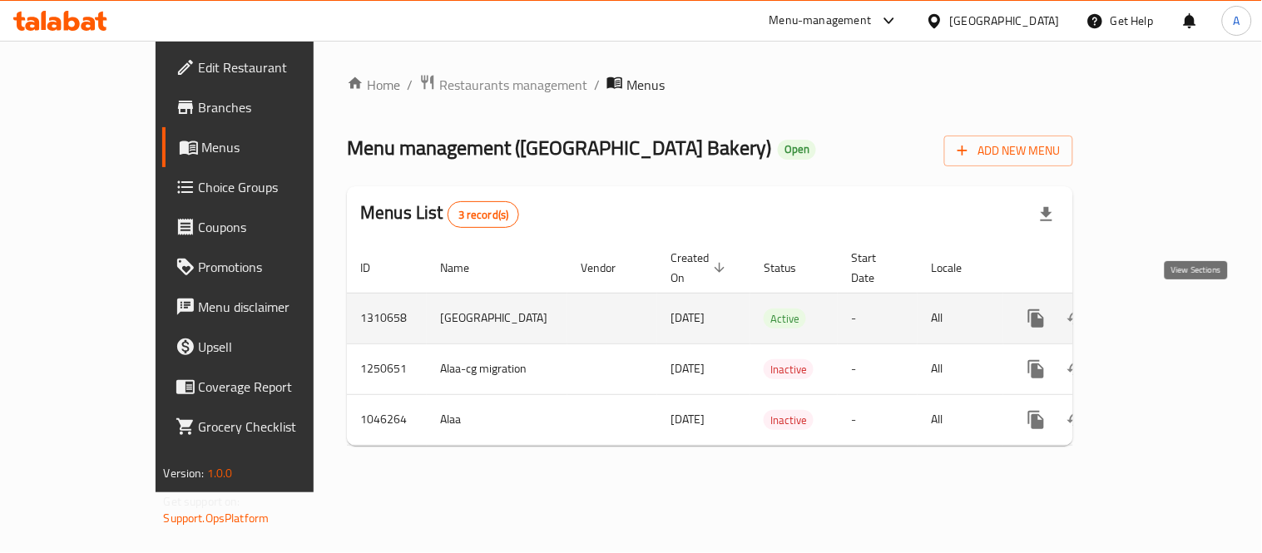
click at [1164, 311] on icon "enhanced table" at bounding box center [1156, 318] width 15 height 15
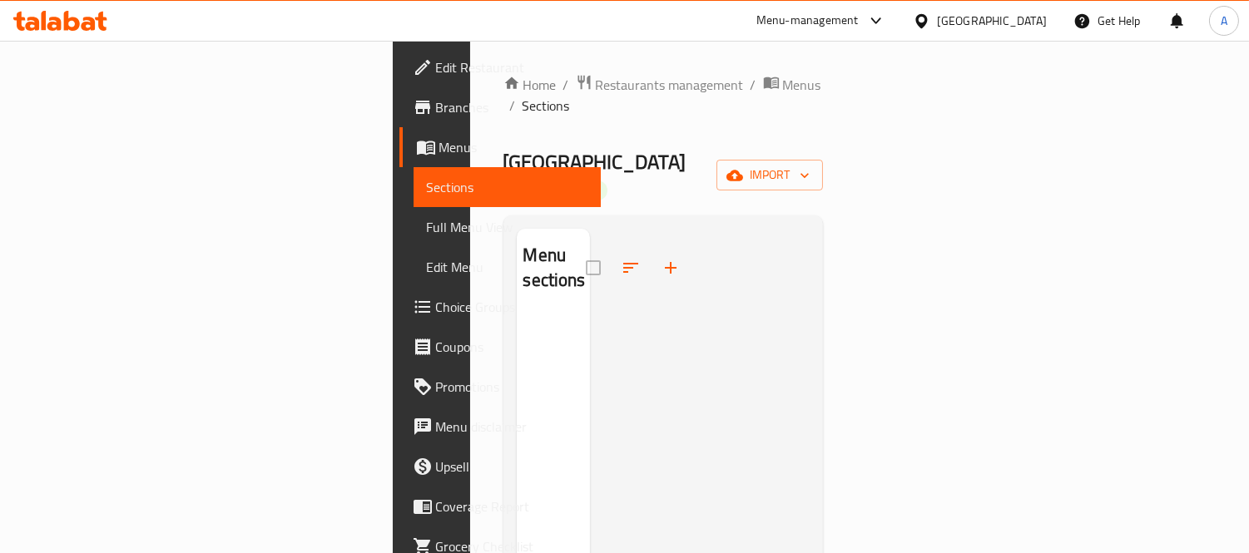
click at [439, 150] on span "Menus" at bounding box center [513, 147] width 149 height 20
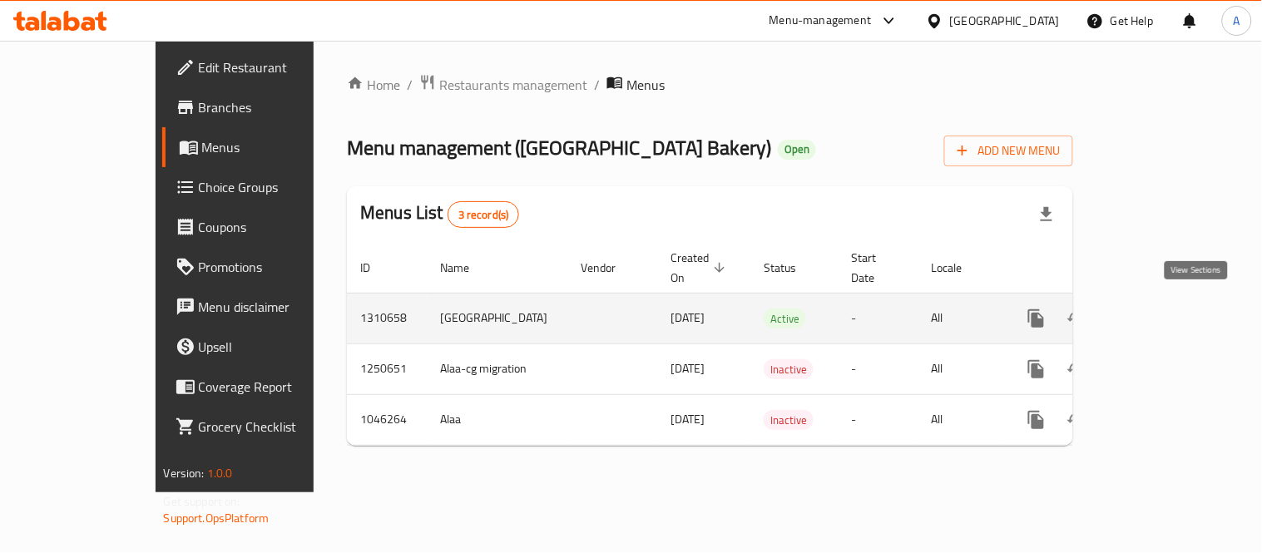
click at [1167, 309] on icon "enhanced table" at bounding box center [1157, 319] width 20 height 20
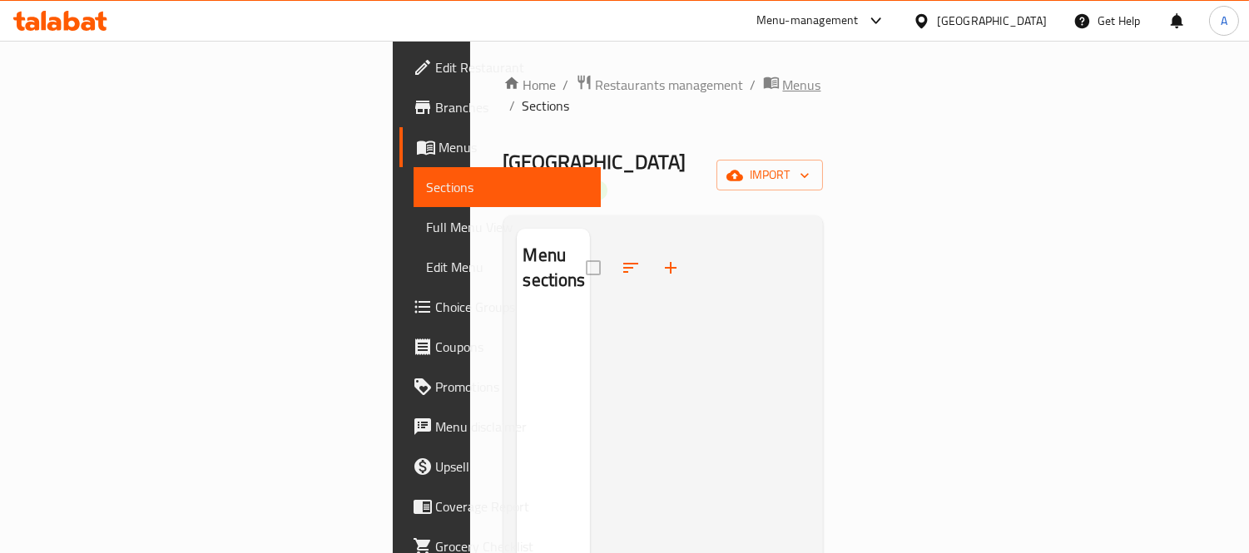
click at [763, 86] on icon "breadcrumb" at bounding box center [771, 82] width 17 height 17
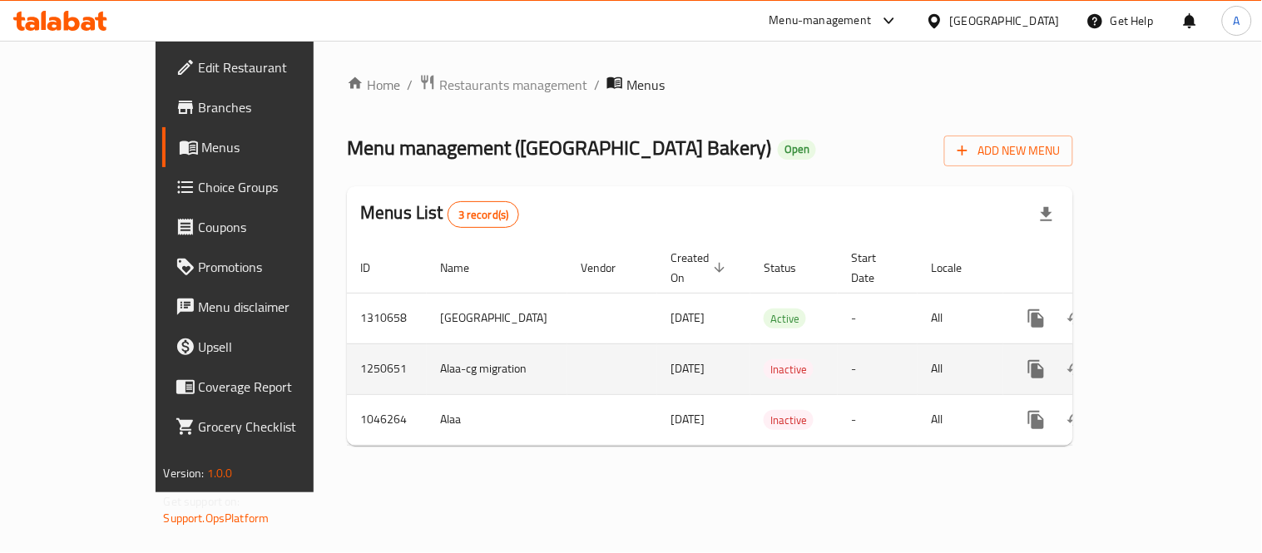
click at [671, 370] on span "[DATE]" at bounding box center [688, 369] width 34 height 22
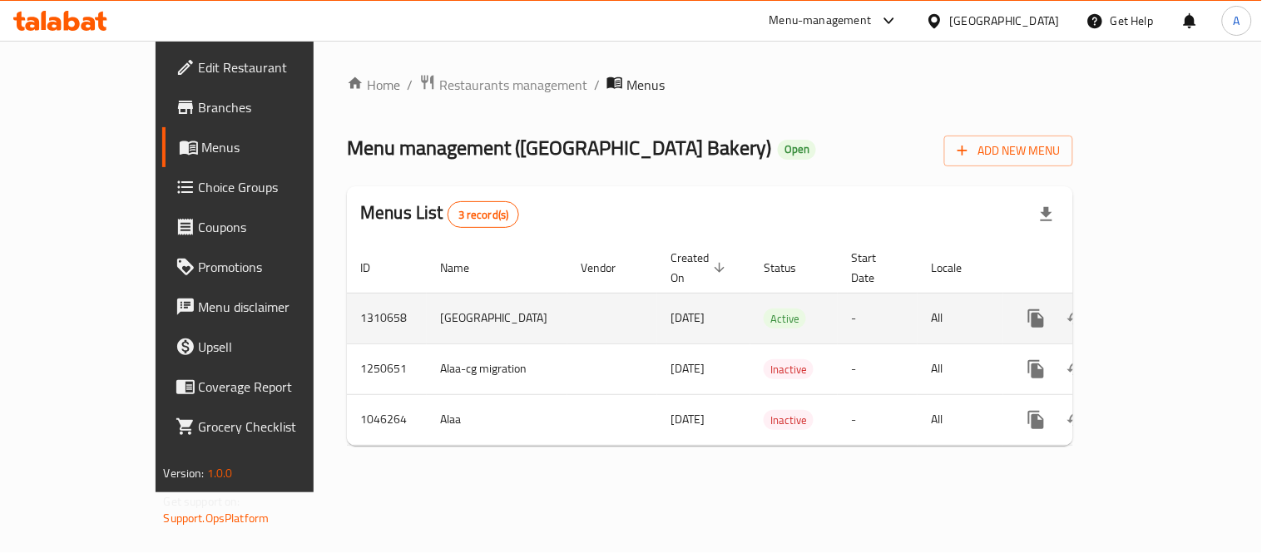
click at [657, 293] on td "[DATE]" at bounding box center [703, 318] width 93 height 51
click at [427, 322] on td "[GEOGRAPHIC_DATA]" at bounding box center [497, 318] width 141 height 51
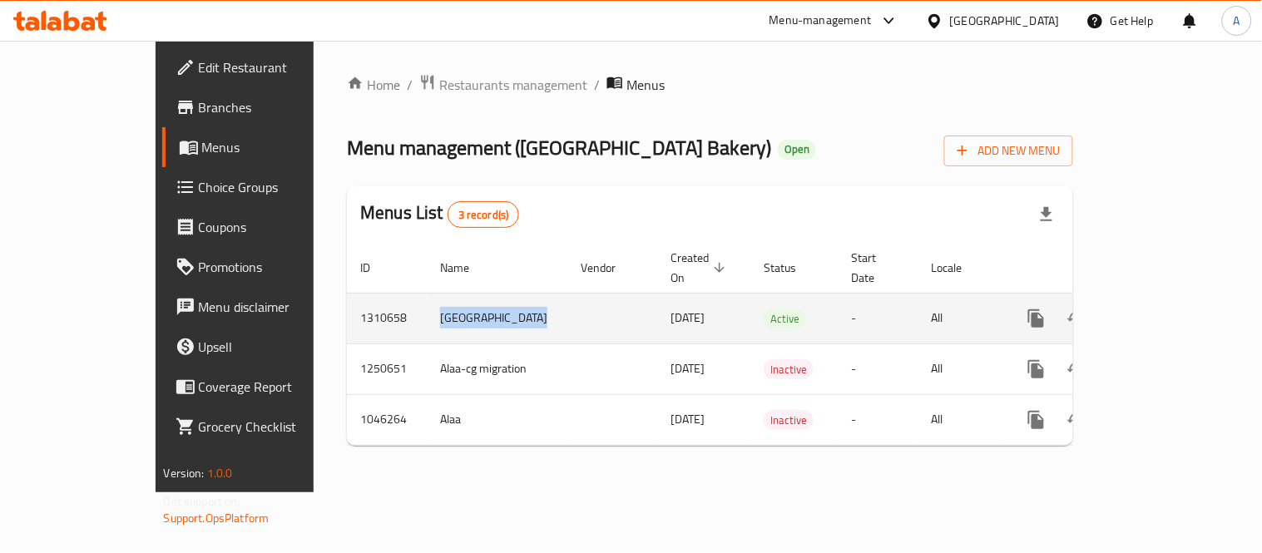
click at [427, 322] on td "New Delhi Bakery, Al Khor,Al Khor 20250909125315" at bounding box center [497, 318] width 141 height 51
click at [427, 308] on td "New Delhi Bakery, Al Khor,Al Khor 20250909125315" at bounding box center [497, 318] width 141 height 51
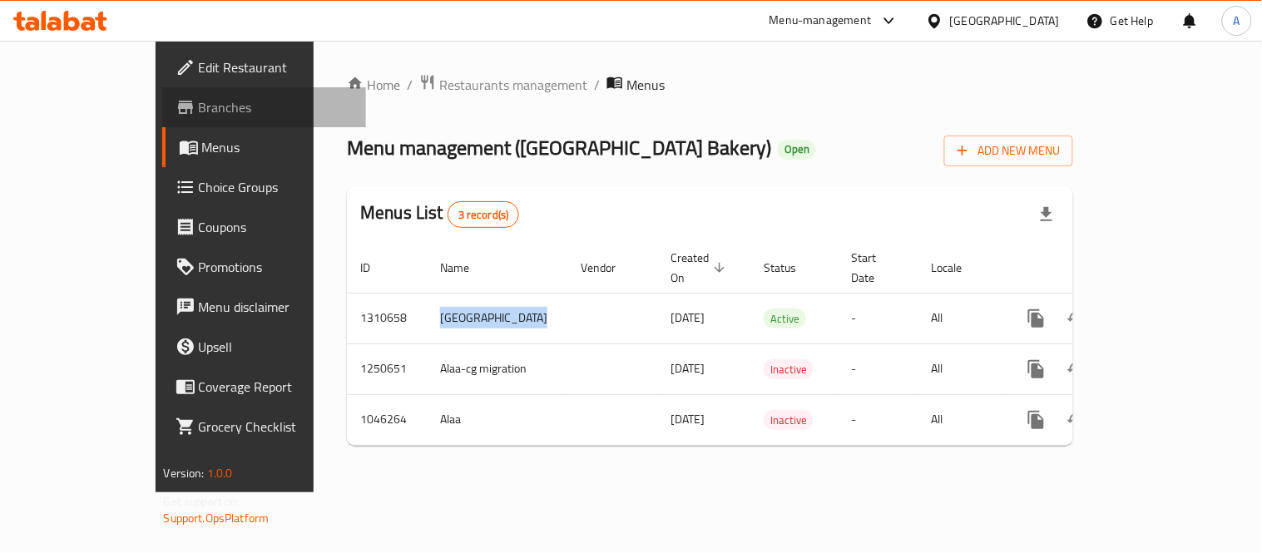
click at [162, 96] on link "Branches" at bounding box center [264, 107] width 204 height 40
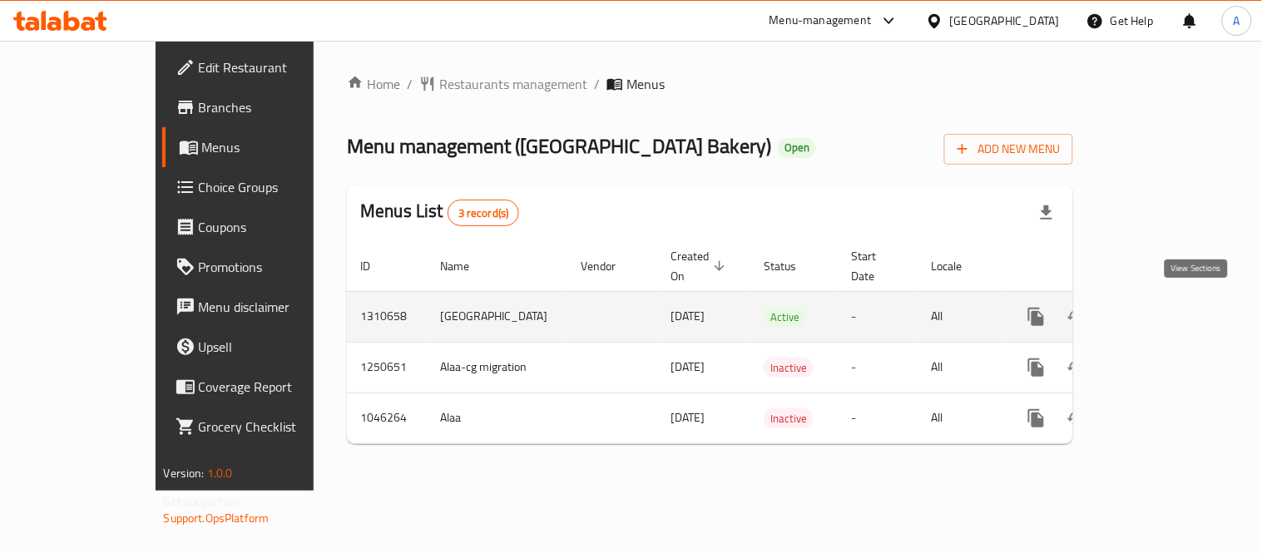
click at [1167, 310] on icon "enhanced table" at bounding box center [1157, 317] width 20 height 20
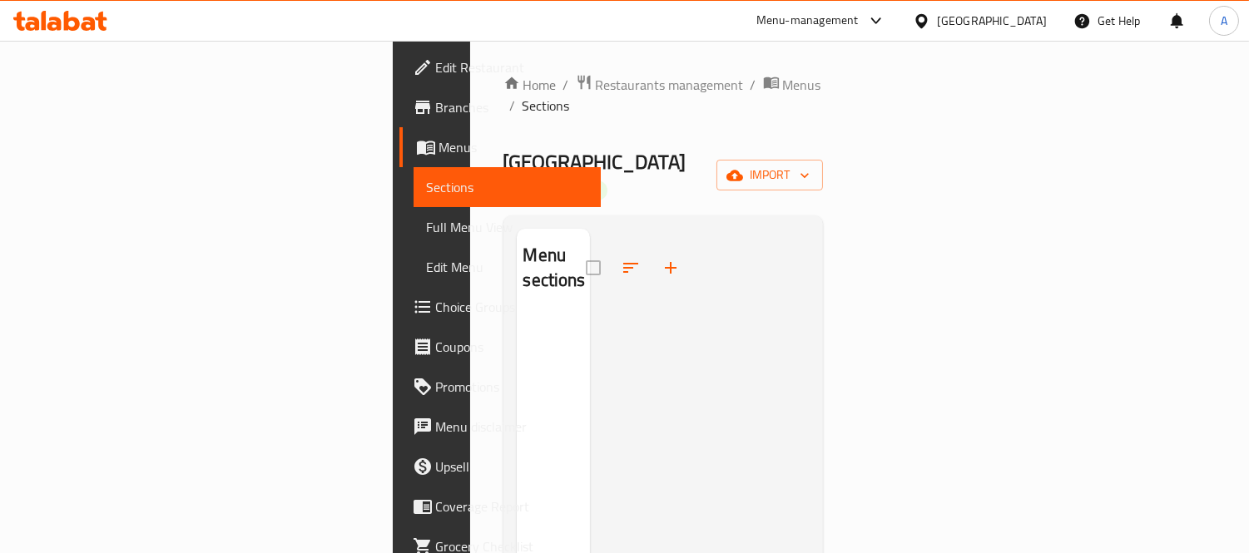
click at [427, 226] on span "Full Menu View" at bounding box center [507, 227] width 161 height 20
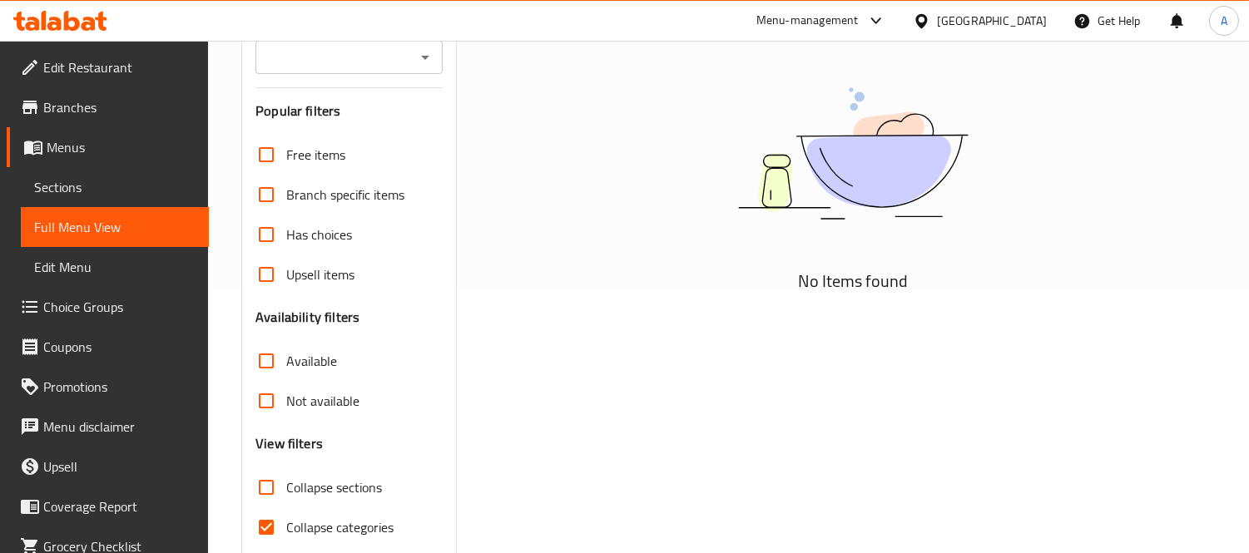
scroll to position [381, 0]
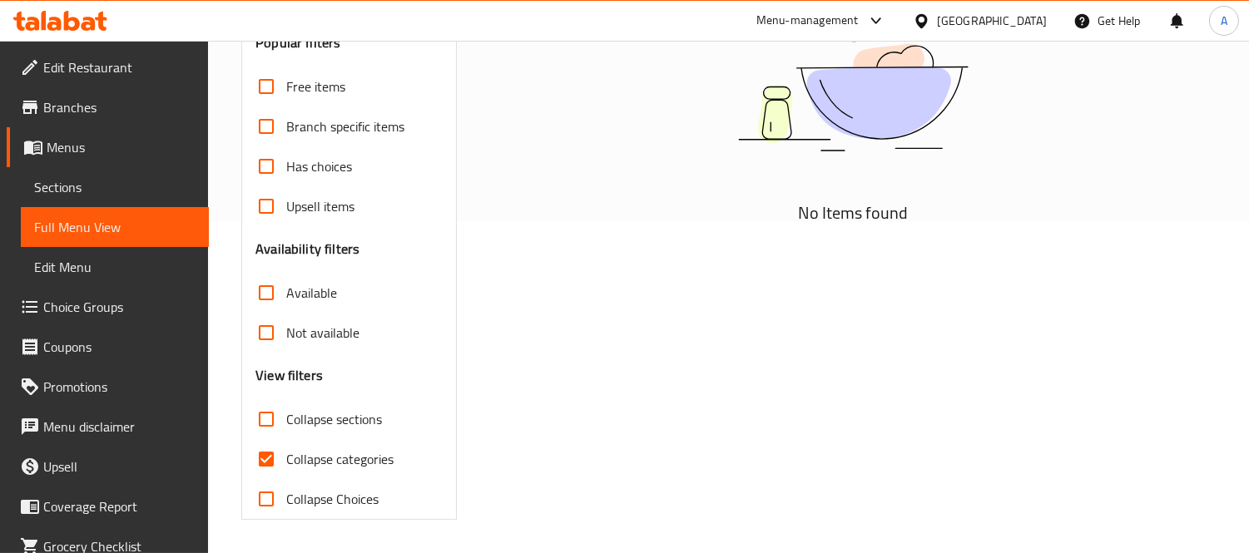
click at [342, 456] on span "Collapse categories" at bounding box center [339, 459] width 107 height 20
click at [286, 456] on input "Collapse categories" at bounding box center [266, 459] width 40 height 40
checkbox input "false"
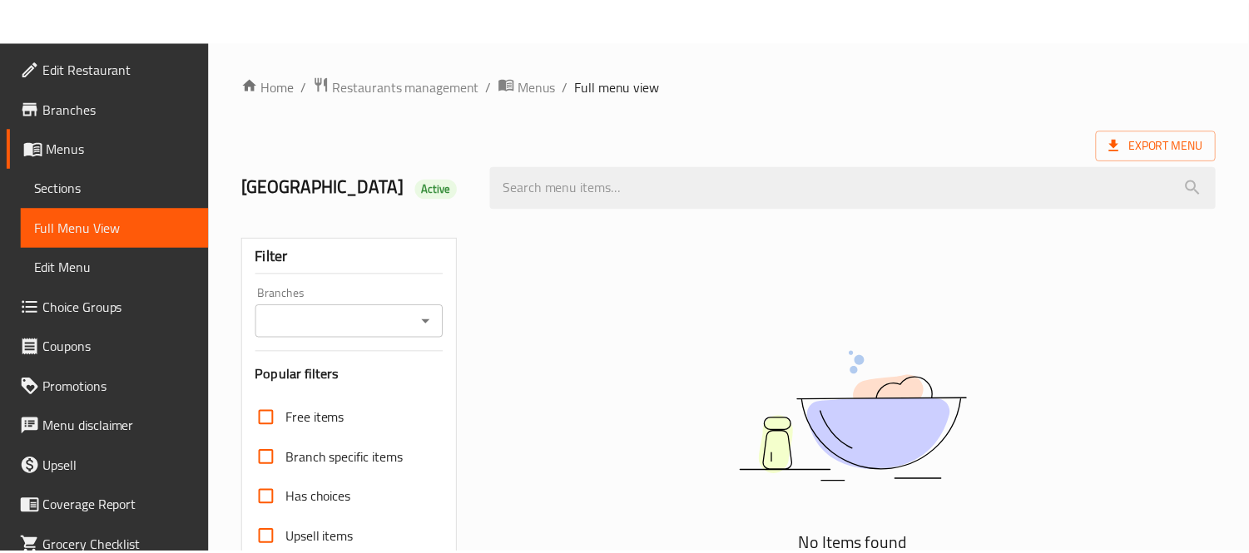
scroll to position [356, 0]
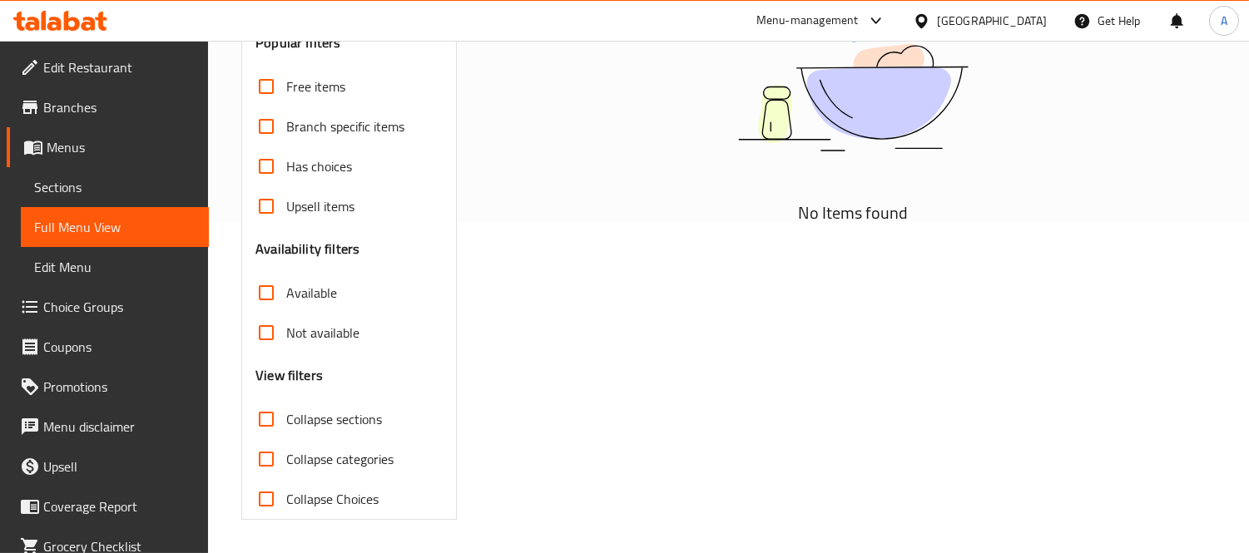
click at [101, 184] on span "Sections" at bounding box center [114, 187] width 161 height 20
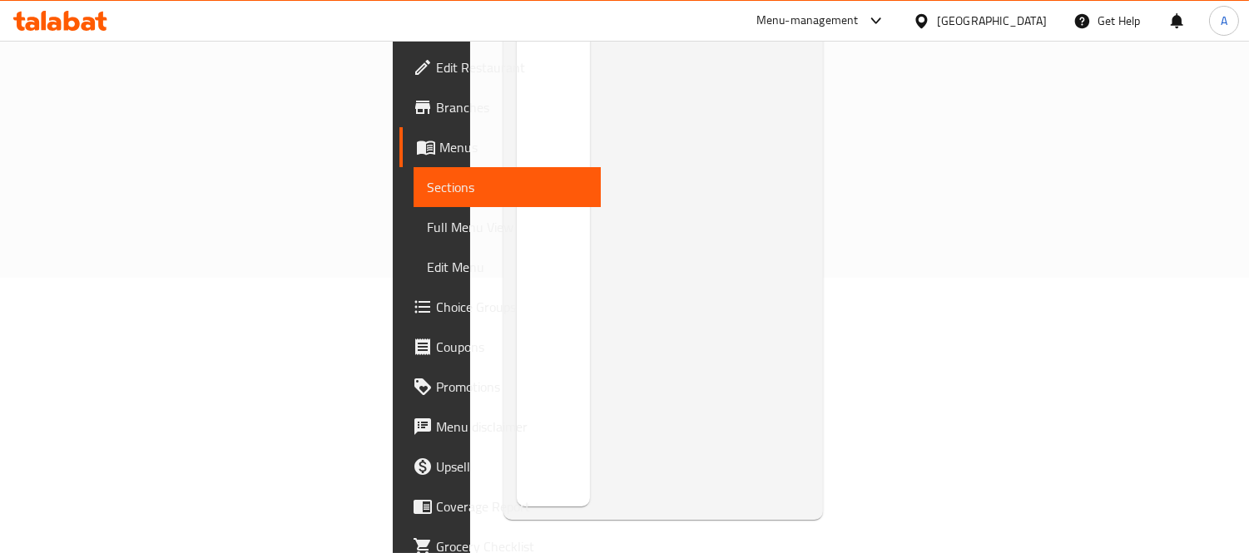
scroll to position [233, 0]
click at [439, 151] on span "Menus" at bounding box center [513, 147] width 149 height 20
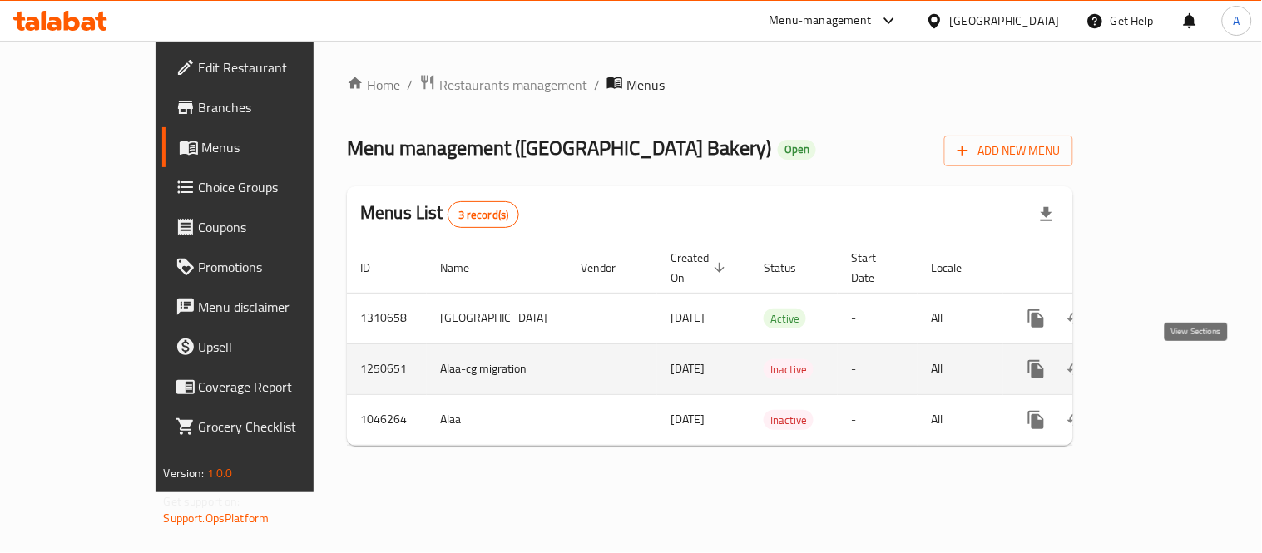
click at [1167, 362] on icon "enhanced table" at bounding box center [1157, 370] width 20 height 20
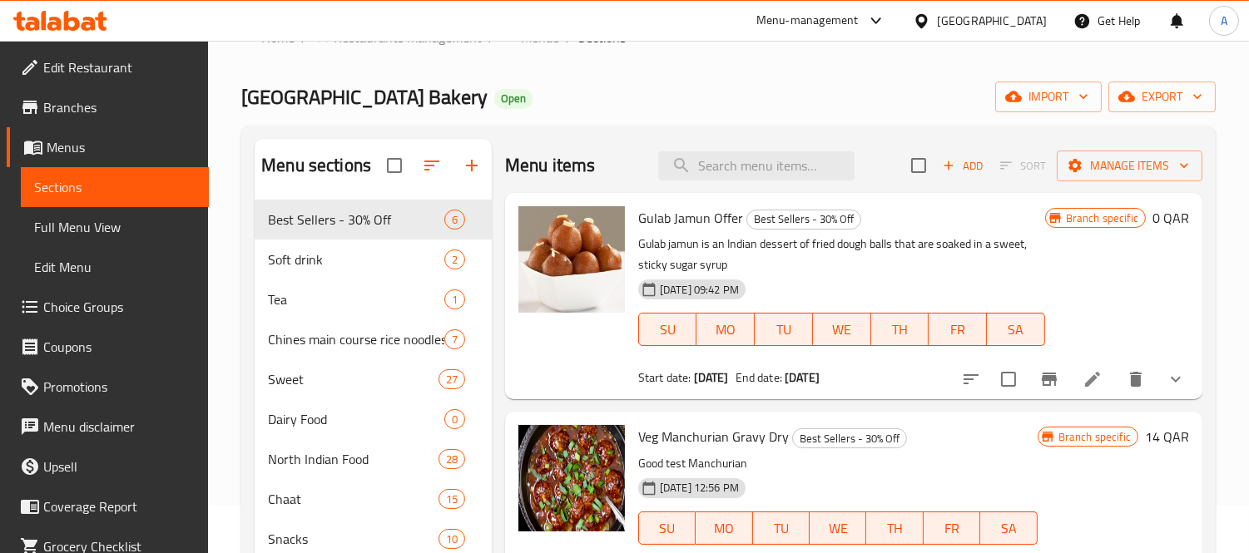
scroll to position [92, 0]
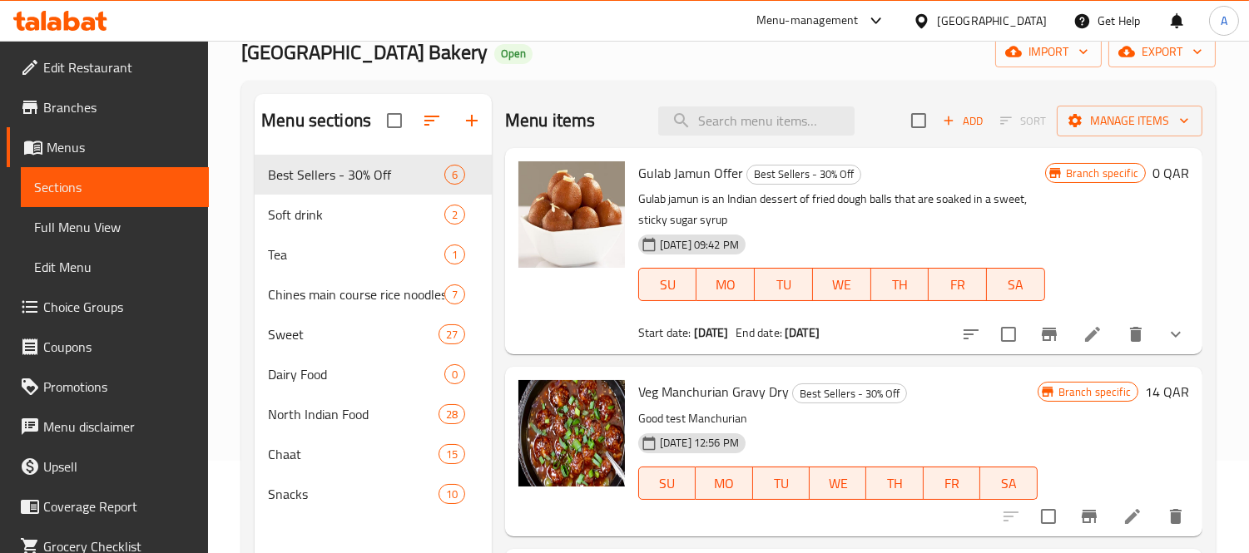
click at [81, 222] on span "Full Menu View" at bounding box center [114, 227] width 161 height 20
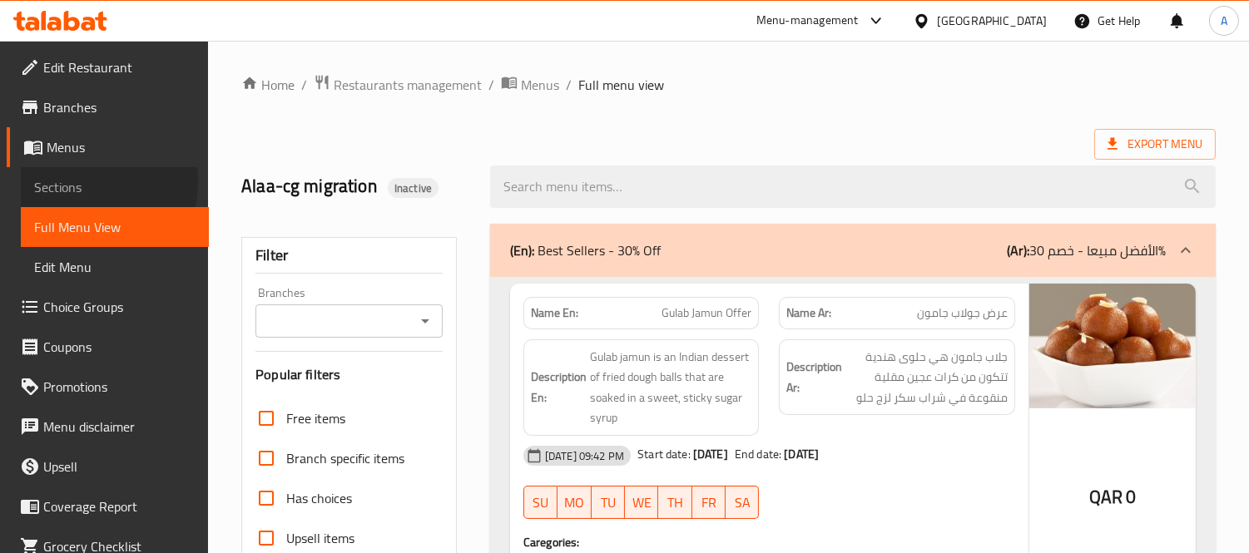
click at [68, 181] on span "Sections" at bounding box center [114, 187] width 161 height 20
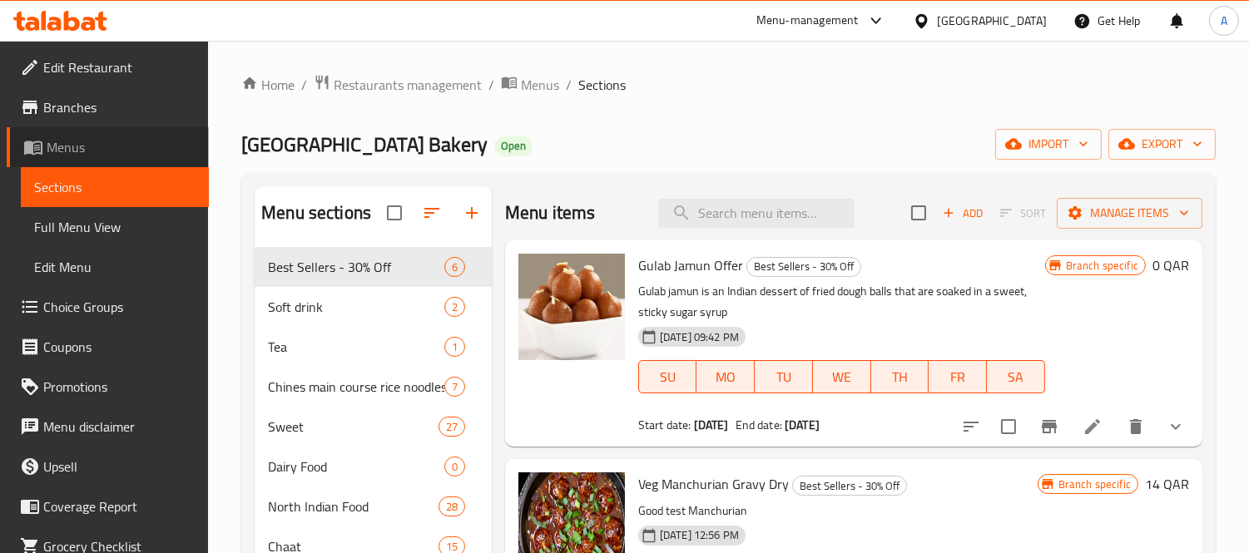
click at [112, 137] on span "Menus" at bounding box center [121, 147] width 149 height 20
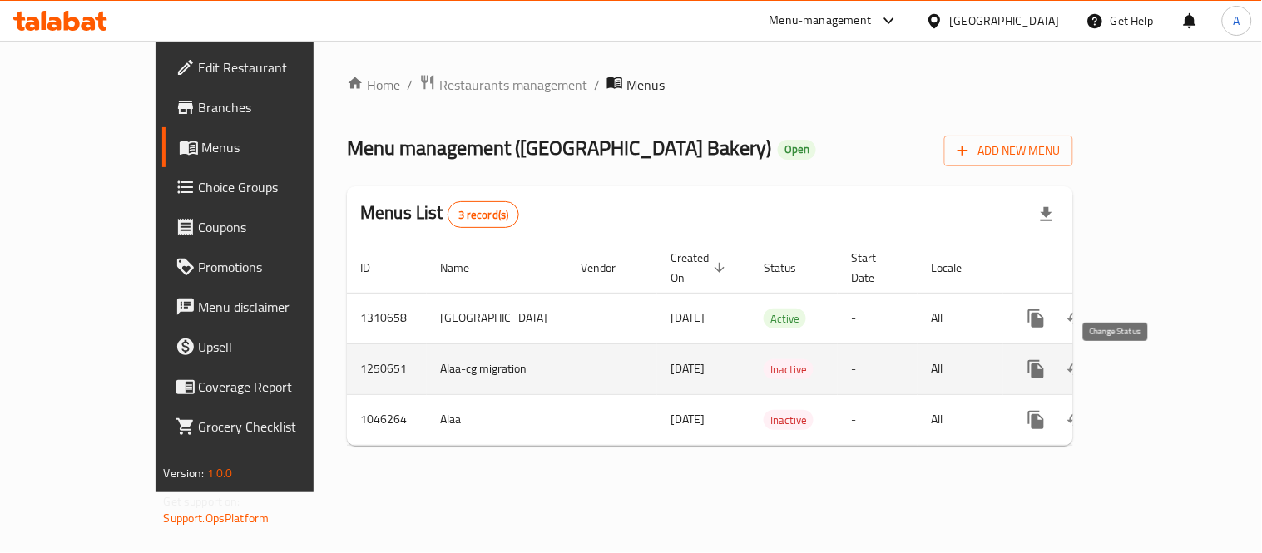
click at [1087, 373] on icon "enhanced table" at bounding box center [1077, 370] width 20 height 20
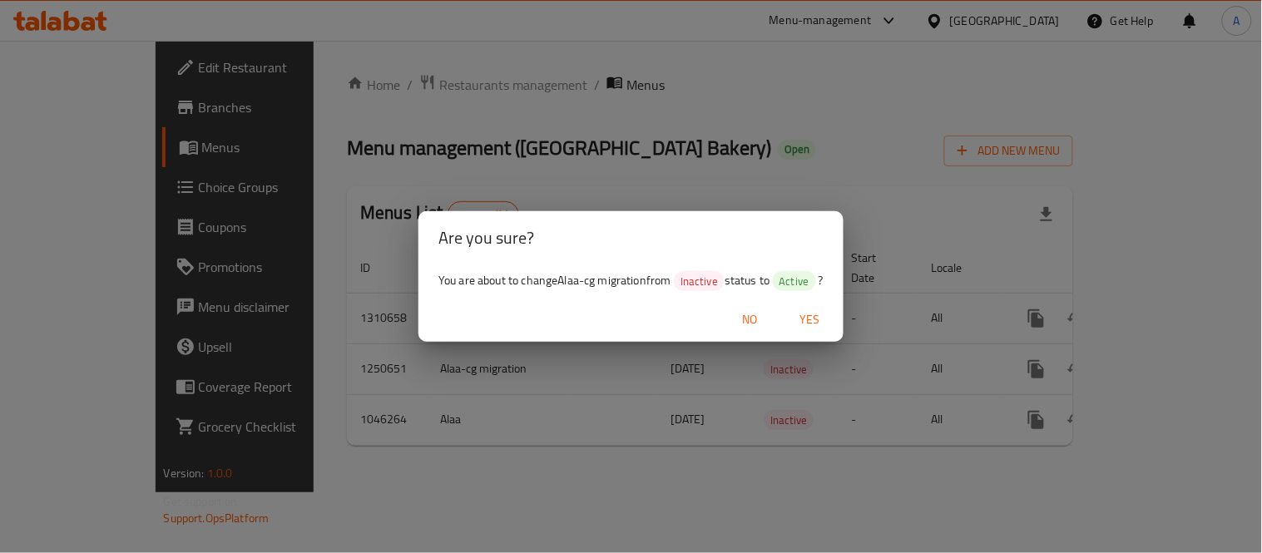
click at [817, 317] on span "Yes" at bounding box center [811, 320] width 40 height 21
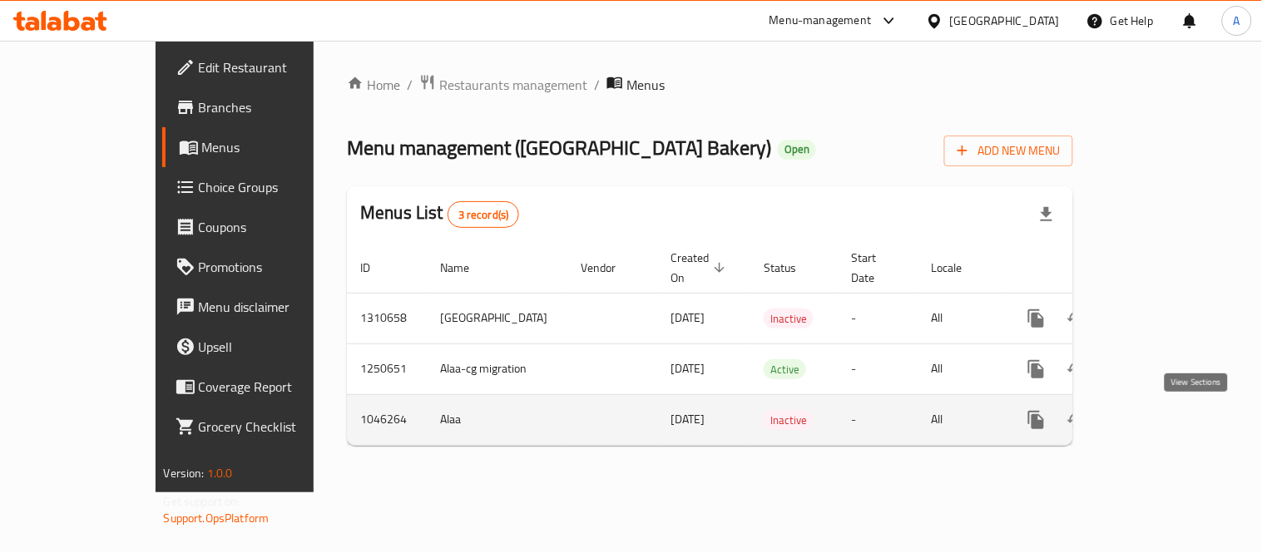
click at [1167, 418] on icon "enhanced table" at bounding box center [1157, 420] width 20 height 20
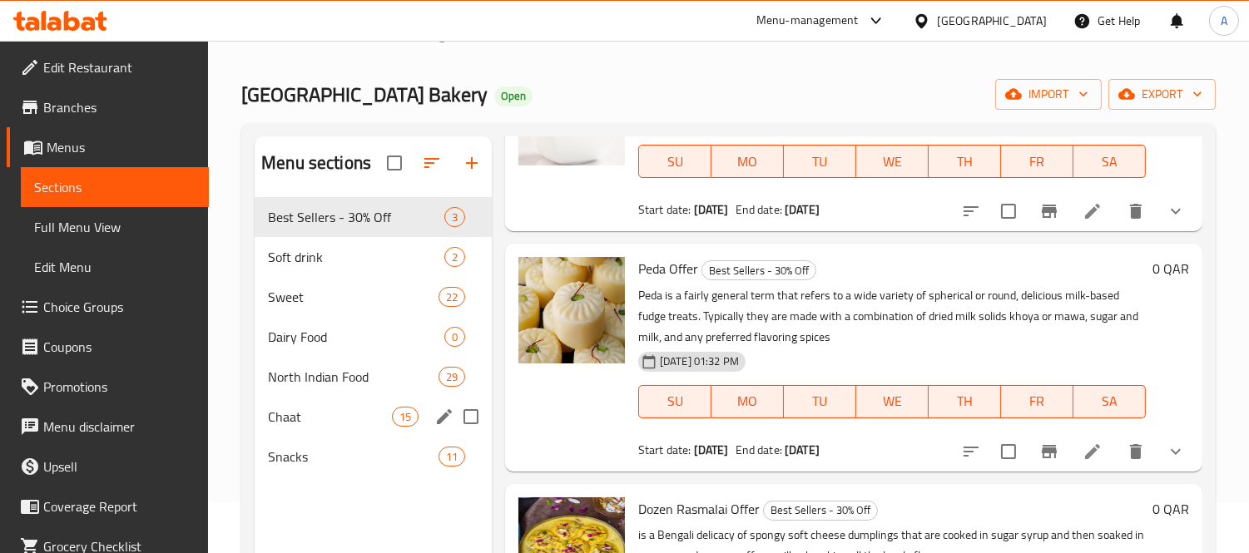
scroll to position [47, 0]
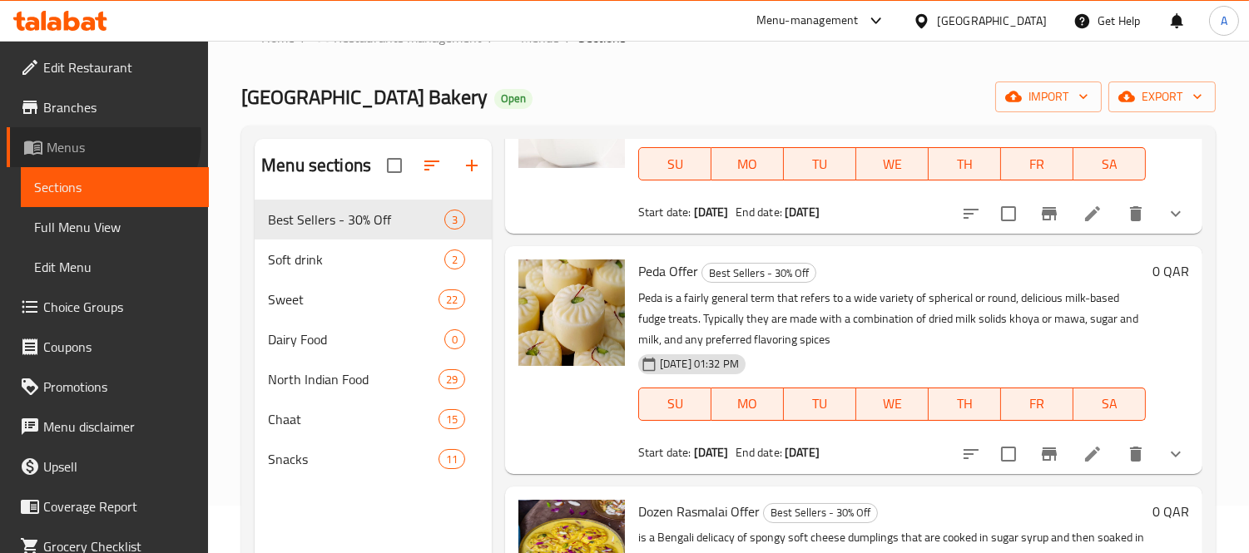
click at [102, 139] on span "Menus" at bounding box center [121, 147] width 149 height 20
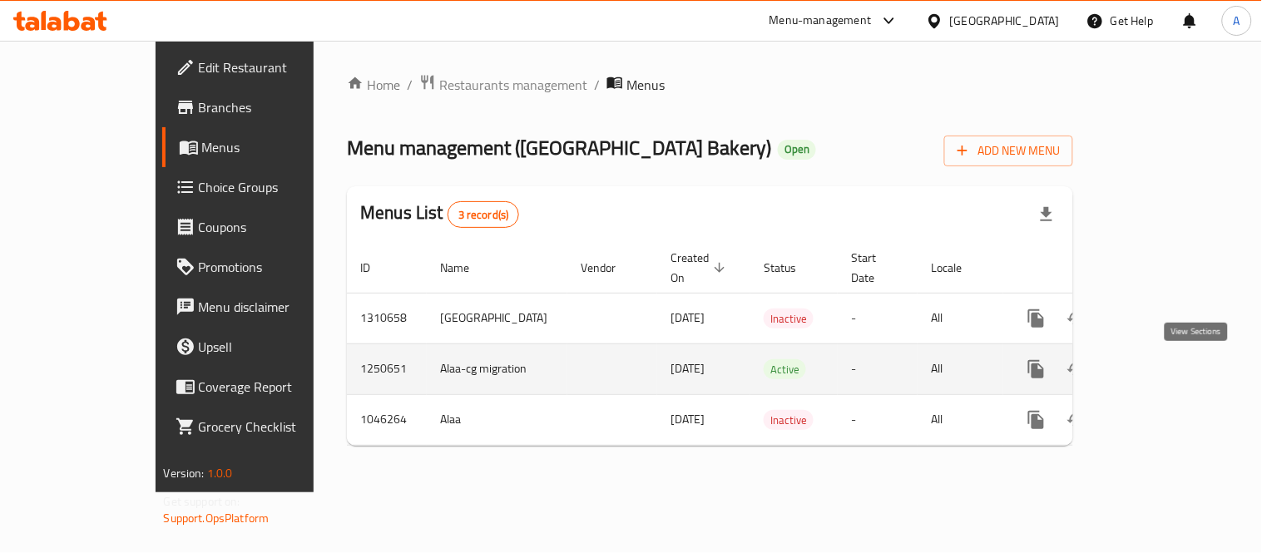
click at [1167, 371] on icon "enhanced table" at bounding box center [1157, 370] width 20 height 20
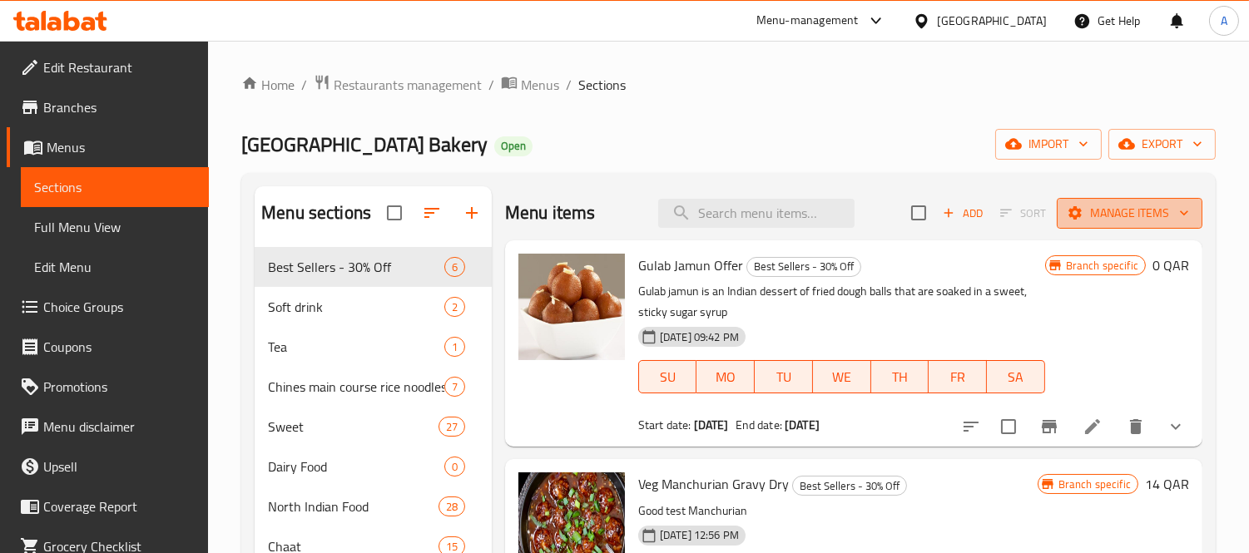
click at [1115, 206] on span "Manage items" at bounding box center [1129, 213] width 119 height 21
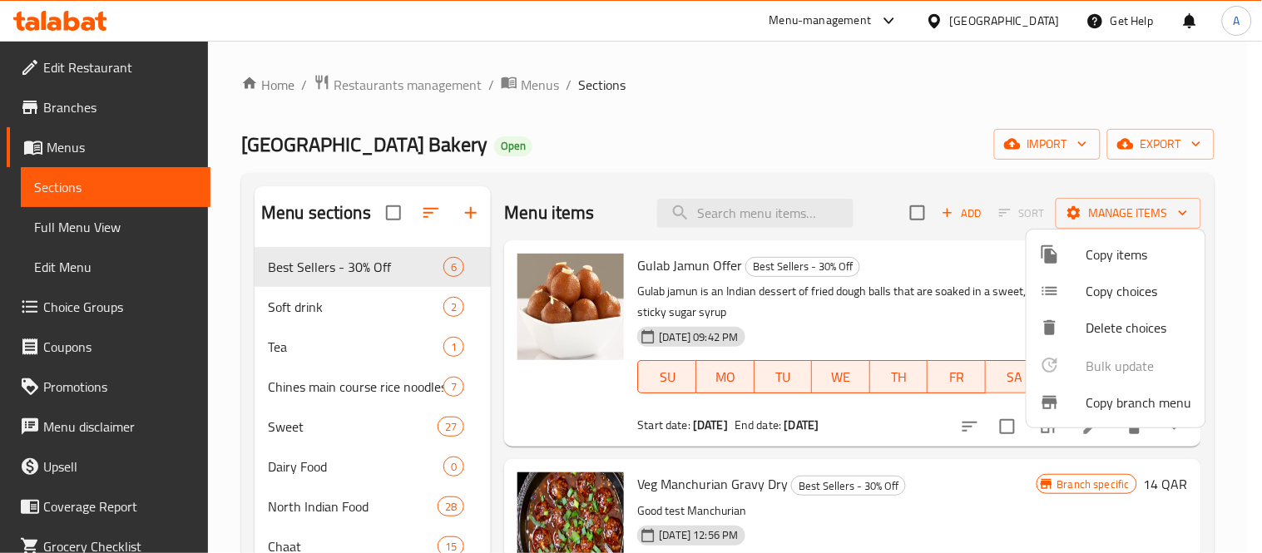
click at [1132, 410] on span "Copy branch menu" at bounding box center [1140, 403] width 106 height 20
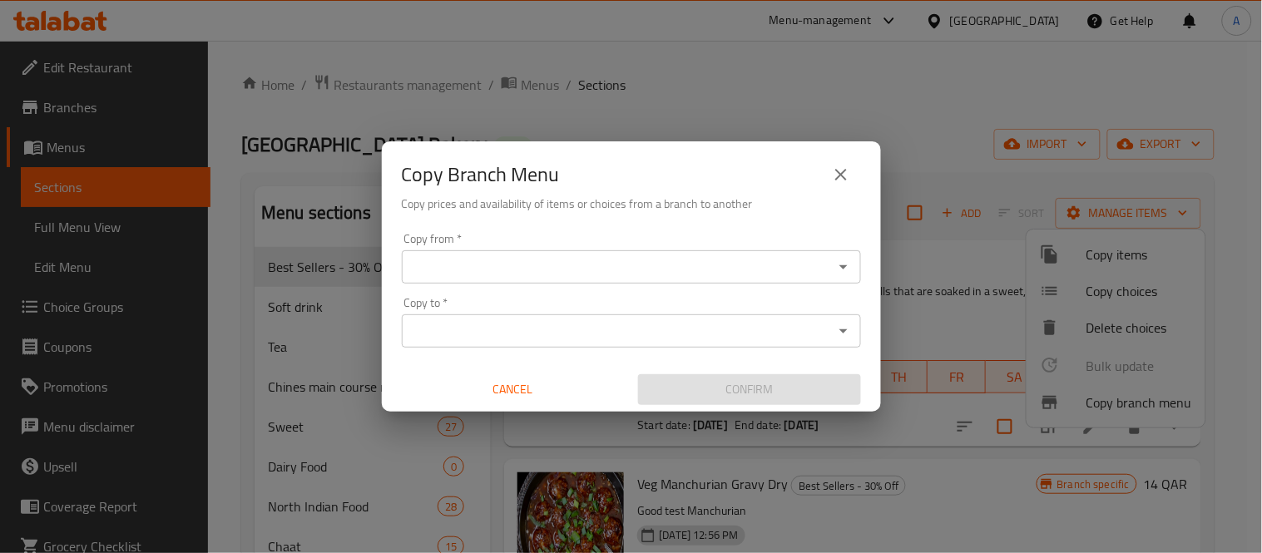
click at [842, 263] on icon "Open" at bounding box center [844, 267] width 20 height 20
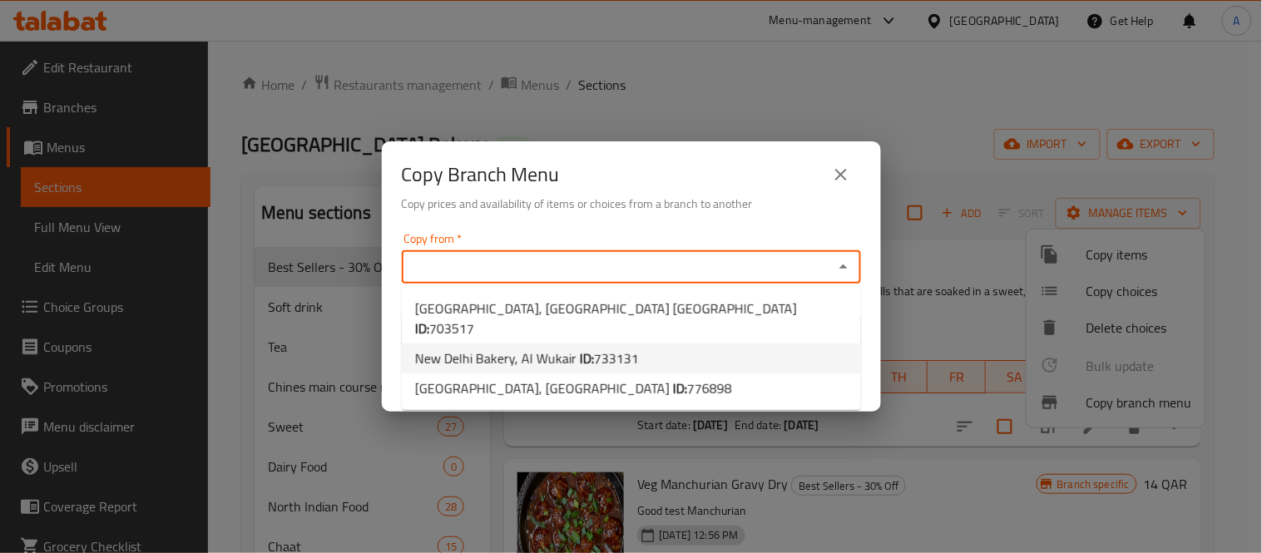
click at [660, 344] on li "New Delhi Bakery, Al Wukair ID: 733131" at bounding box center [631, 359] width 459 height 30
type input "New Delhi Bakery, Al Wukair"
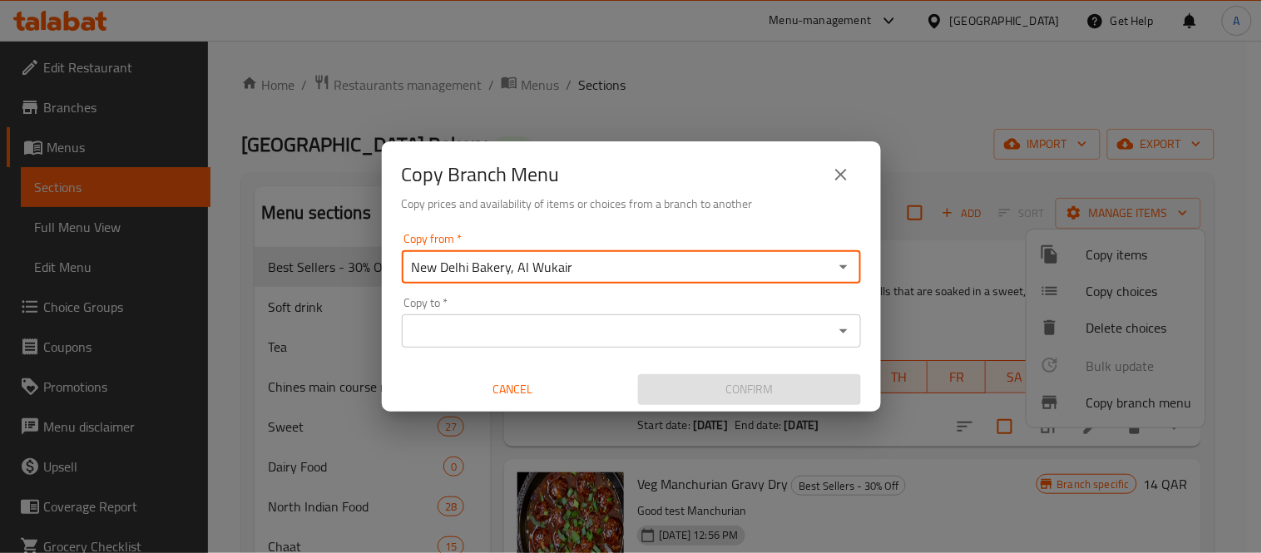
click at [841, 328] on icon "Open" at bounding box center [844, 331] width 20 height 20
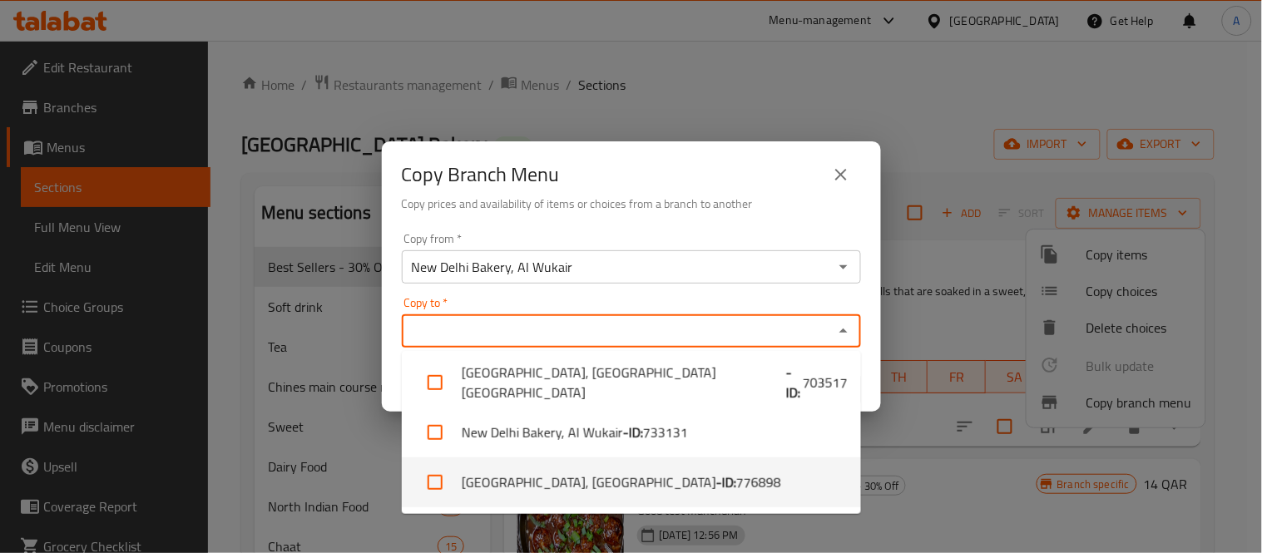
click at [709, 487] on li "New Delhi Bakery, Al Khor - ID: 776898" at bounding box center [631, 483] width 459 height 50
checkbox input "true"
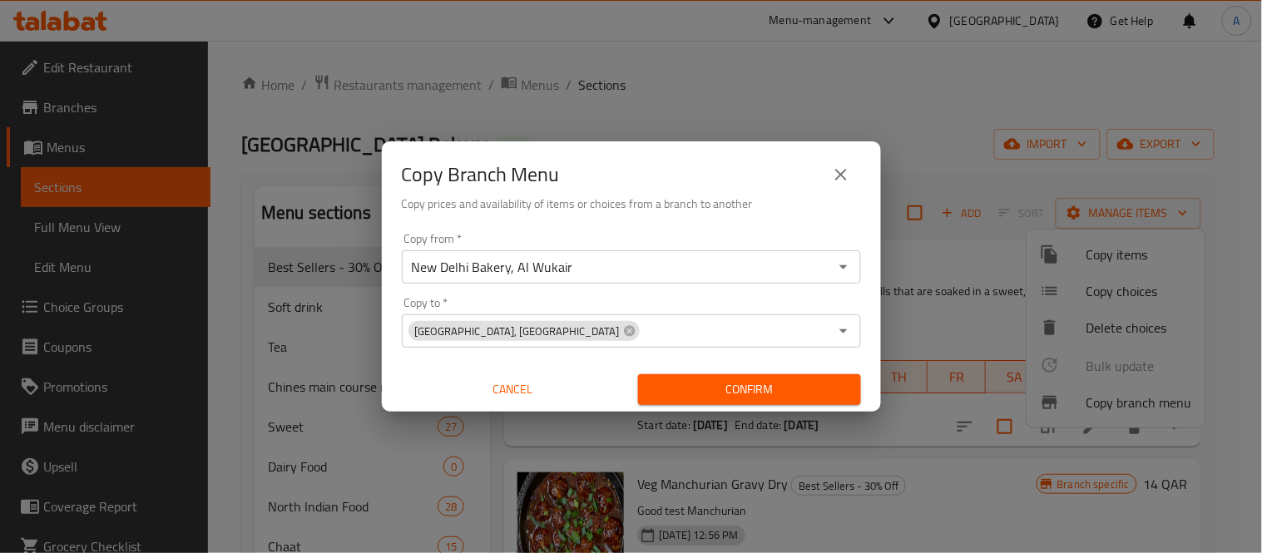
click at [862, 353] on div "Copy from   * New Delhi Bakery, Al Wukair Copy from * Copy to   * New Delhi Bak…" at bounding box center [631, 319] width 499 height 186
click at [842, 381] on span "Confirm" at bounding box center [750, 389] width 196 height 21
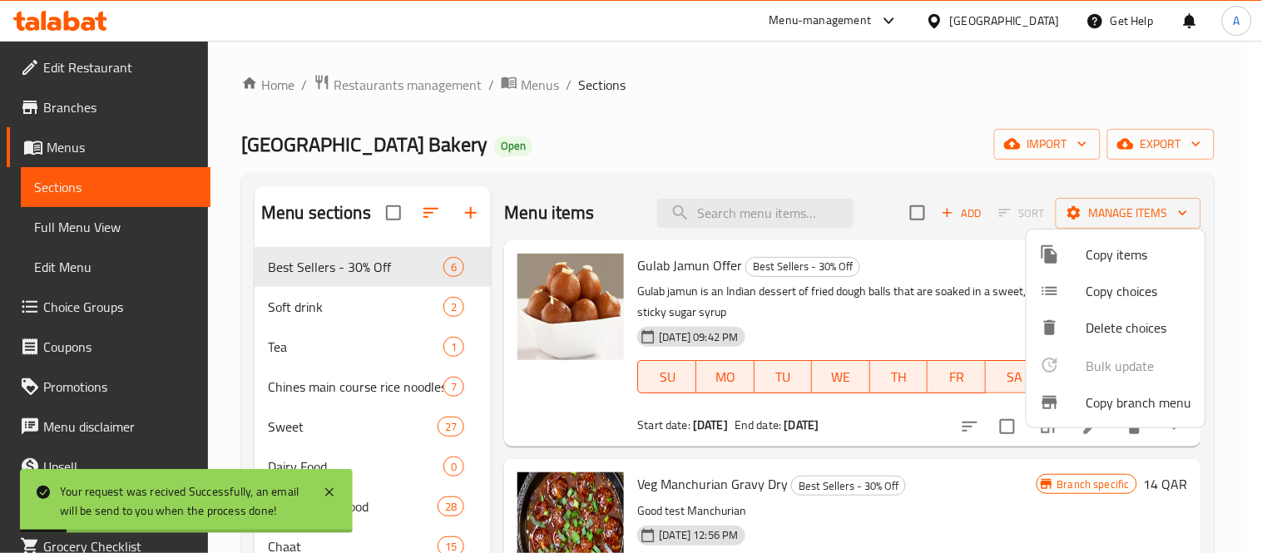
click at [77, 231] on div at bounding box center [631, 276] width 1262 height 553
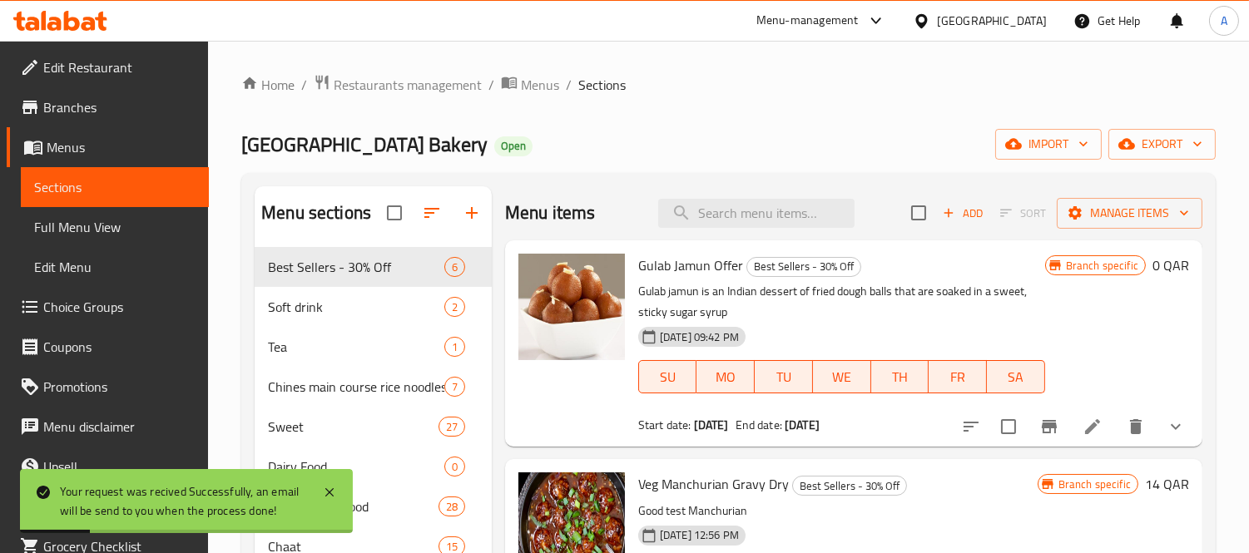
click at [112, 225] on span "Full Menu View" at bounding box center [114, 227] width 161 height 20
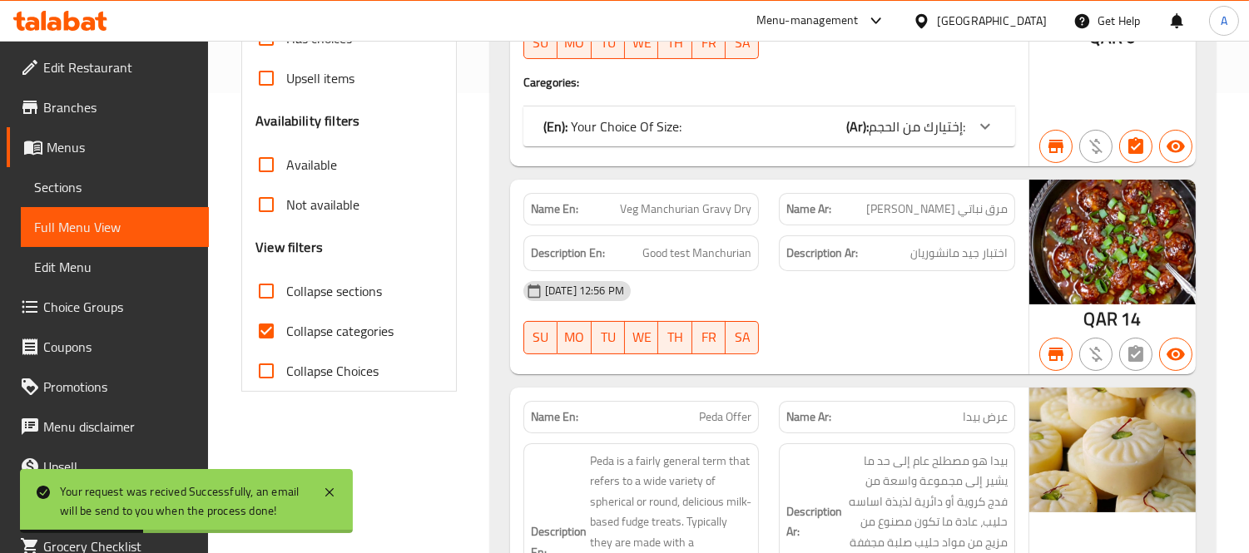
scroll to position [462, 0]
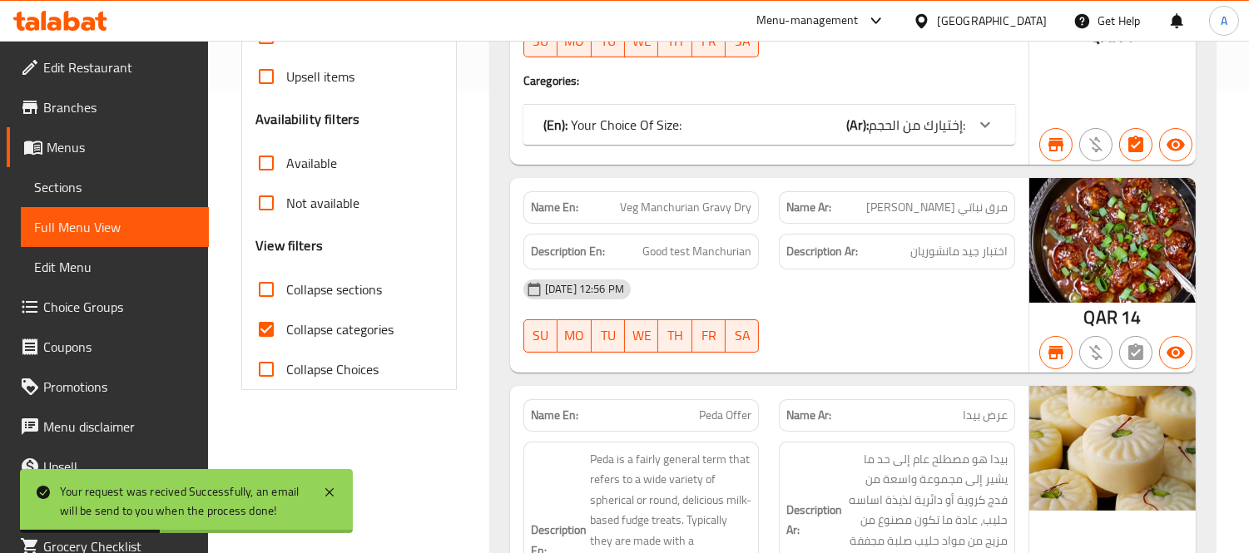
click at [348, 333] on span "Collapse categories" at bounding box center [339, 330] width 107 height 20
click at [286, 333] on input "Collapse categories" at bounding box center [266, 330] width 40 height 40
checkbox input "false"
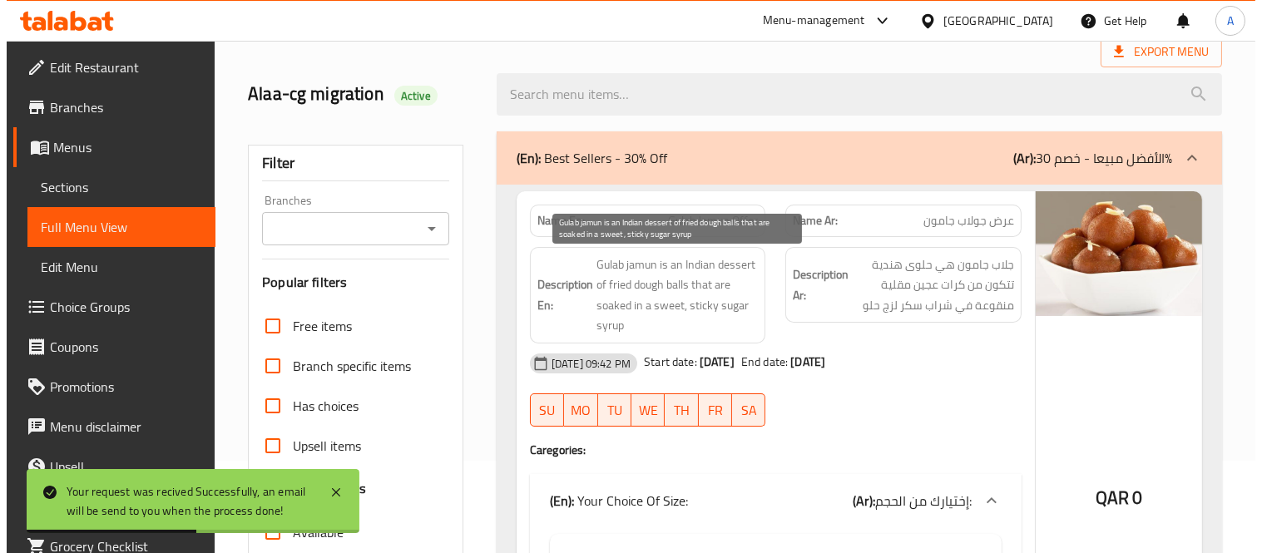
scroll to position [0, 0]
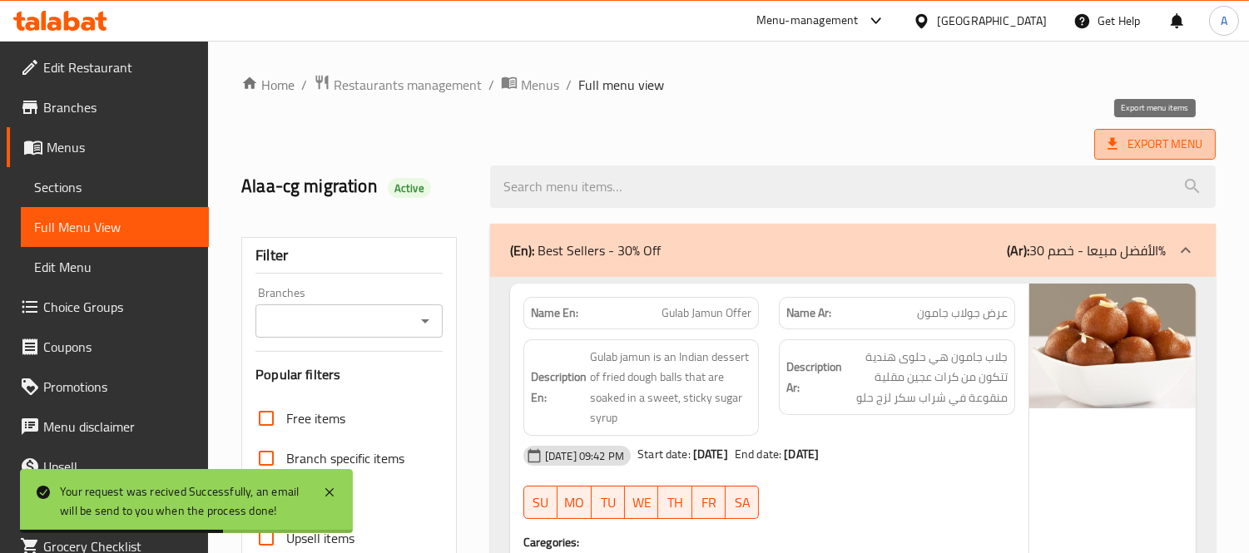
click at [1101, 139] on span "Export Menu" at bounding box center [1154, 144] width 121 height 31
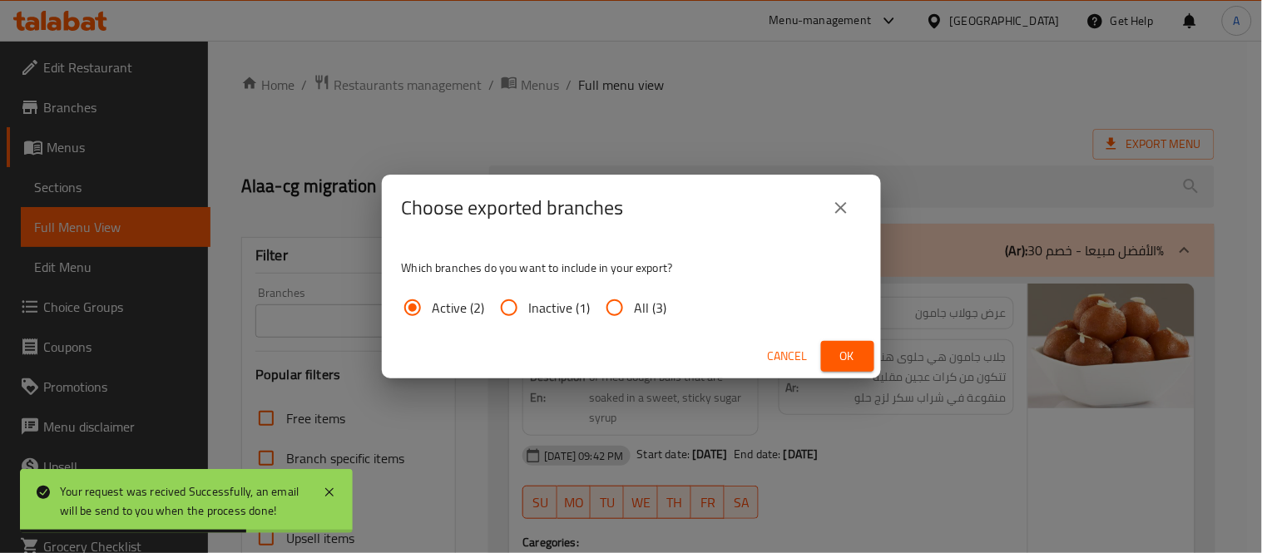
click at [650, 305] on span "All (3)" at bounding box center [651, 308] width 32 height 20
click at [635, 305] on input "All (3)" at bounding box center [615, 308] width 40 height 40
radio input "true"
click at [849, 345] on button "Ok" at bounding box center [847, 356] width 53 height 31
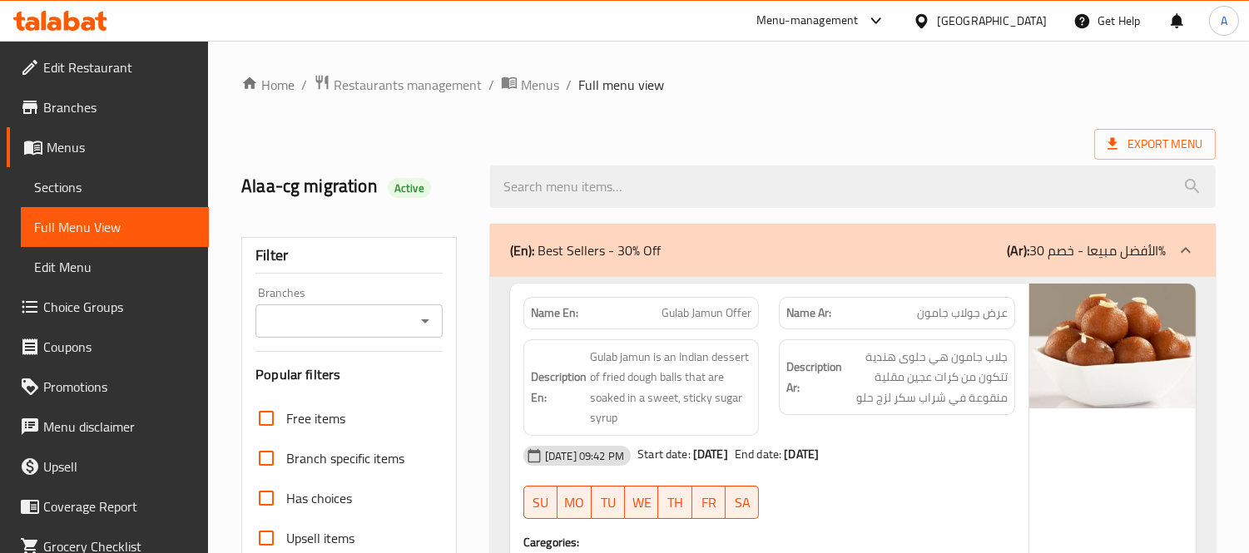
click at [102, 161] on link "Menus" at bounding box center [108, 147] width 202 height 40
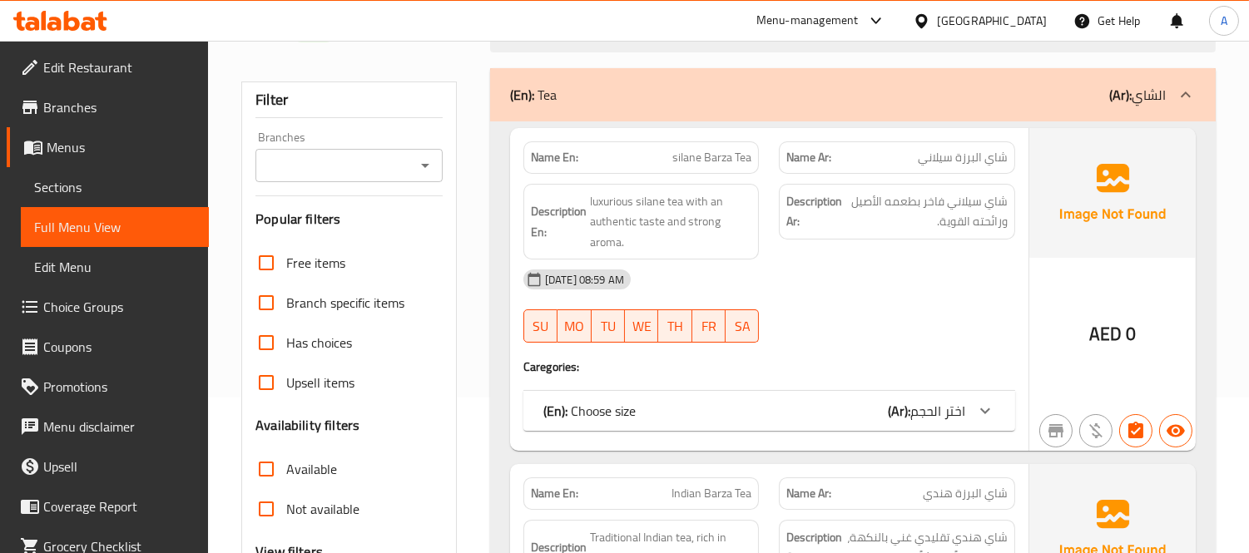
scroll to position [369, 0]
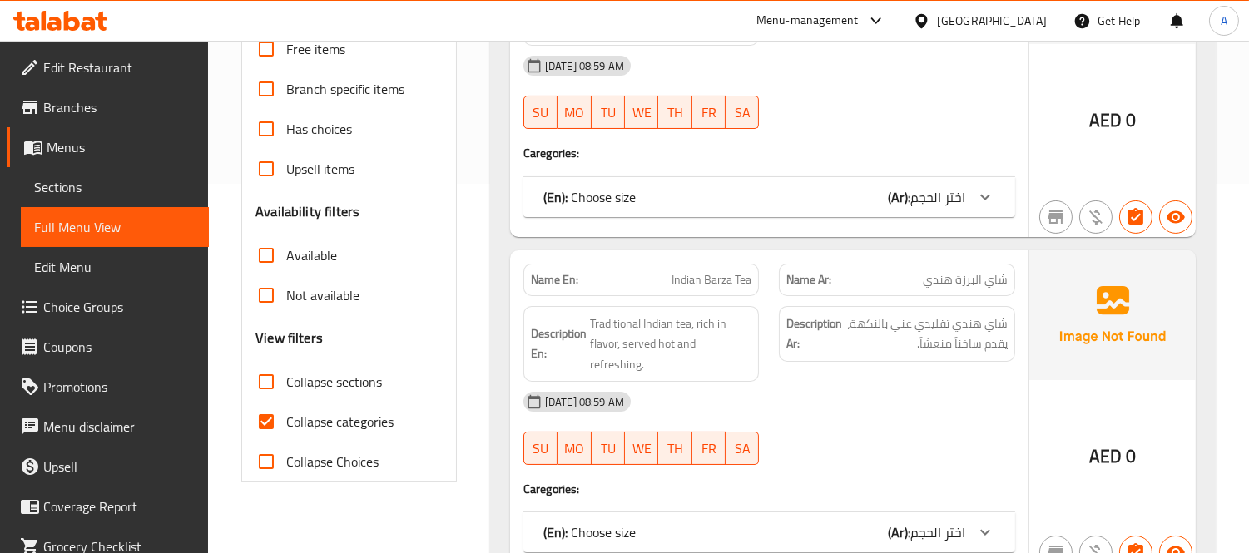
click at [298, 414] on span "Collapse categories" at bounding box center [339, 422] width 107 height 20
click at [286, 414] on input "Collapse categories" at bounding box center [266, 422] width 40 height 40
checkbox input "false"
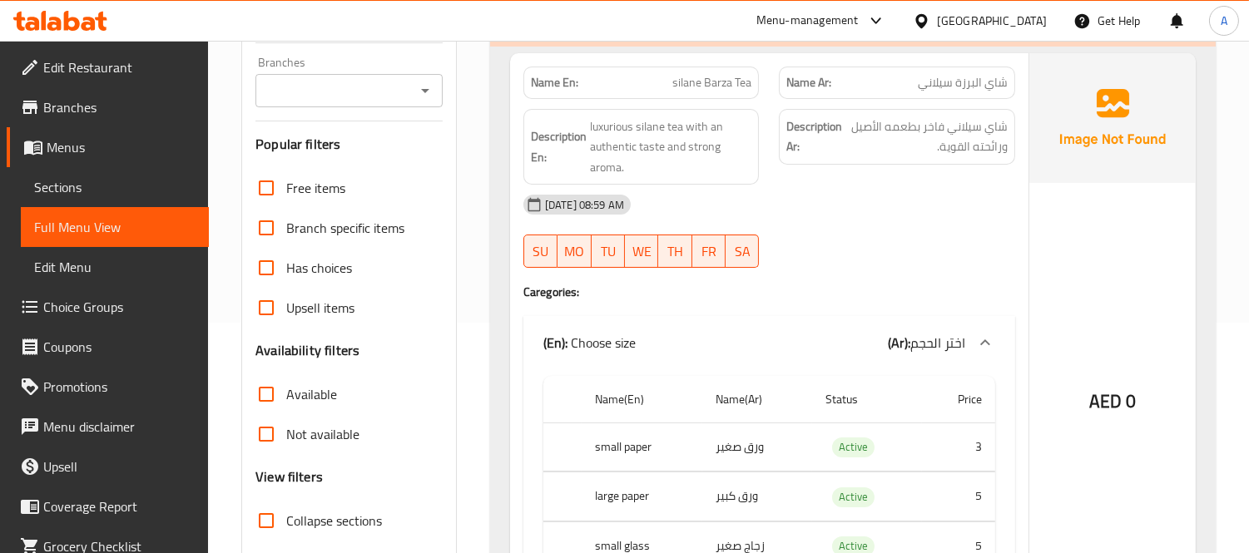
scroll to position [0, 0]
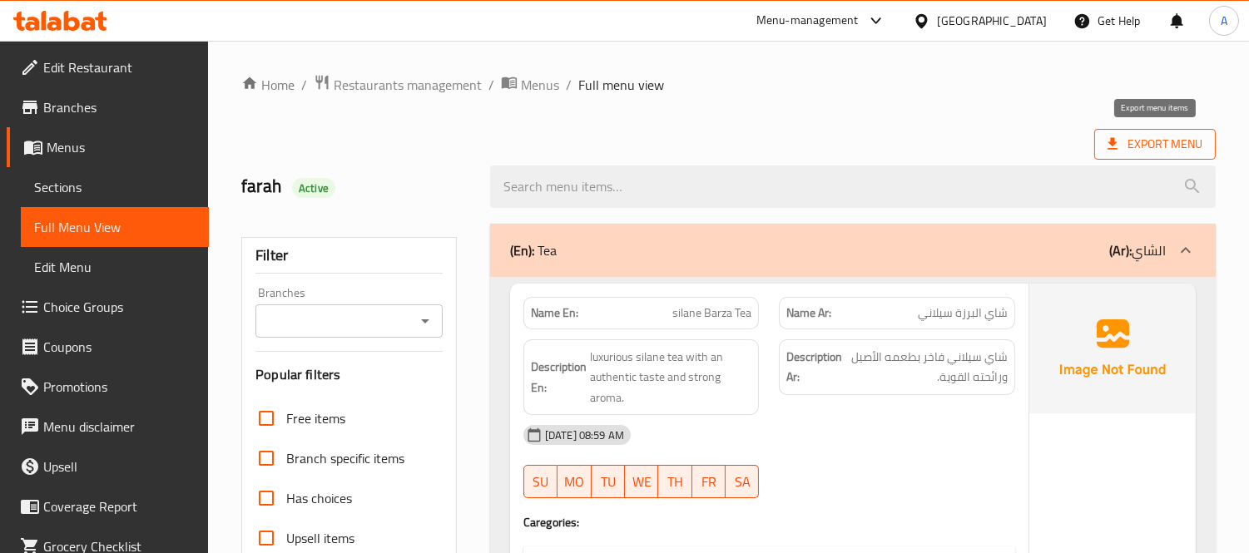
click at [1133, 143] on span "Export Menu" at bounding box center [1155, 144] width 95 height 21
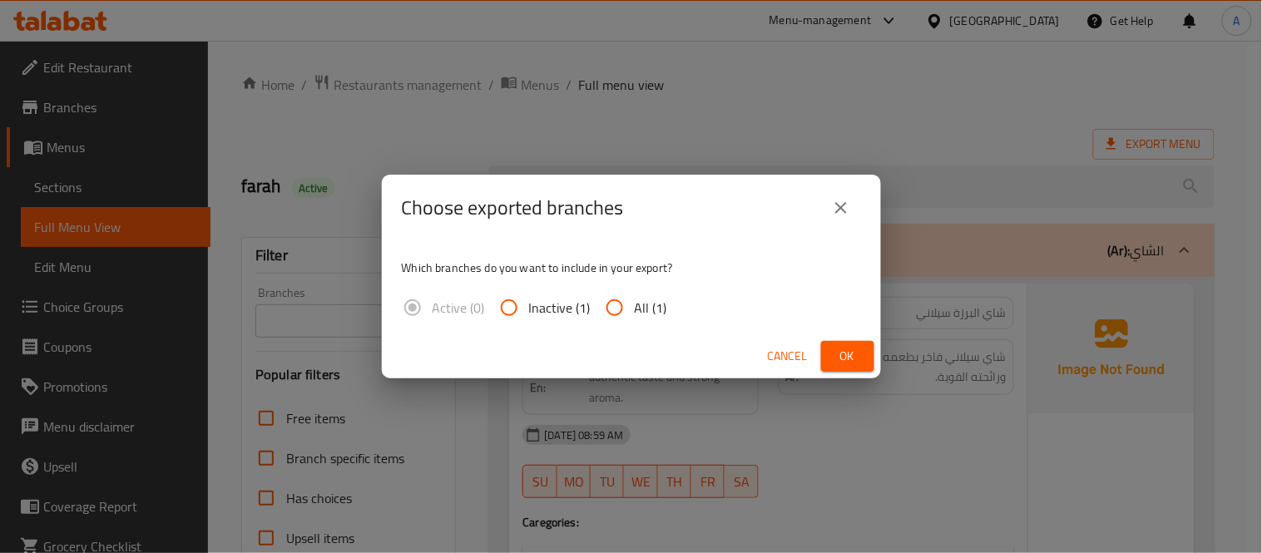
click at [656, 294] on label "All (1)" at bounding box center [631, 308] width 72 height 40
click at [635, 294] on input "All (1)" at bounding box center [615, 308] width 40 height 40
radio input "true"
click at [855, 347] on span "Ok" at bounding box center [848, 356] width 27 height 21
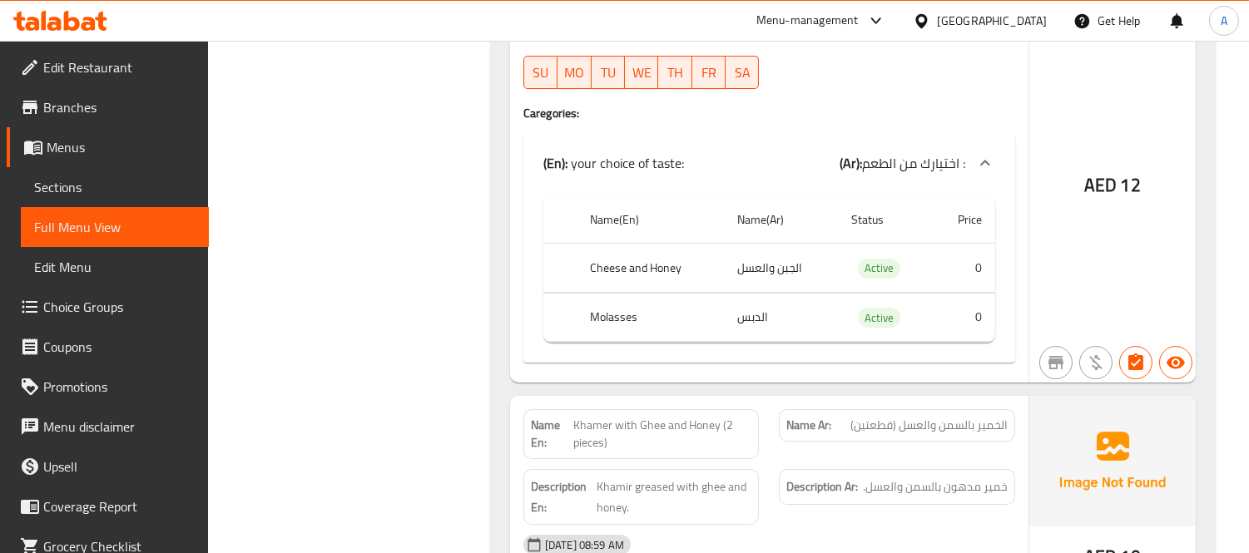
scroll to position [21667, 0]
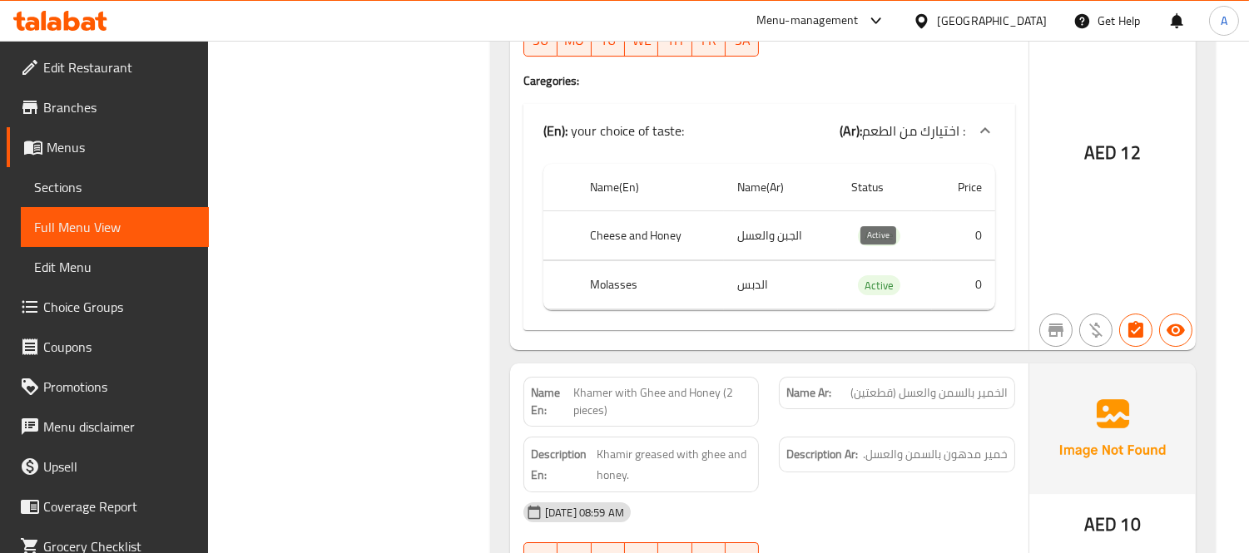
click at [884, 276] on span "Active" at bounding box center [879, 285] width 42 height 19
copy span "Active"
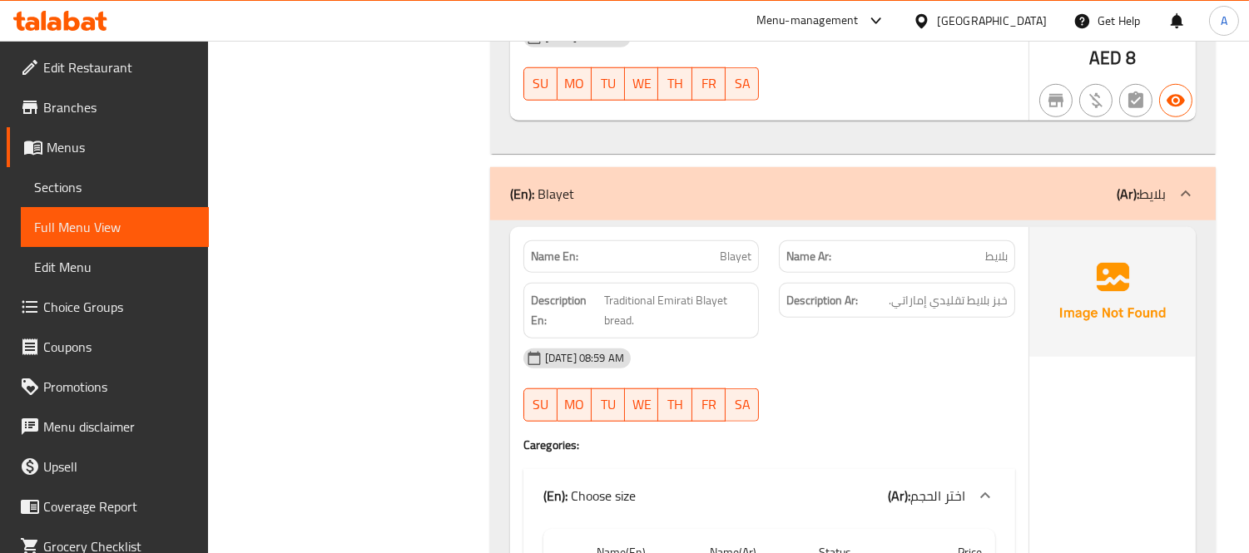
scroll to position [24941, 0]
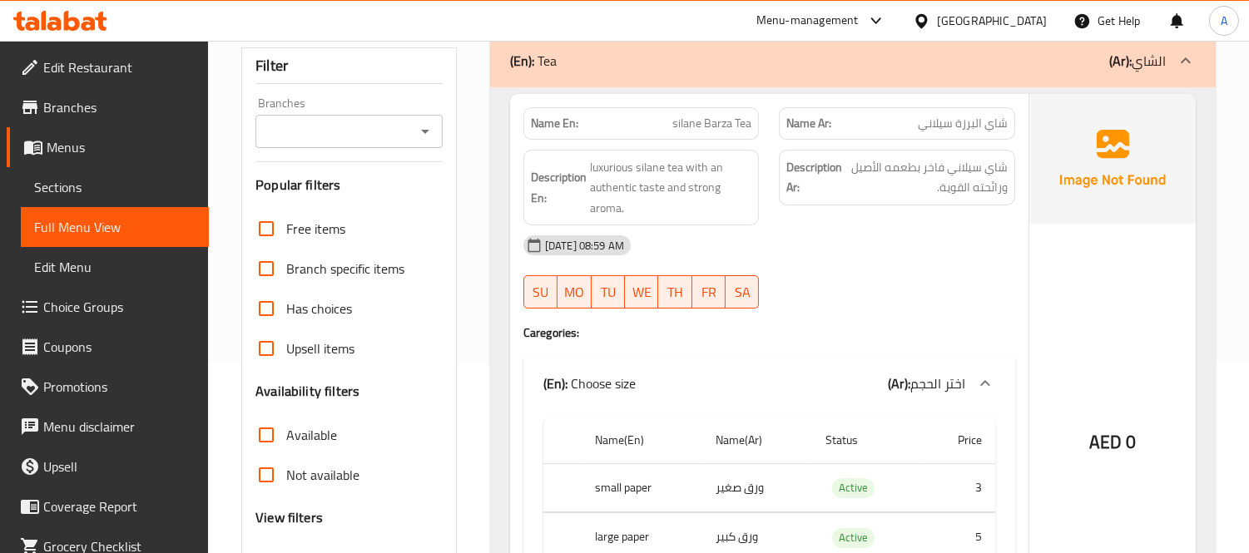
scroll to position [0, 0]
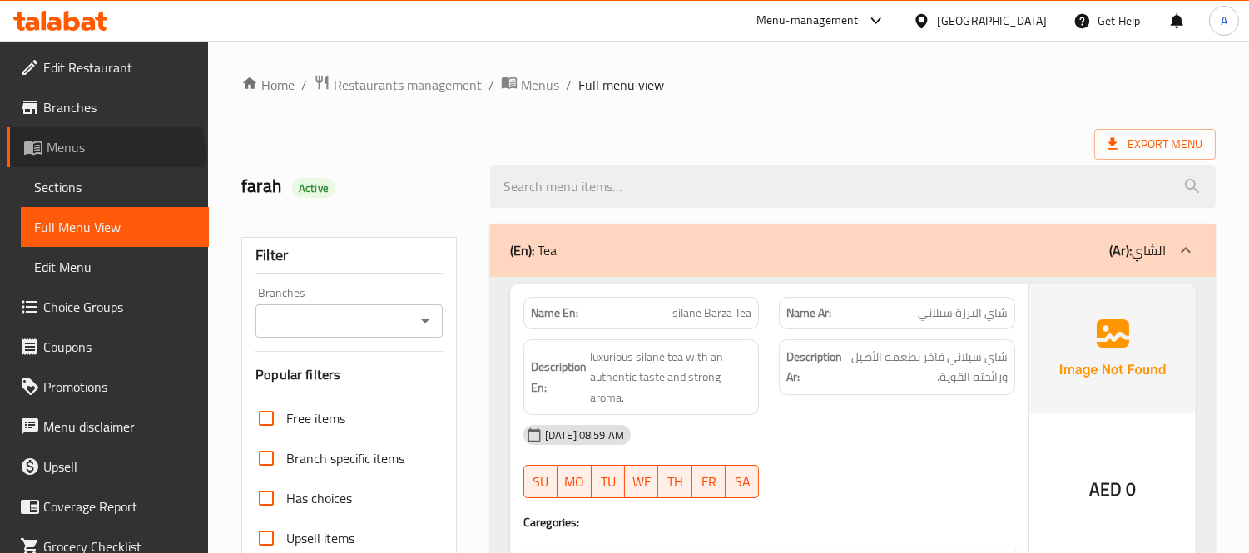
click at [105, 153] on span "Menus" at bounding box center [121, 147] width 149 height 20
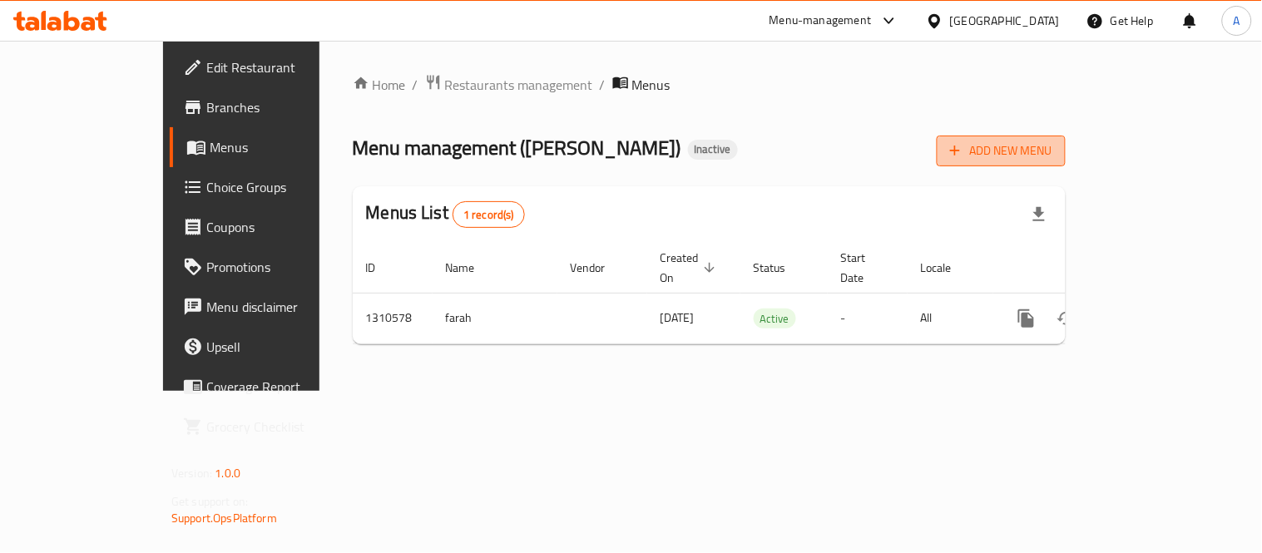
click at [1053, 148] on span "Add New Menu" at bounding box center [1001, 151] width 102 height 21
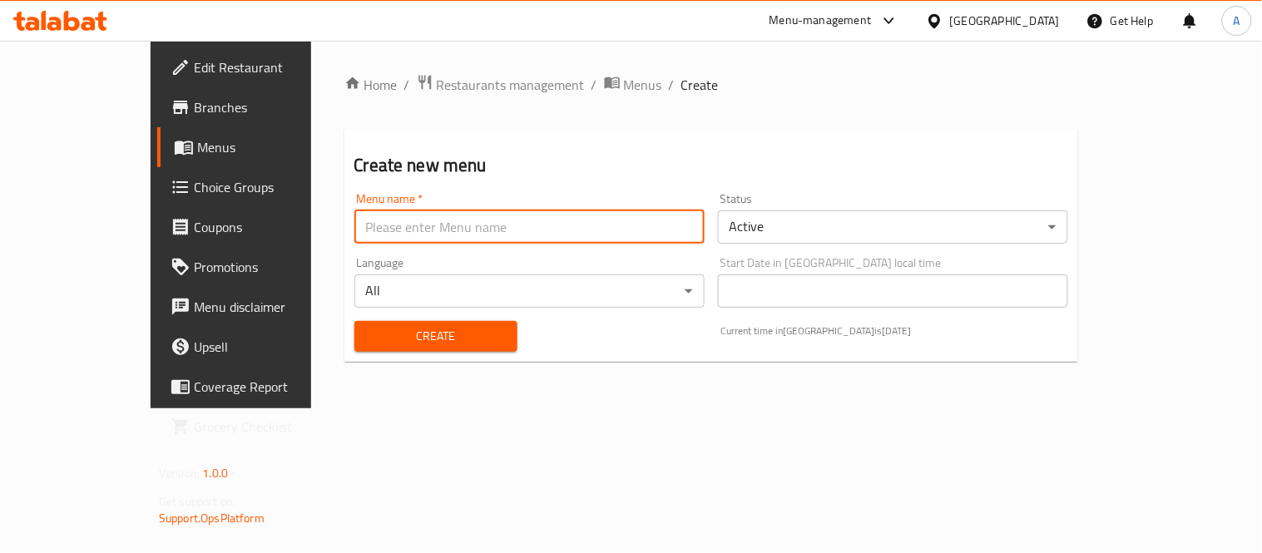
click at [355, 240] on input "text" at bounding box center [530, 227] width 350 height 33
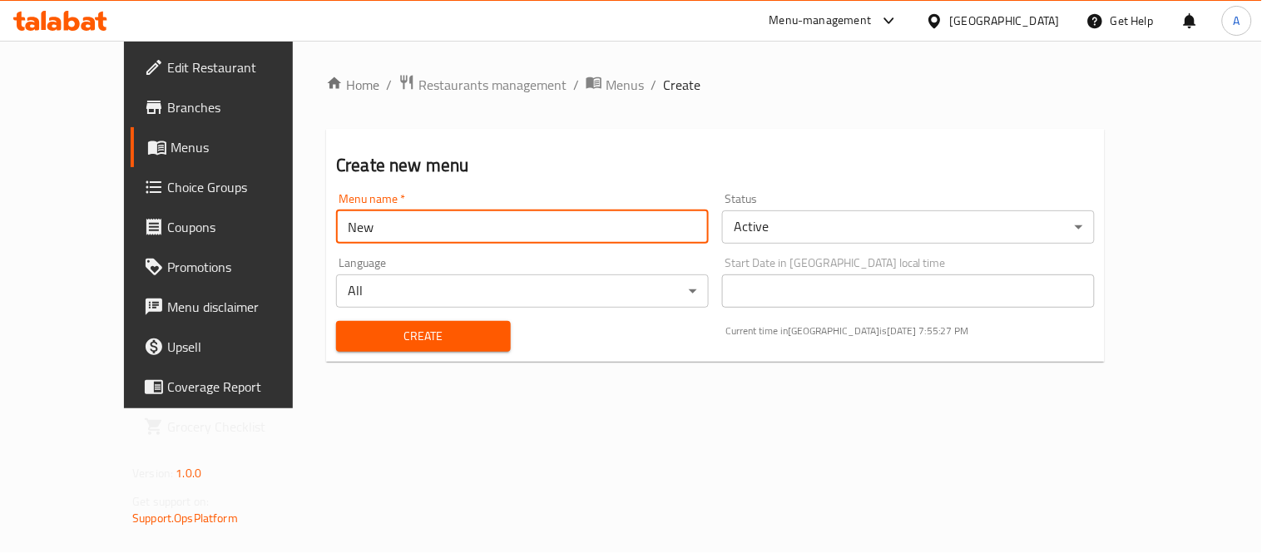
type input "New"
click at [336, 321] on button "Create" at bounding box center [423, 336] width 175 height 31
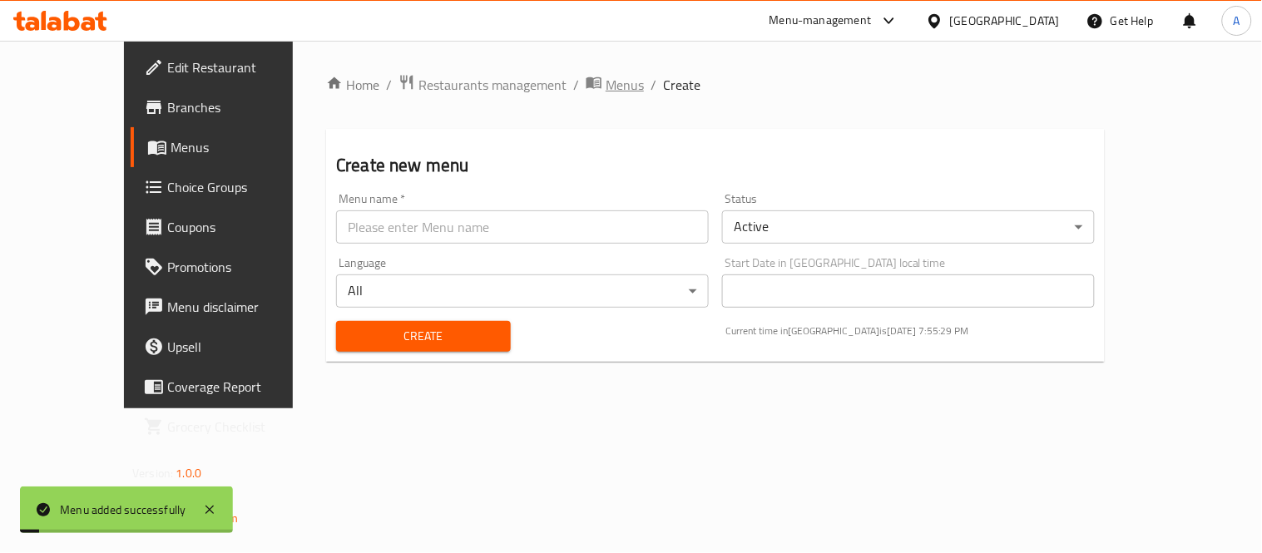
click at [606, 86] on span "Menus" at bounding box center [625, 85] width 38 height 20
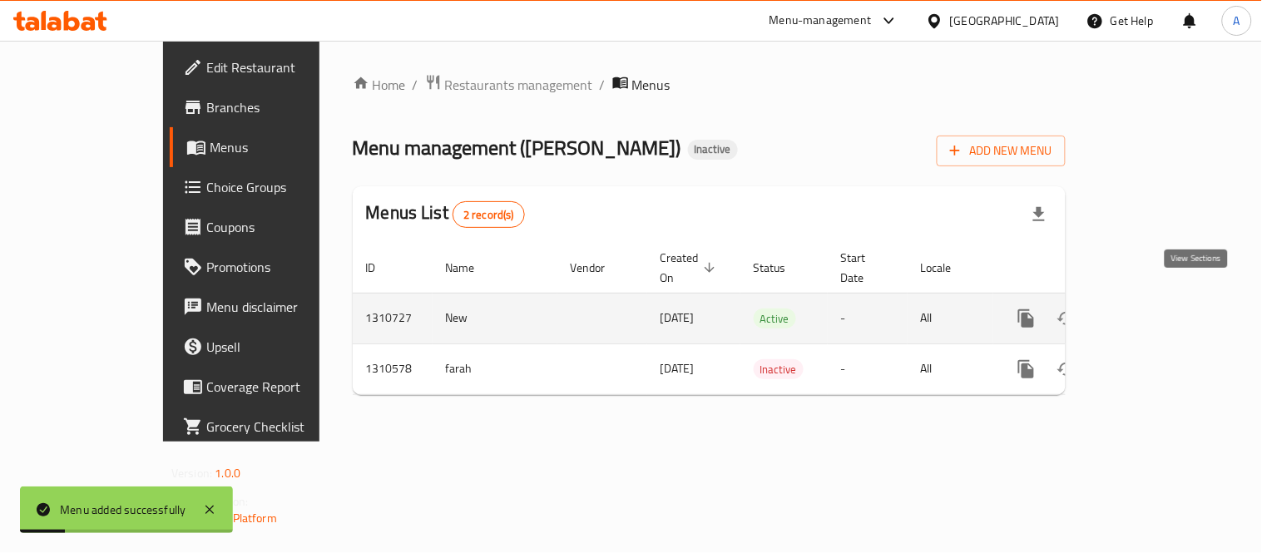
click at [1157, 309] on icon "enhanced table" at bounding box center [1147, 319] width 20 height 20
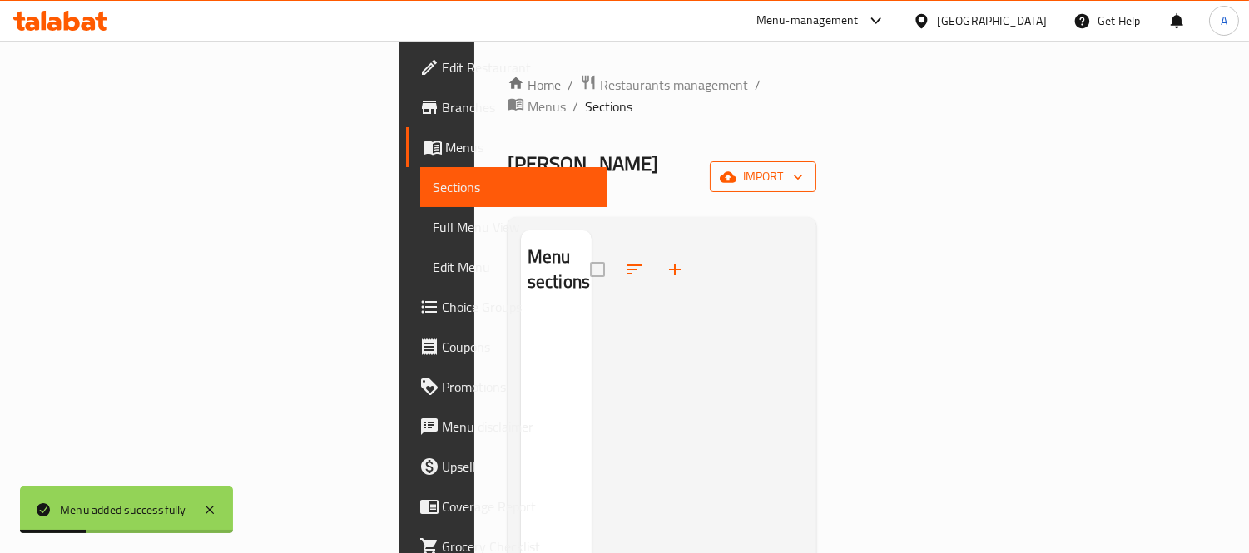
click at [803, 166] on span "import" at bounding box center [763, 176] width 80 height 21
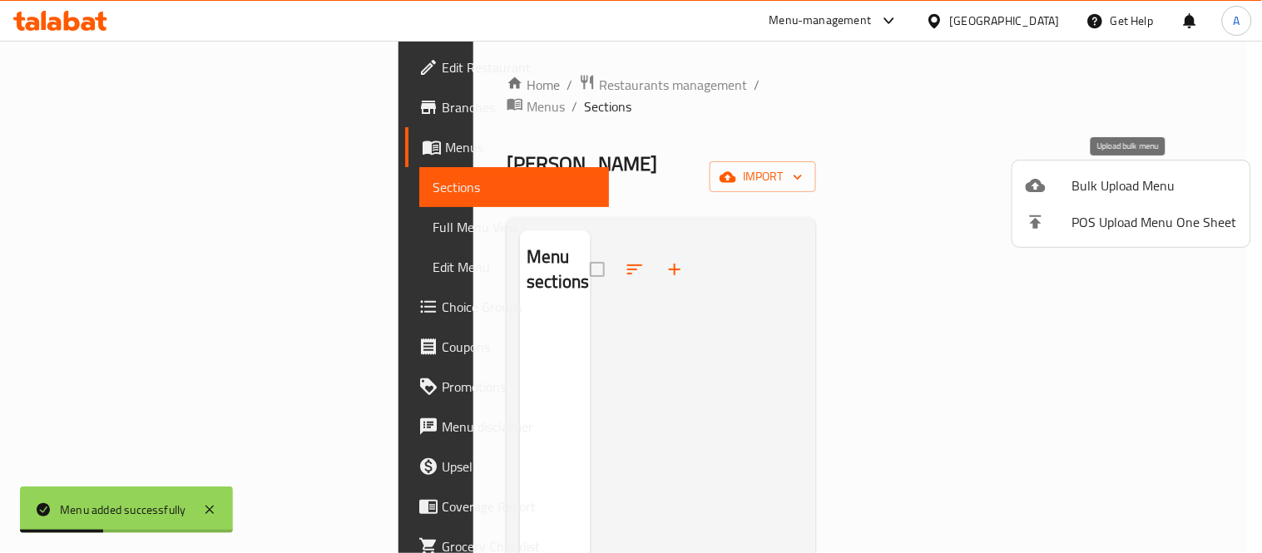
click at [1082, 193] on span "Bulk Upload Menu" at bounding box center [1155, 186] width 165 height 20
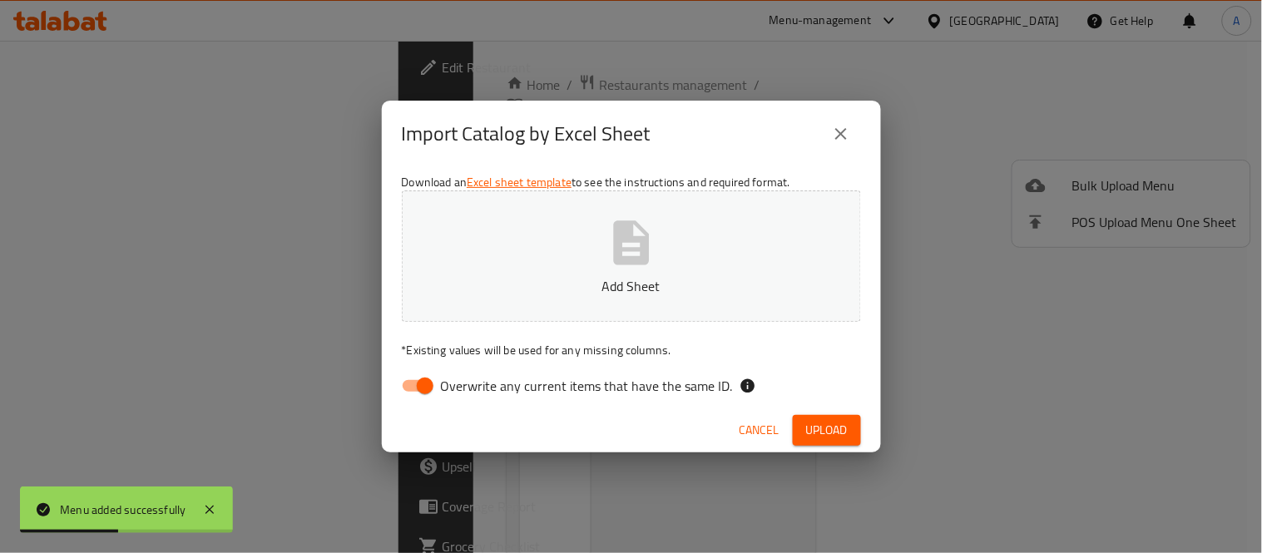
click at [509, 366] on div "Download an Excel sheet template to see the instructions and required format. A…" at bounding box center [631, 287] width 499 height 241
click at [510, 381] on span "Overwrite any current items that have the same ID." at bounding box center [587, 386] width 292 height 20
click at [473, 381] on input "Overwrite any current items that have the same ID." at bounding box center [425, 386] width 95 height 32
checkbox input "false"
click at [528, 267] on button "Add Sheet" at bounding box center [631, 256] width 459 height 131
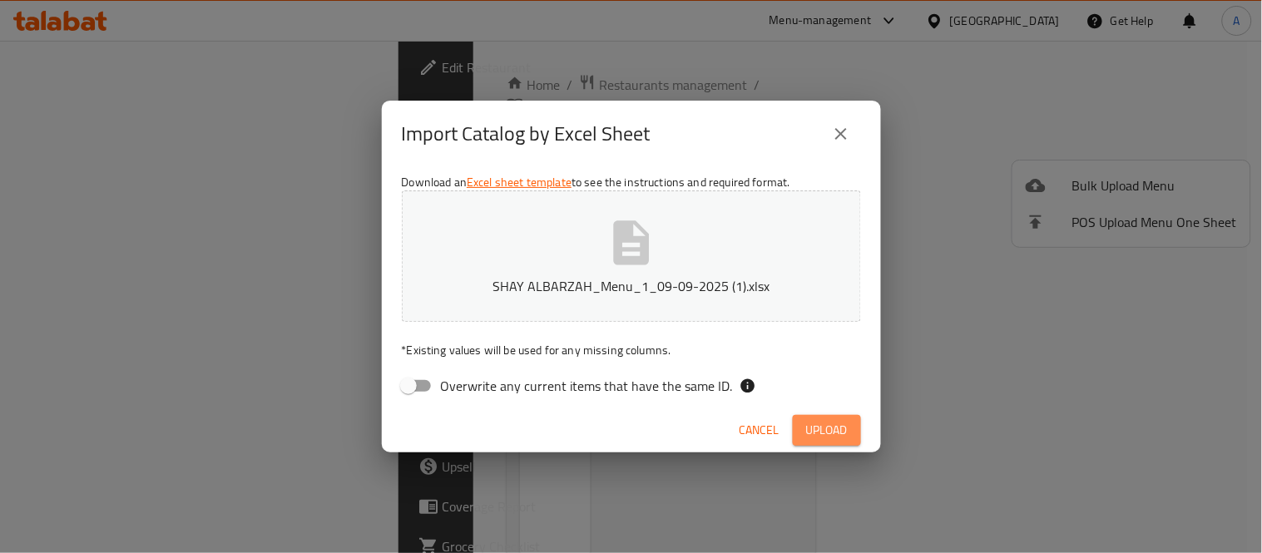
click at [811, 428] on span "Upload" at bounding box center [827, 430] width 42 height 21
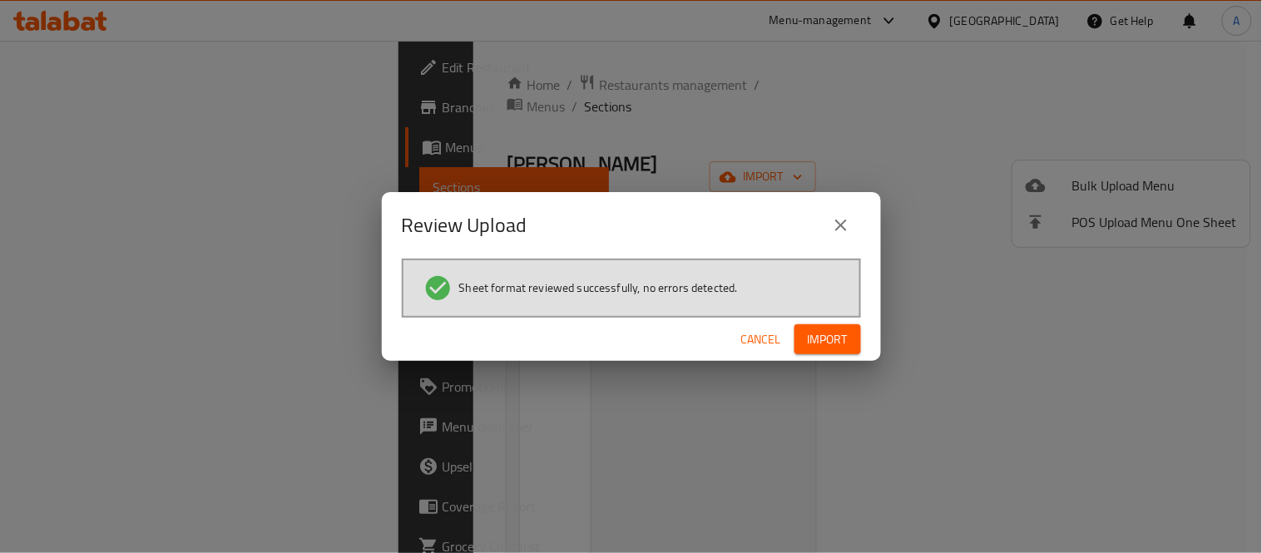
click at [826, 338] on span "Import" at bounding box center [828, 340] width 40 height 21
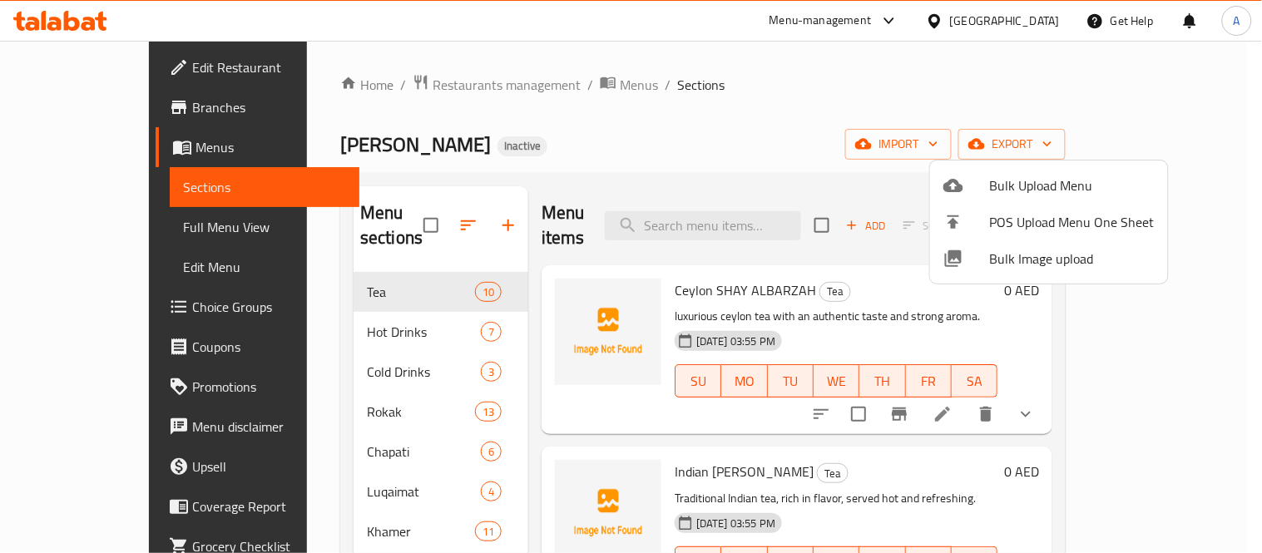
click at [104, 230] on div at bounding box center [631, 276] width 1262 height 553
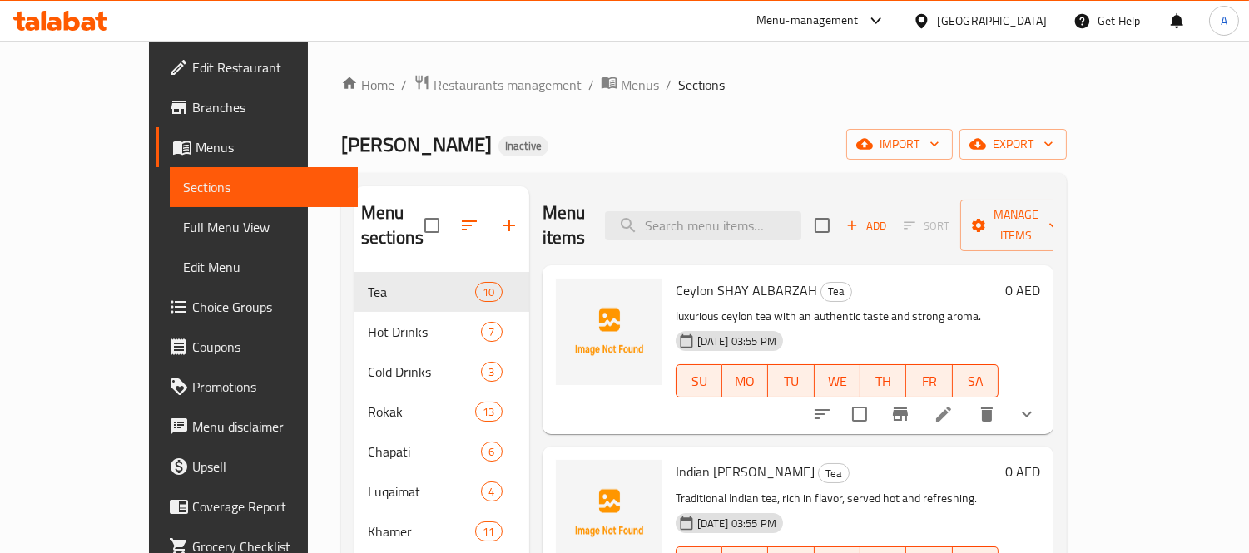
drag, startPoint x: 122, startPoint y: 226, endPoint x: 136, endPoint y: 228, distance: 14.4
click at [183, 226] on span "Full Menu View" at bounding box center [263, 227] width 161 height 20
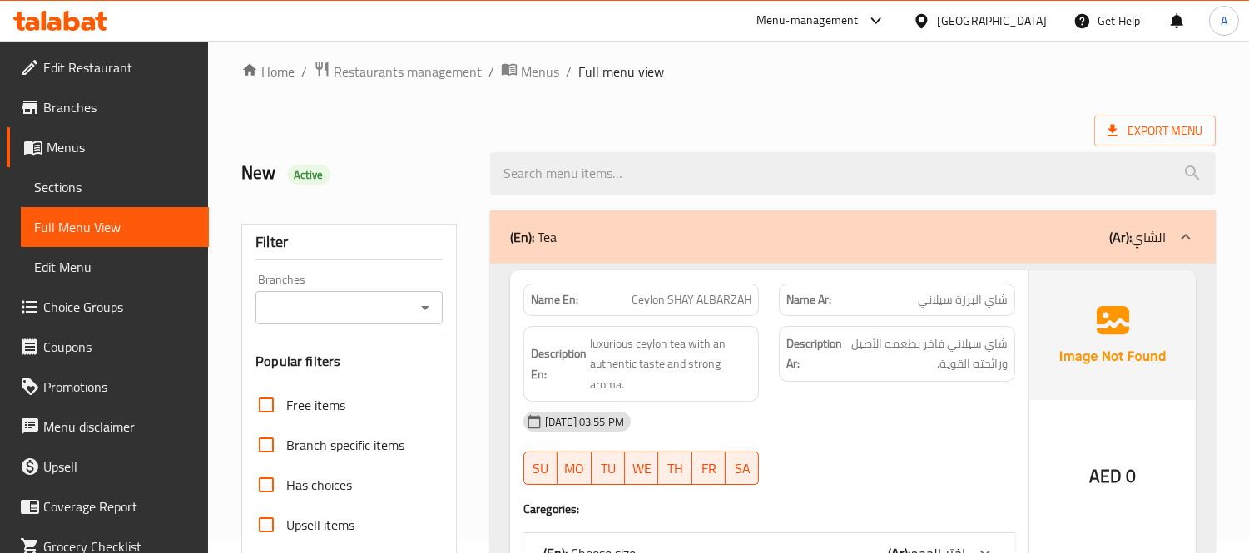
scroll to position [369, 0]
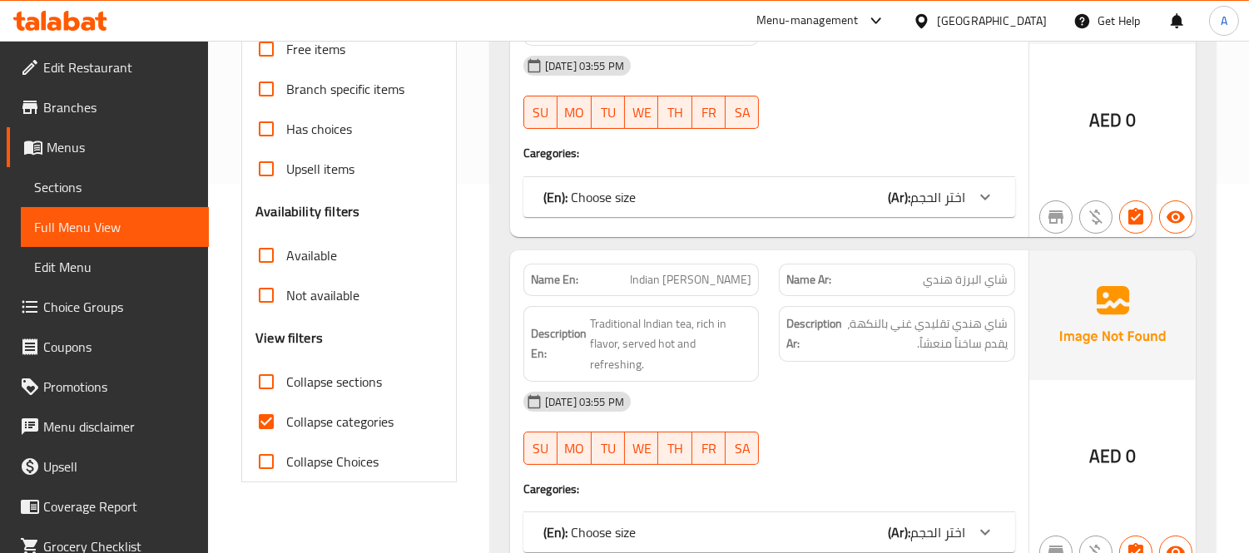
click at [315, 402] on label "Collapse categories" at bounding box center [319, 422] width 147 height 40
click at [286, 402] on input "Collapse categories" at bounding box center [266, 422] width 40 height 40
checkbox input "false"
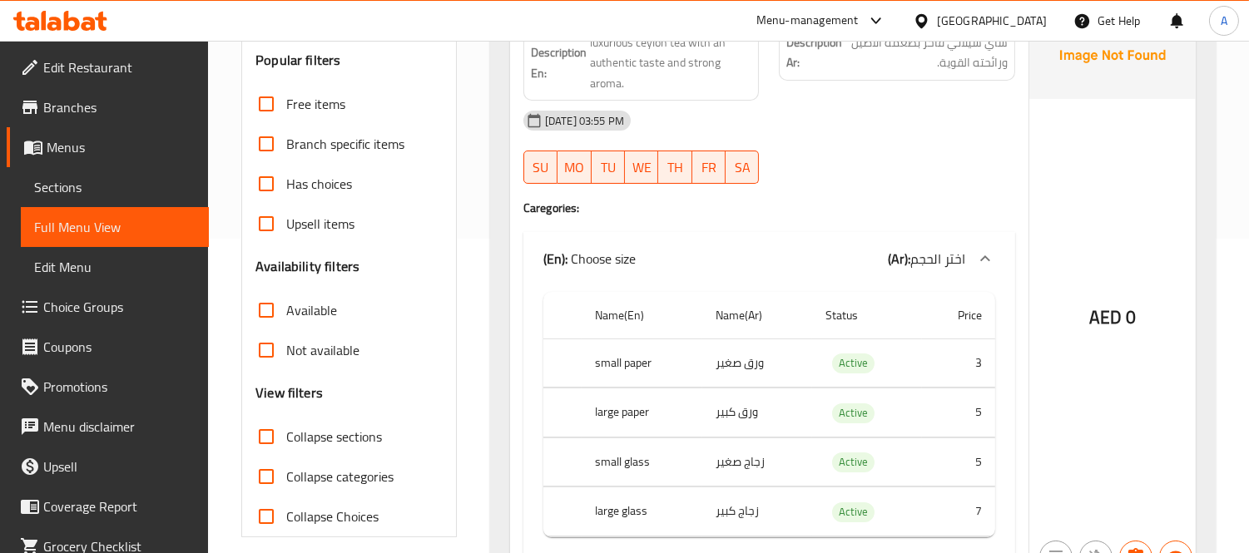
scroll to position [0, 0]
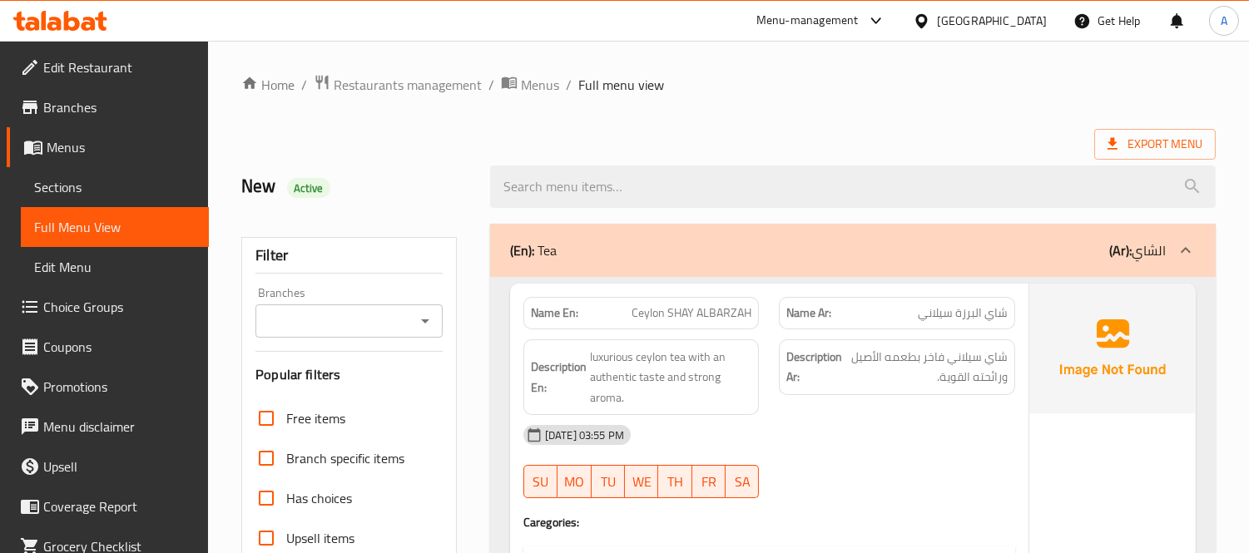
click at [554, 305] on strong "Name En:" at bounding box center [554, 313] width 47 height 17
copy strong "Name En:"
click at [480, 187] on div at bounding box center [853, 187] width 746 height 62
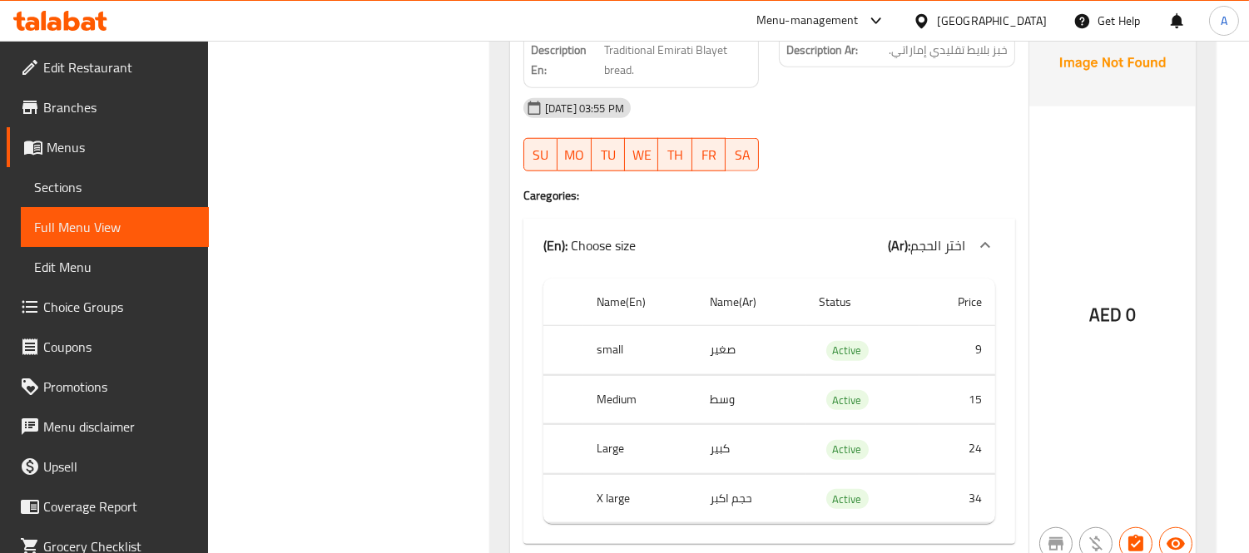
click at [98, 181] on span "Sections" at bounding box center [114, 187] width 161 height 20
